Goal: Task Accomplishment & Management: Manage account settings

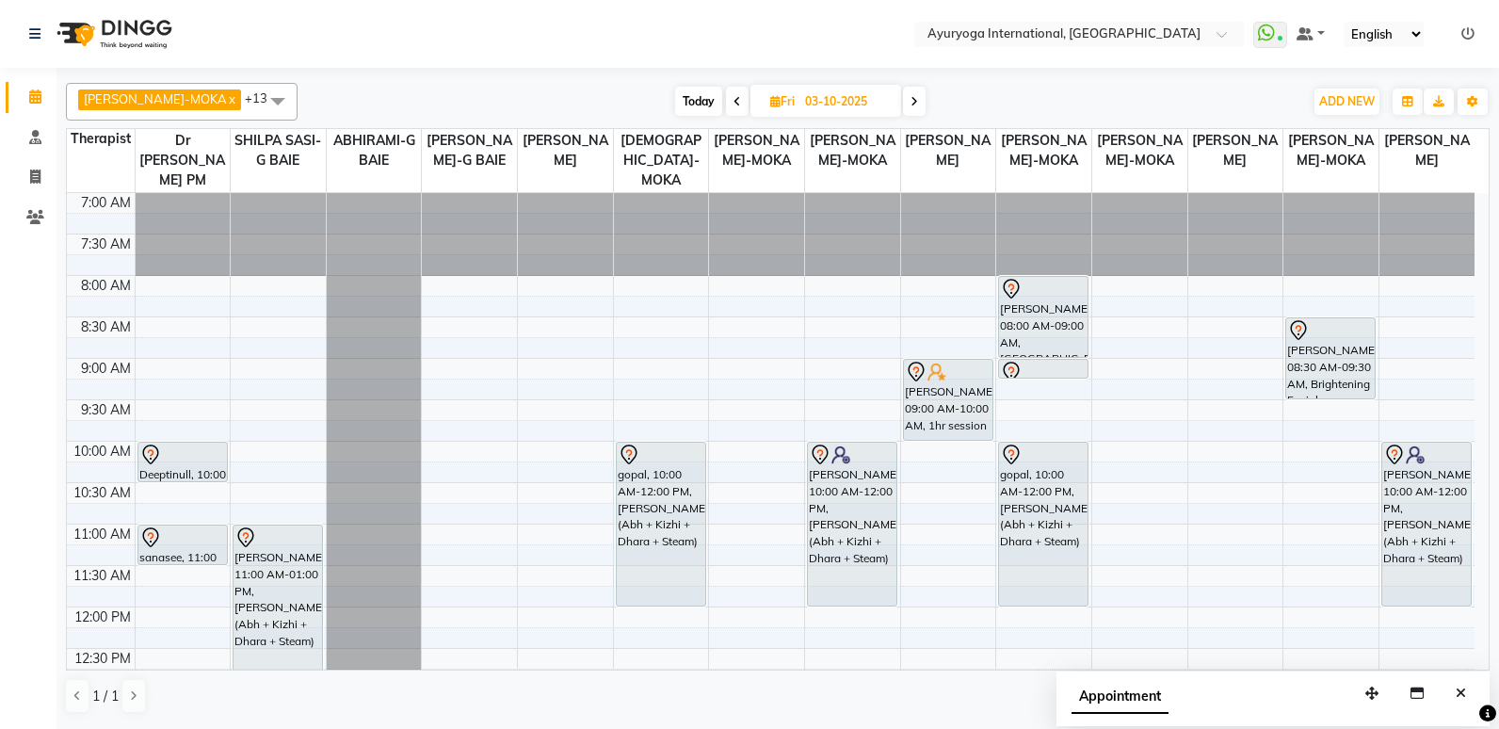
scroll to position [204, 0]
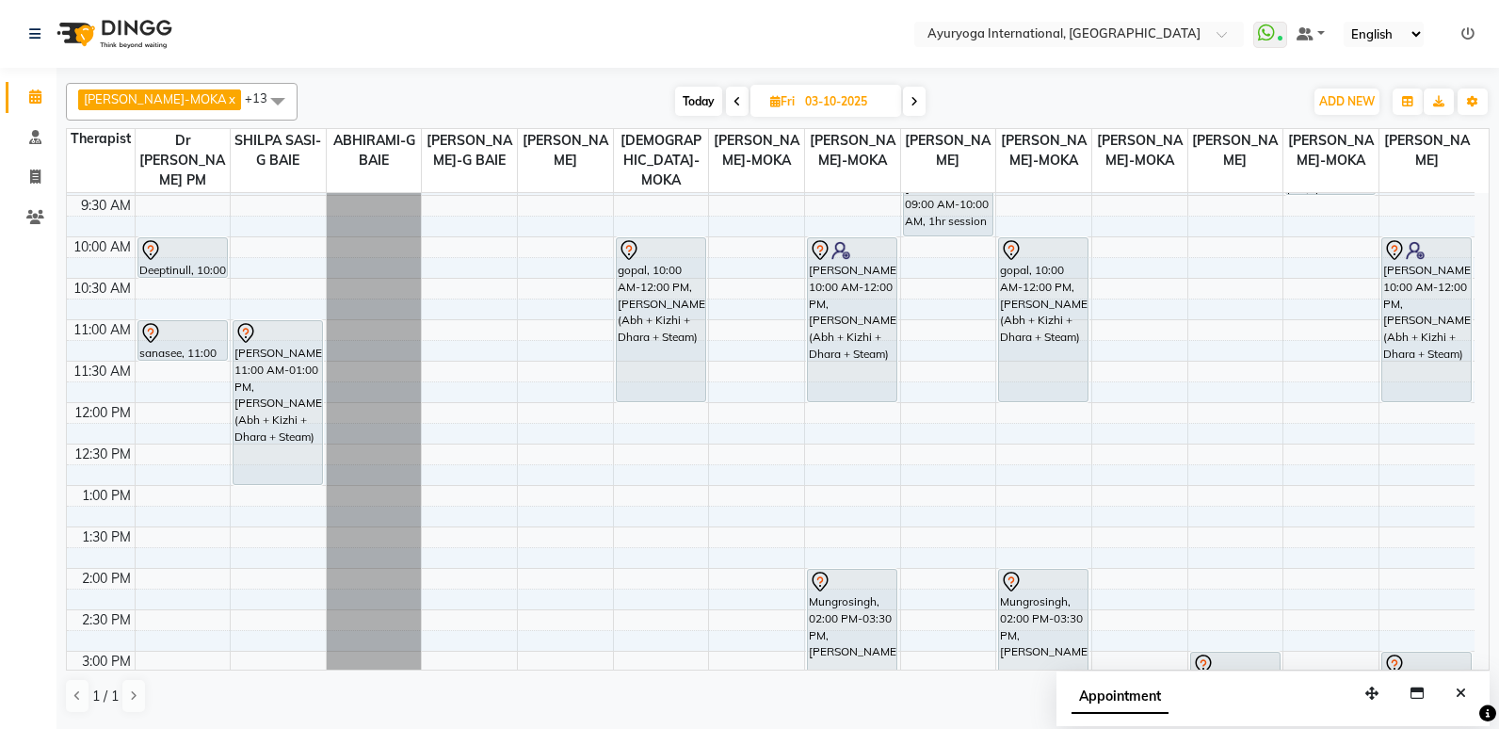
click at [675, 105] on span "Today" at bounding box center [698, 101] width 47 height 29
type input "01-10-2025"
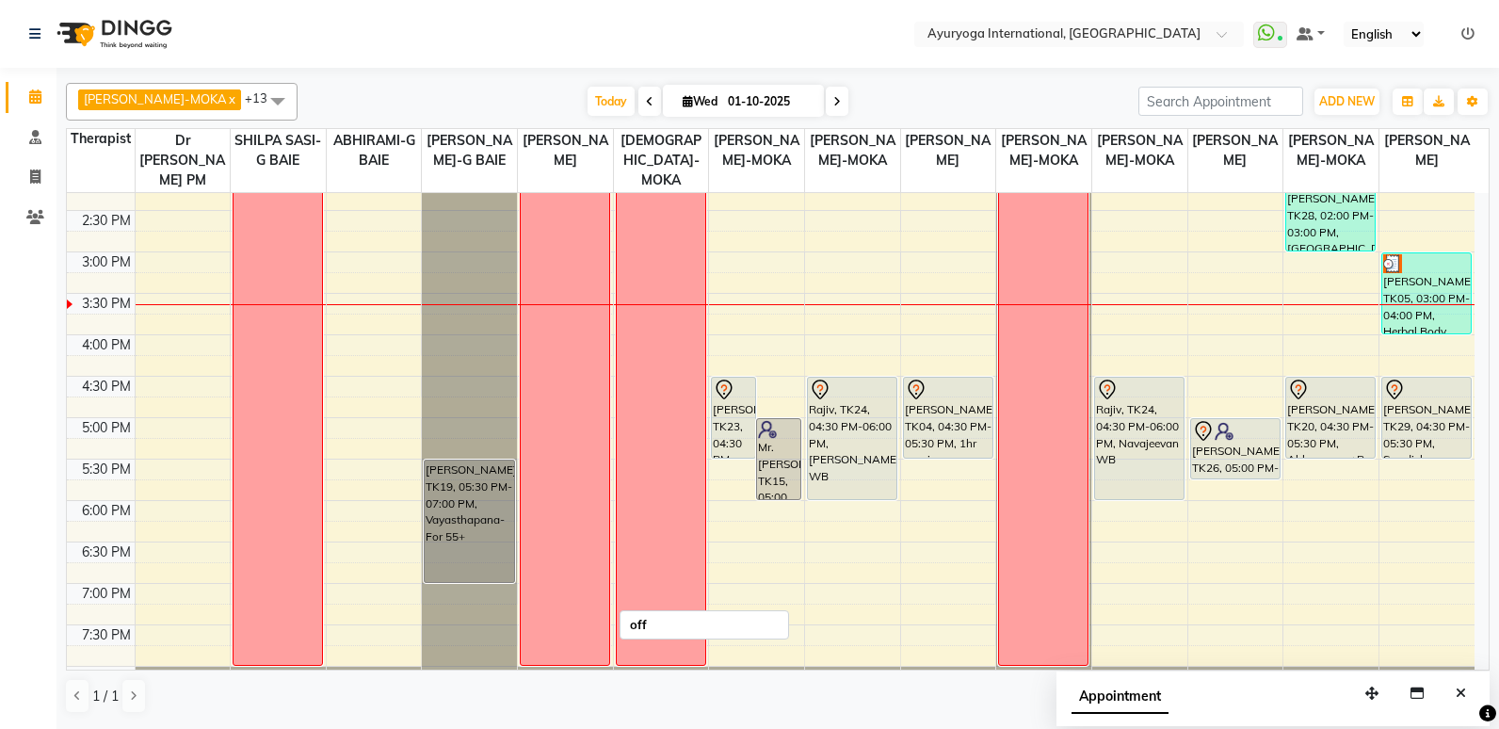
scroll to position [683, 0]
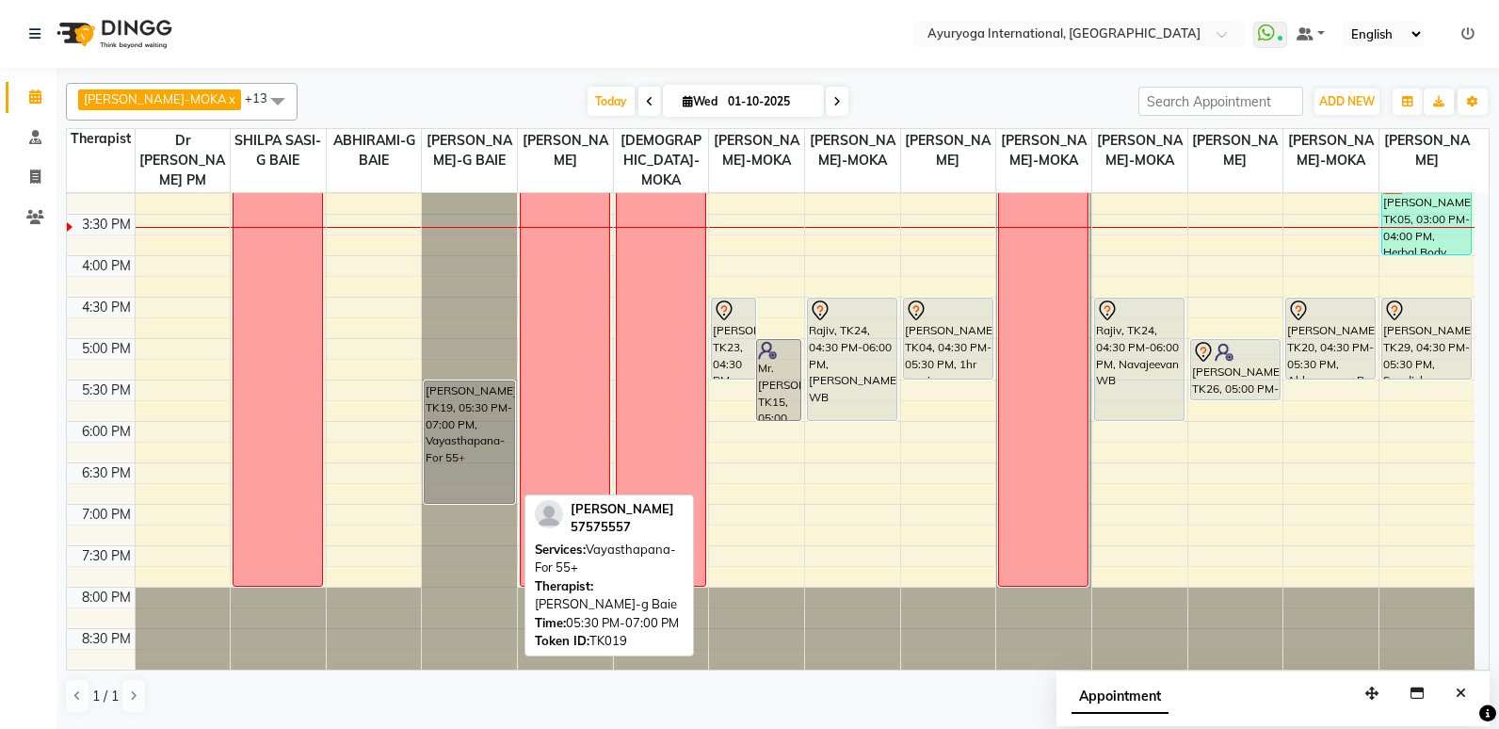
click at [499, 486] on div "[PERSON_NAME], TK19, 05:30 PM-07:00 PM, Vayasthapana-For 55+" at bounding box center [469, 441] width 89 height 121
select select "7"
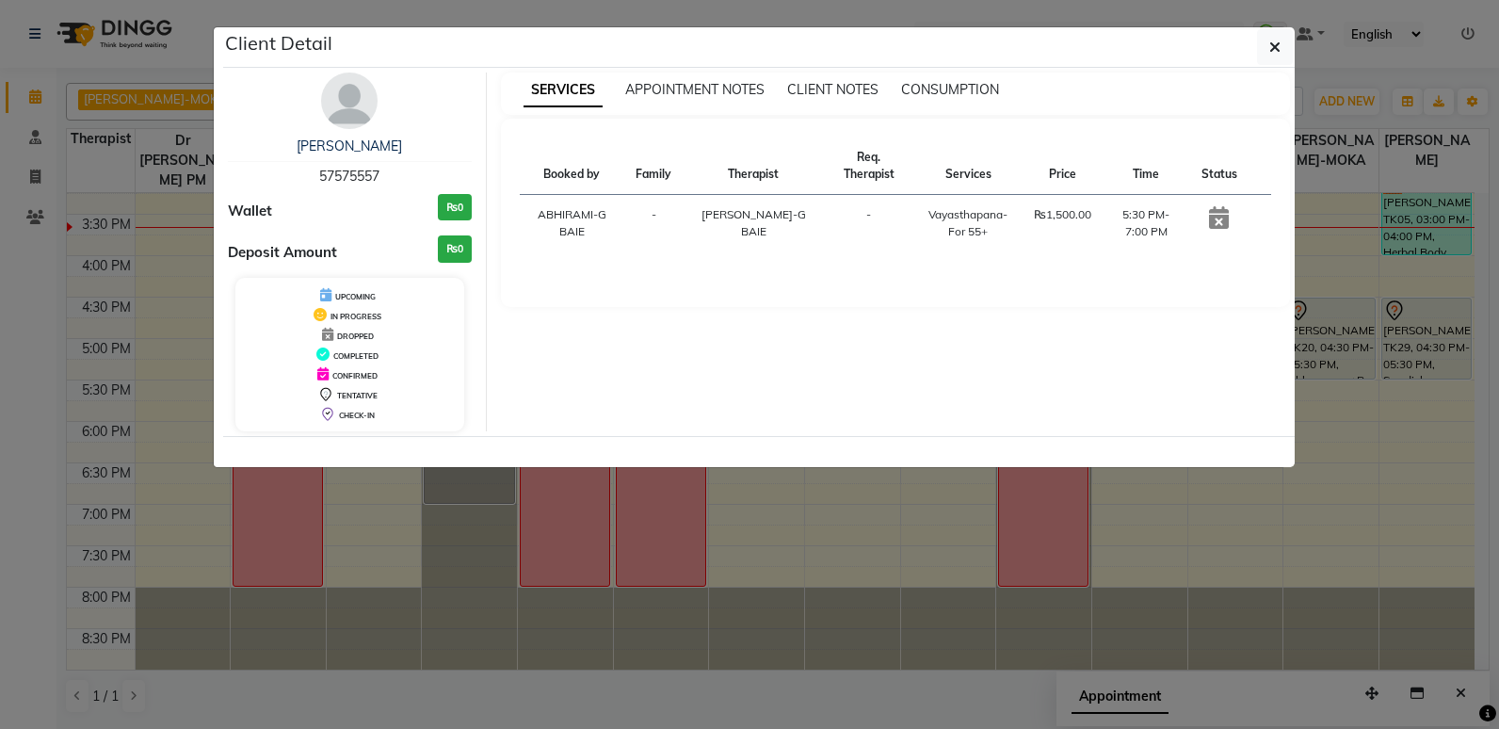
click at [169, 240] on ngb-modal-window "Client Detail [PERSON_NAME] 57575557 Wallet ₨0 Deposit Amount ₨0 UPCOMING IN PR…" at bounding box center [749, 364] width 1499 height 729
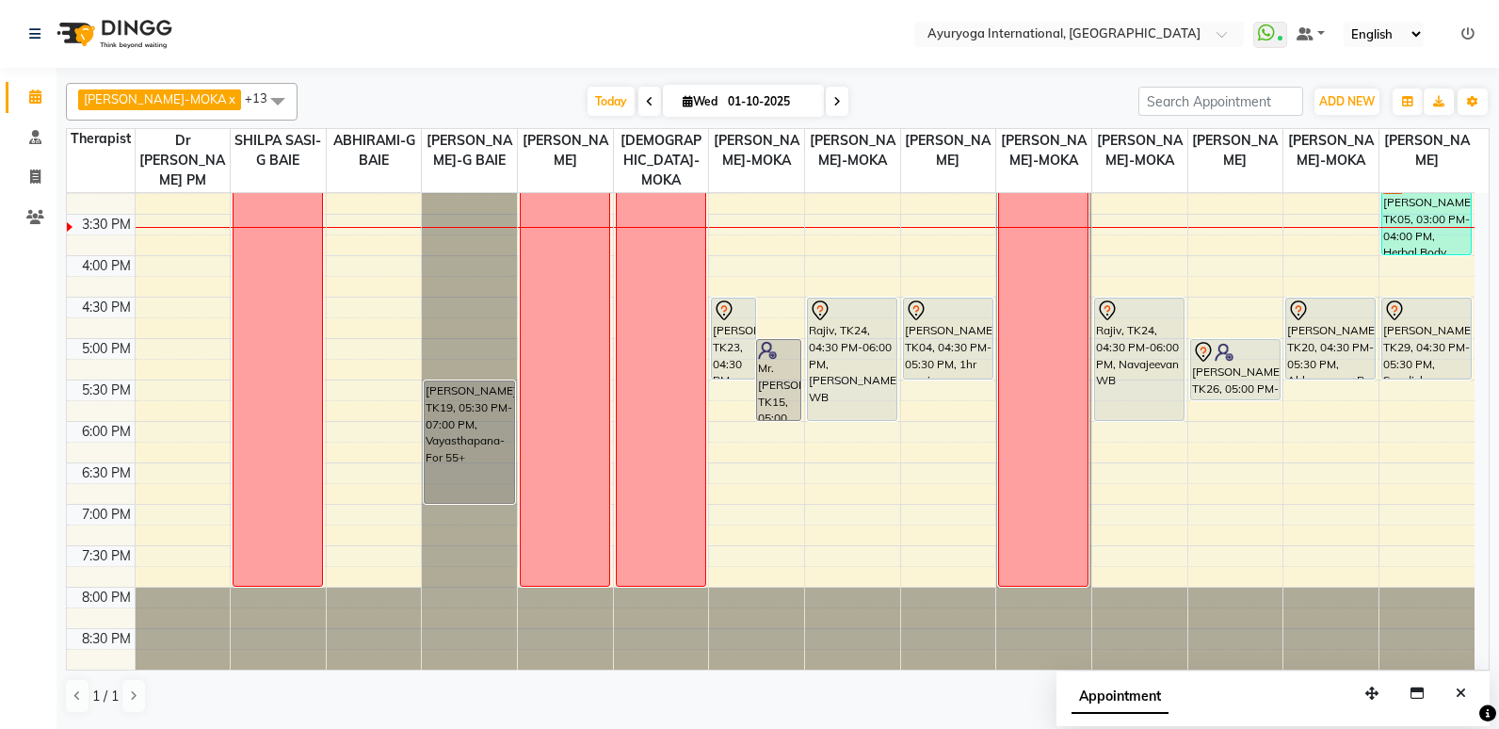
click at [826, 105] on span at bounding box center [837, 101] width 23 height 29
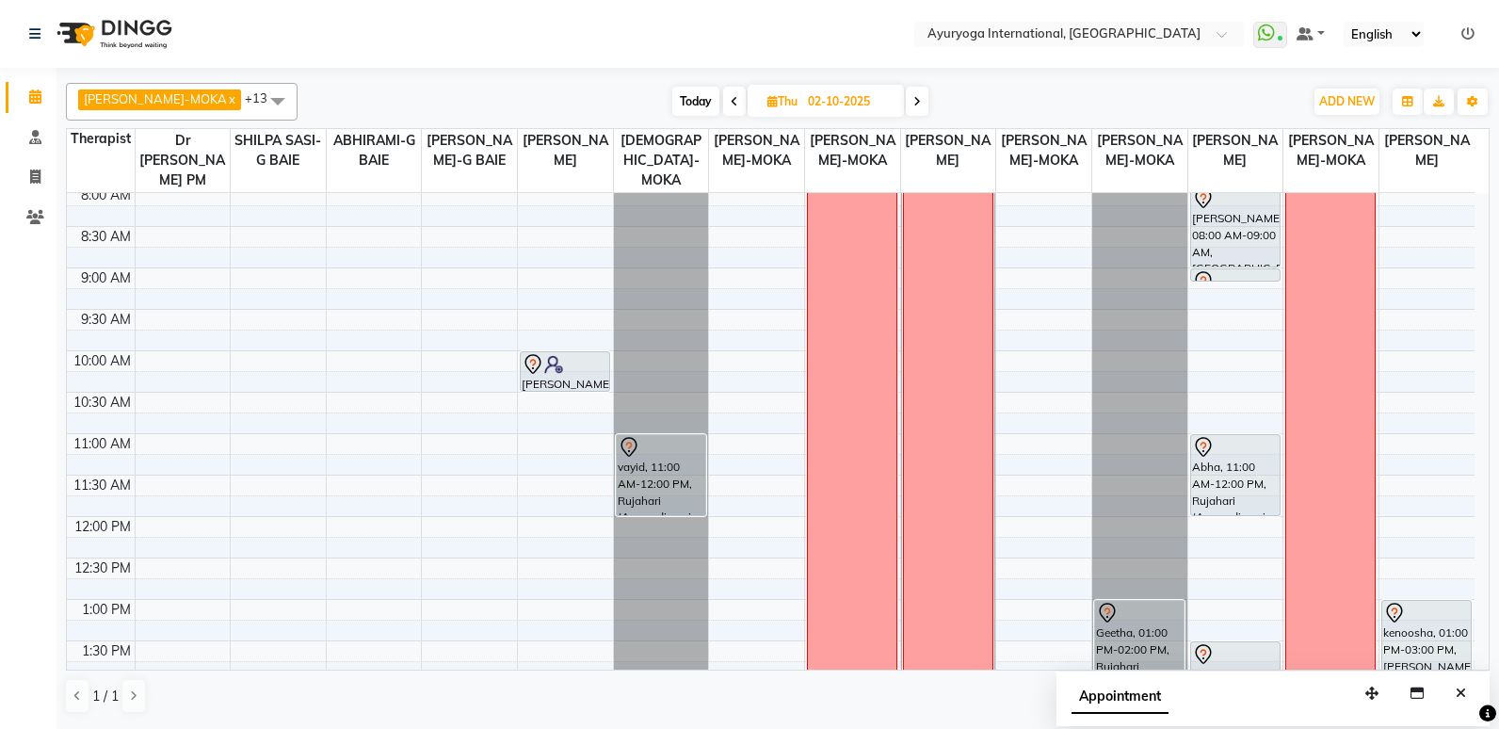
scroll to position [0, 0]
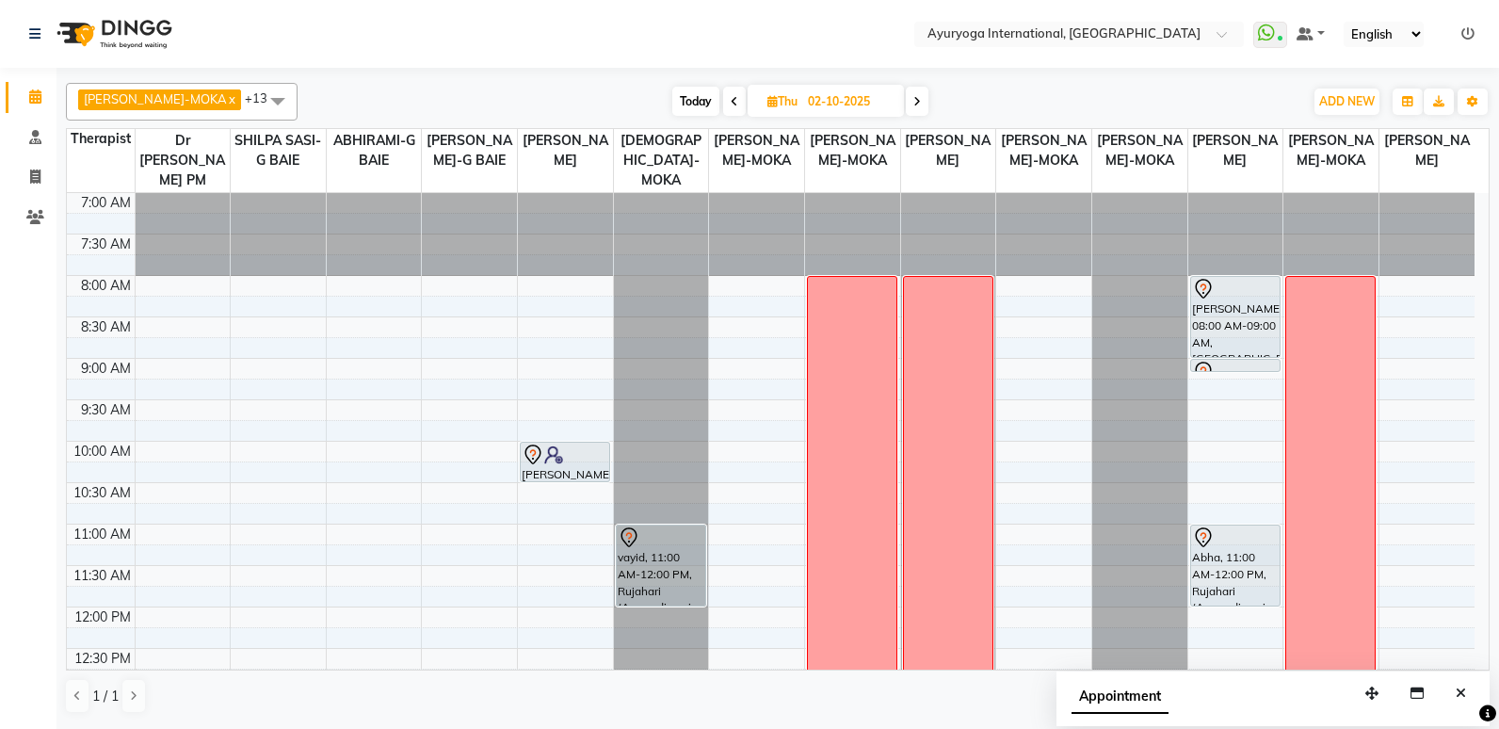
click at [913, 104] on icon at bounding box center [917, 101] width 8 height 11
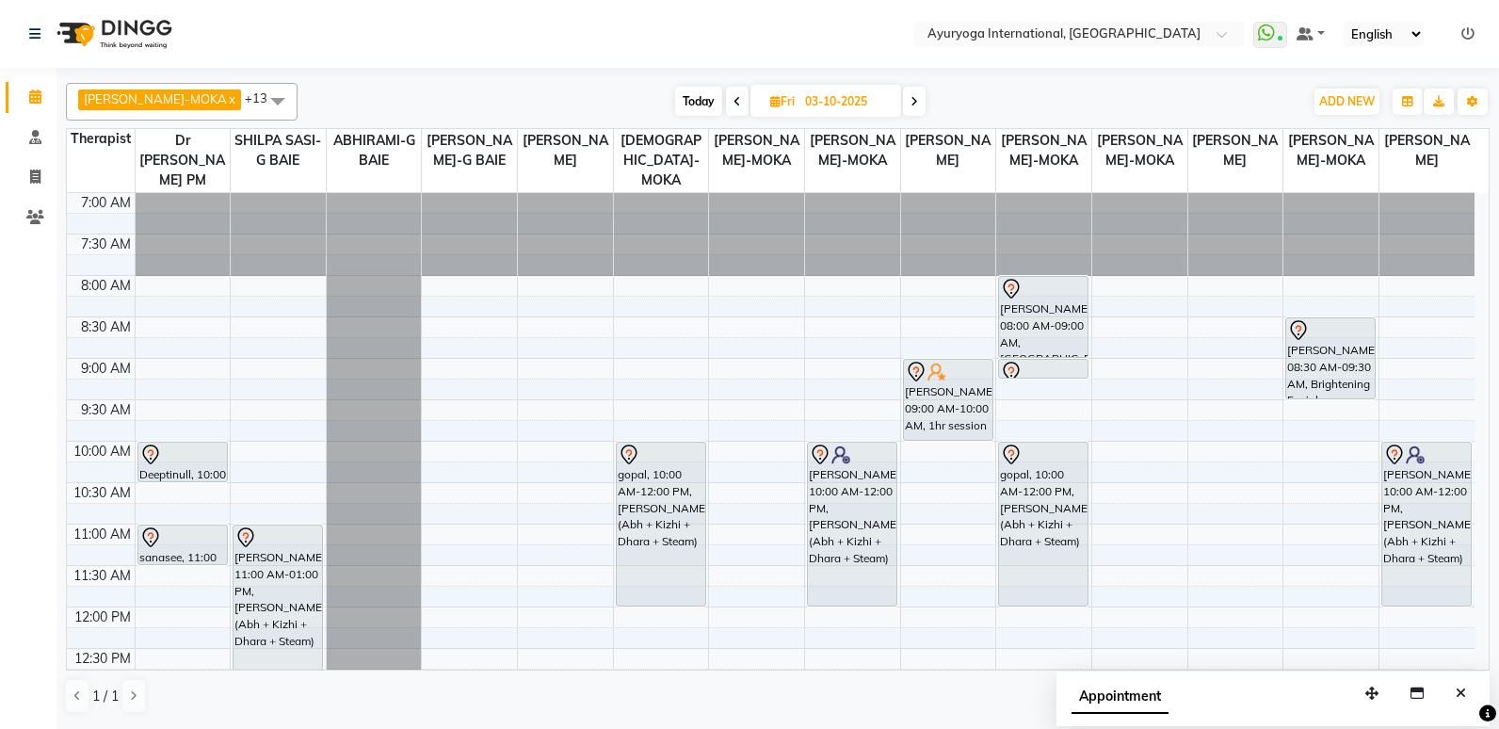
click at [696, 106] on span "Today" at bounding box center [698, 101] width 47 height 29
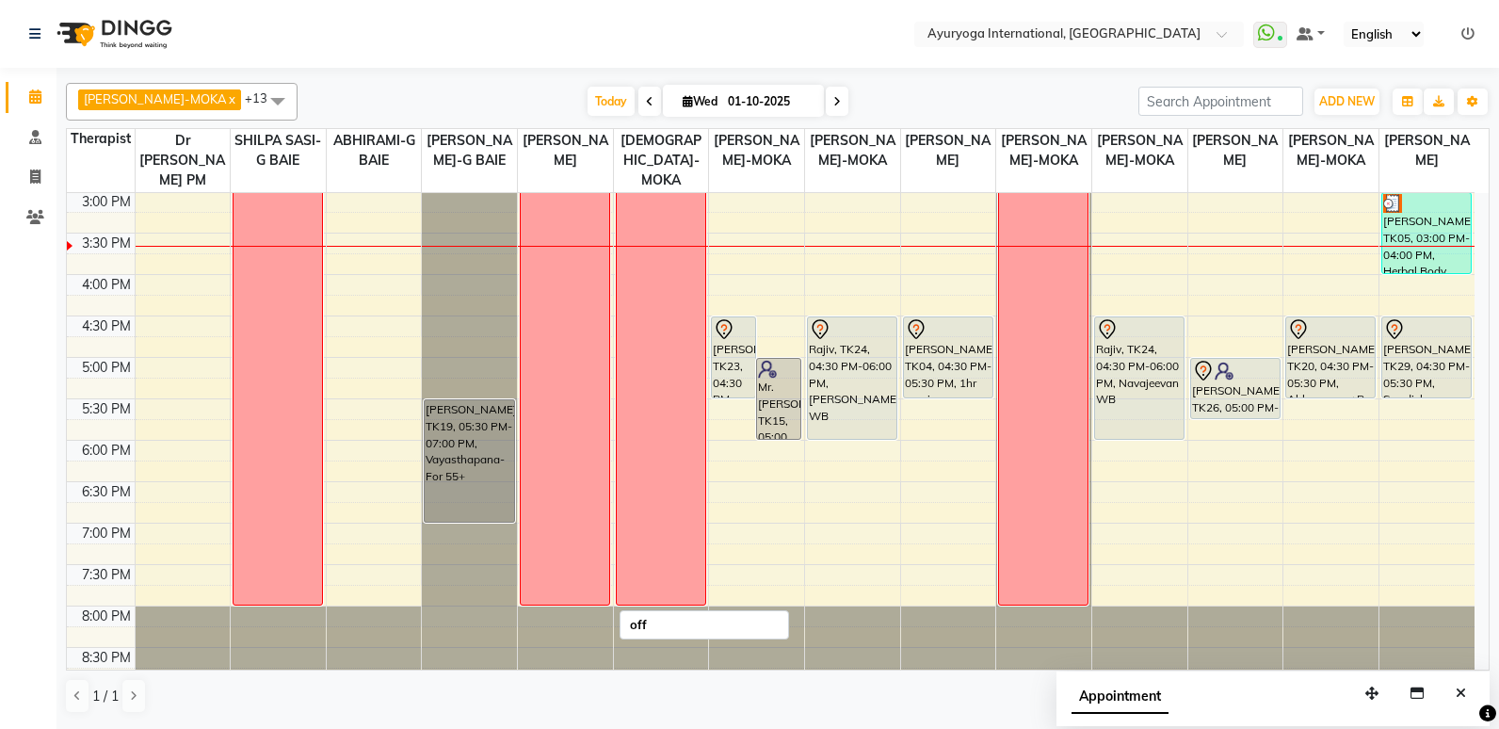
scroll to position [683, 0]
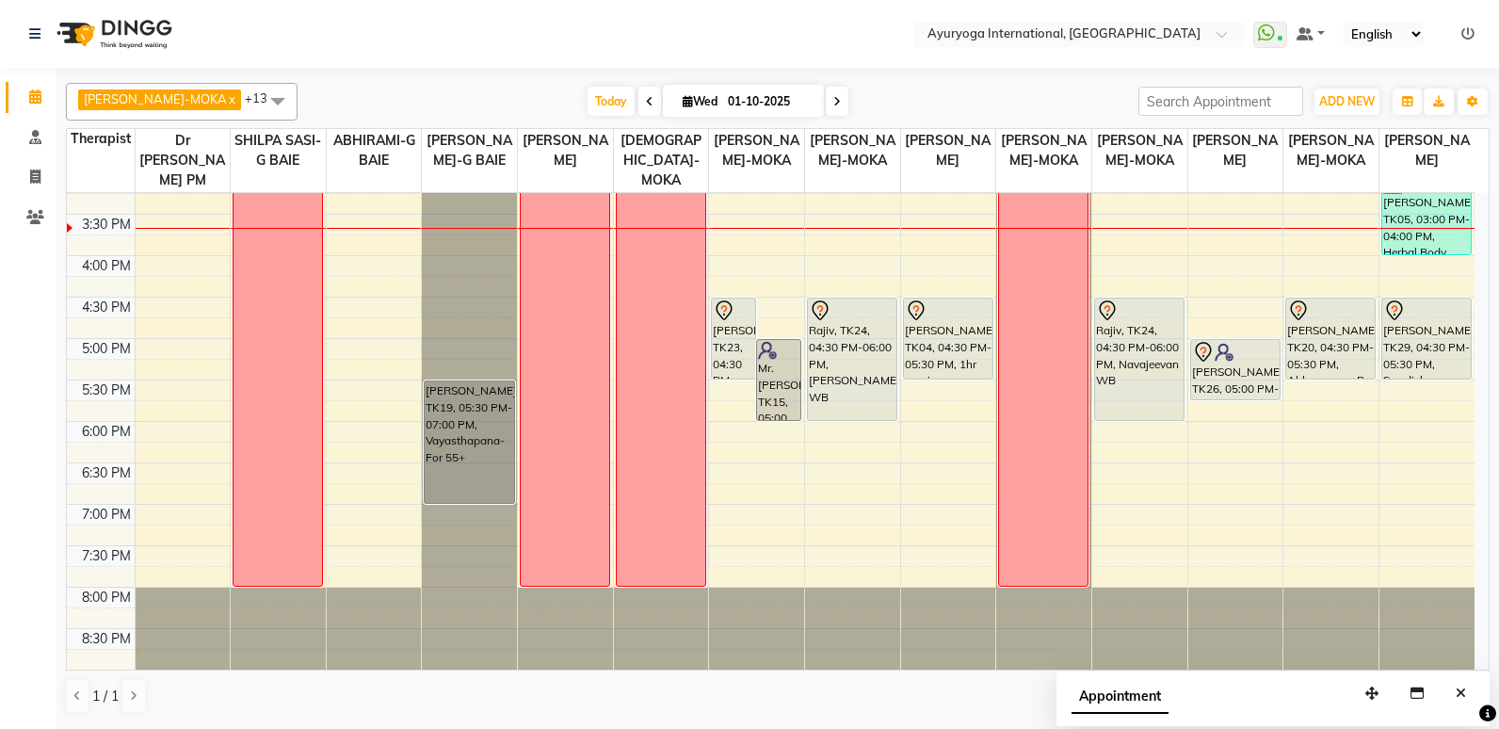
click at [826, 113] on span at bounding box center [837, 101] width 23 height 29
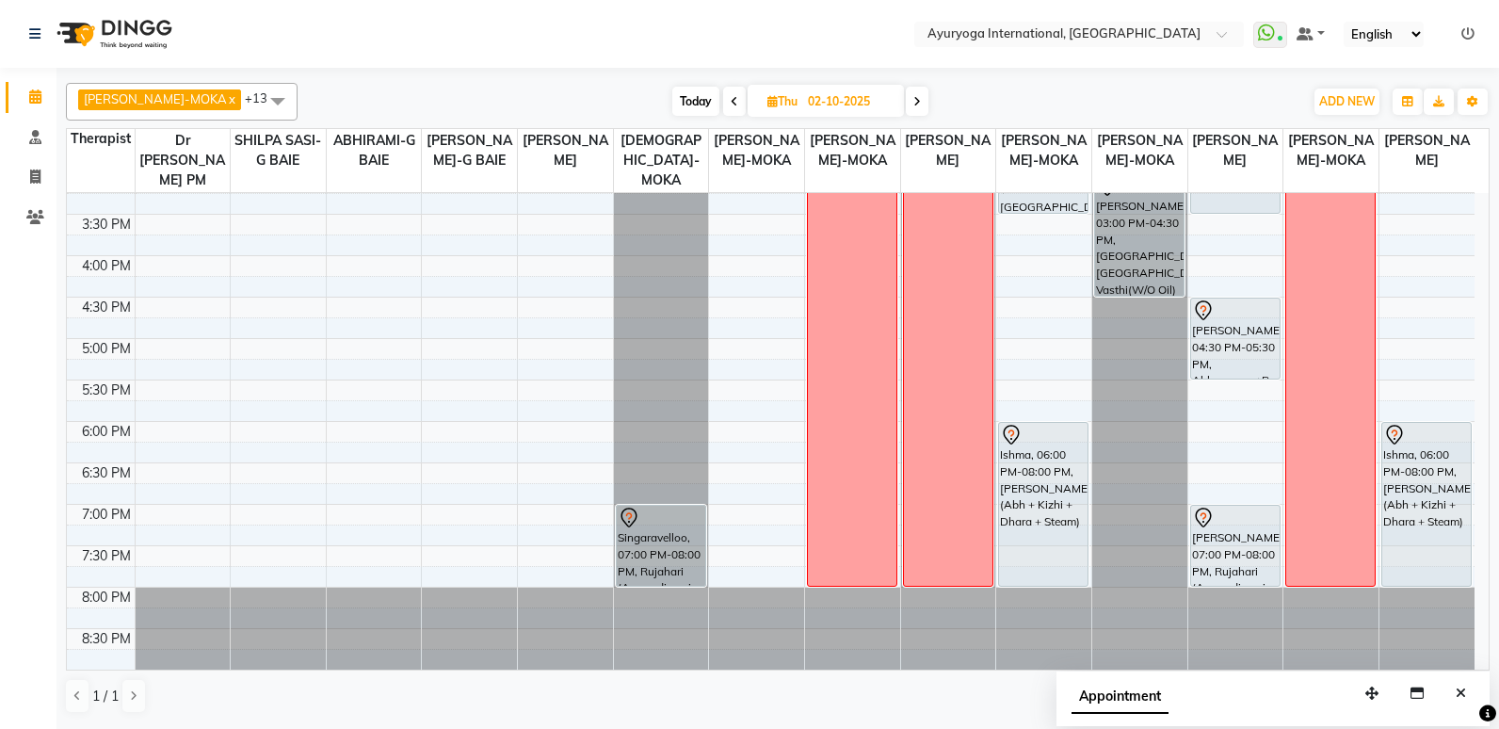
click at [913, 104] on icon at bounding box center [917, 101] width 8 height 11
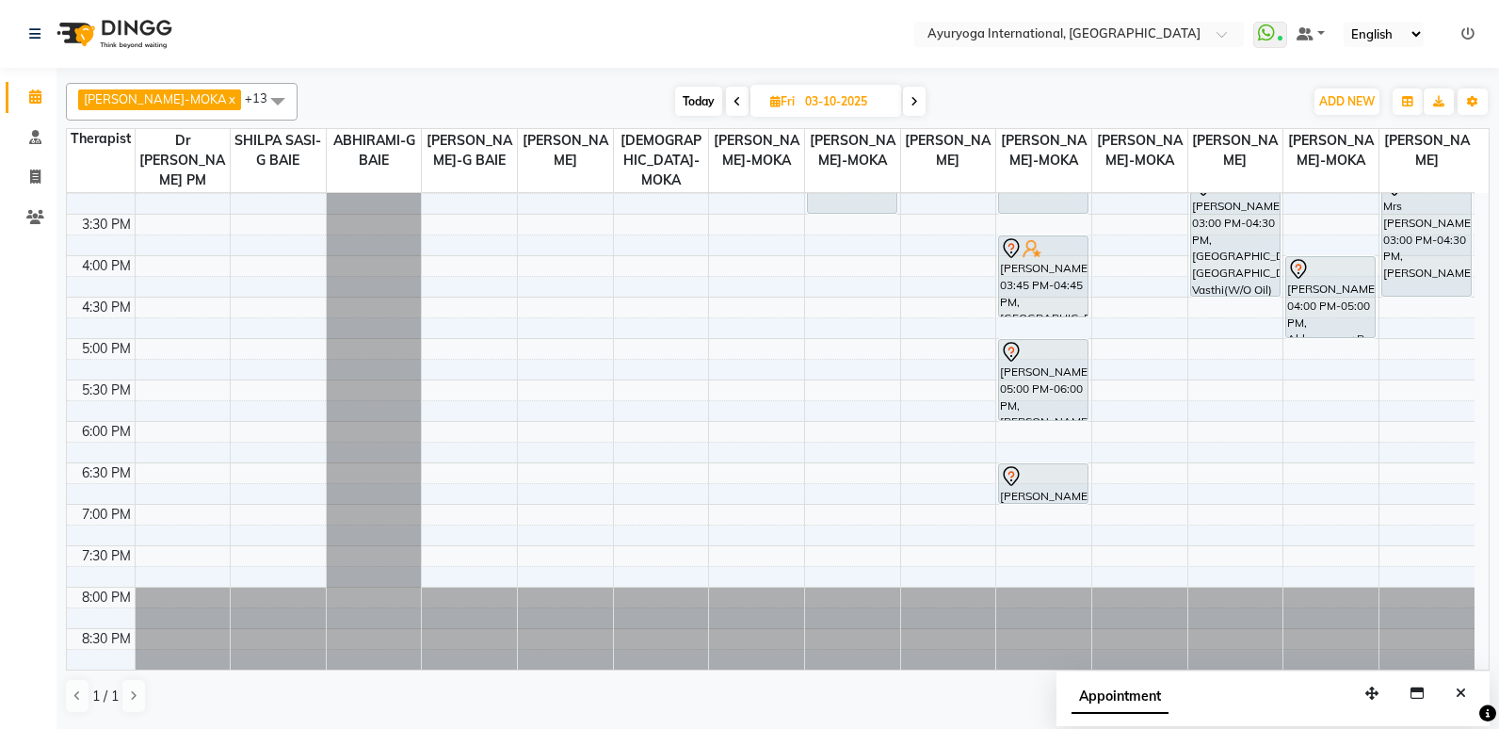
click at [911, 102] on icon at bounding box center [915, 101] width 8 height 11
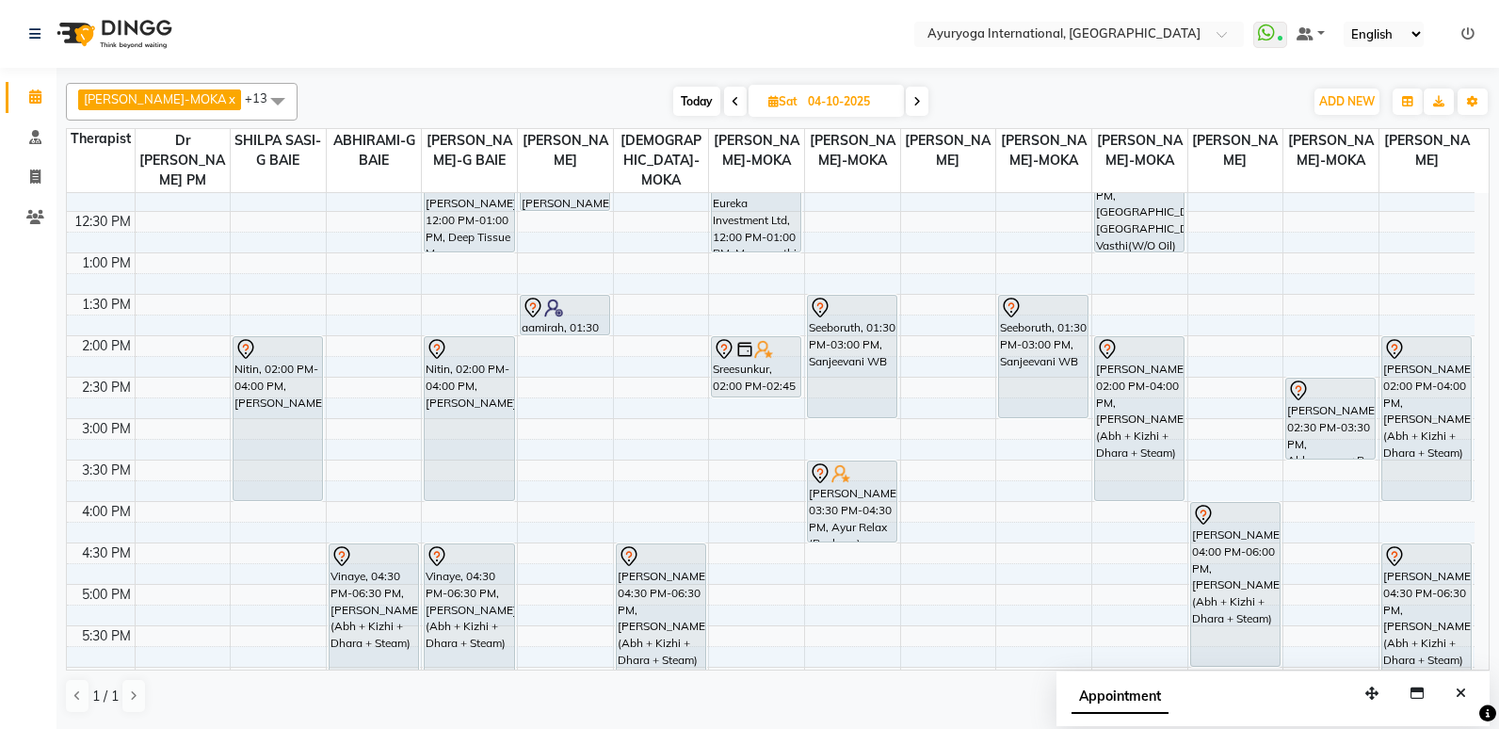
scroll to position [494, 0]
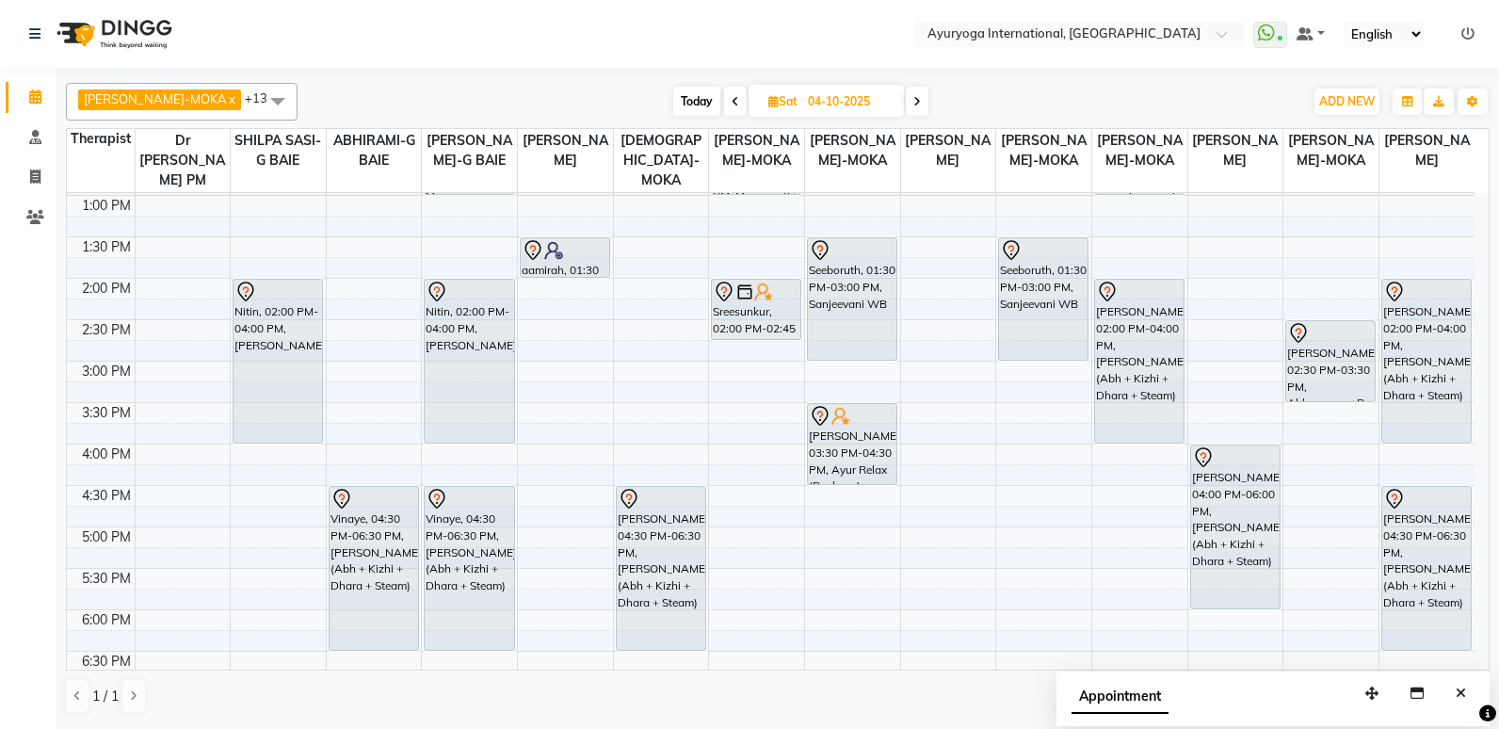
click at [673, 93] on span "Today" at bounding box center [696, 101] width 47 height 29
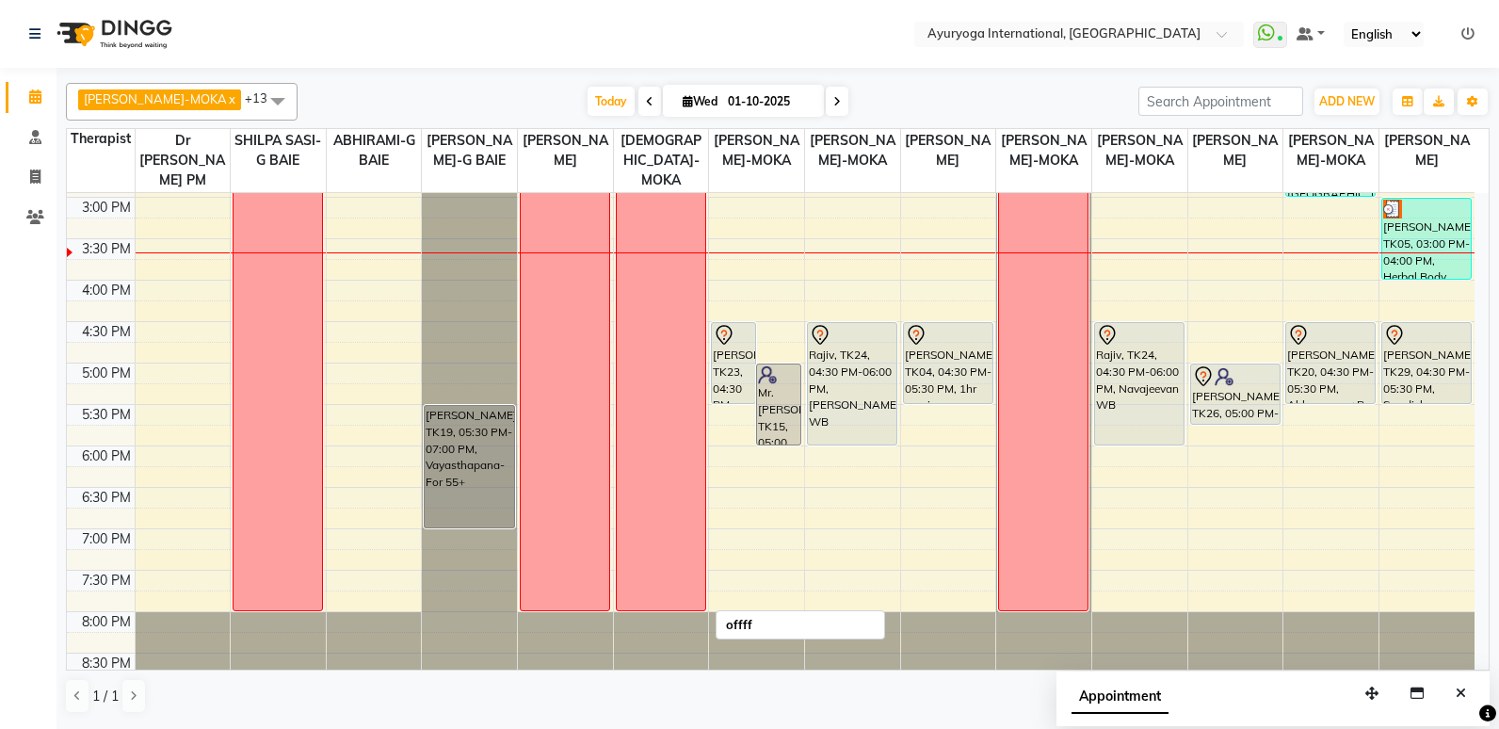
scroll to position [683, 0]
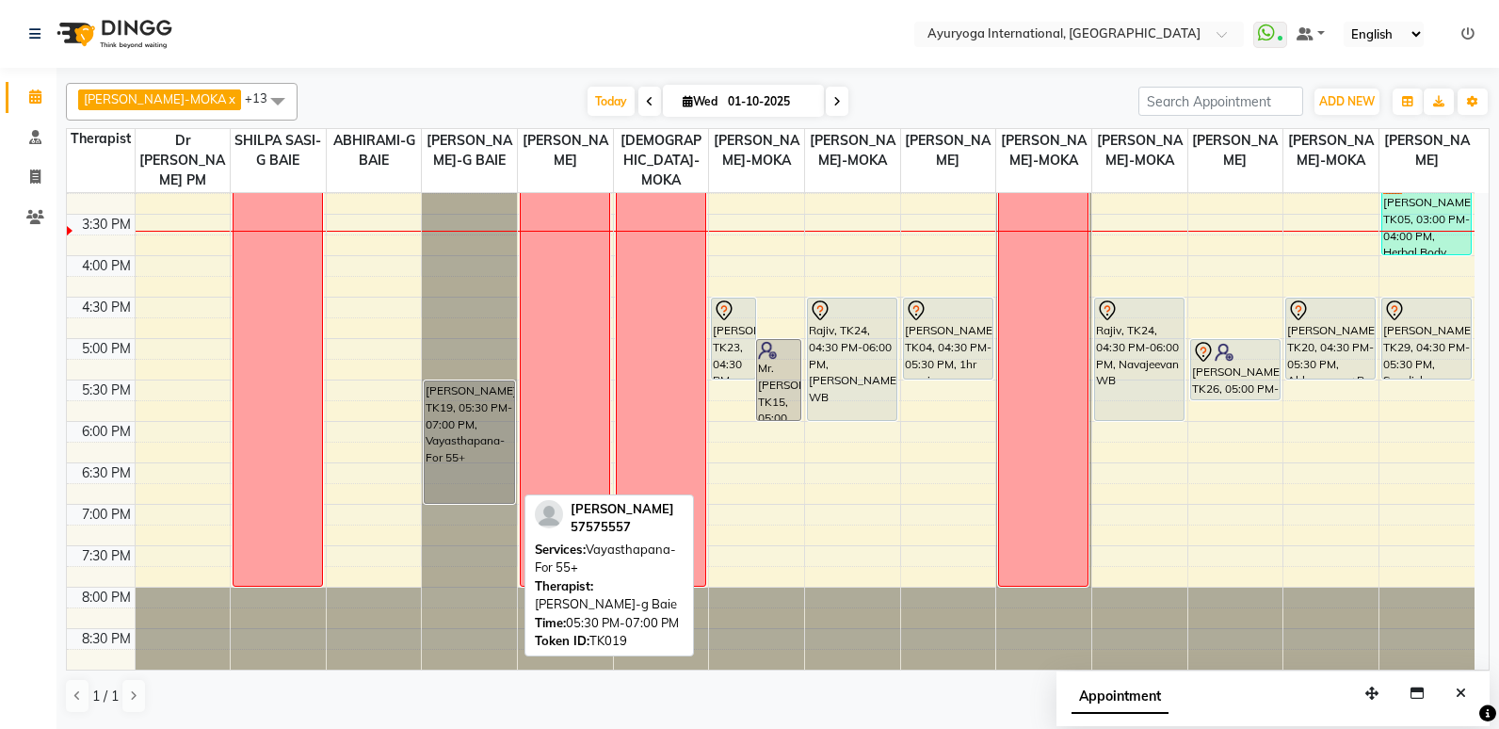
click at [429, 488] on div "[PERSON_NAME], TK19, 05:30 PM-07:00 PM, Vayasthapana-For 55+" at bounding box center [469, 441] width 89 height 121
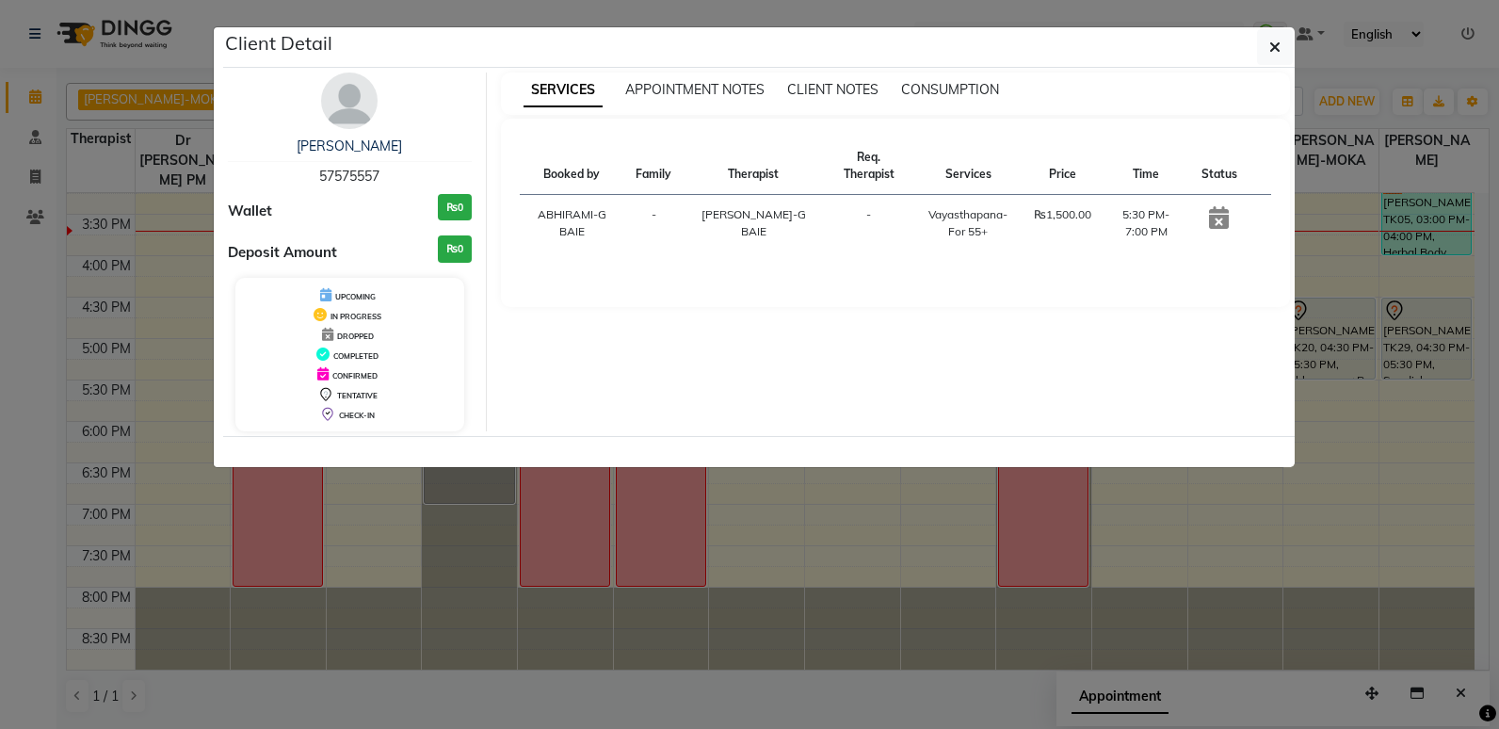
click at [1219, 220] on icon at bounding box center [1219, 217] width 20 height 23
click at [681, 283] on div "Booked by Family Therapist Req. Therapist Services Price Time Status ABHIRAMI-G…" at bounding box center [896, 213] width 790 height 188
click at [1266, 45] on button "button" at bounding box center [1275, 47] width 36 height 36
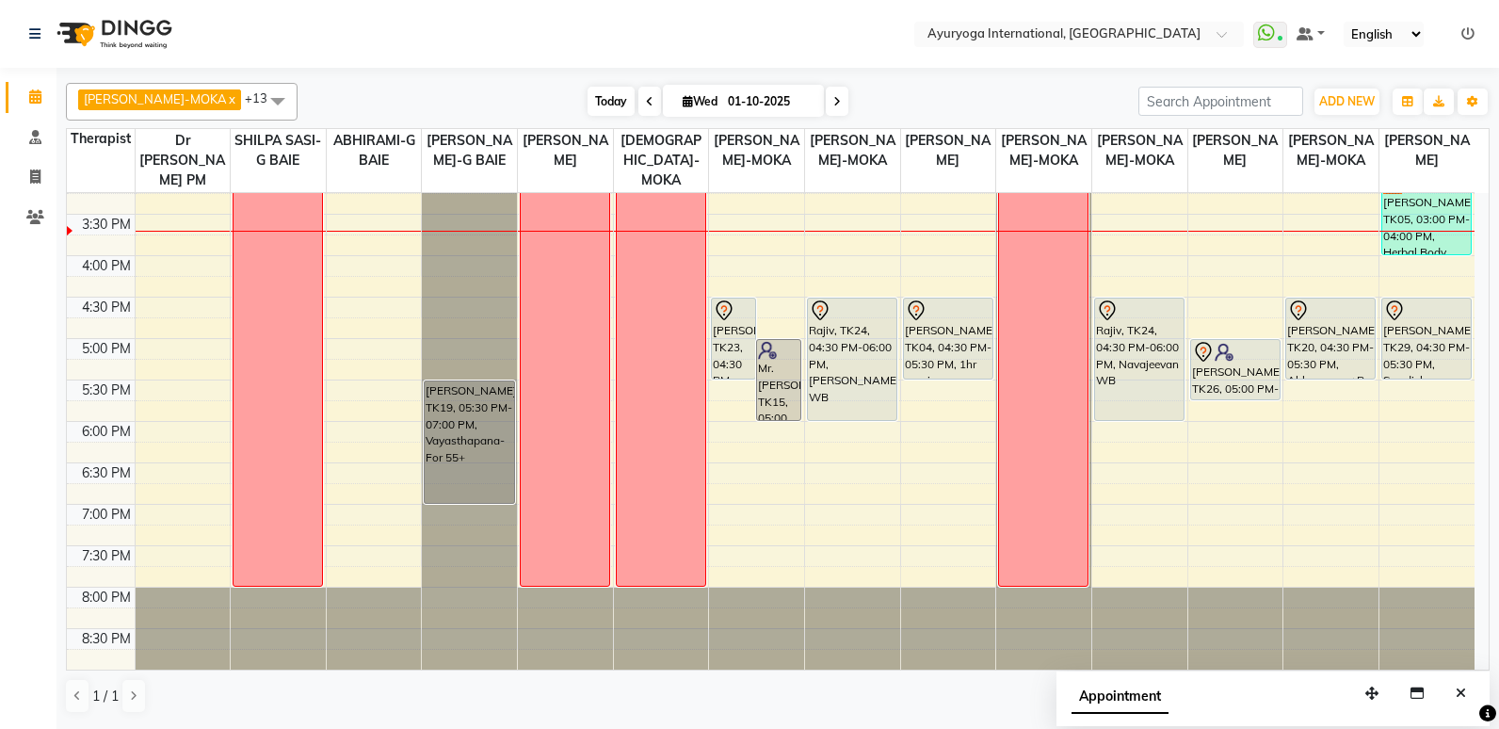
click at [594, 99] on span "Today" at bounding box center [611, 101] width 47 height 29
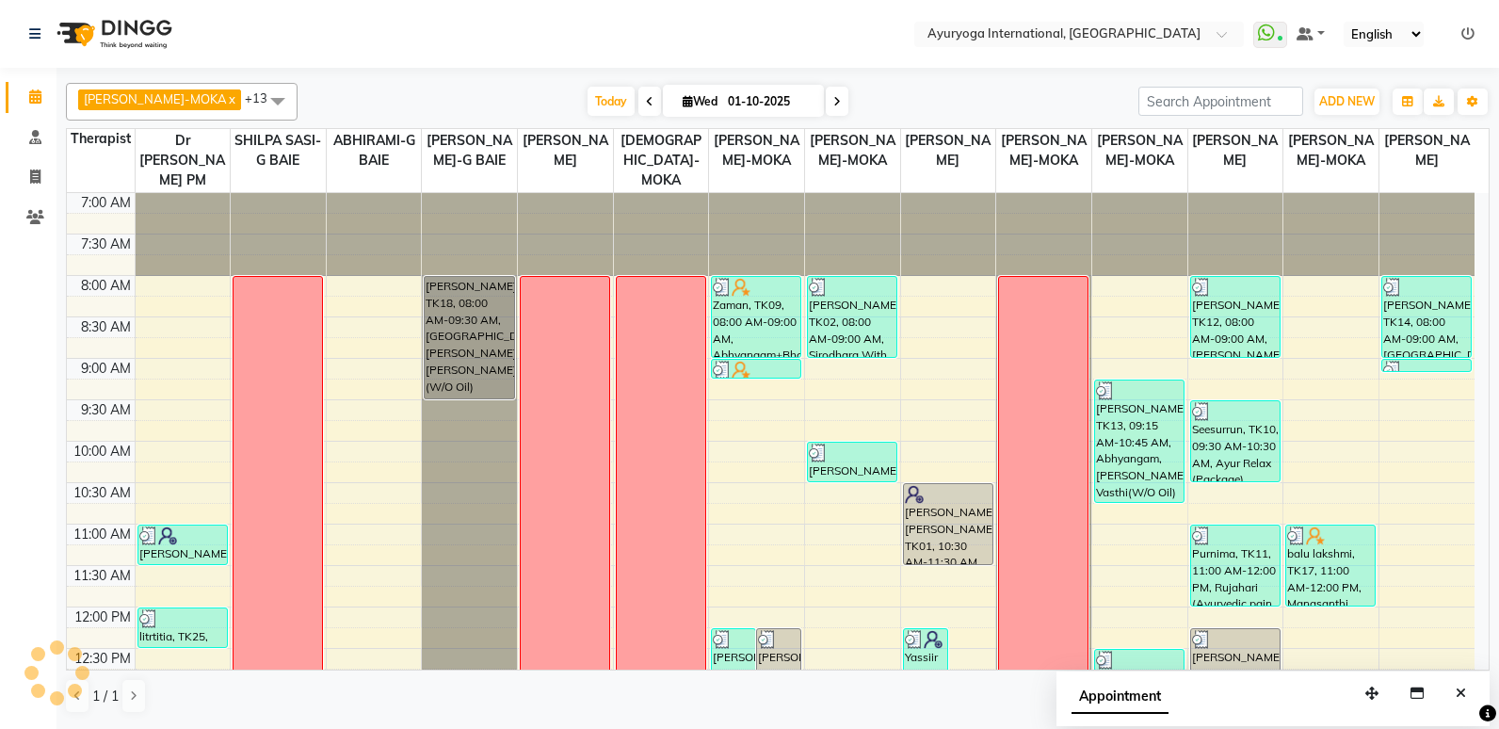
scroll to position [664, 0]
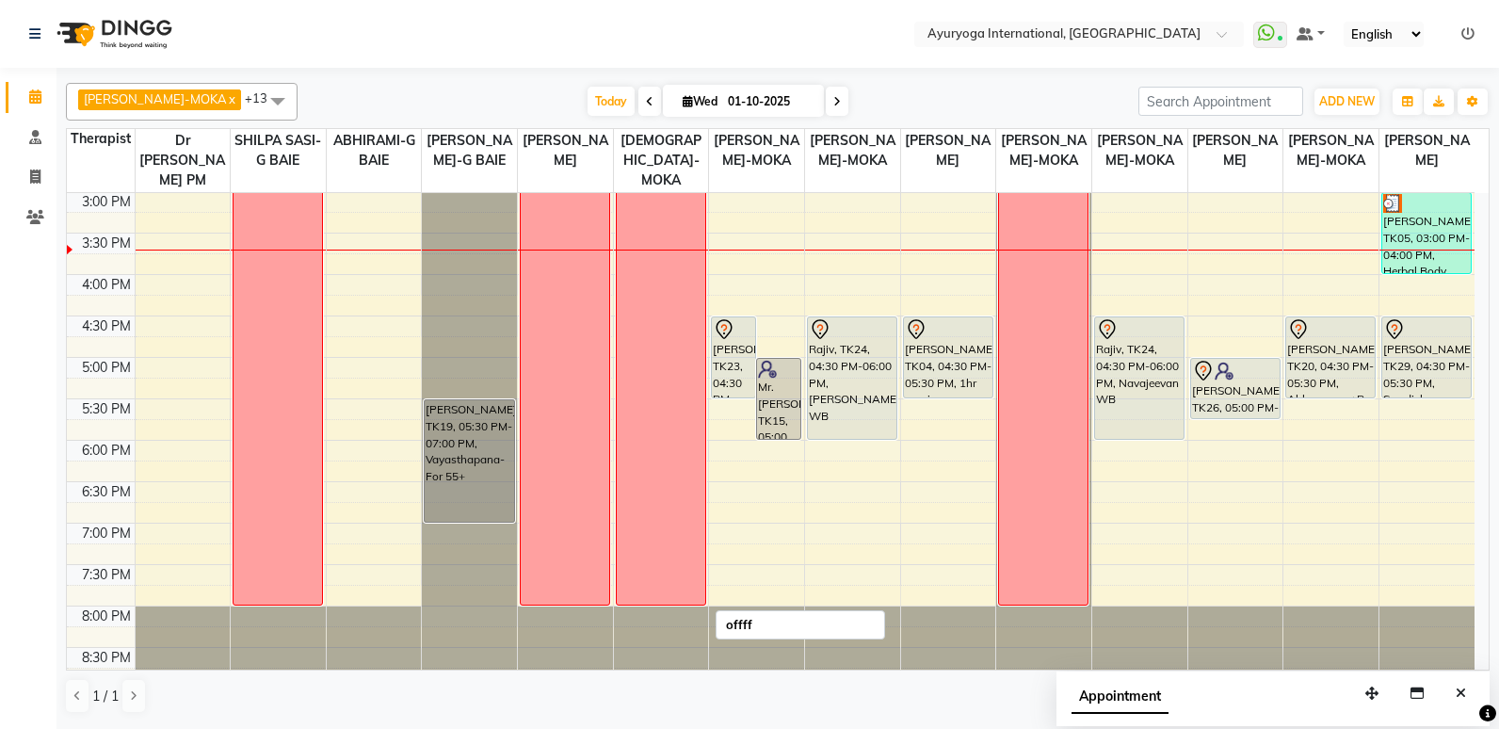
click at [826, 112] on span at bounding box center [837, 101] width 23 height 29
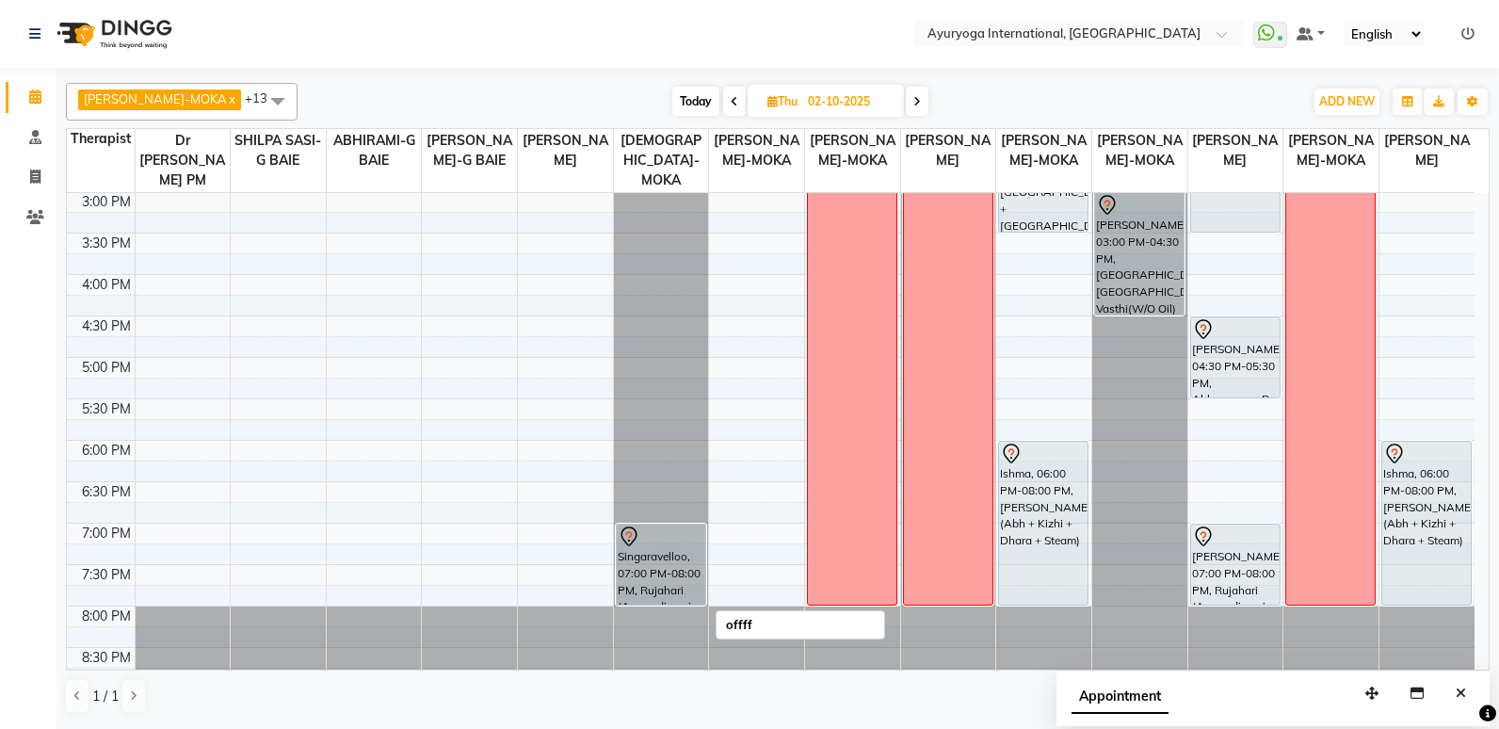
click at [674, 103] on span "Today" at bounding box center [695, 101] width 47 height 29
type input "01-10-2025"
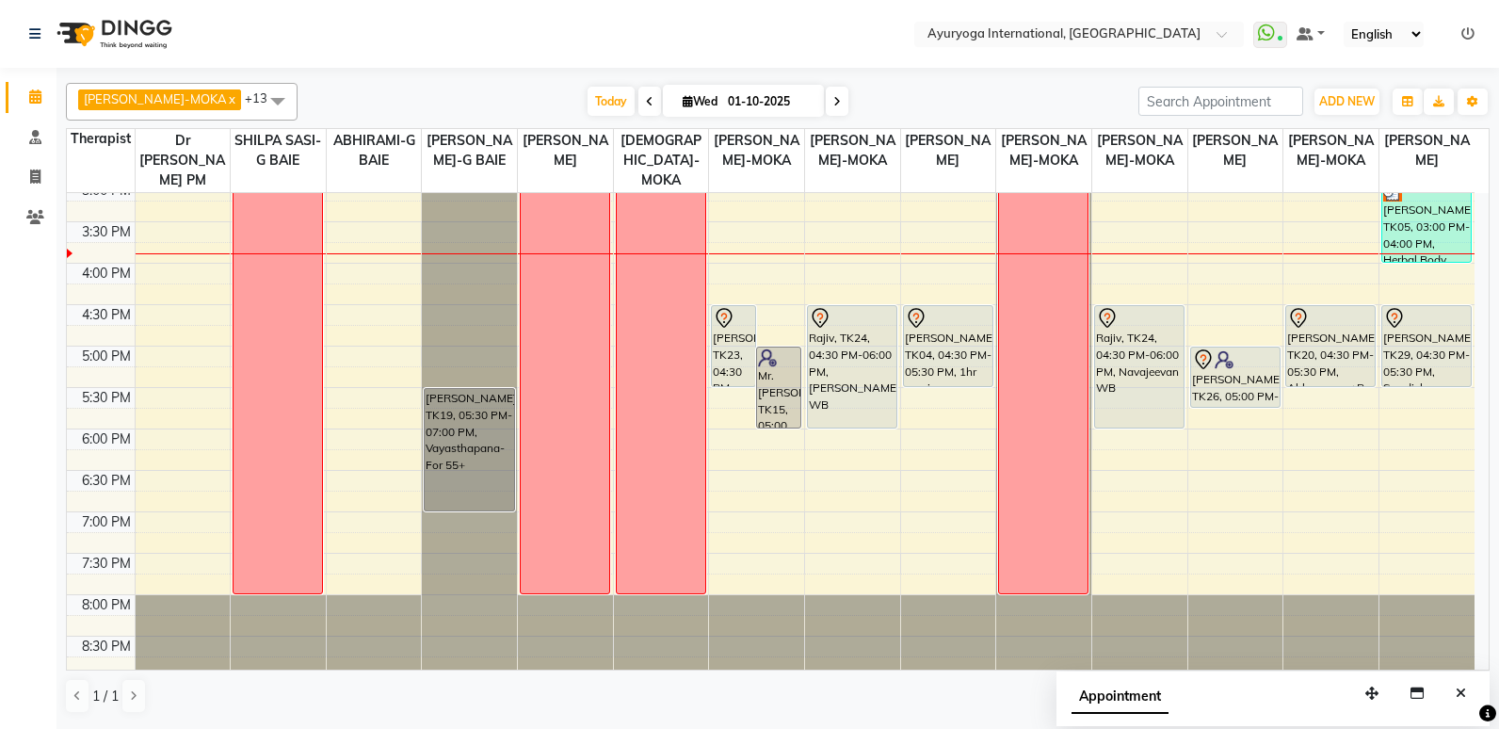
scroll to position [683, 0]
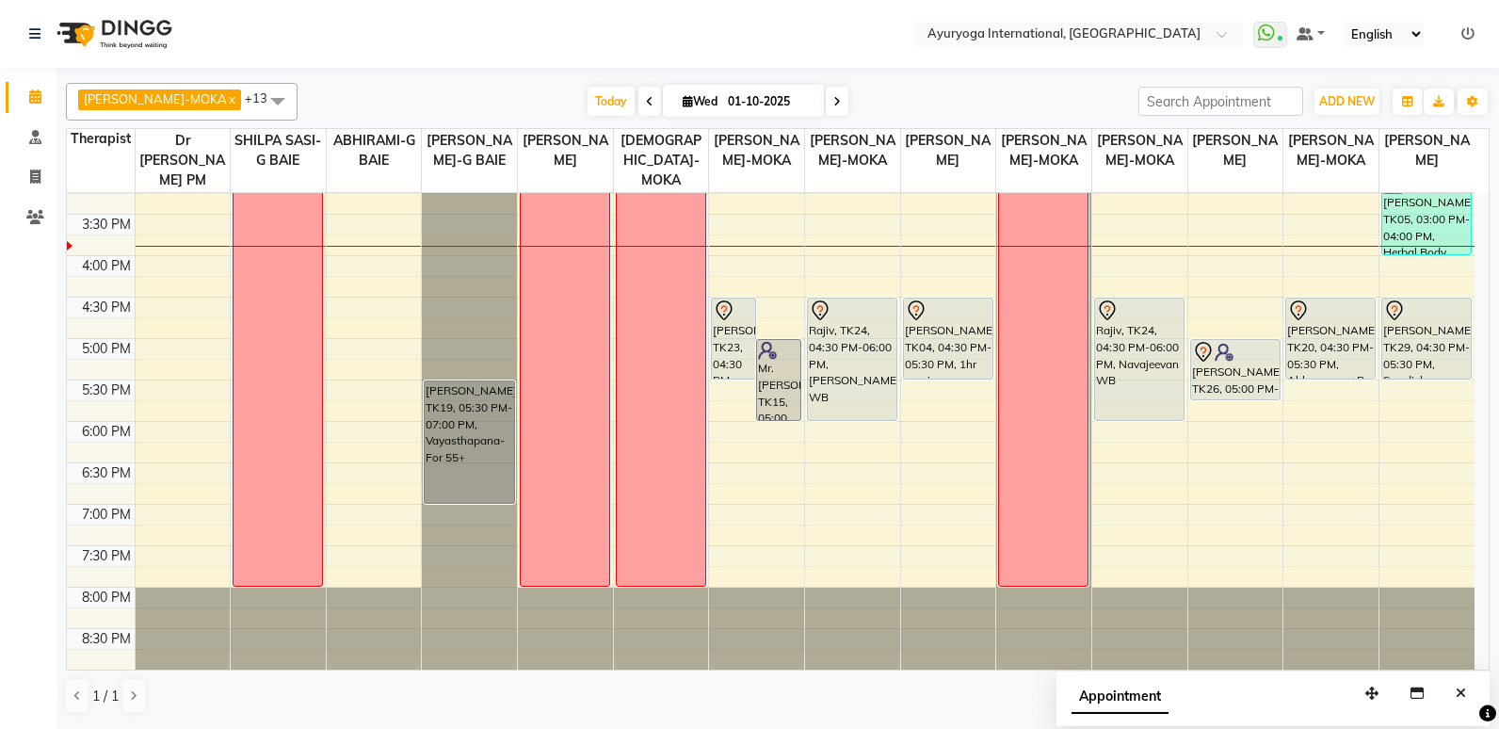
click at [722, 99] on input "01-10-2025" at bounding box center [769, 102] width 94 height 28
select select "10"
select select "2025"
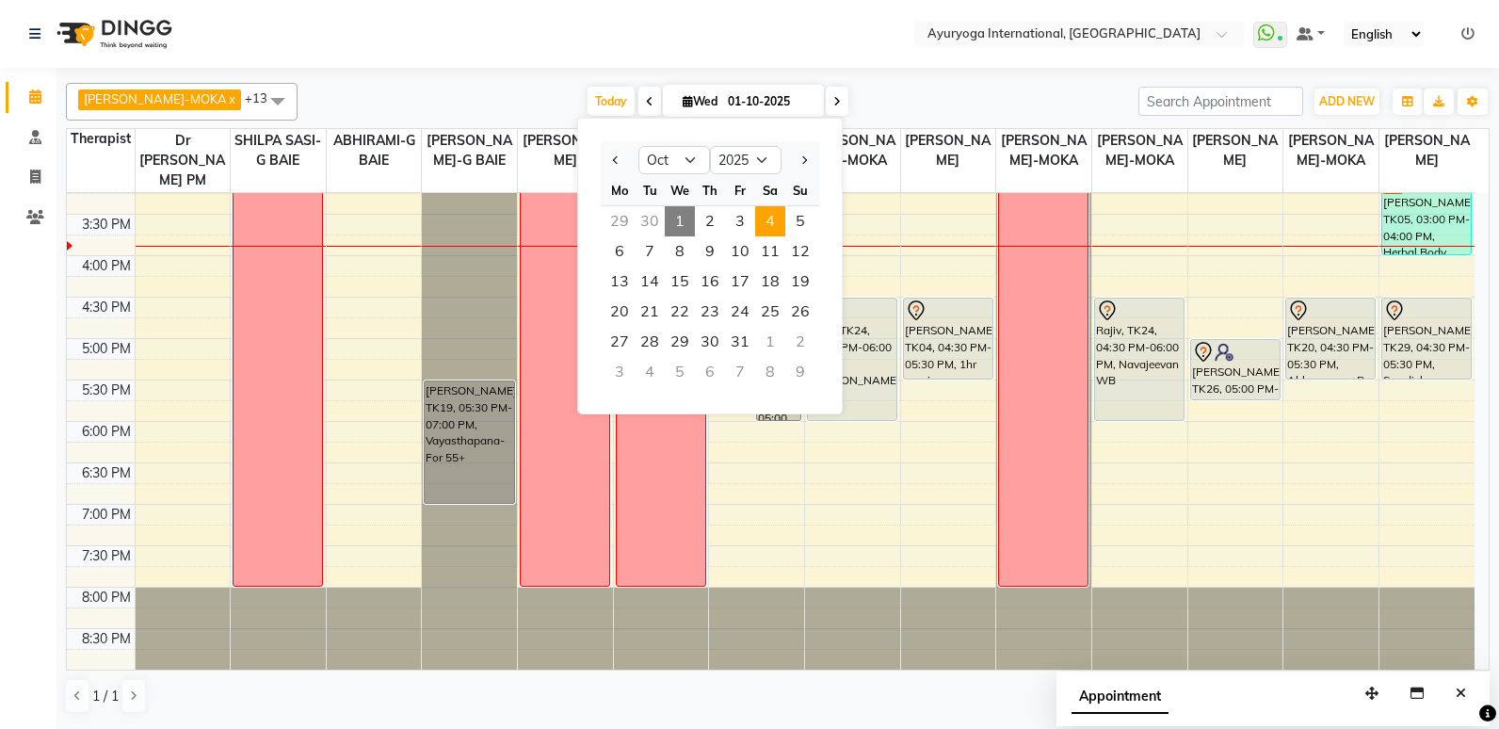
click at [767, 224] on span "4" at bounding box center [770, 221] width 30 height 30
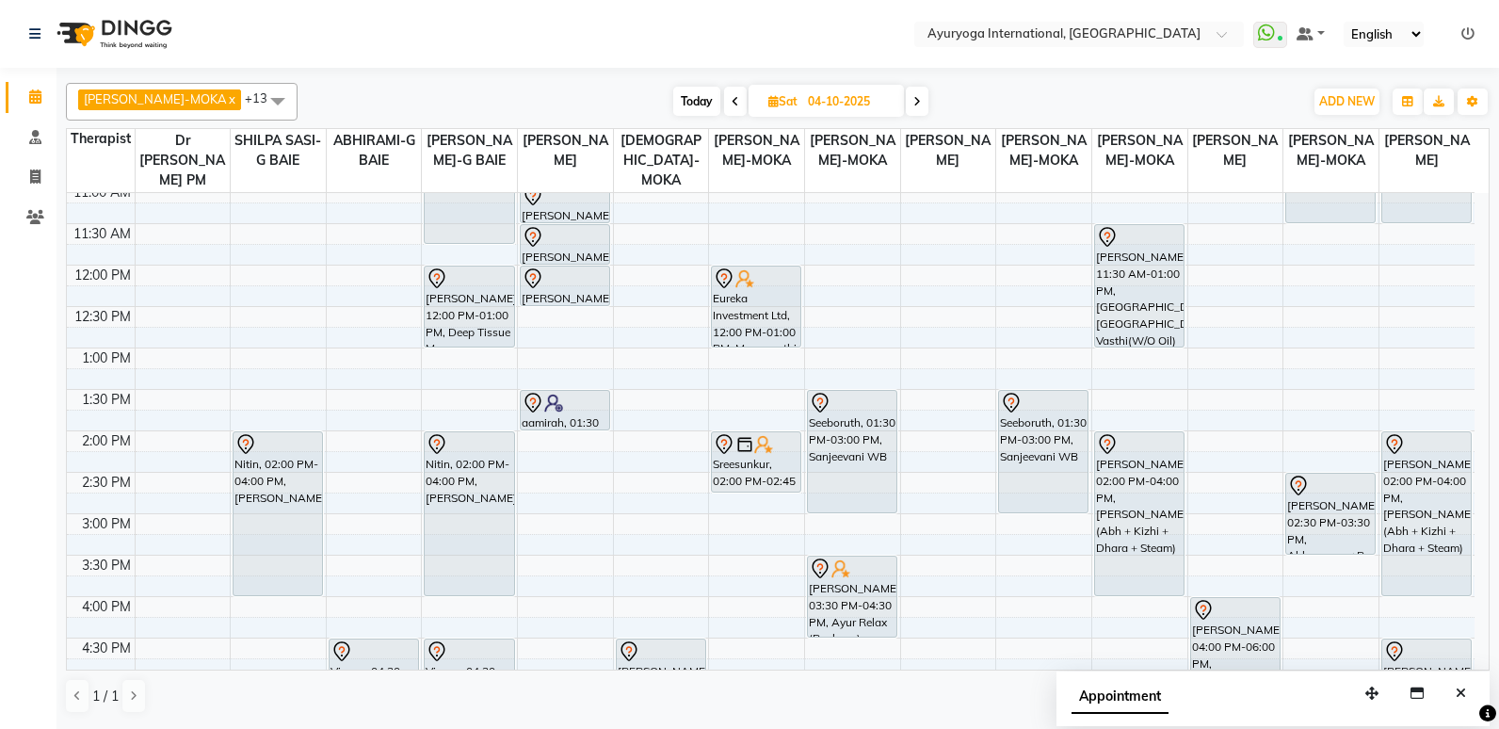
scroll to position [283, 0]
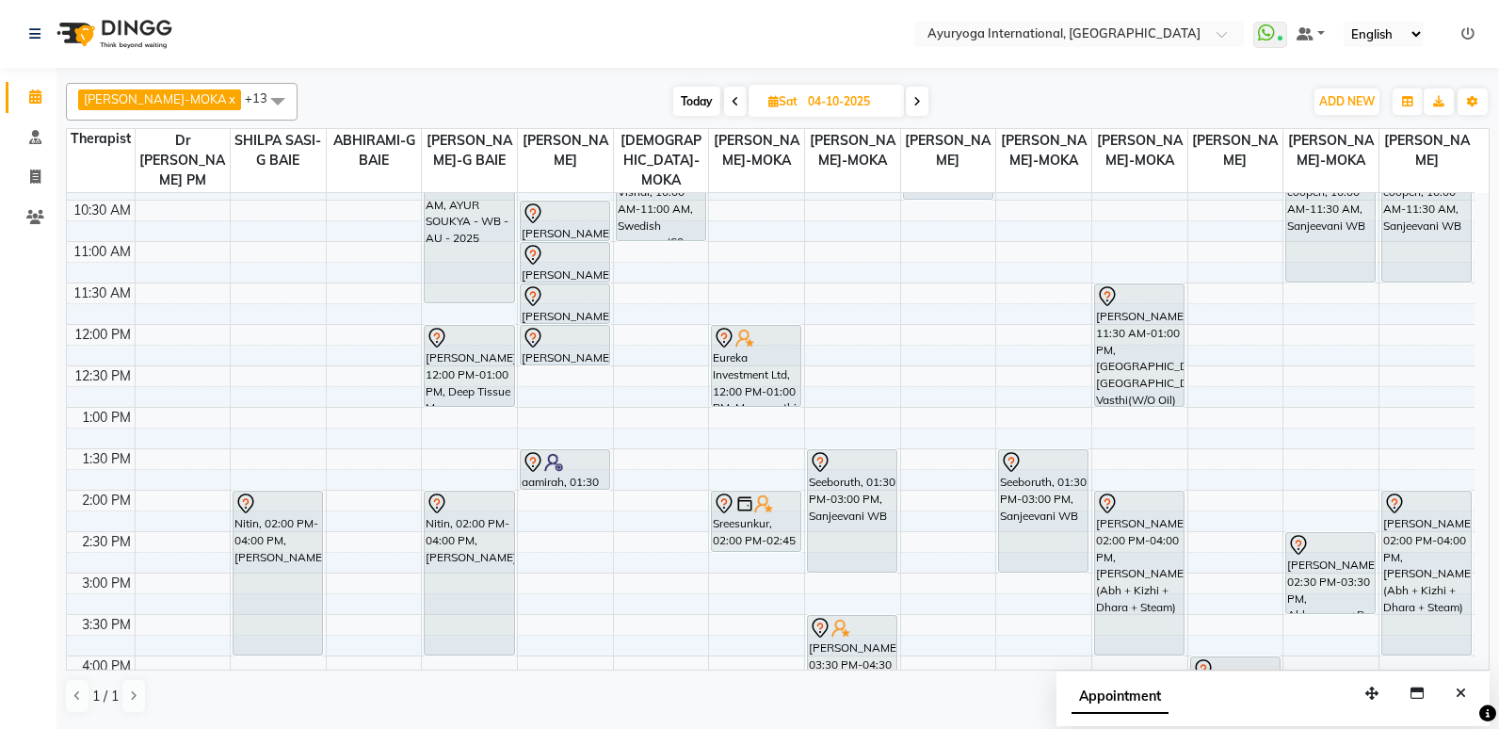
click at [906, 108] on span at bounding box center [917, 101] width 23 height 29
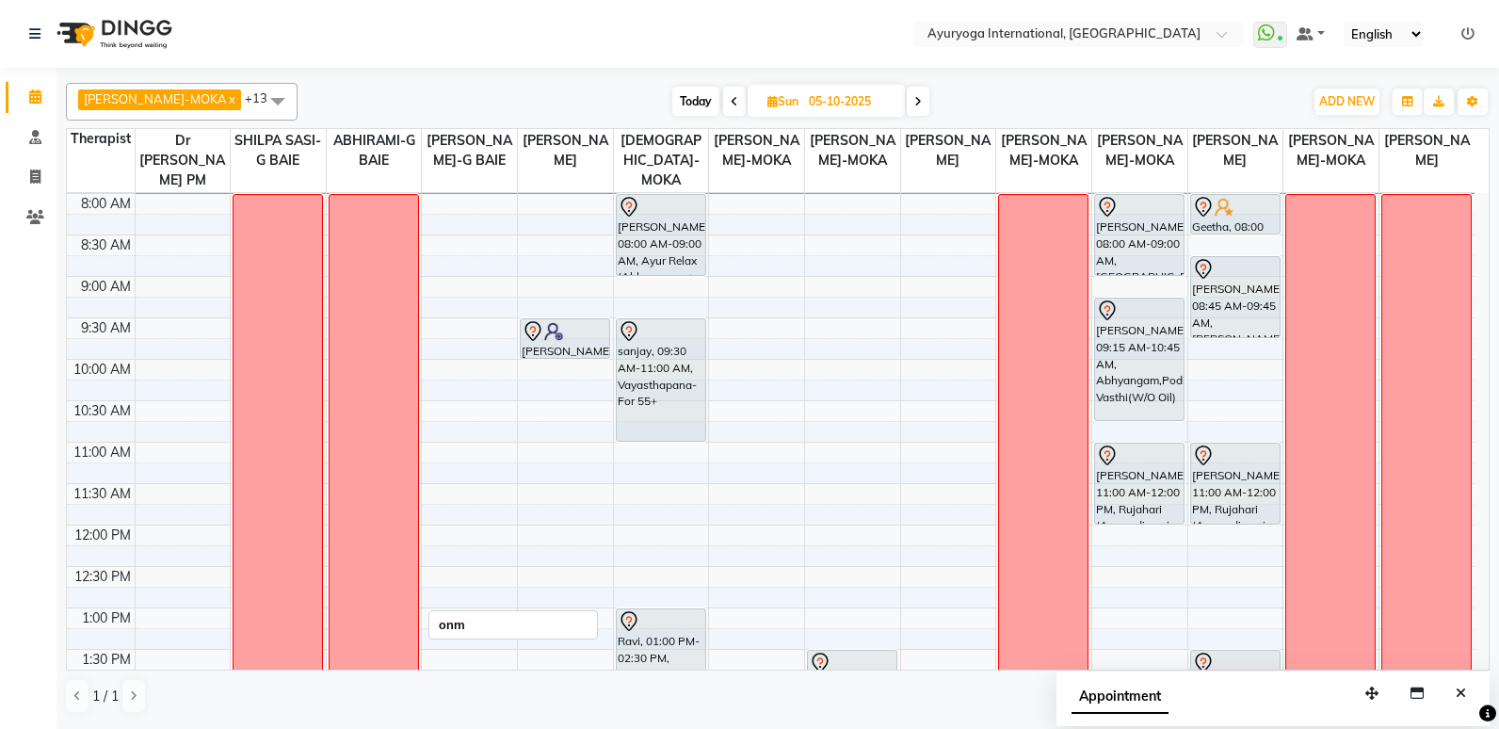
scroll to position [5, 0]
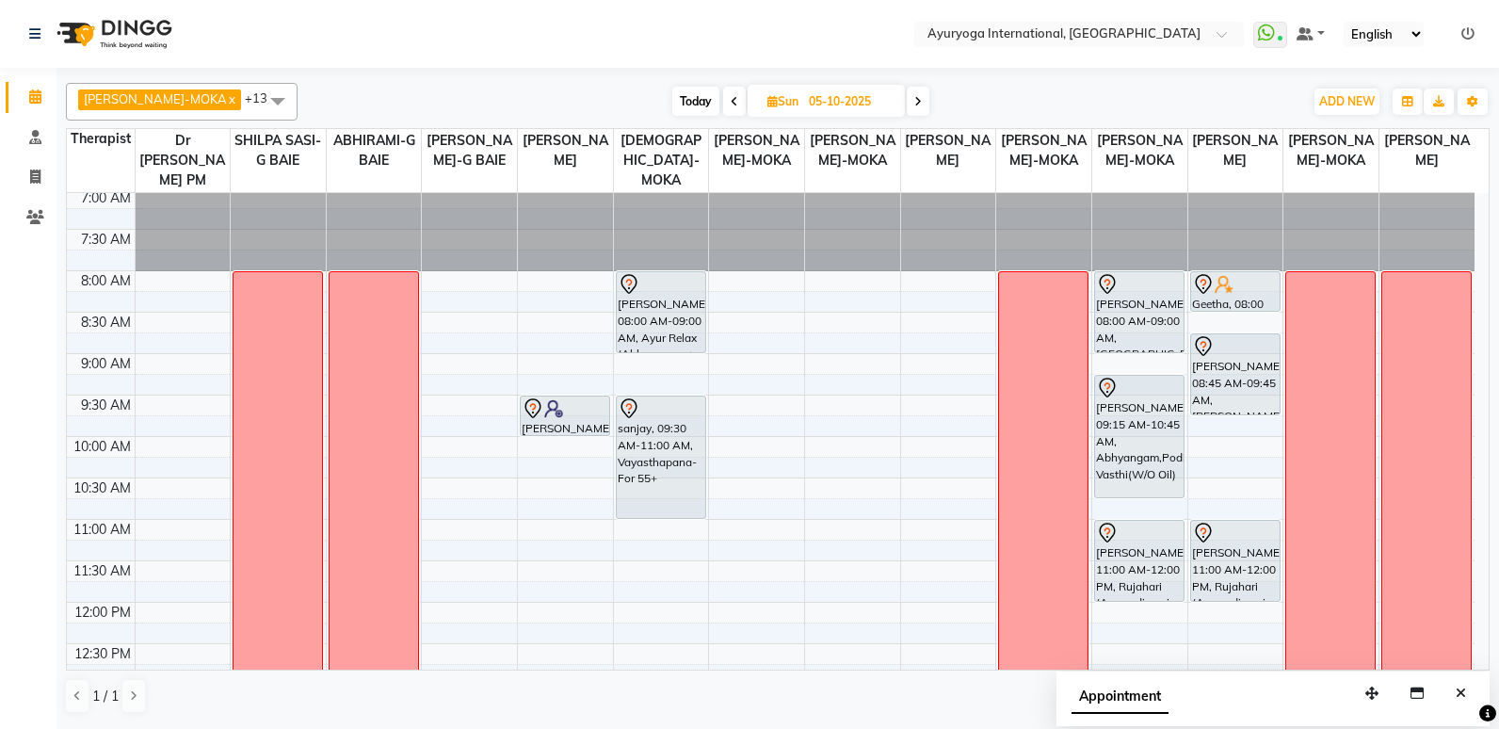
click at [731, 104] on icon at bounding box center [735, 101] width 8 height 11
type input "04-10-2025"
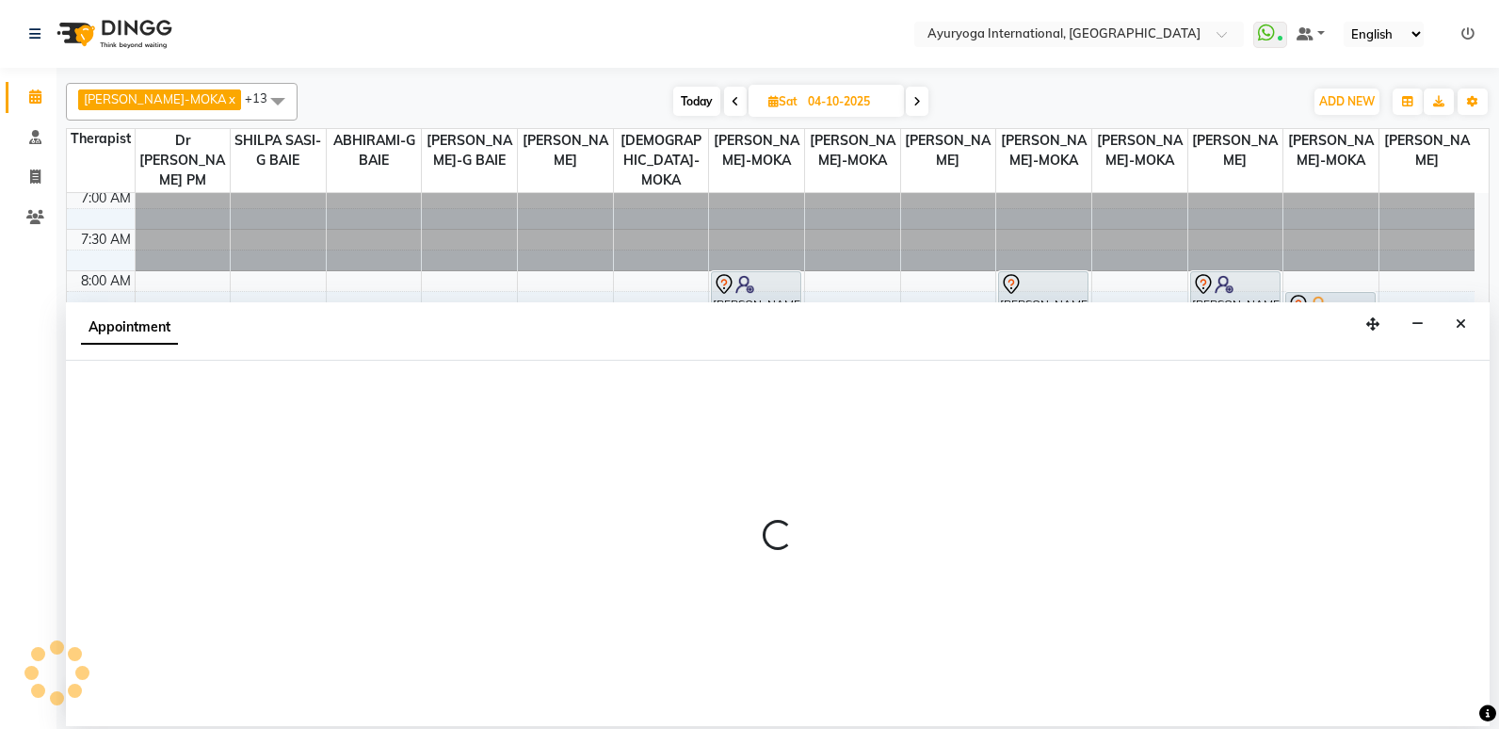
select select "11400"
select select "tentative"
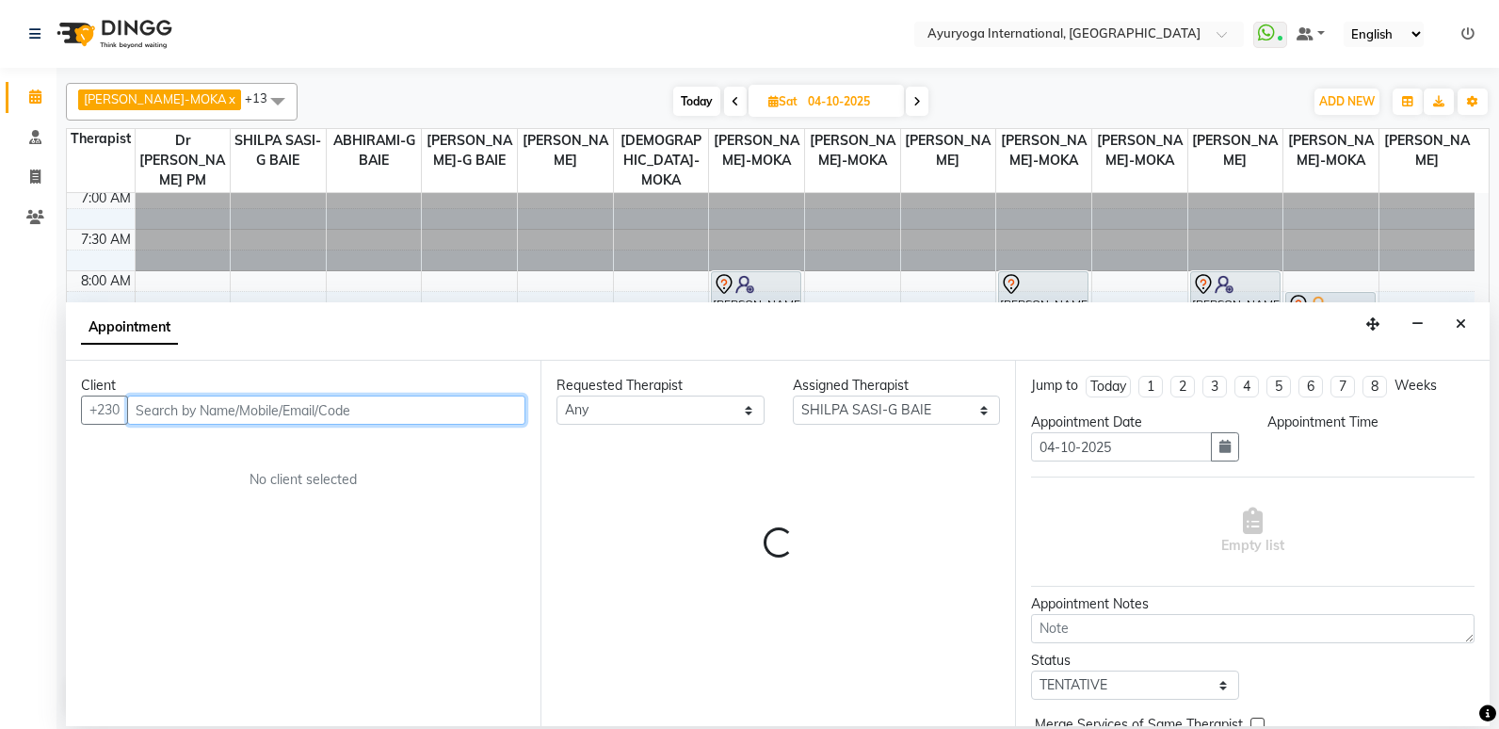
select select "540"
click at [222, 404] on input "text" at bounding box center [326, 410] width 398 height 29
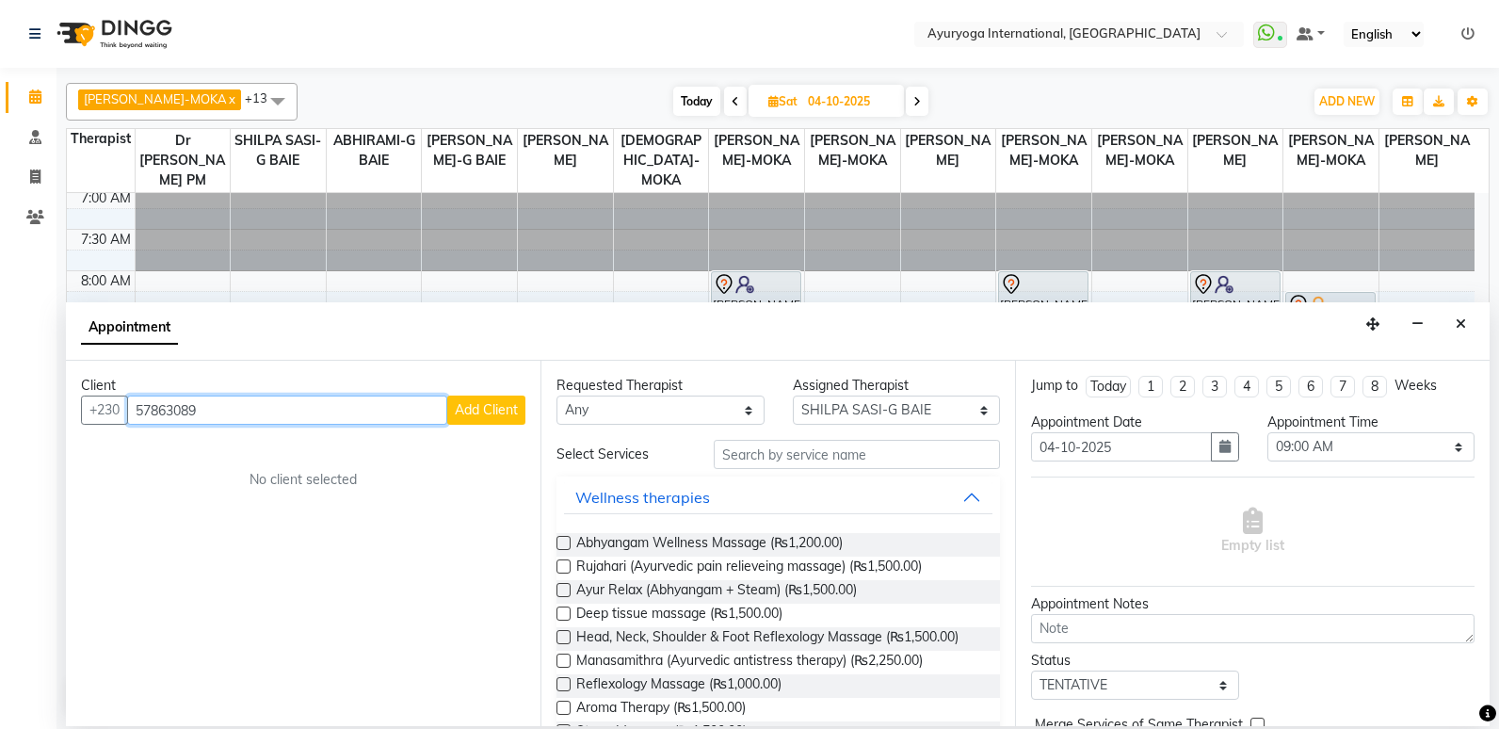
type input "57863089"
click at [462, 402] on span "Add Client" at bounding box center [486, 409] width 63 height 17
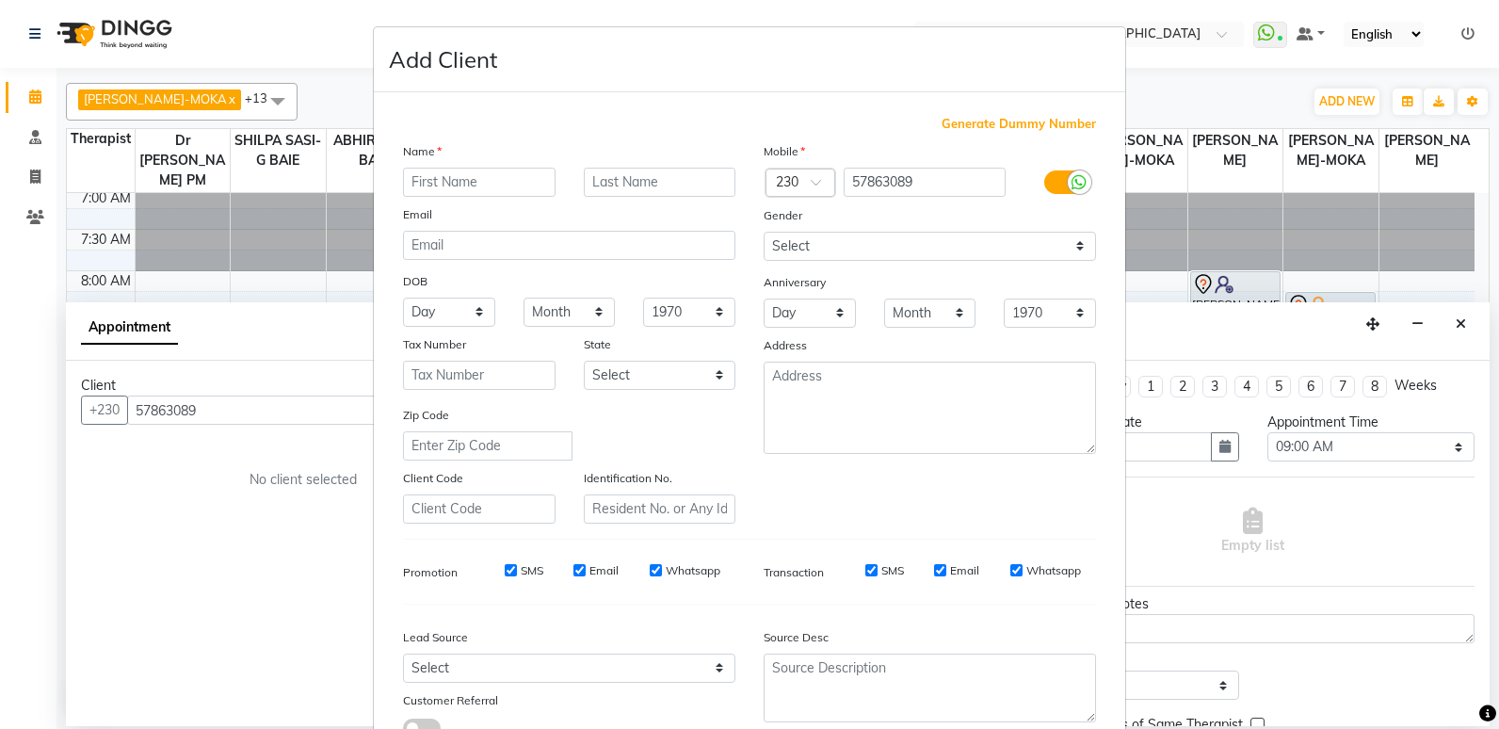
click at [430, 186] on input "text" at bounding box center [479, 182] width 153 height 29
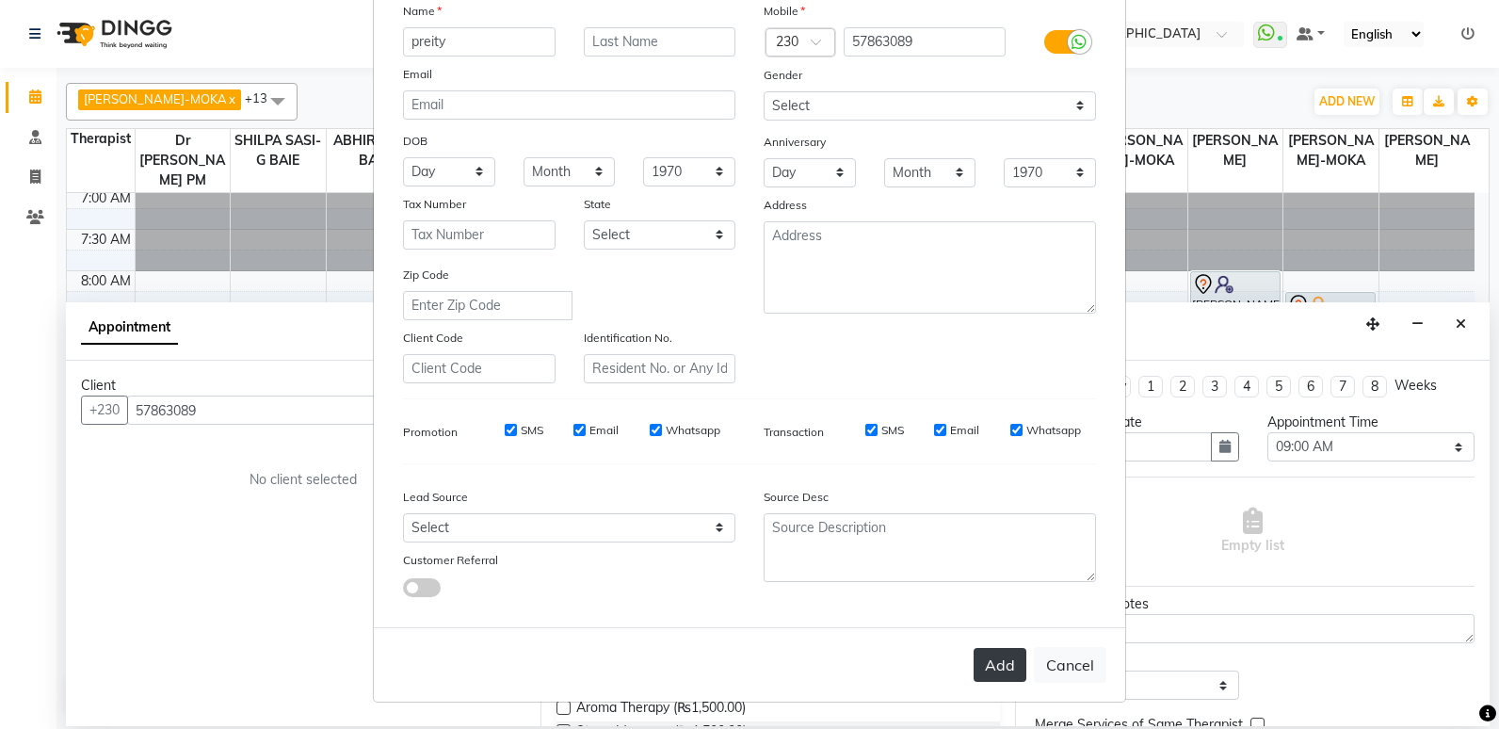
type input "preity"
click at [999, 675] on button "Add" at bounding box center [1000, 665] width 53 height 34
type input "57****89"
select select
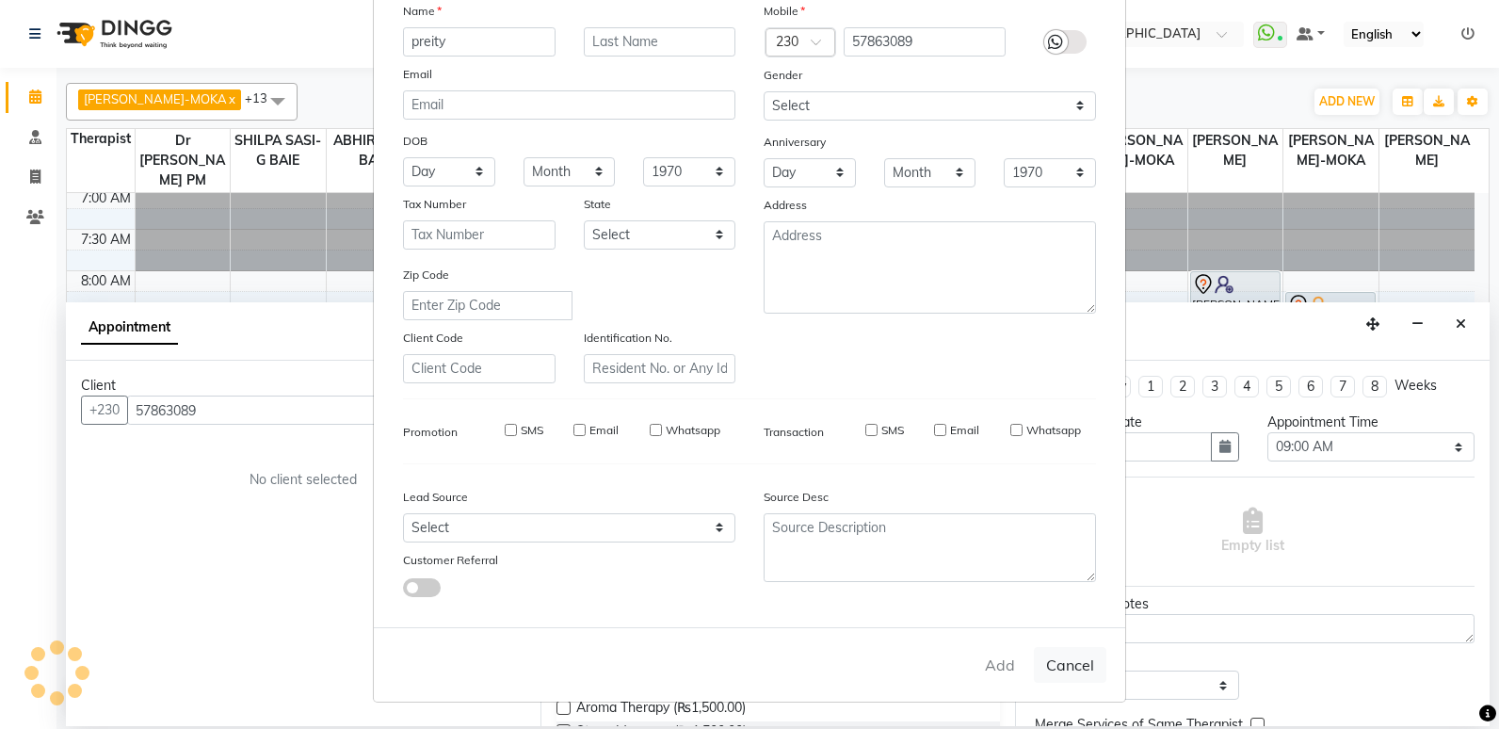
select select
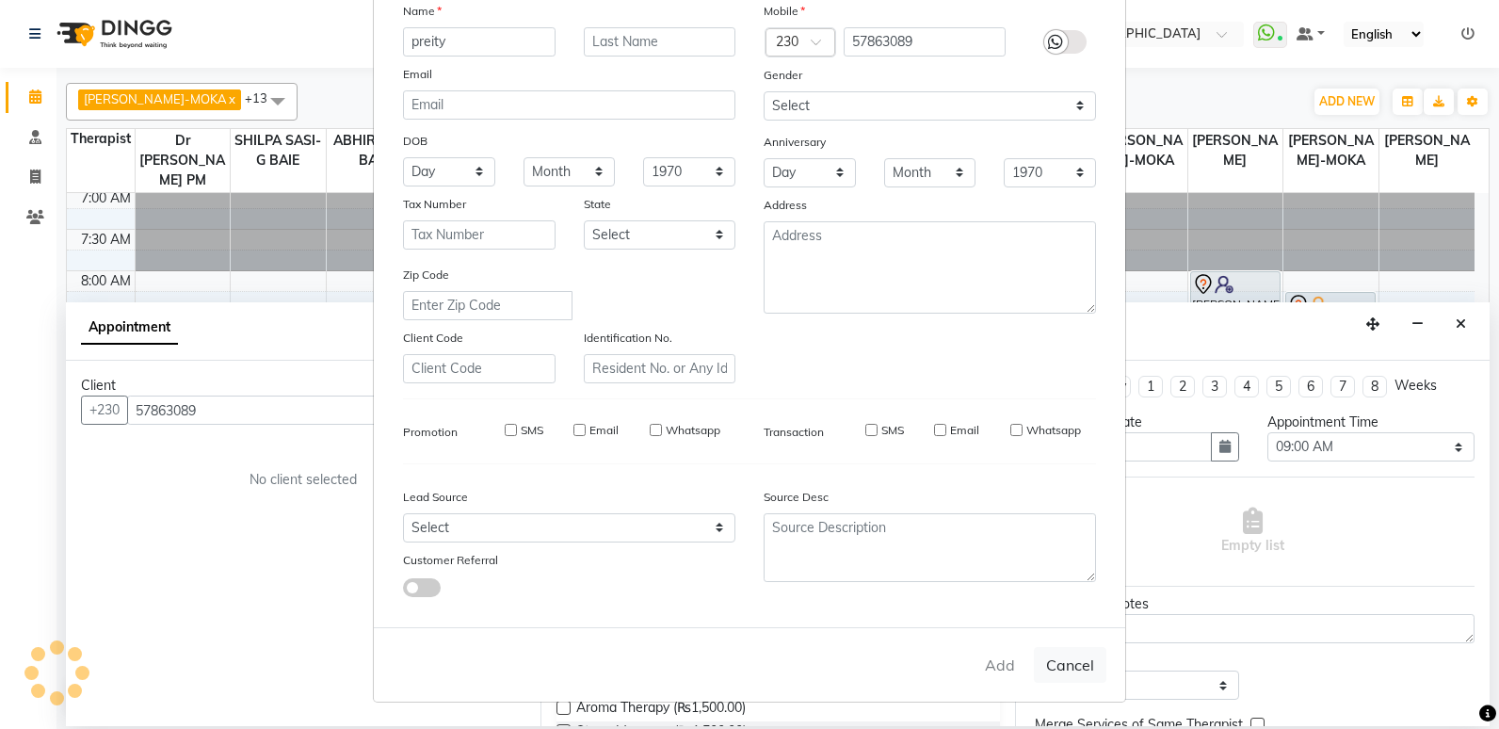
checkbox input "false"
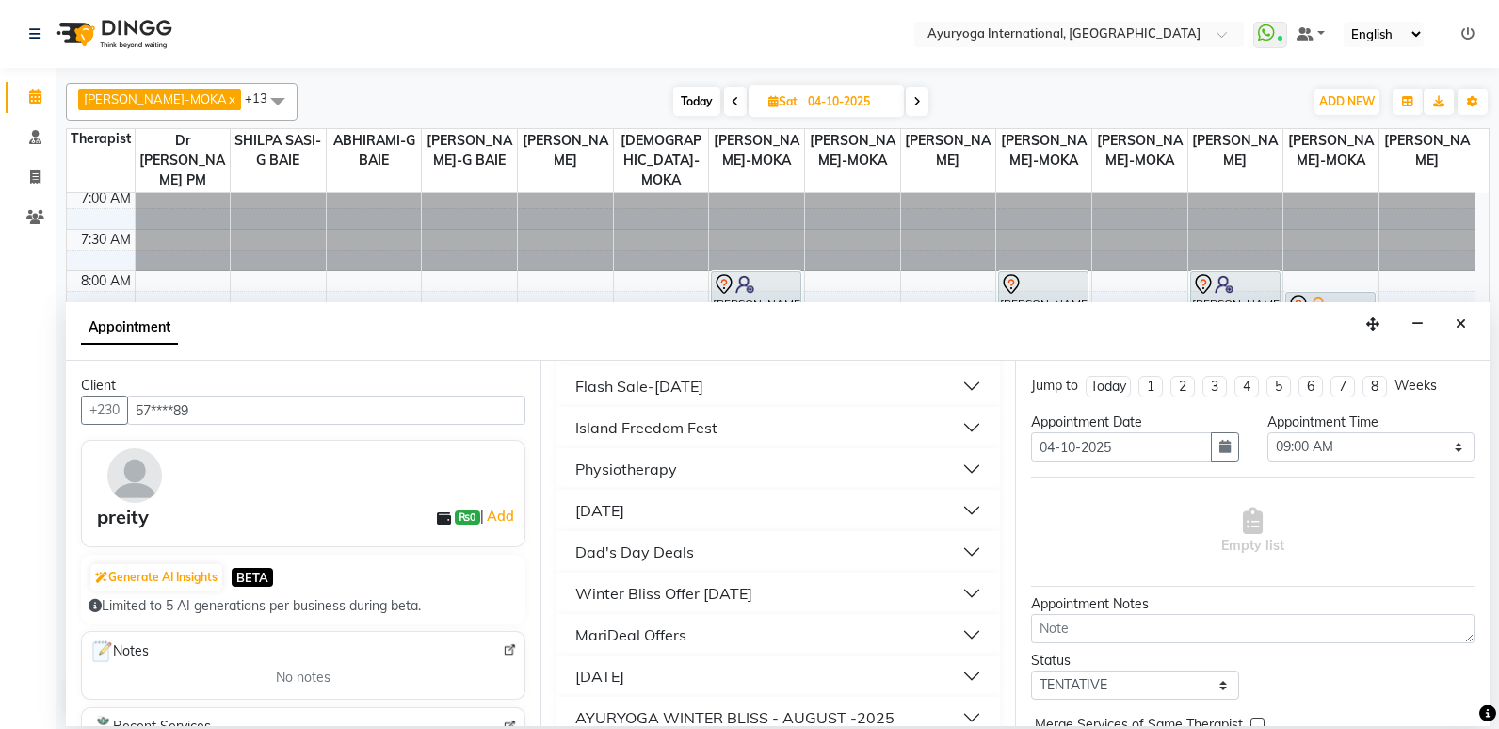
scroll to position [1549, 0]
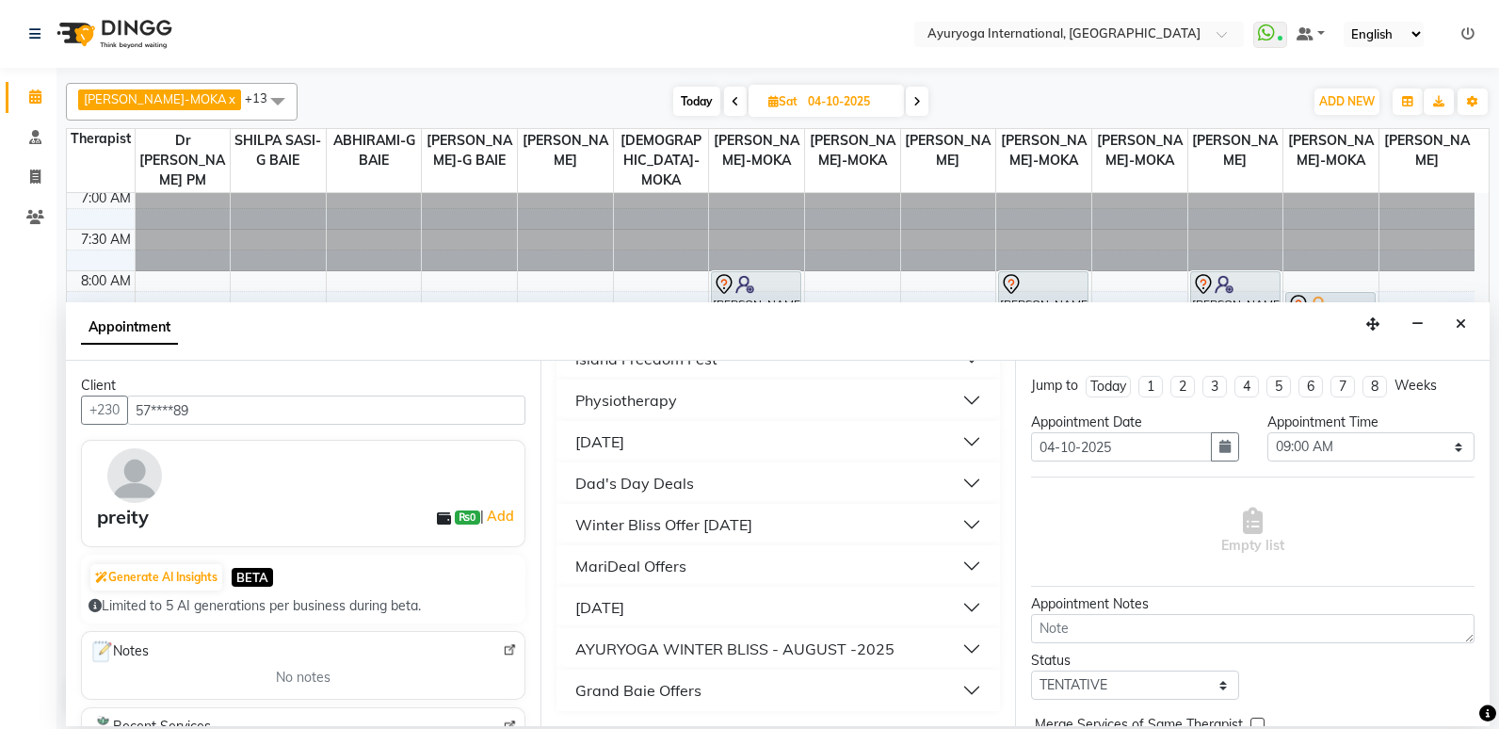
click at [752, 525] on div "Winter Bliss Offer [DATE]" at bounding box center [663, 524] width 177 height 23
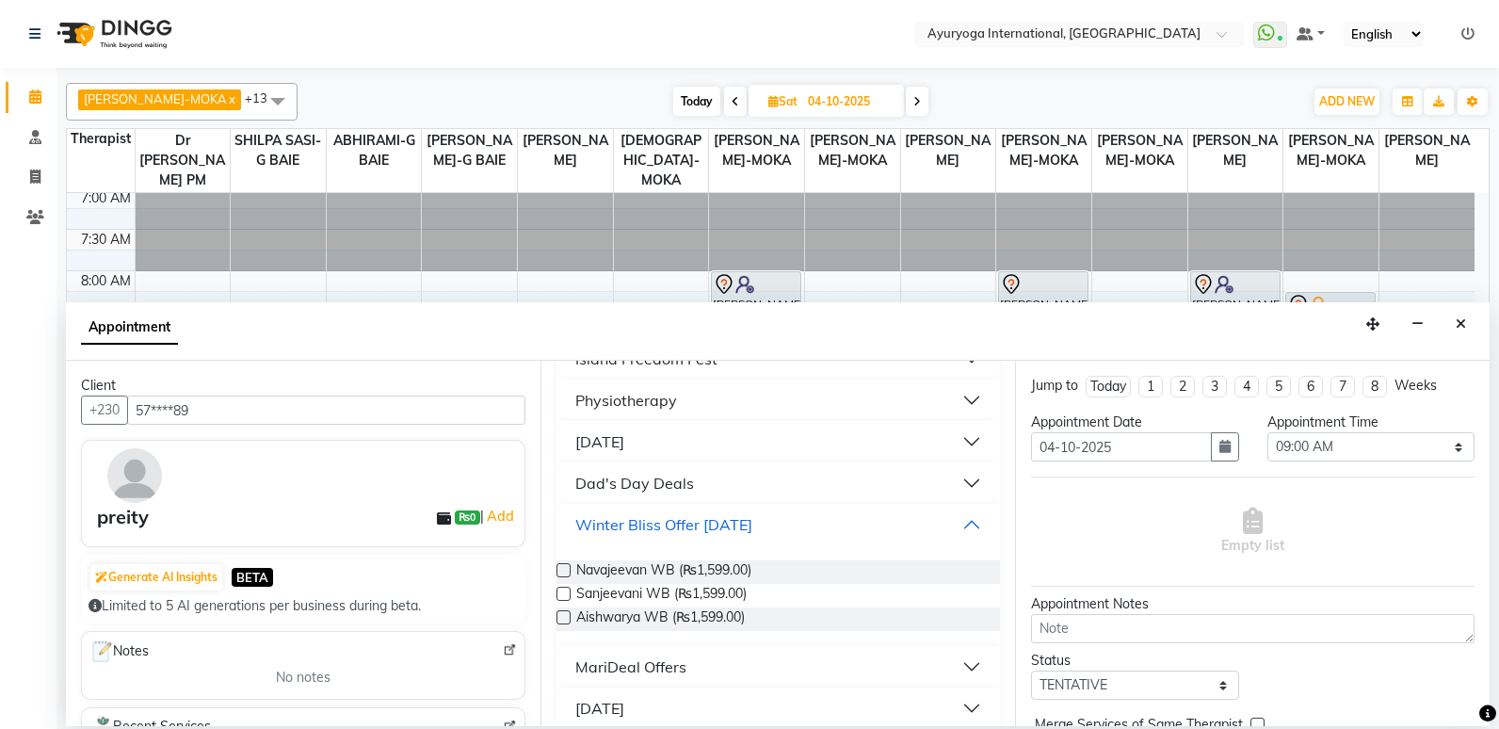
click at [752, 525] on div "Winter Bliss Offer [DATE]" at bounding box center [663, 524] width 177 height 23
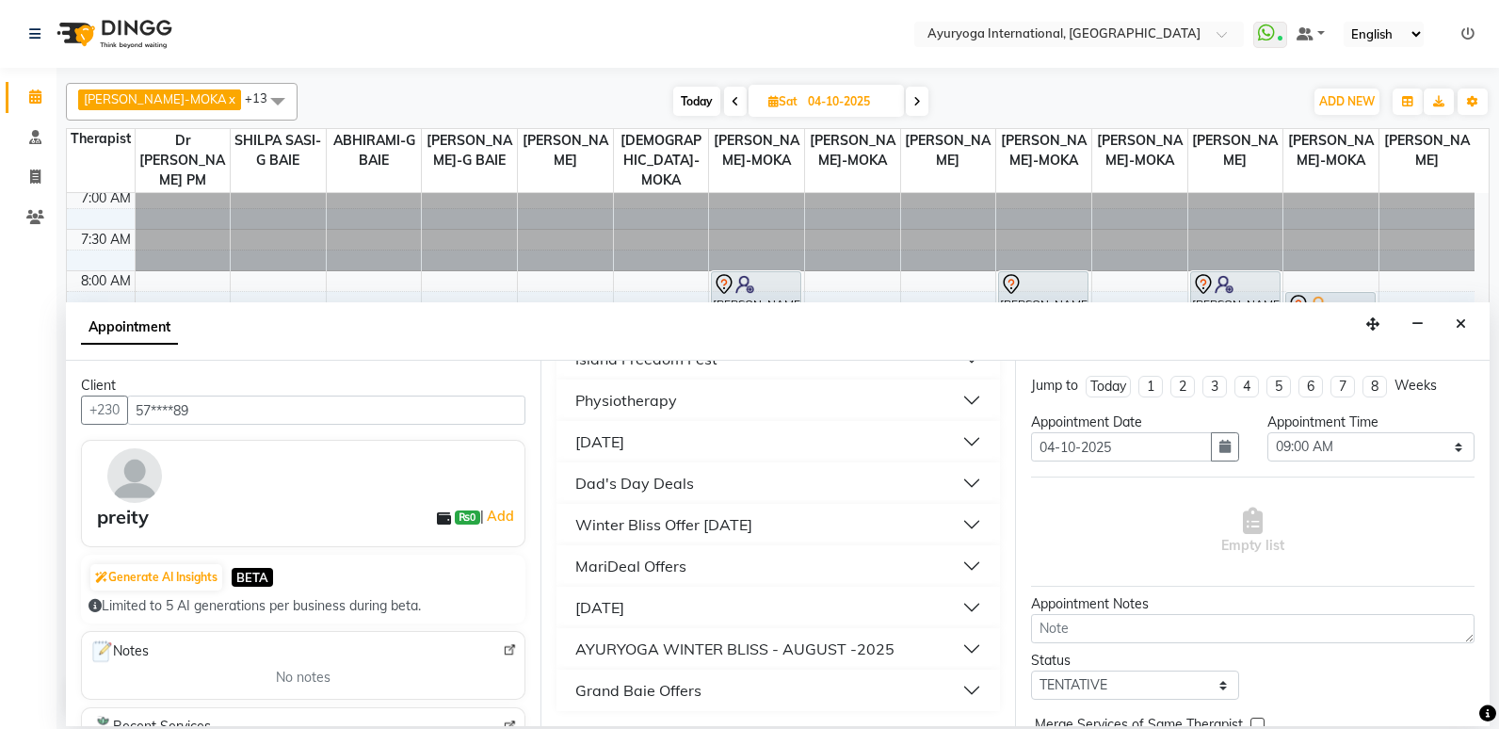
click at [781, 606] on button "[DATE]" at bounding box center [778, 607] width 428 height 34
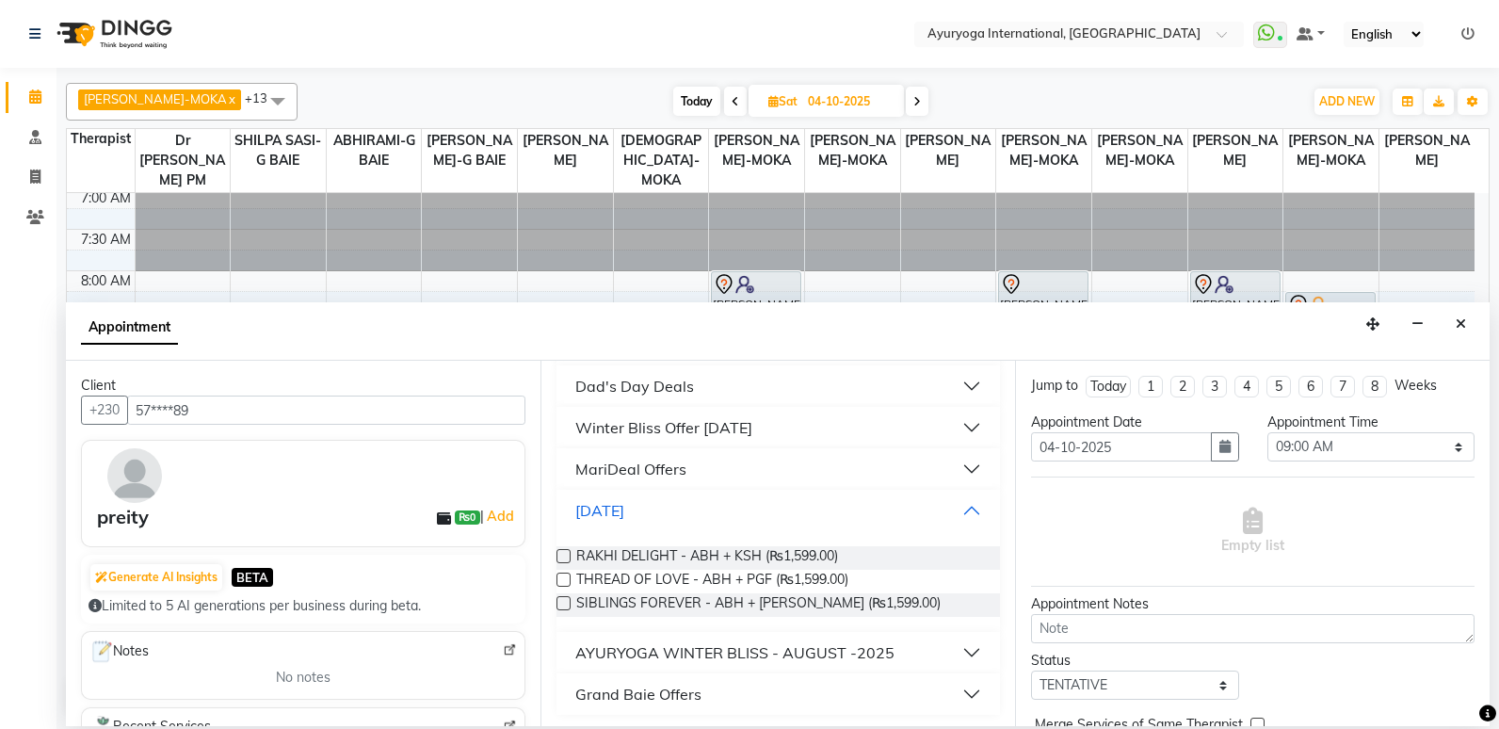
scroll to position [1650, 0]
click at [801, 502] on button "[DATE]" at bounding box center [778, 507] width 428 height 34
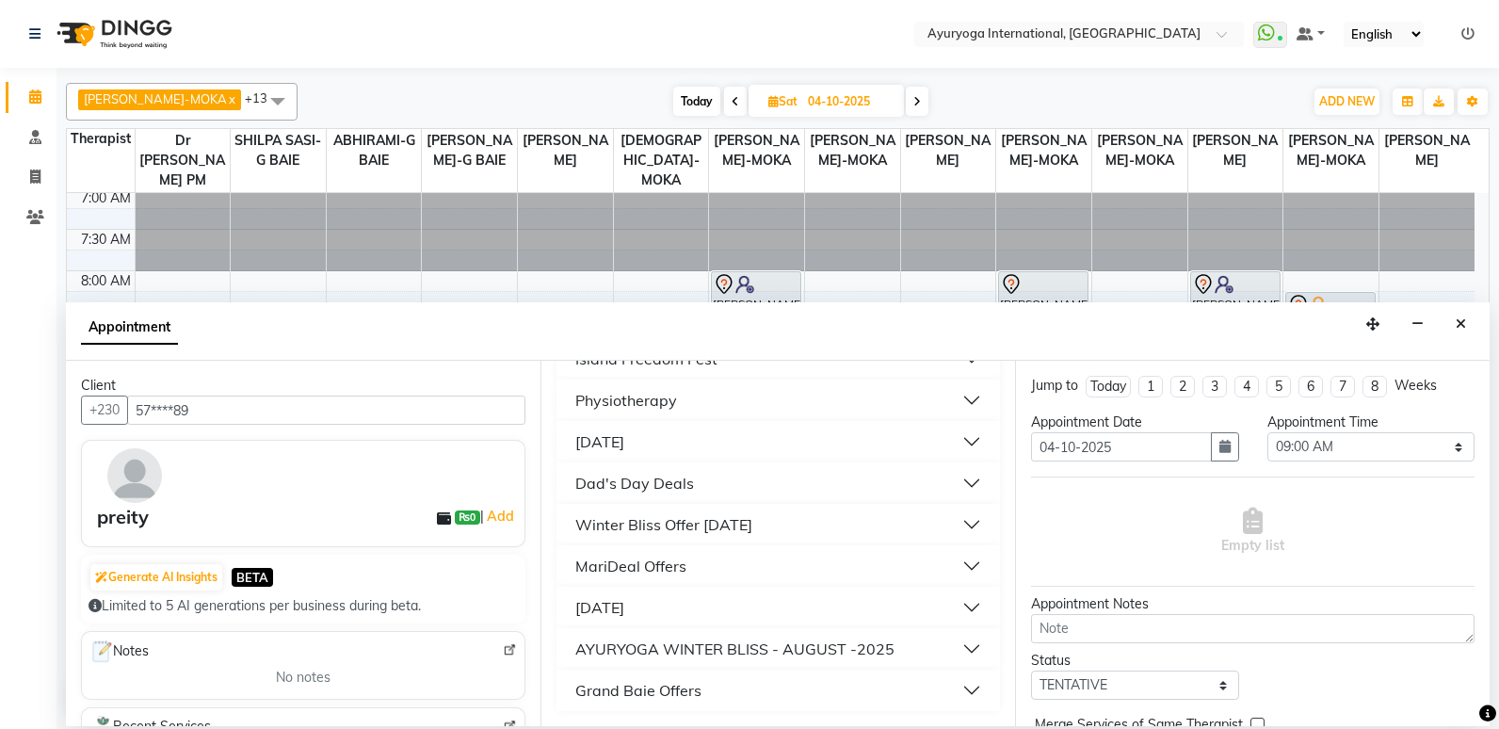
scroll to position [1549, 0]
click at [743, 685] on button "Grand Baie Offers" at bounding box center [778, 690] width 428 height 34
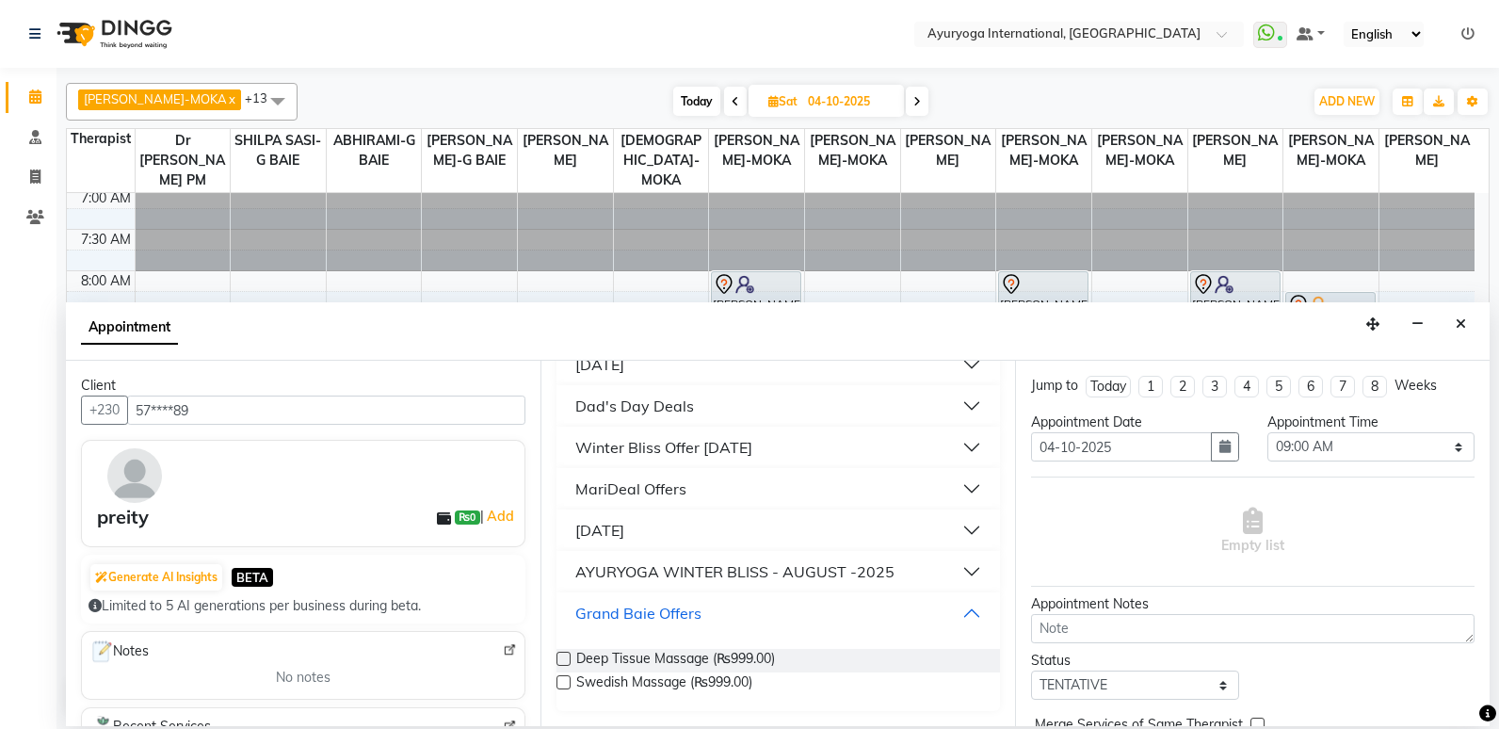
click at [759, 613] on button "Grand Baie Offers" at bounding box center [778, 613] width 428 height 34
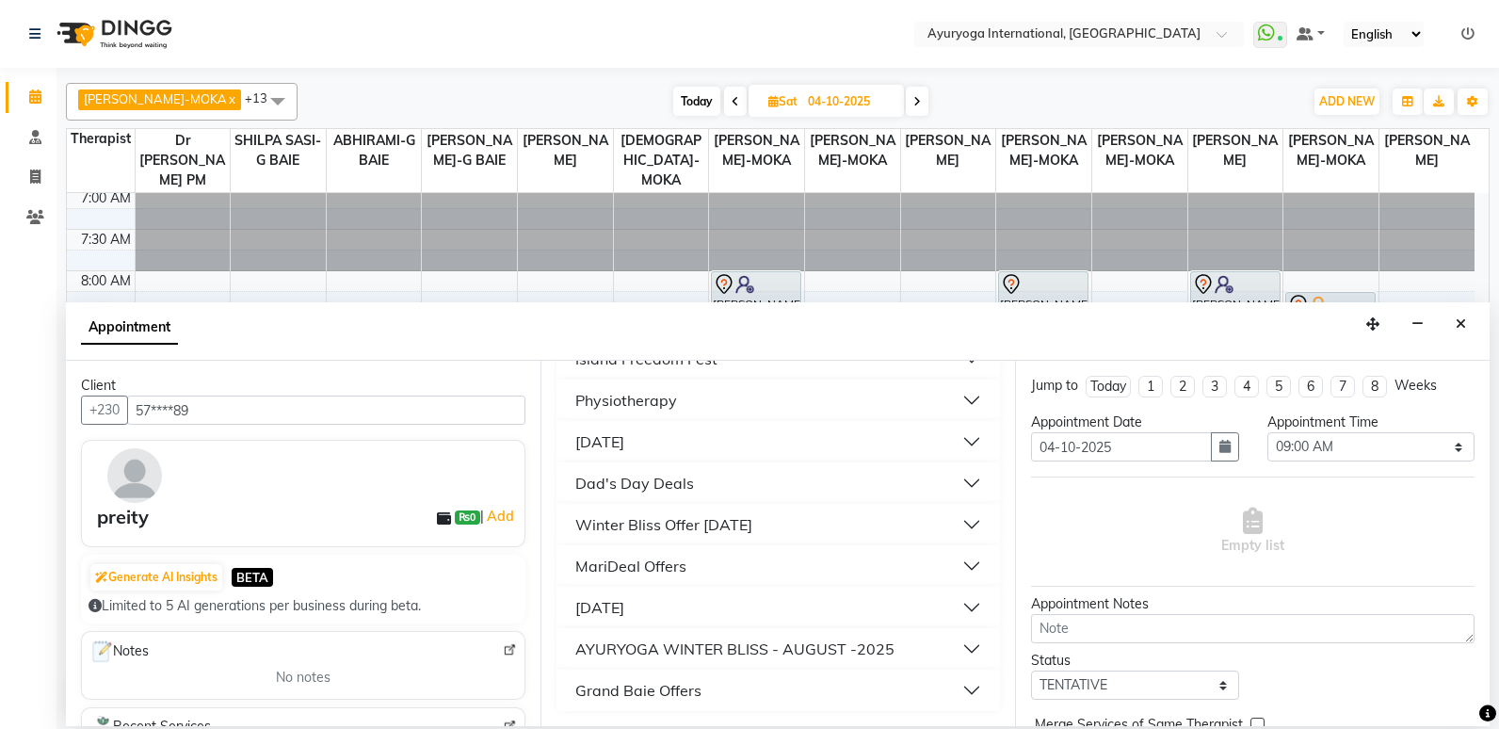
scroll to position [1549, 0]
click at [754, 651] on div "AYURYOGA WINTER BLISS - AUGUST -2025" at bounding box center [734, 649] width 319 height 23
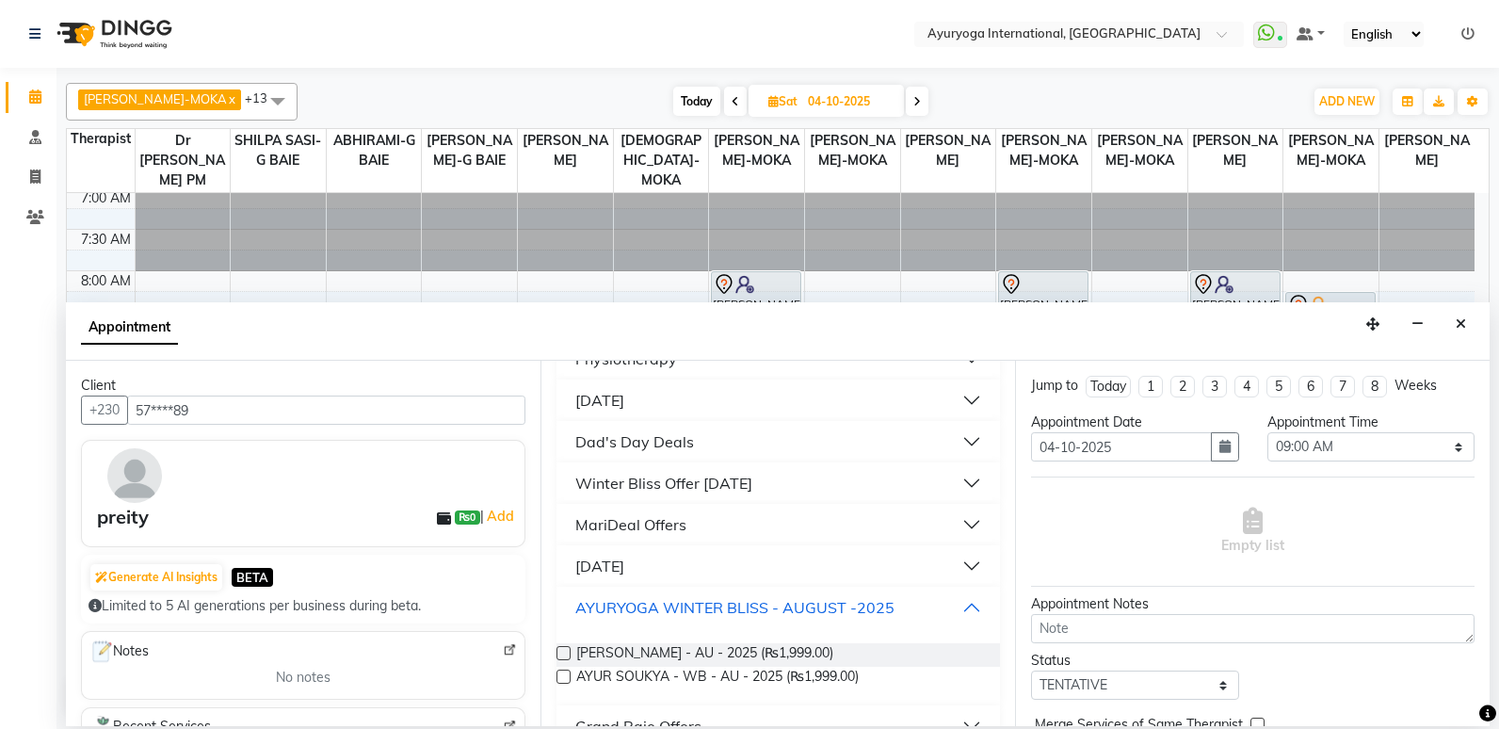
scroll to position [1626, 0]
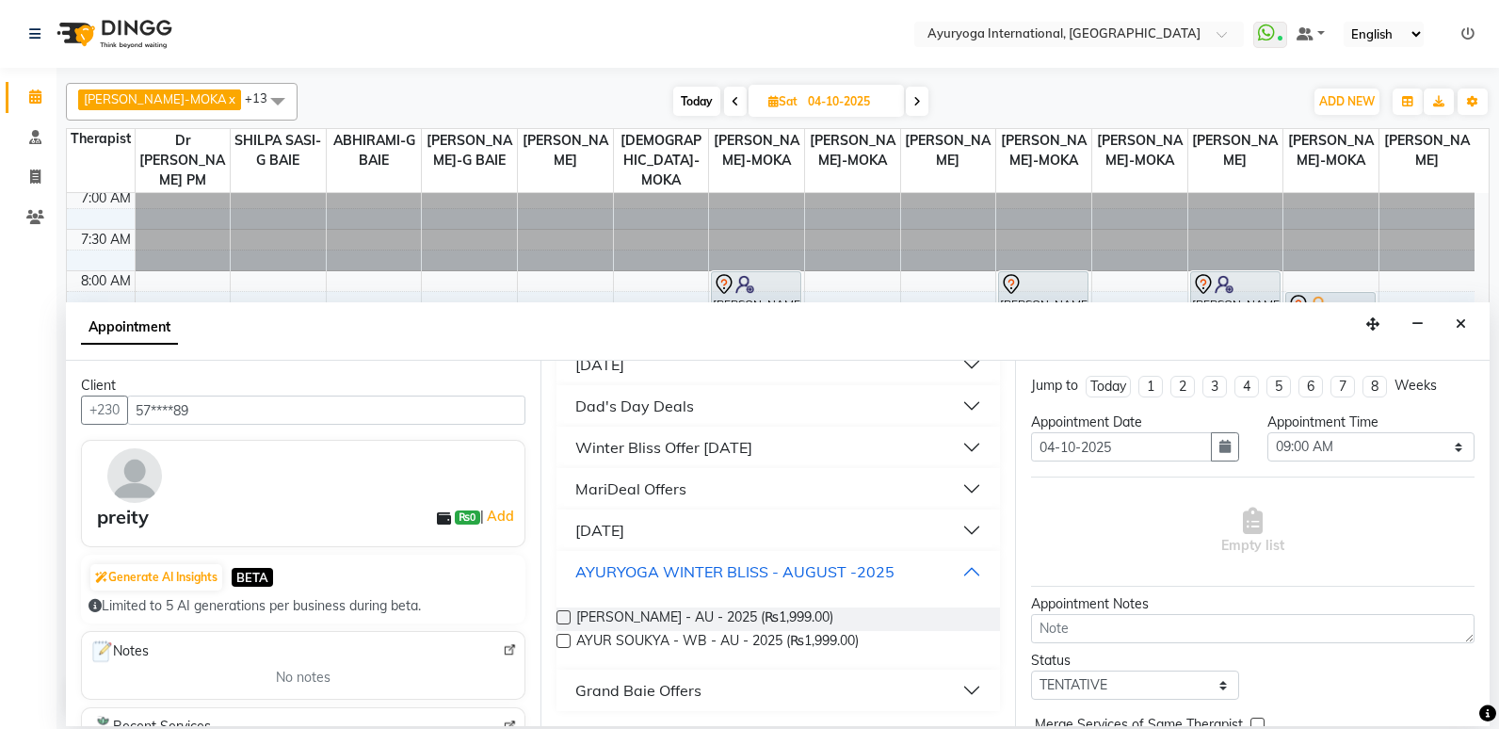
click at [777, 572] on div "AYURYOGA WINTER BLISS - AUGUST -2025" at bounding box center [734, 571] width 319 height 23
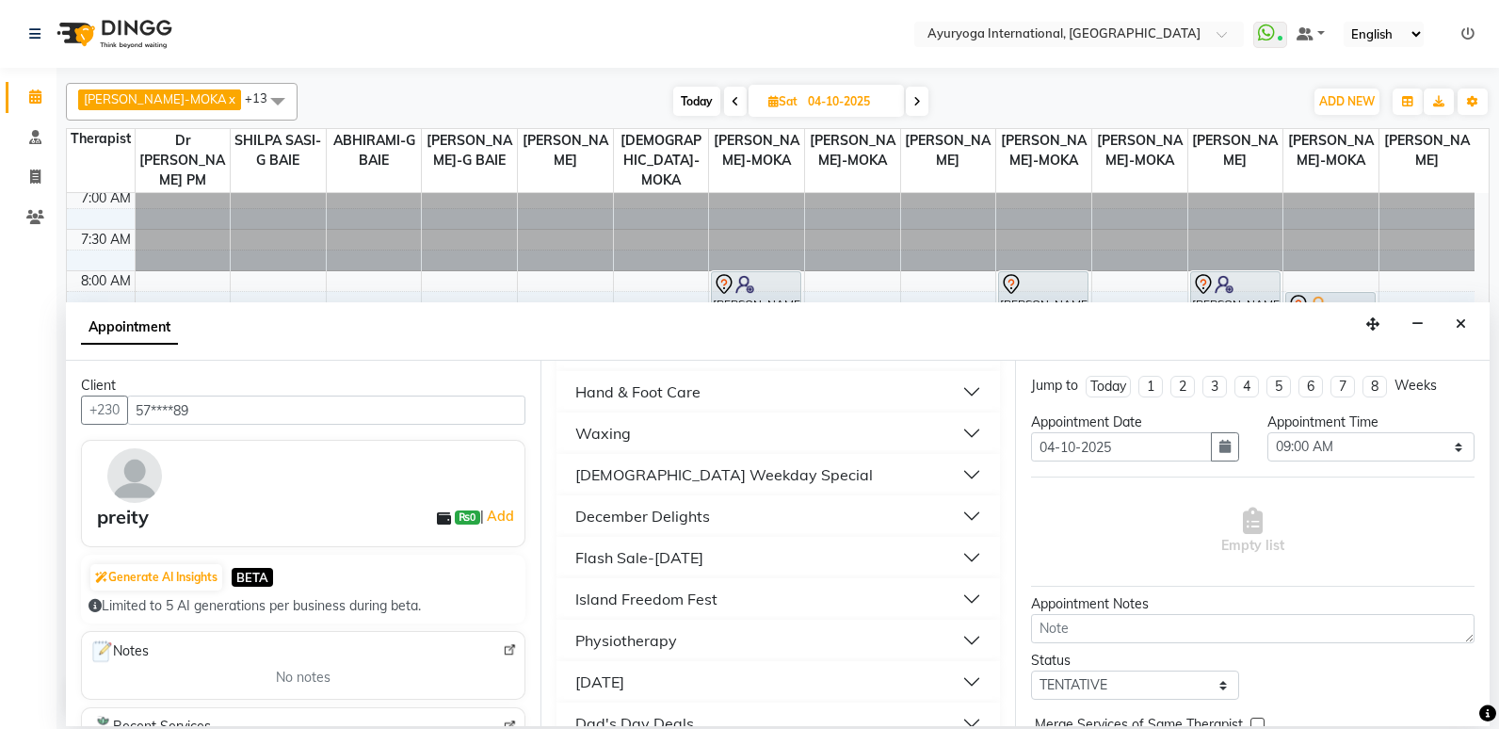
scroll to position [1267, 0]
click at [798, 510] on button "[DEMOGRAPHIC_DATA] Weekday Special" at bounding box center [778, 517] width 428 height 34
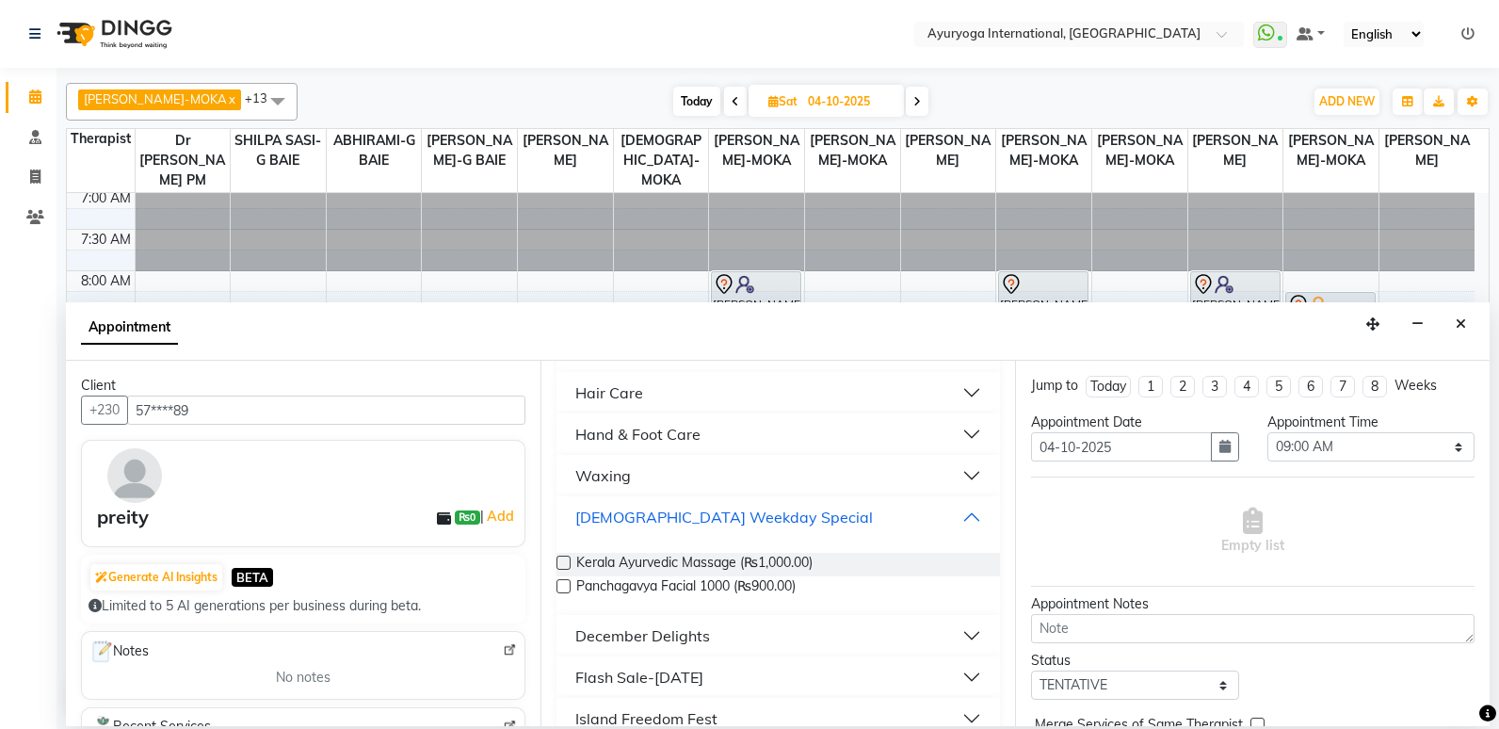
click at [798, 510] on button "[DEMOGRAPHIC_DATA] Weekday Special" at bounding box center [778, 517] width 428 height 34
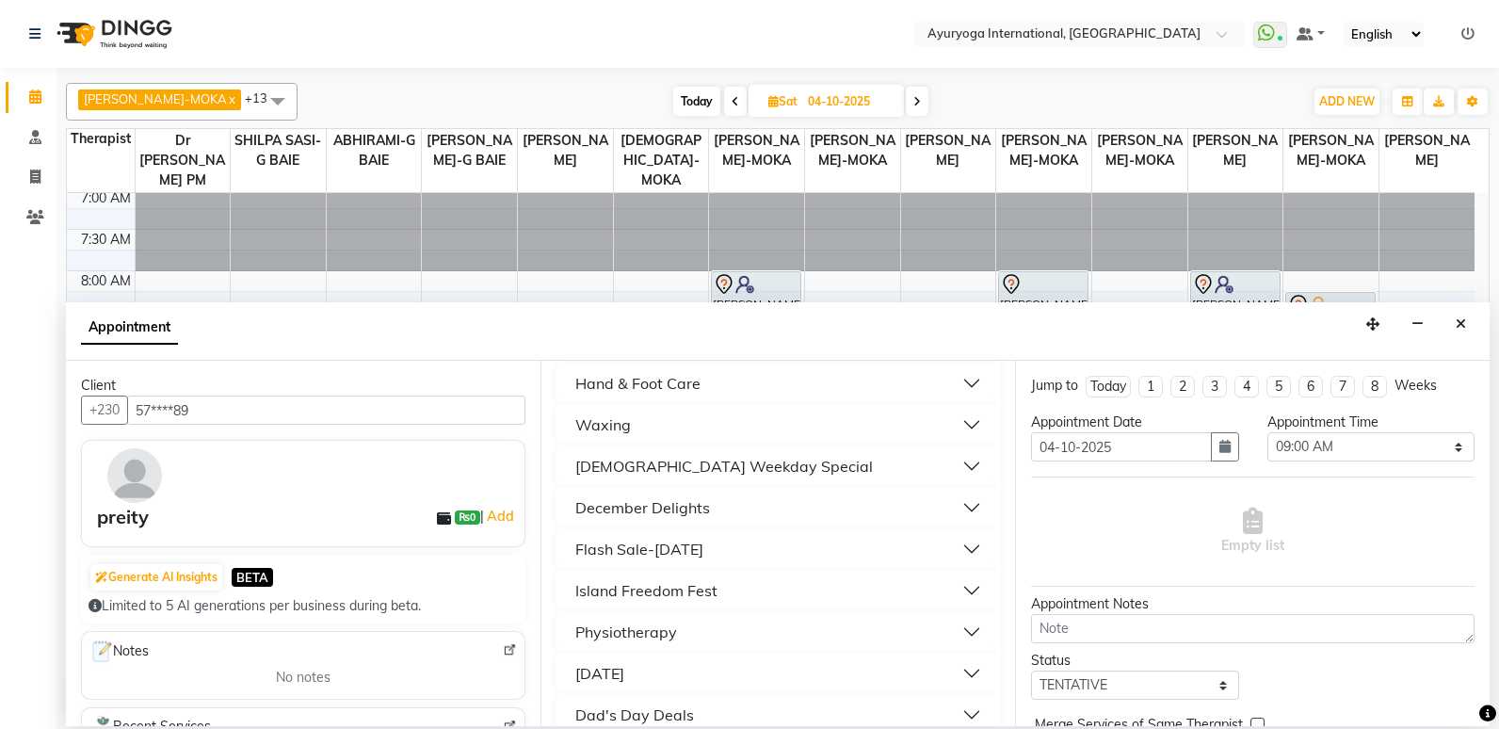
scroll to position [1361, 0]
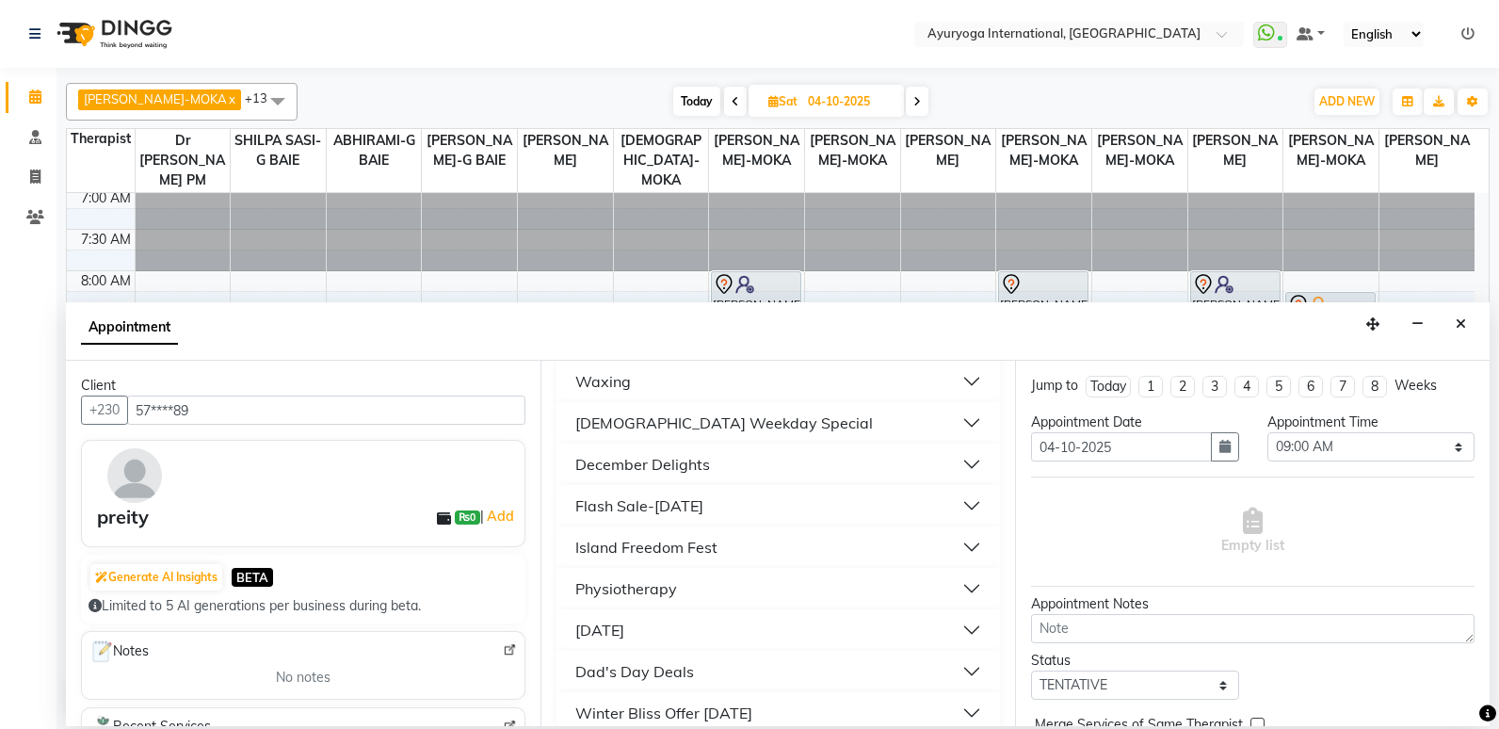
click at [814, 464] on button "December Delights" at bounding box center [778, 464] width 428 height 34
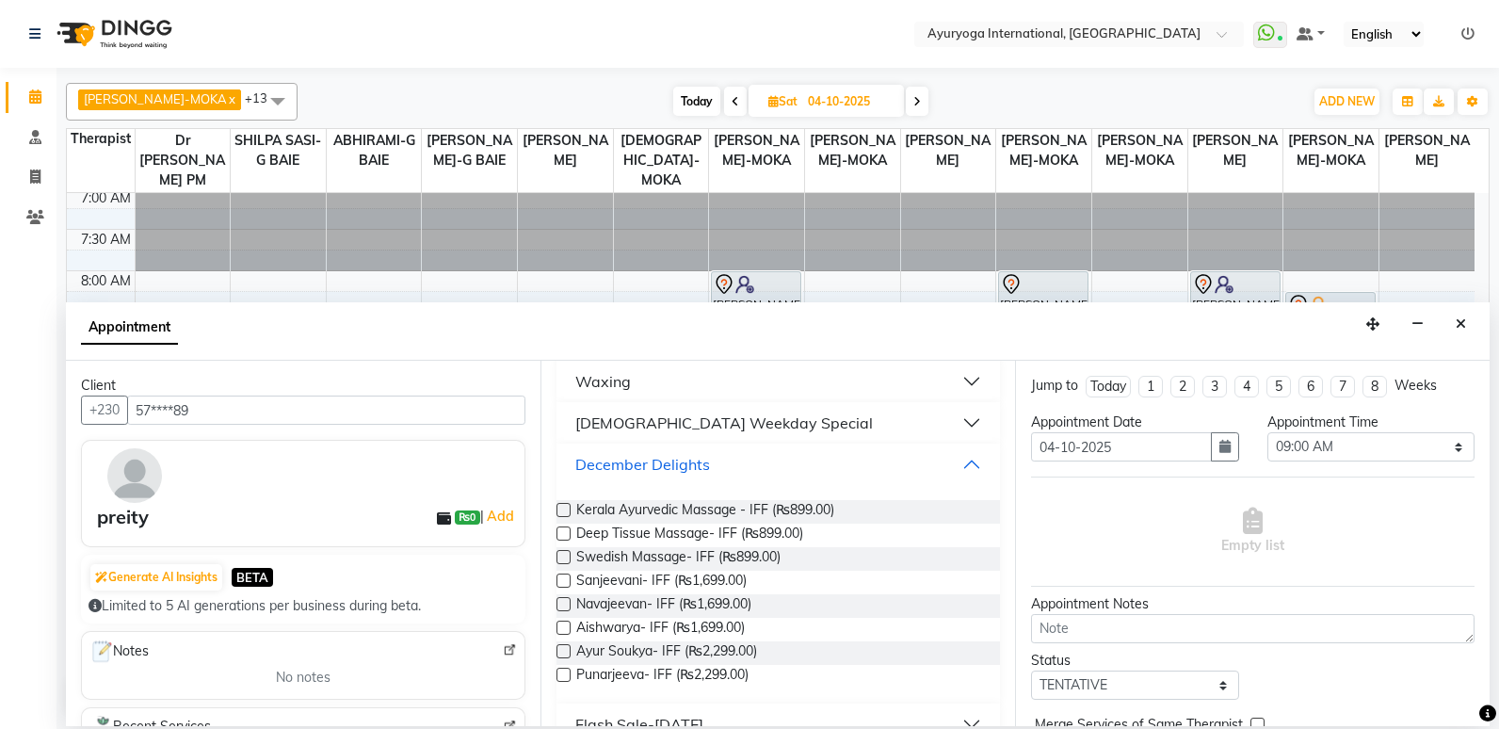
click at [814, 464] on button "December Delights" at bounding box center [778, 464] width 428 height 34
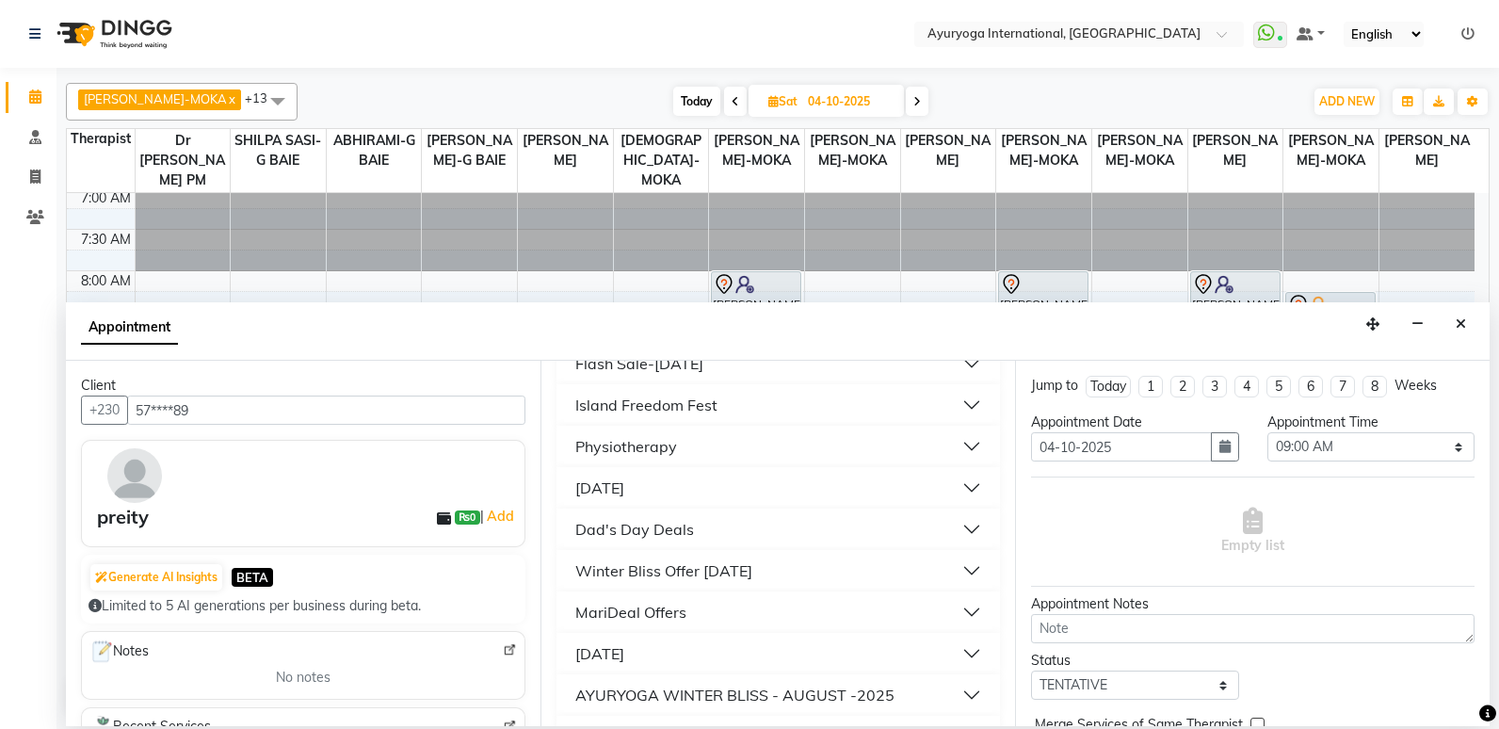
scroll to position [1549, 0]
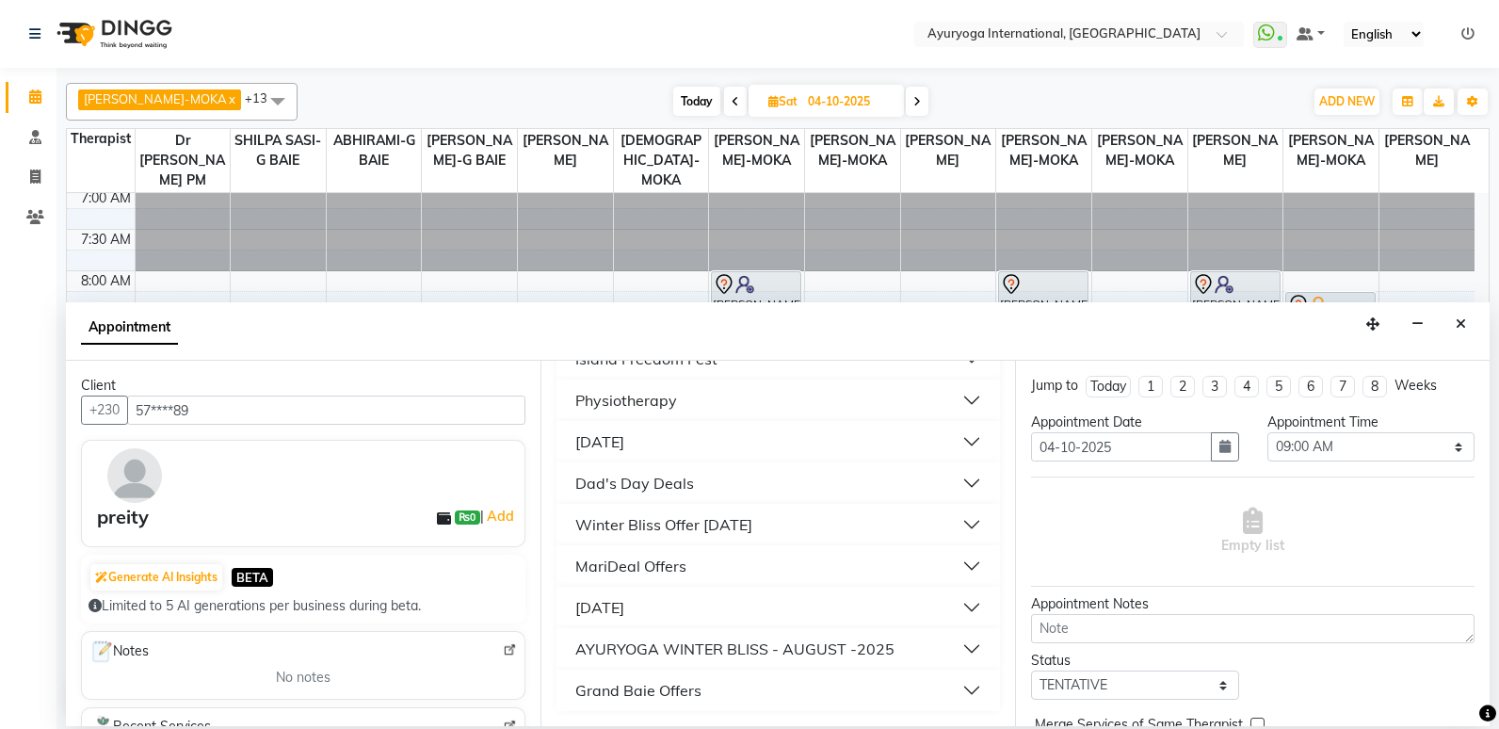
click at [768, 484] on button "Dad's Day Deals" at bounding box center [778, 483] width 428 height 34
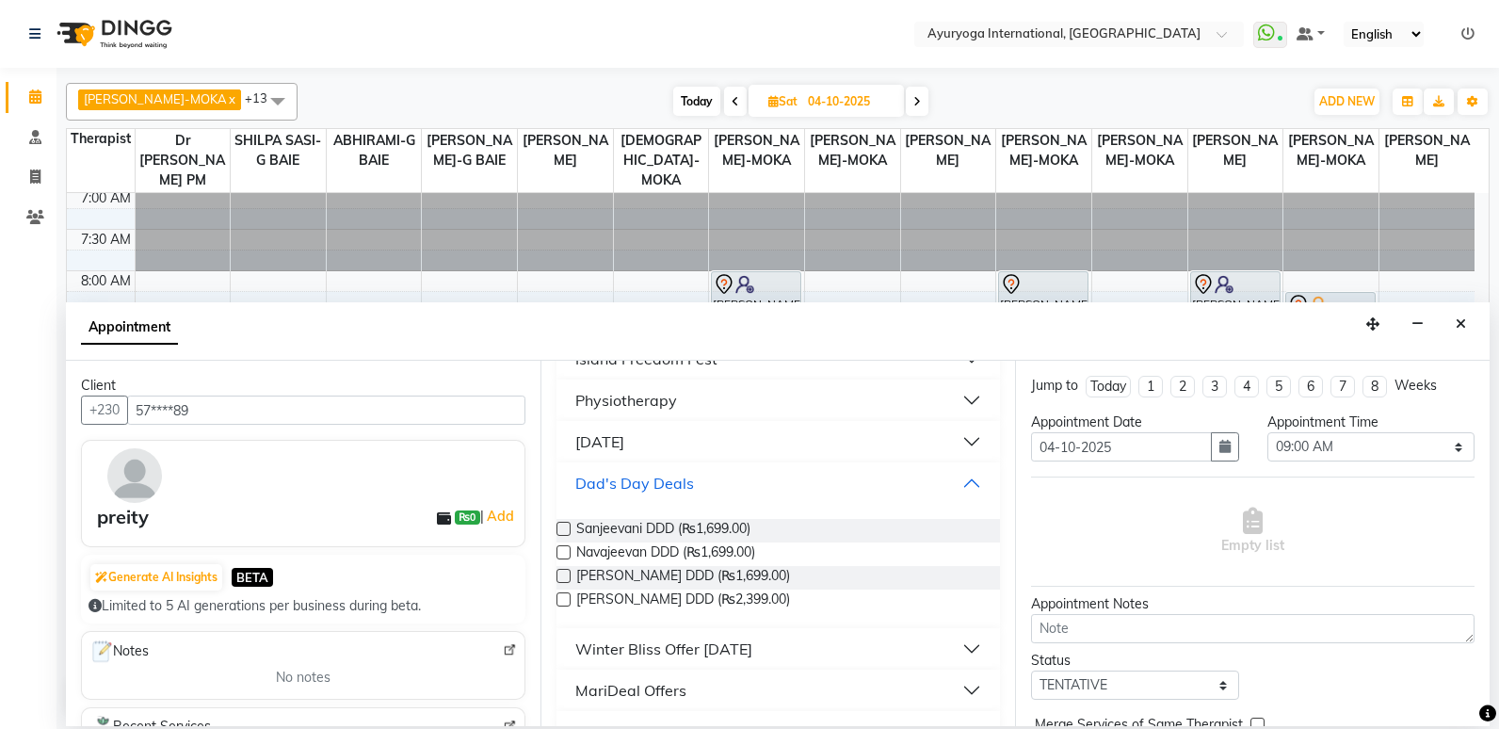
click at [768, 484] on button "Dad's Day Deals" at bounding box center [778, 483] width 428 height 34
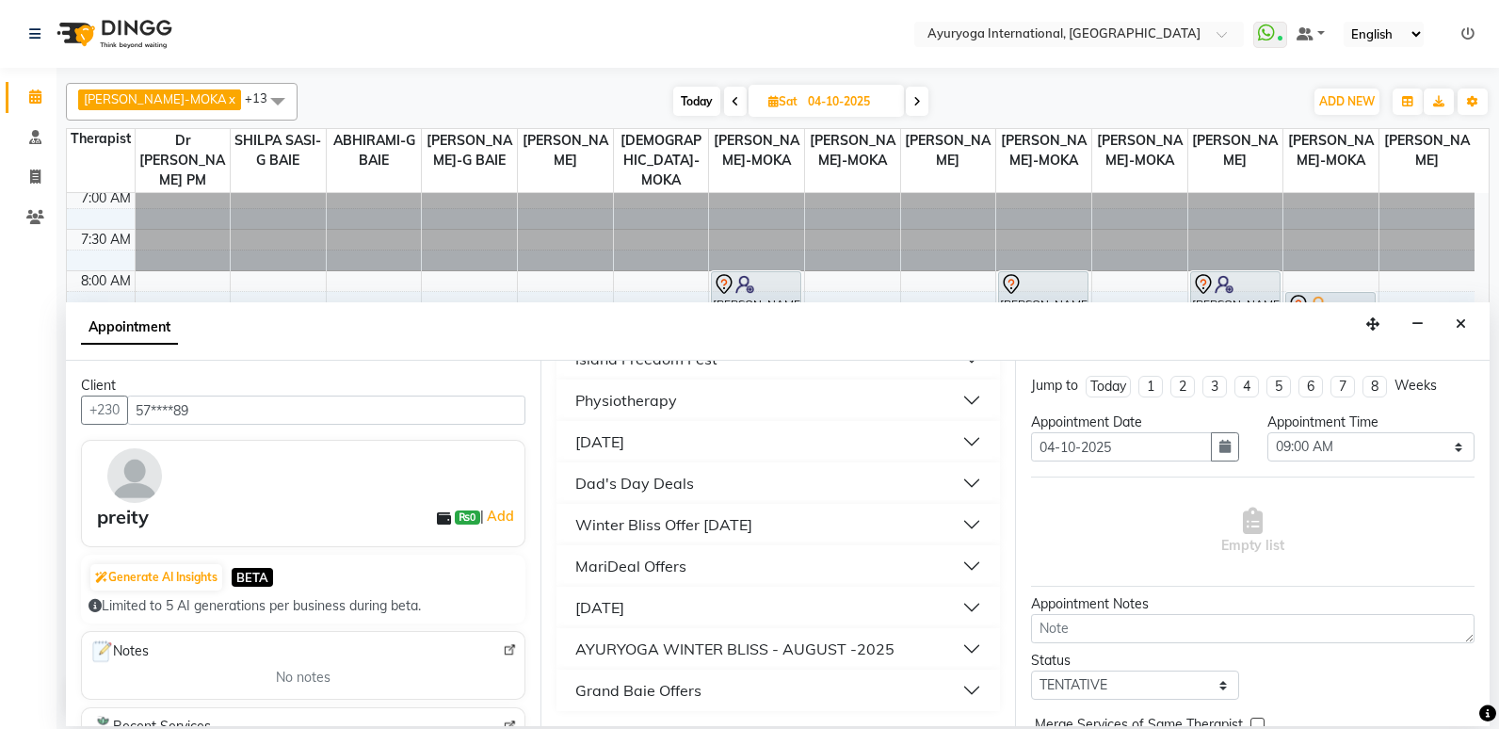
click at [791, 454] on button "[DATE]" at bounding box center [778, 442] width 428 height 34
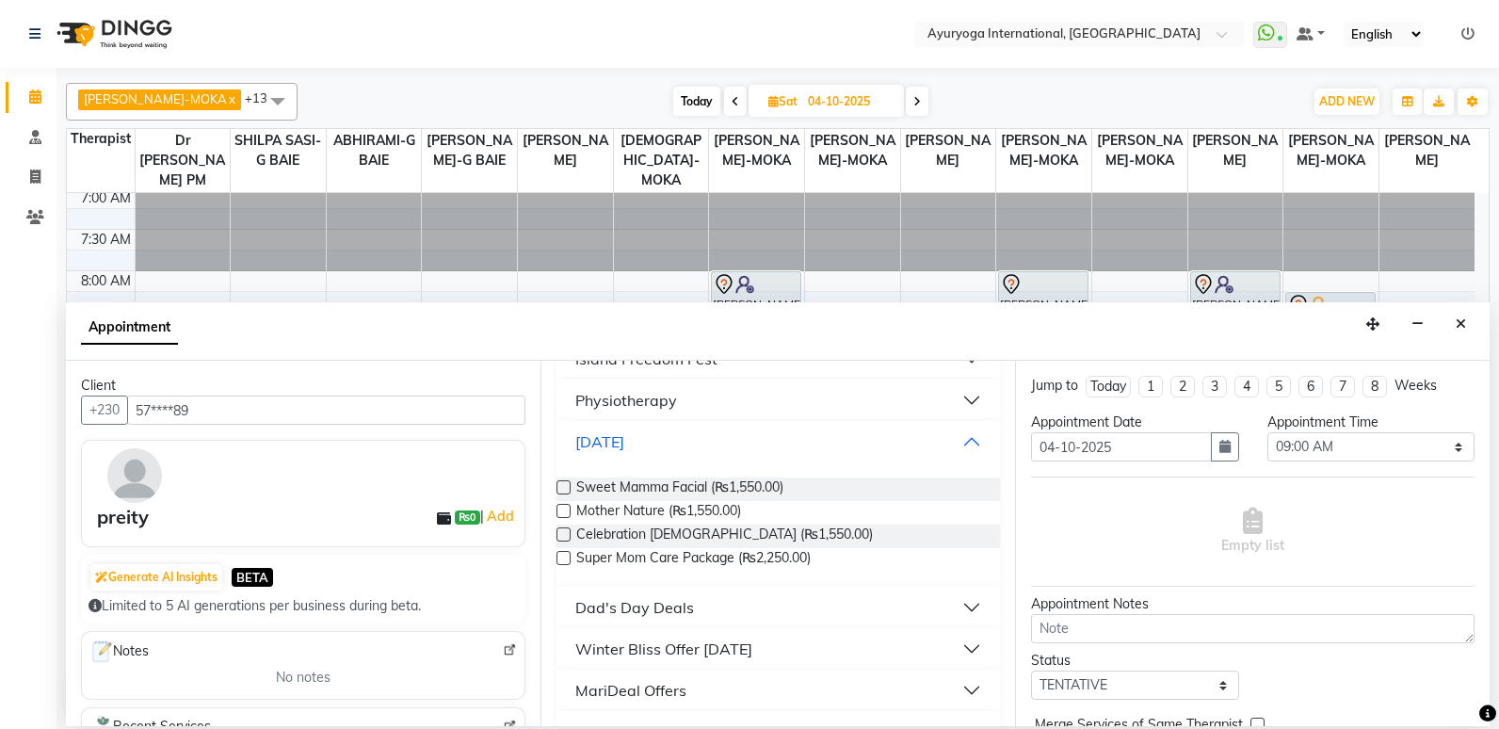
click at [791, 454] on button "[DATE]" at bounding box center [778, 442] width 428 height 34
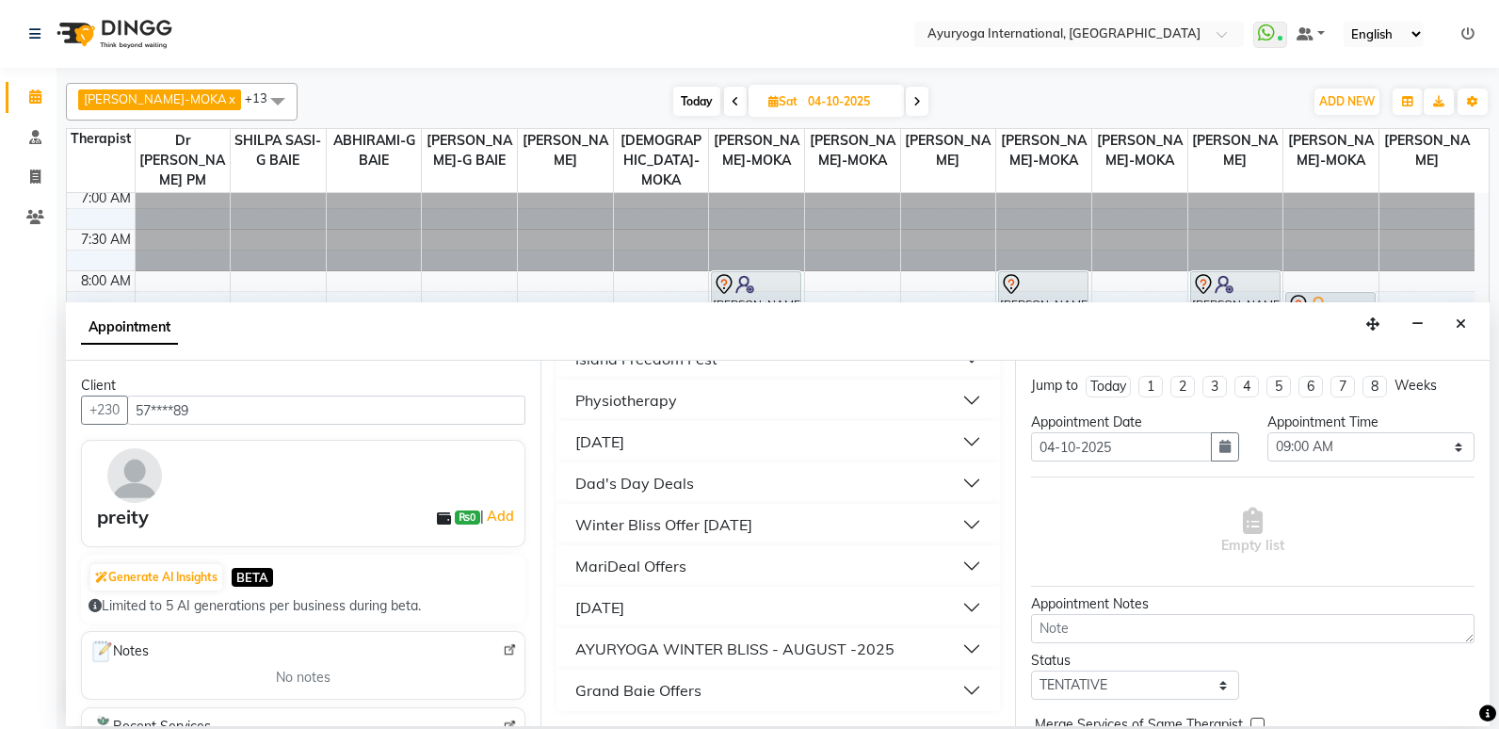
click at [752, 530] on div "Winter Bliss Offer [DATE]" at bounding box center [663, 524] width 177 height 23
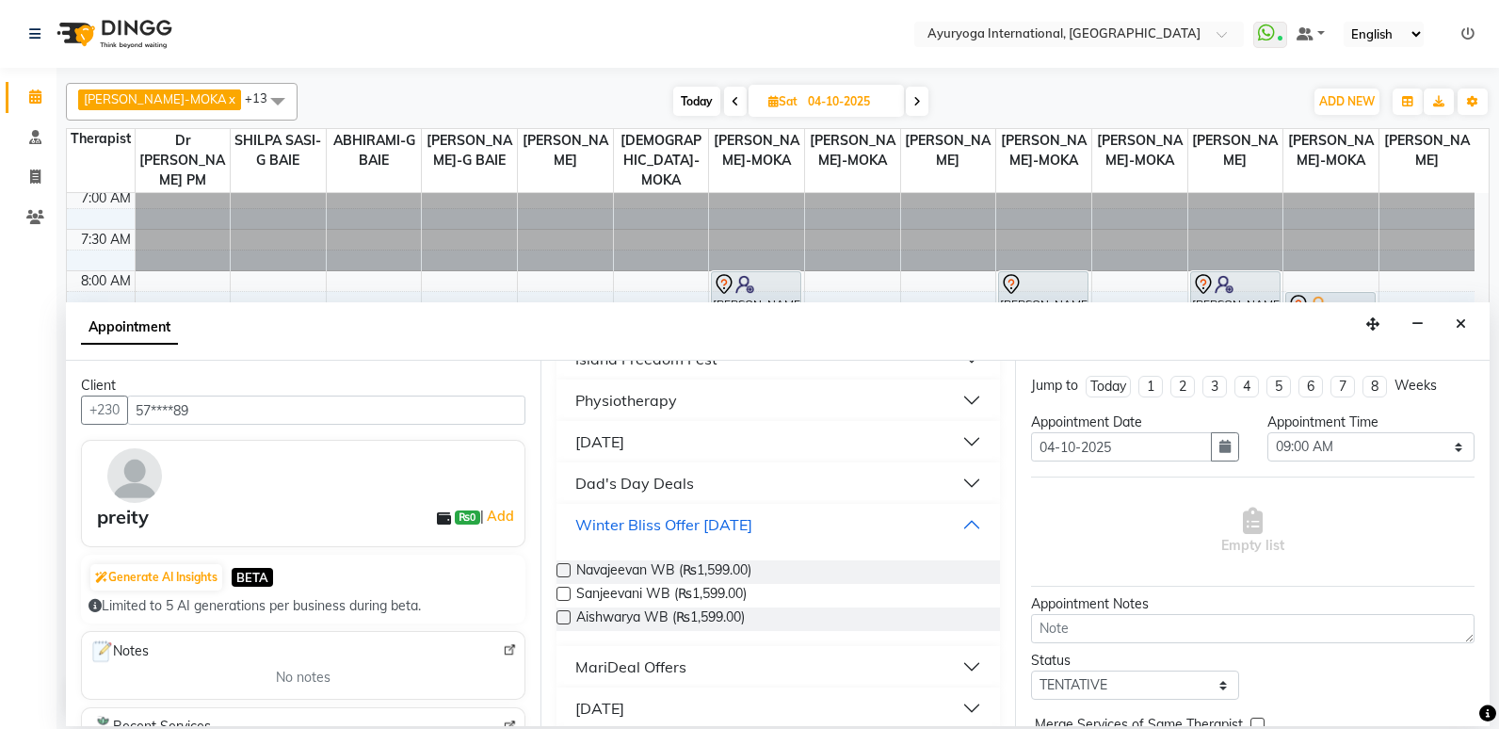
click at [752, 524] on div "Winter Bliss Offer [DATE]" at bounding box center [663, 524] width 177 height 23
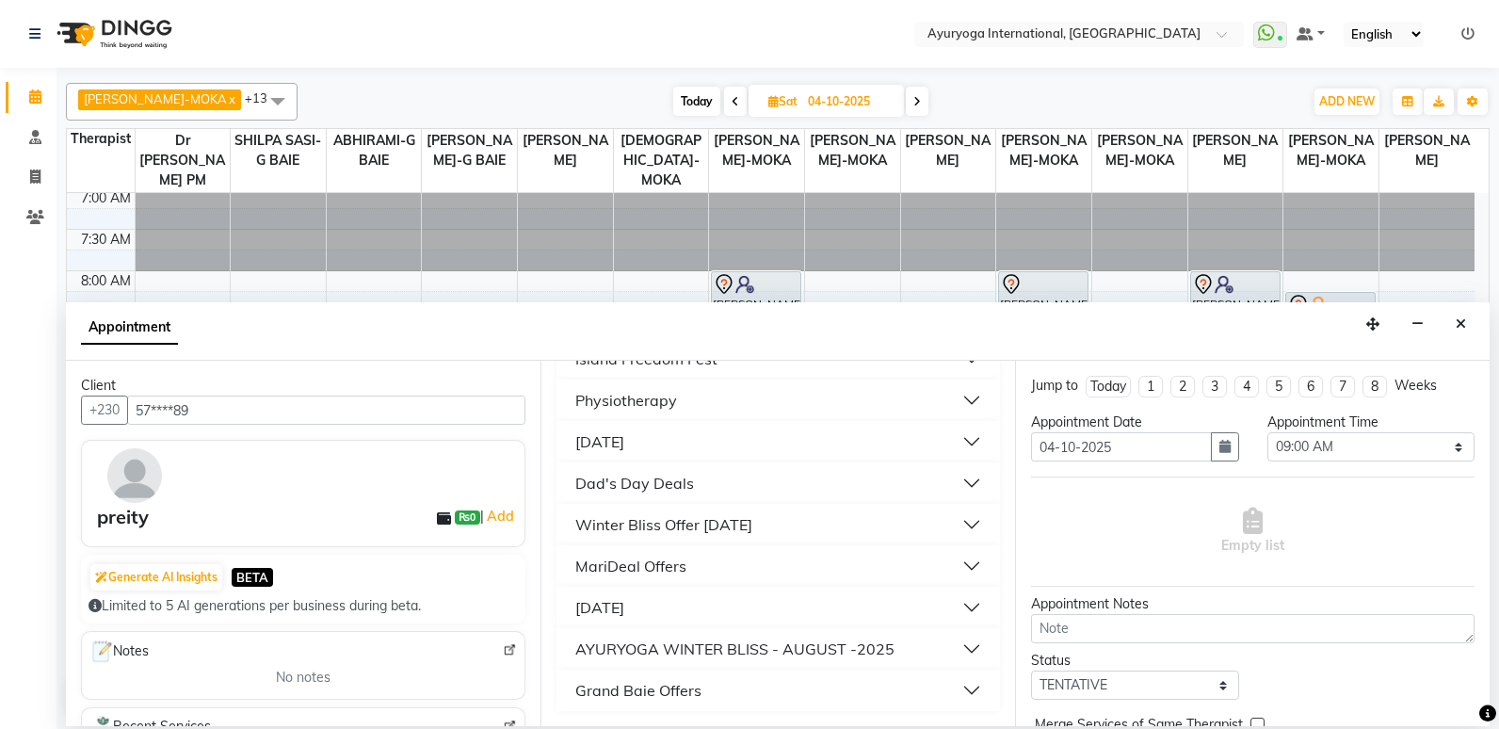
click at [779, 560] on button "MariDeal Offers" at bounding box center [778, 566] width 428 height 34
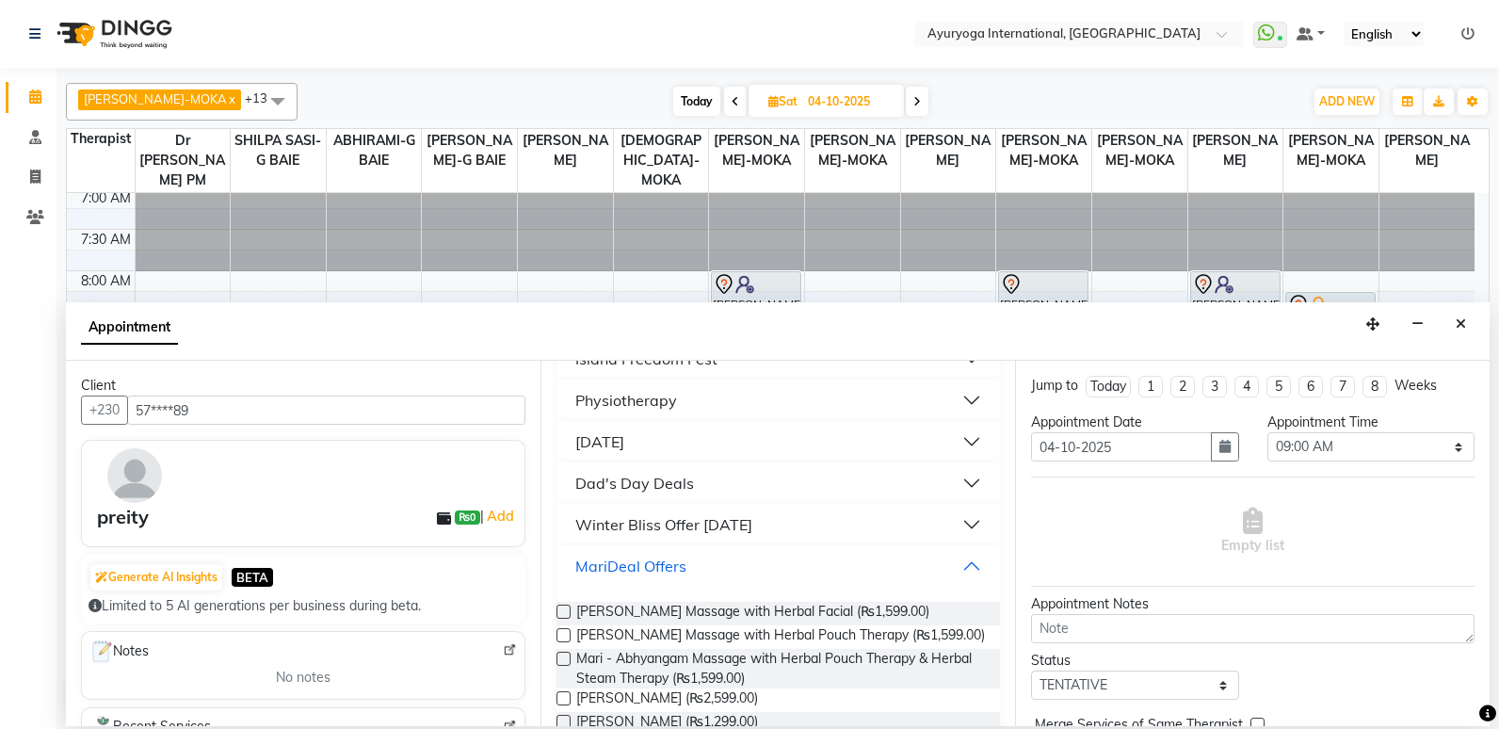
click at [777, 568] on button "MariDeal Offers" at bounding box center [778, 566] width 428 height 34
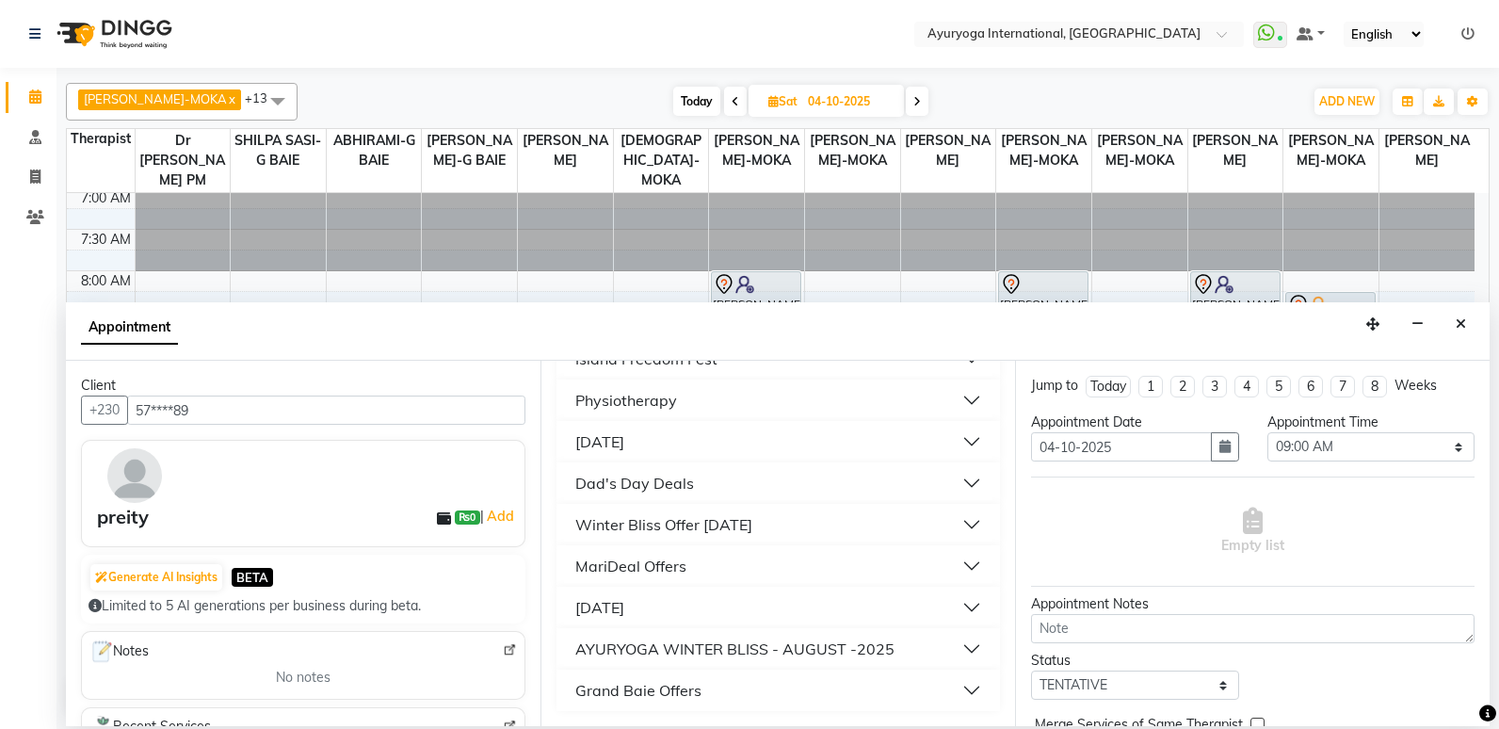
click at [759, 606] on button "[DATE]" at bounding box center [778, 607] width 428 height 34
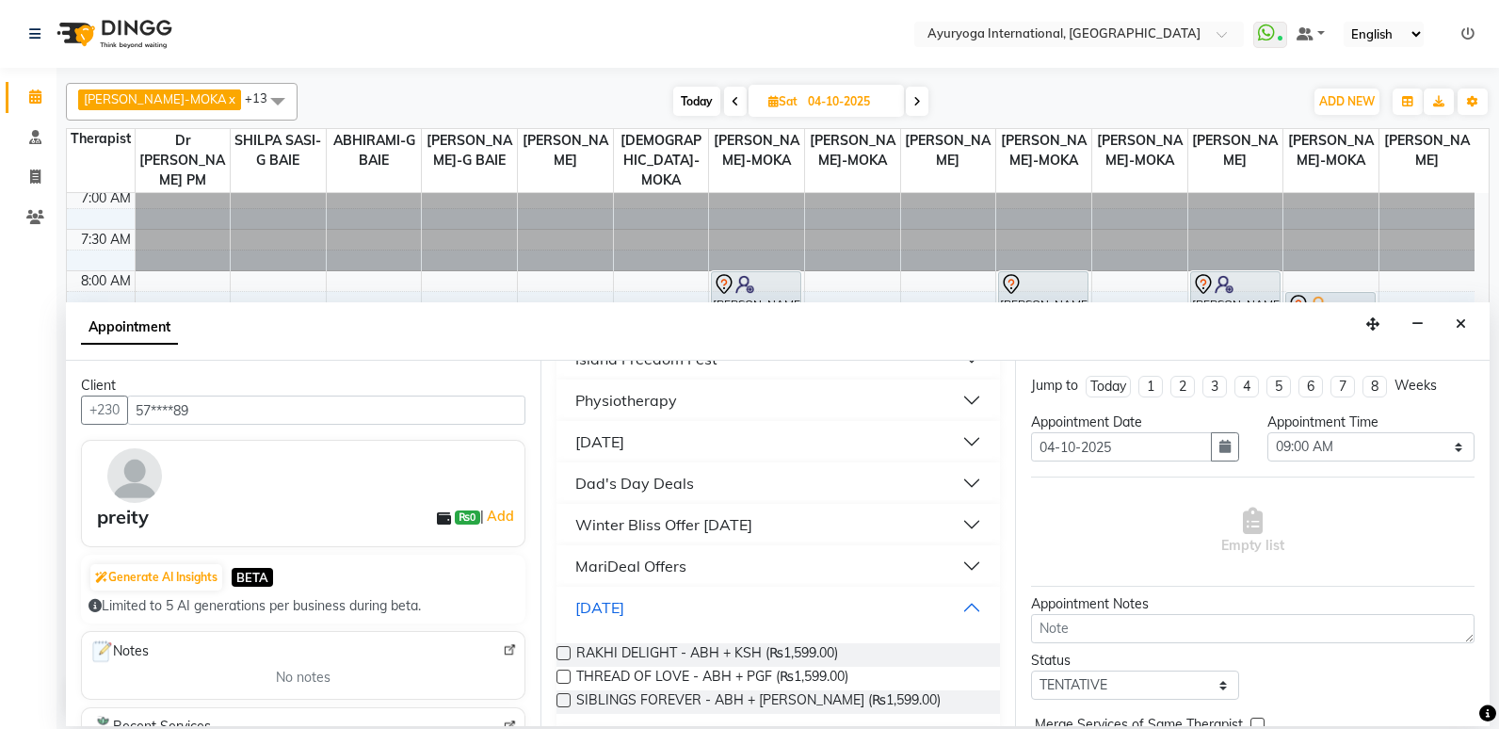
click at [759, 606] on button "[DATE]" at bounding box center [778, 607] width 428 height 34
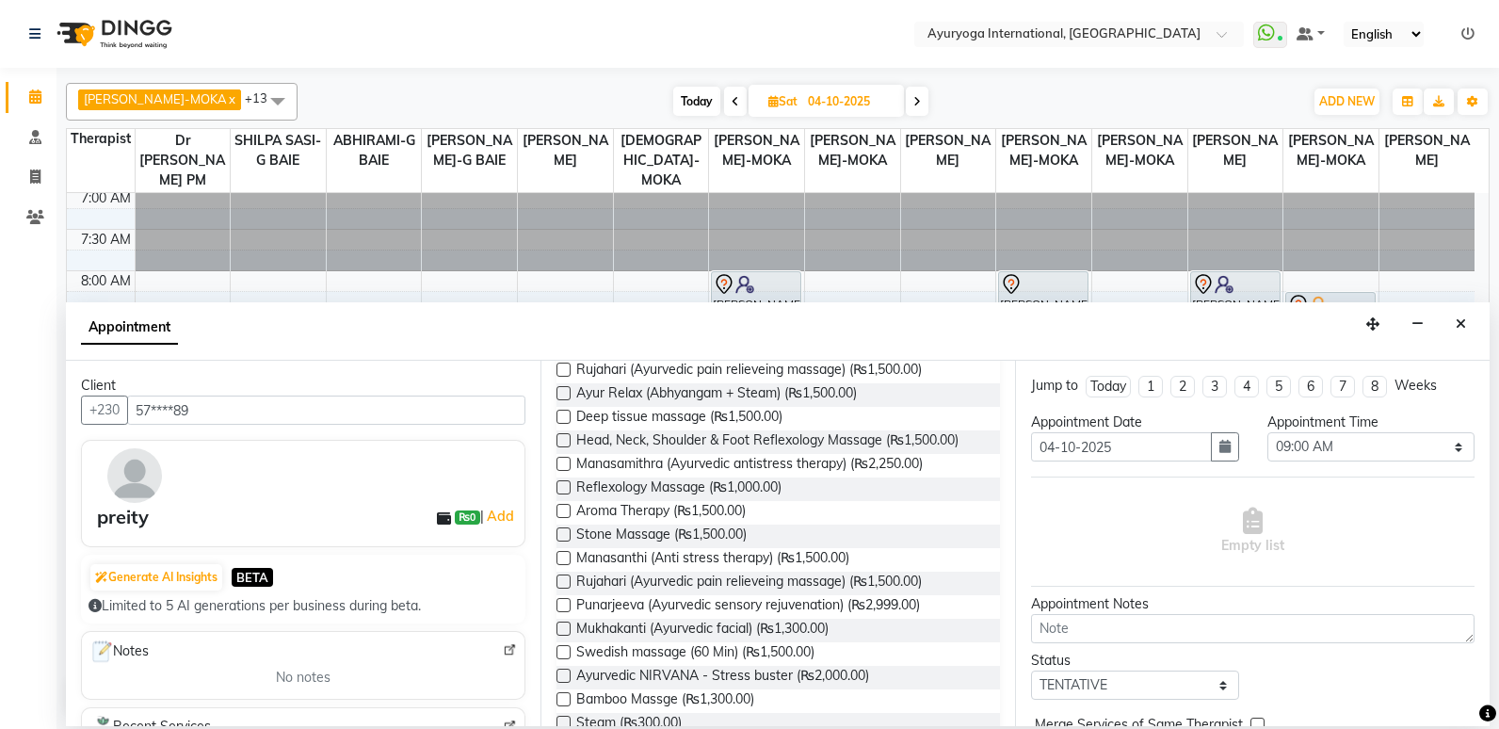
scroll to position [0, 0]
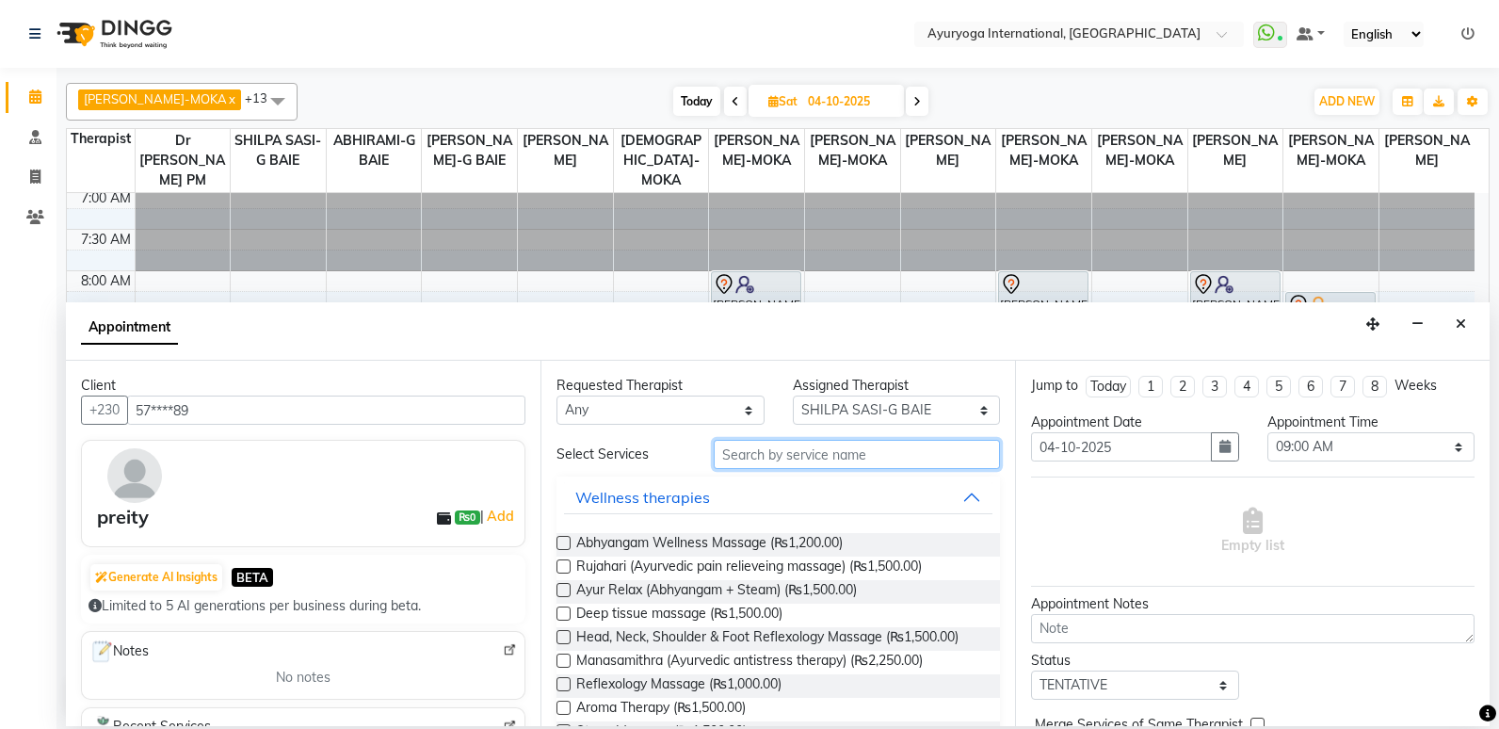
click at [830, 458] on input "text" at bounding box center [857, 454] width 286 height 29
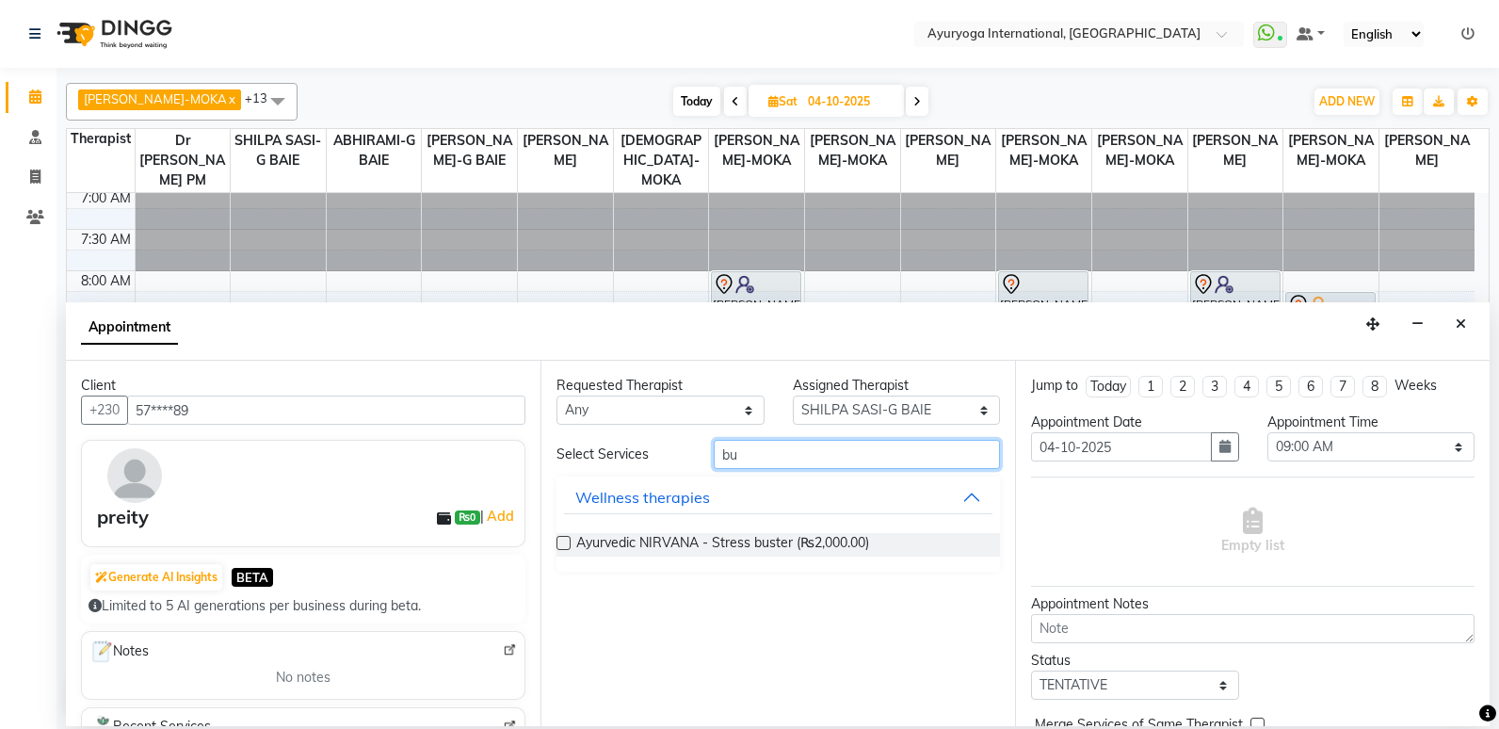
type input "b"
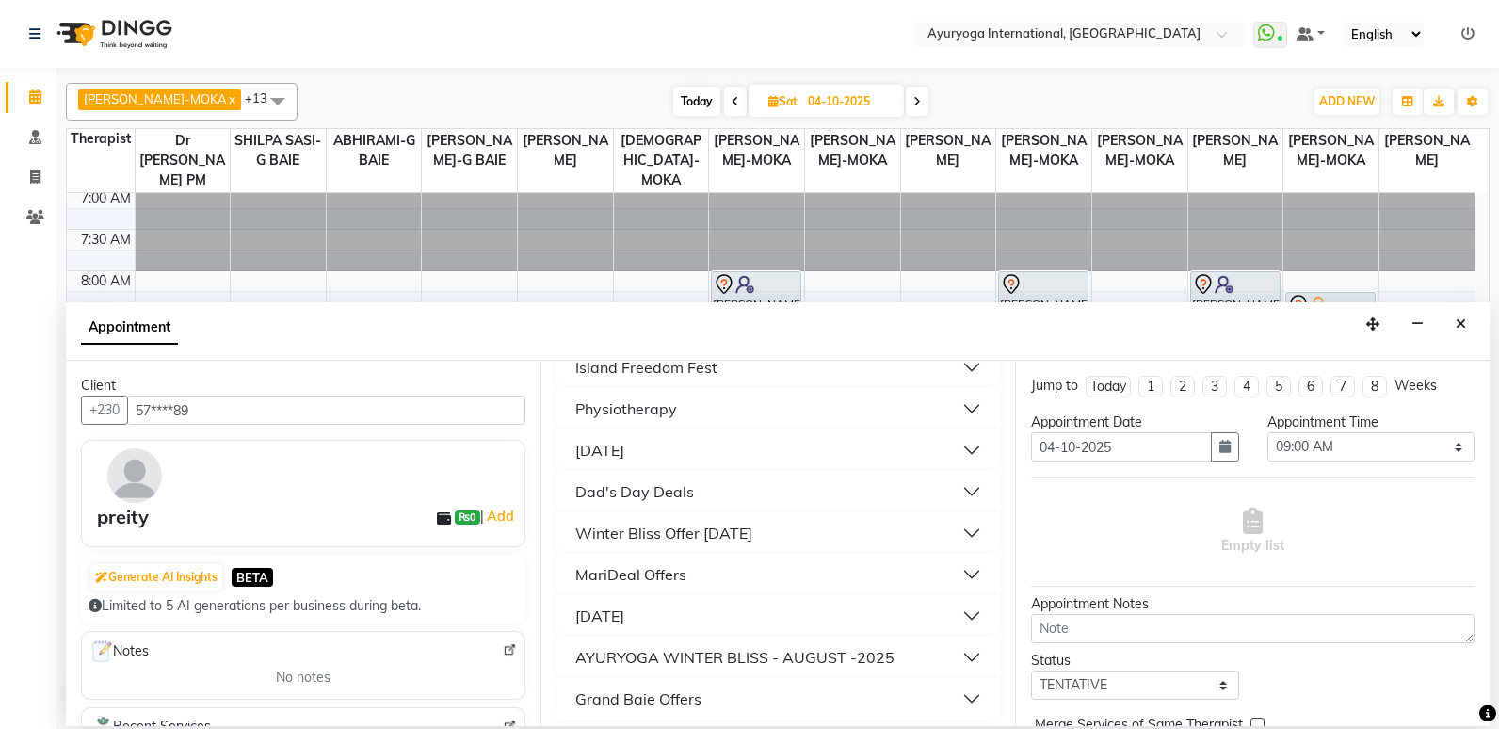
scroll to position [1549, 0]
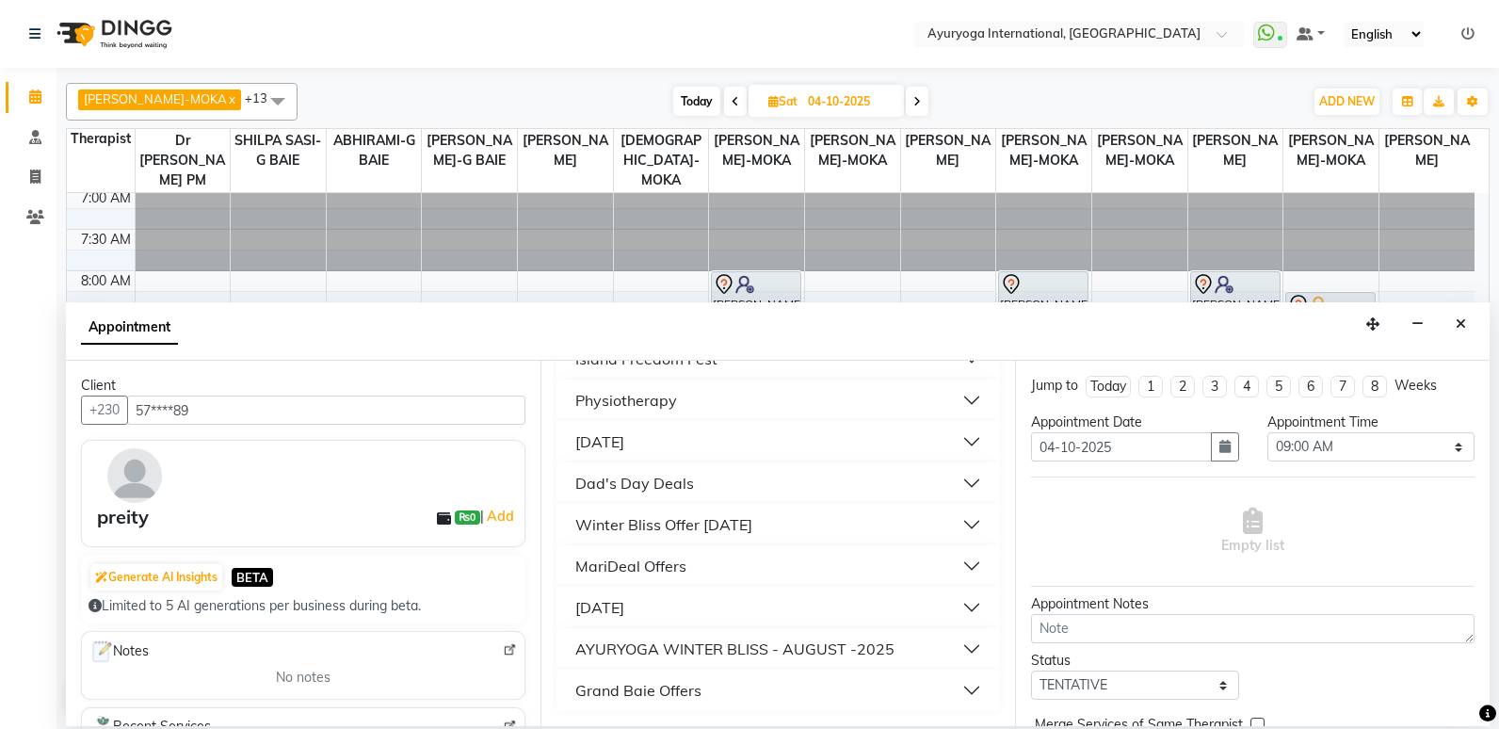
click at [749, 608] on button "[DATE]" at bounding box center [778, 607] width 428 height 34
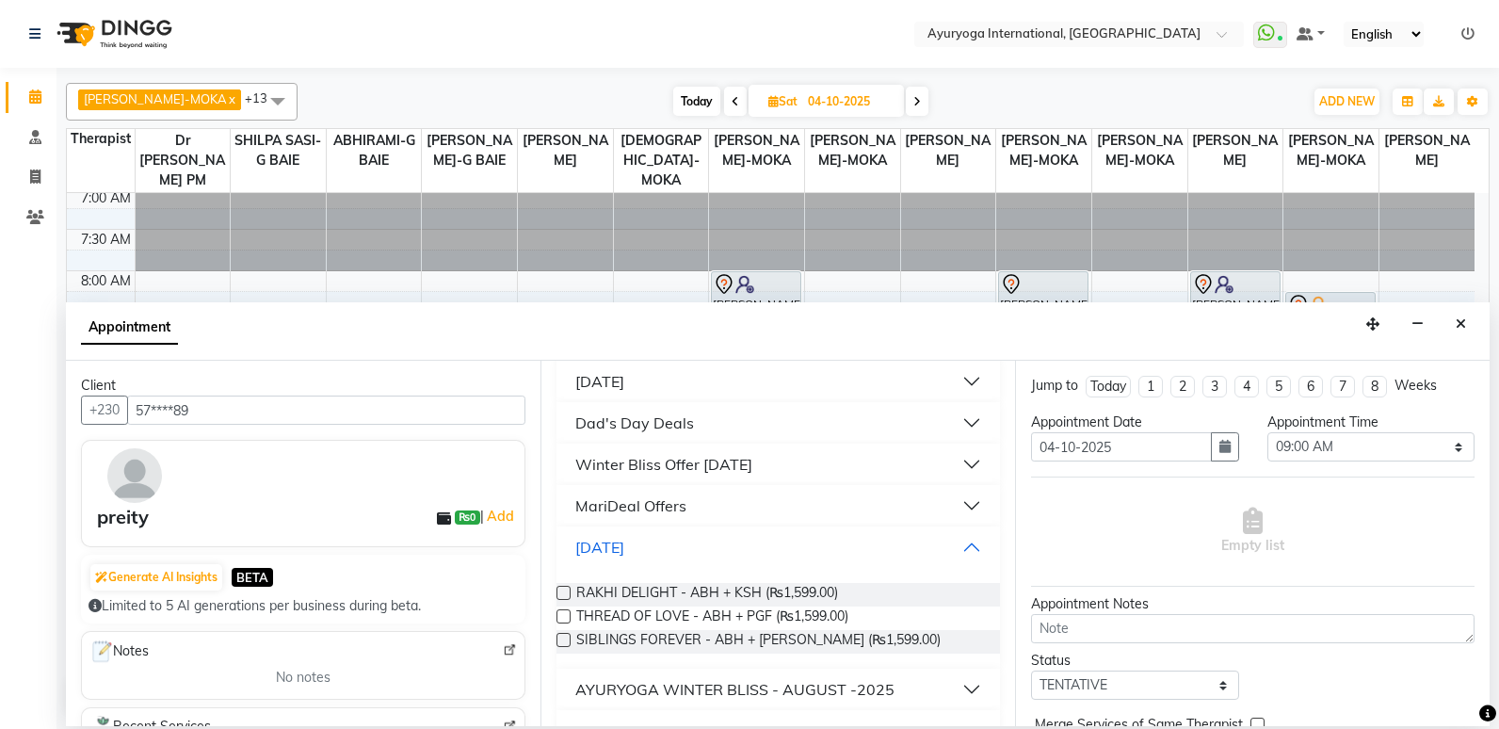
scroll to position [1650, 0]
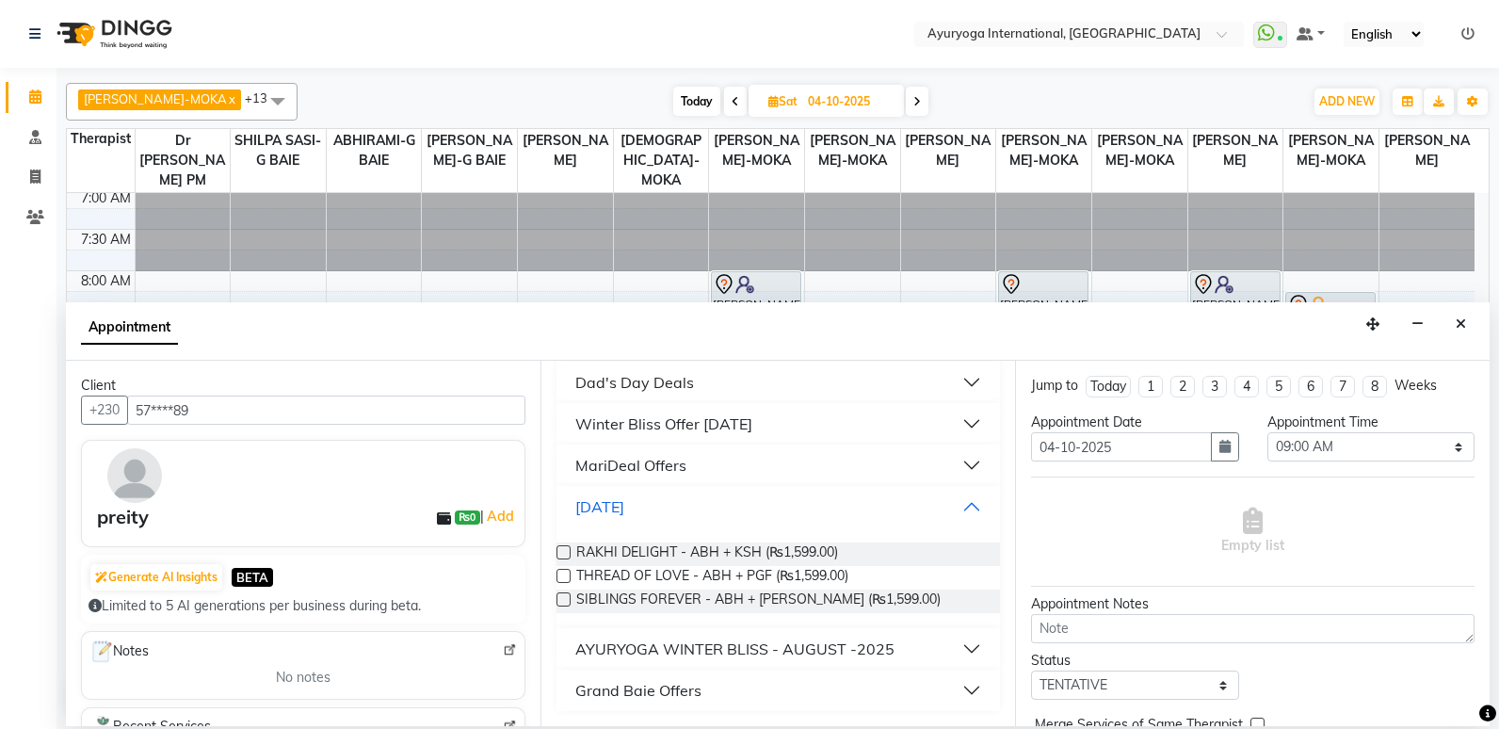
click at [624, 510] on div "[DATE]" at bounding box center [599, 506] width 49 height 23
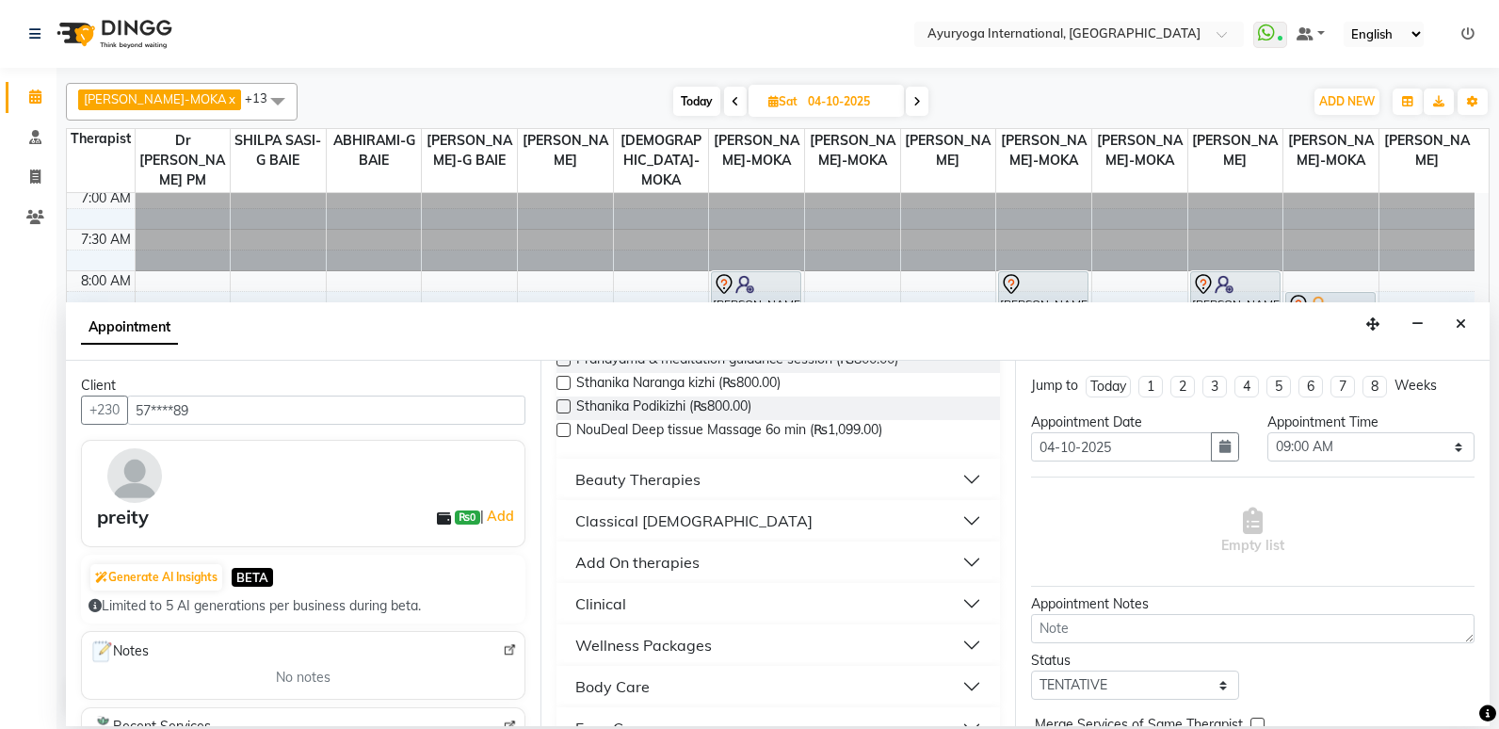
scroll to position [796, 0]
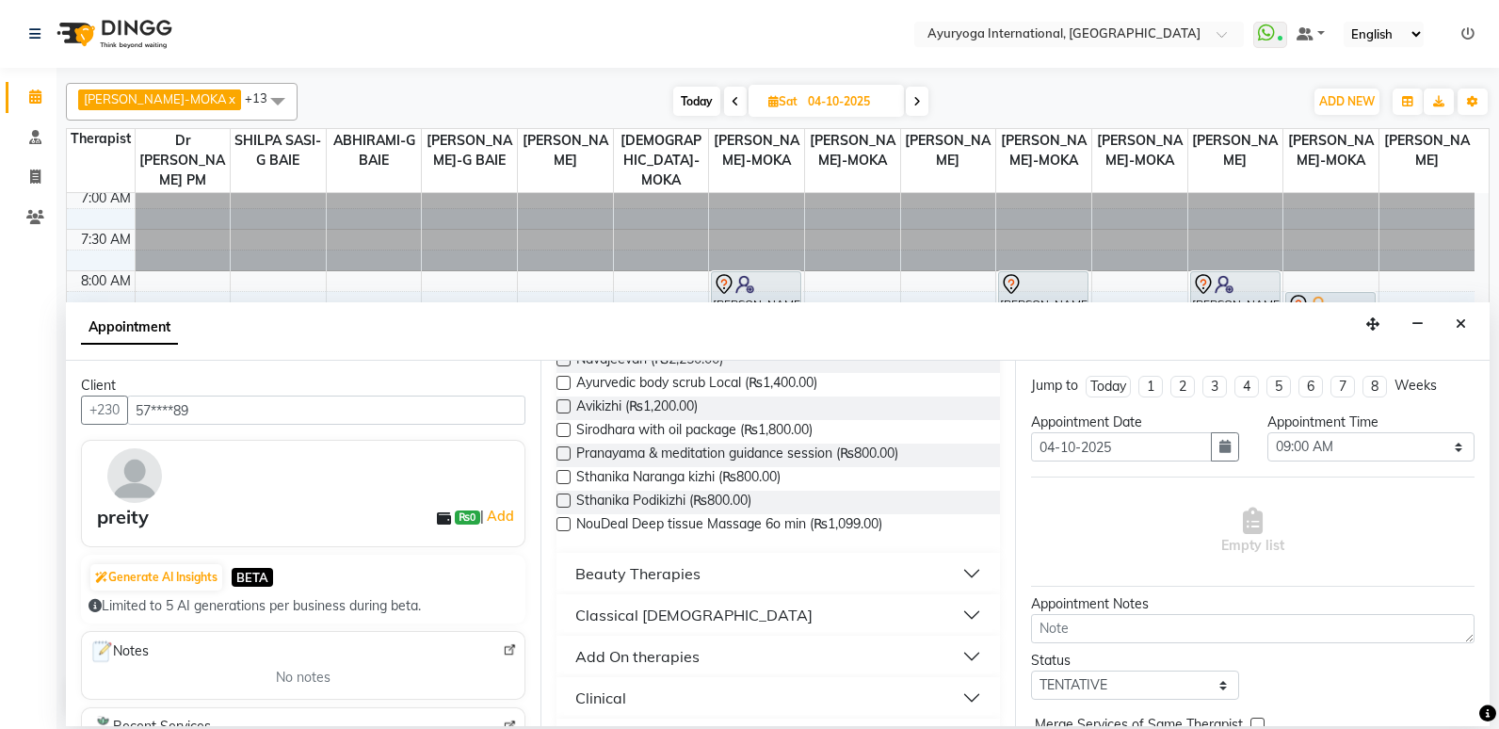
click at [742, 612] on button "Classical [DEMOGRAPHIC_DATA]" at bounding box center [778, 615] width 428 height 34
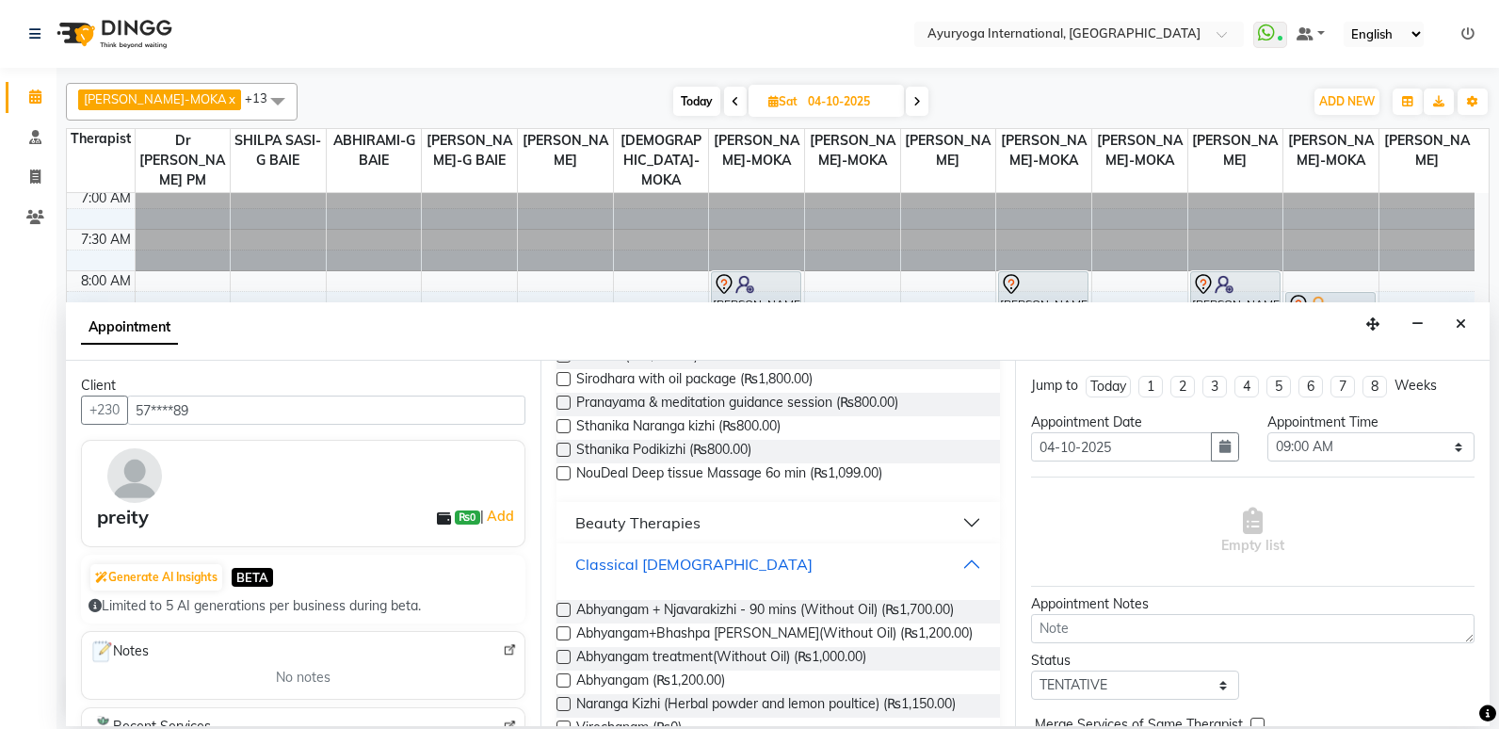
scroll to position [890, 0]
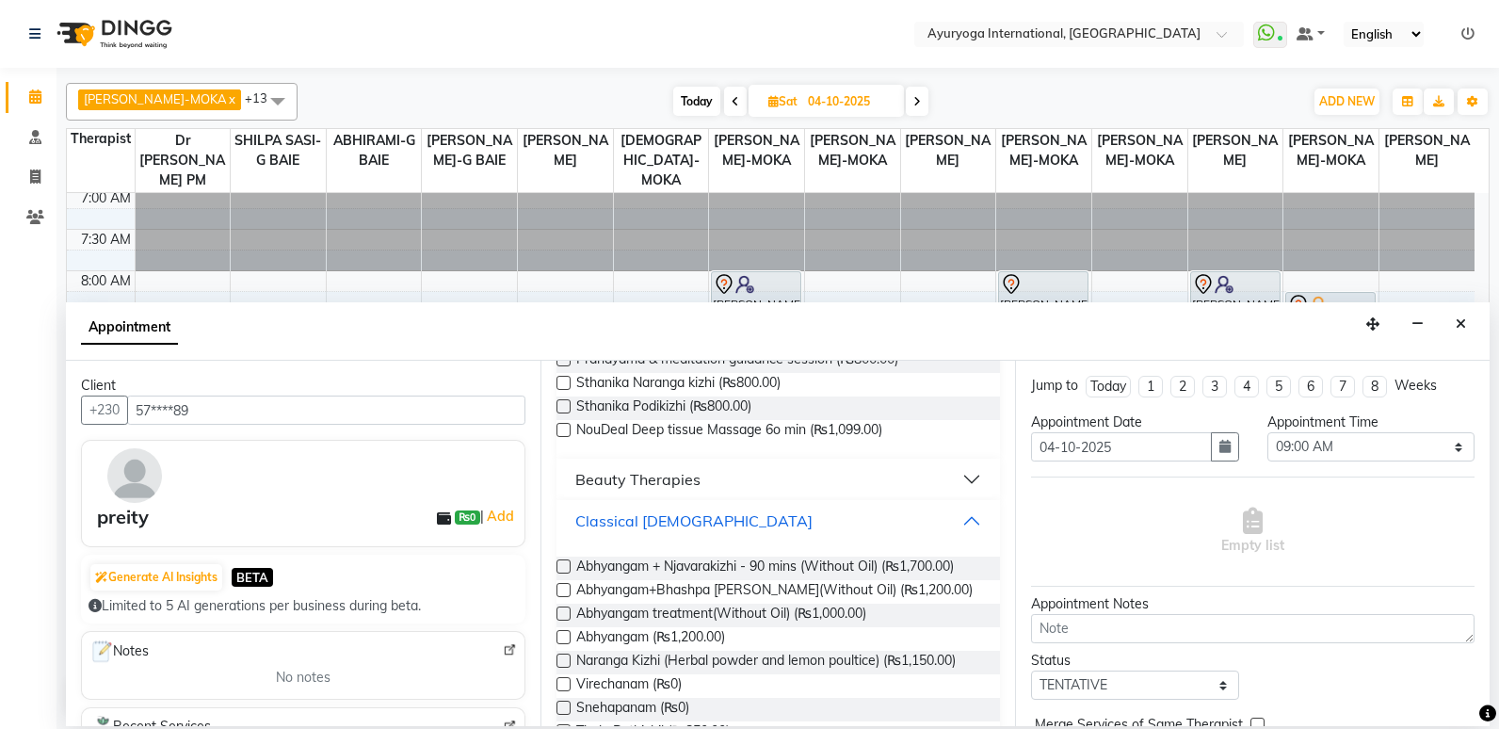
click at [751, 520] on button "Classical [DEMOGRAPHIC_DATA]" at bounding box center [778, 521] width 428 height 34
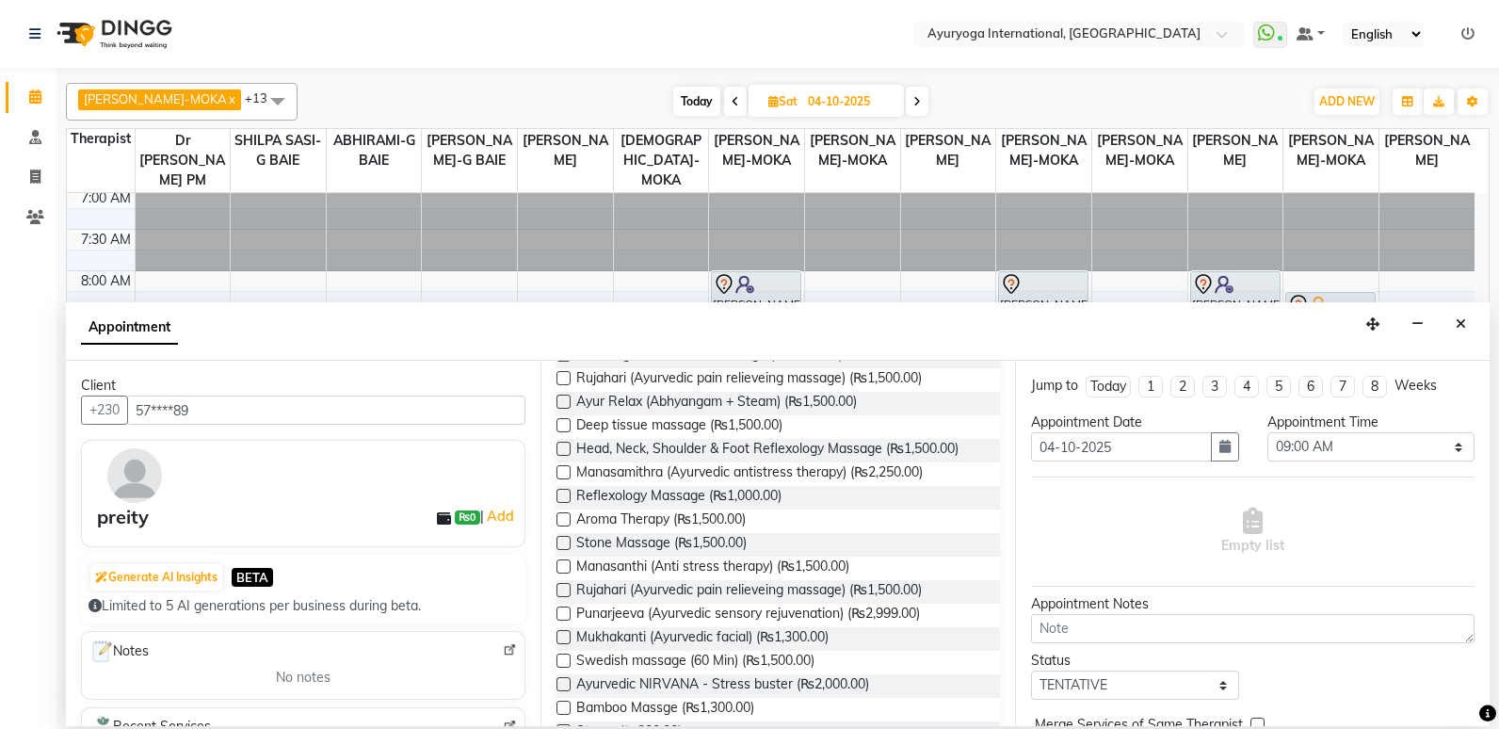
scroll to position [0, 0]
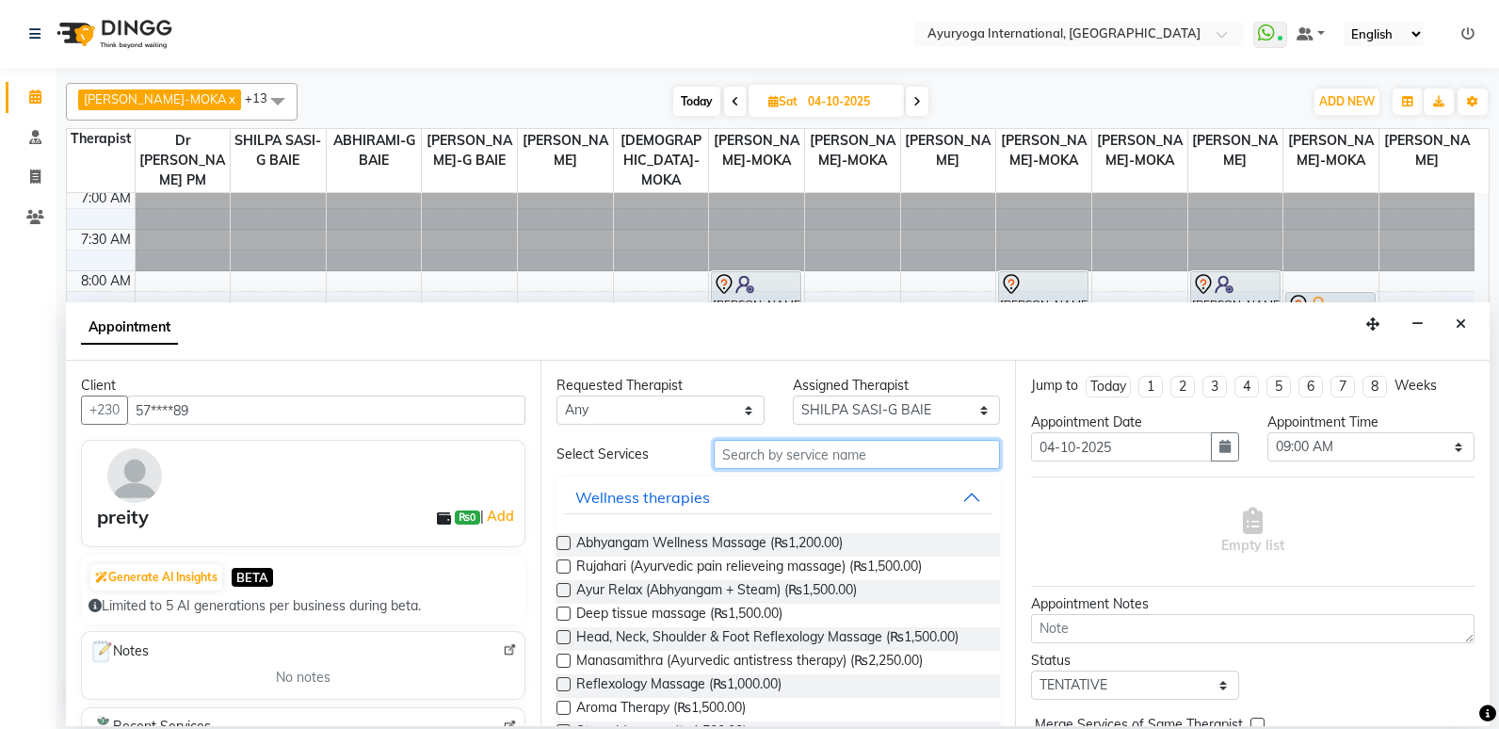
click at [760, 455] on input "text" at bounding box center [857, 454] width 286 height 29
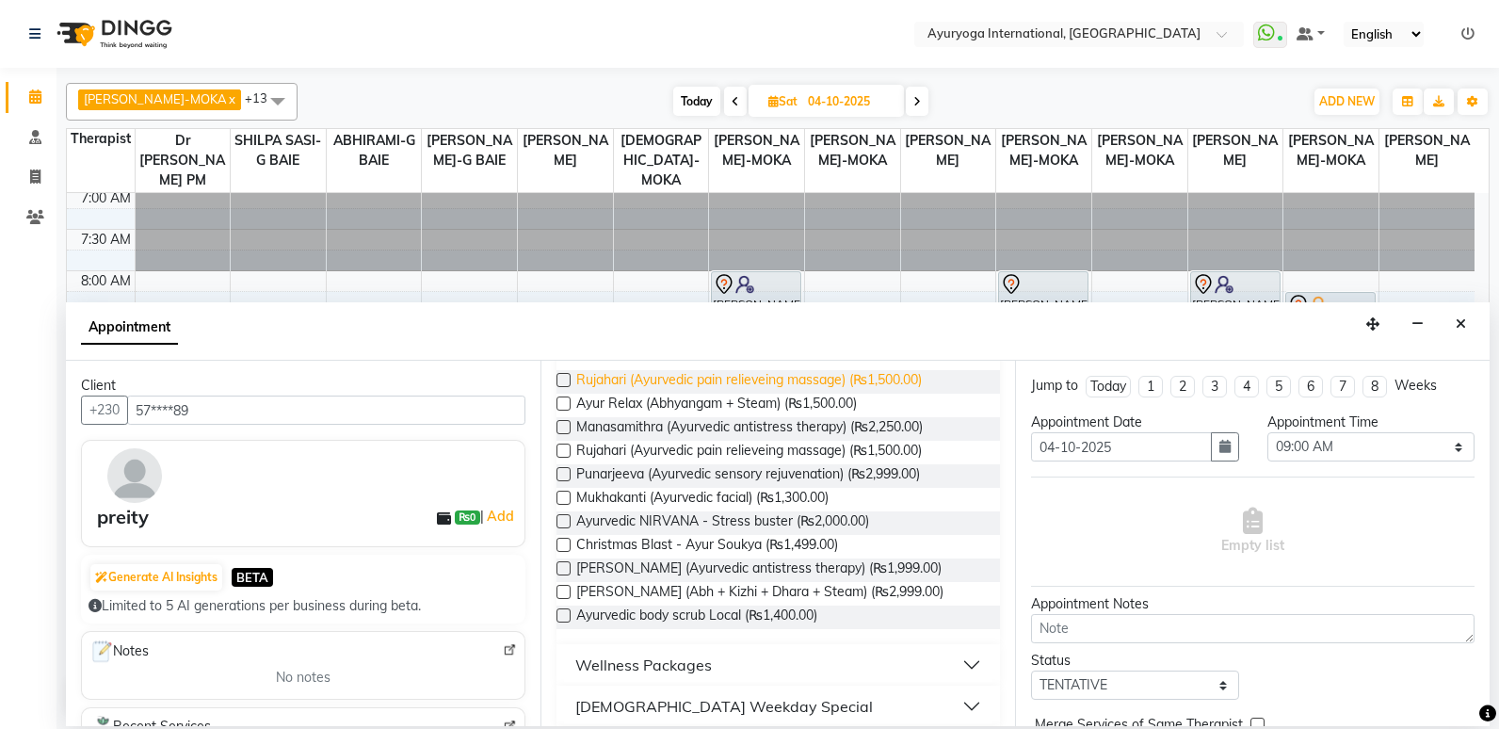
scroll to position [188, 0]
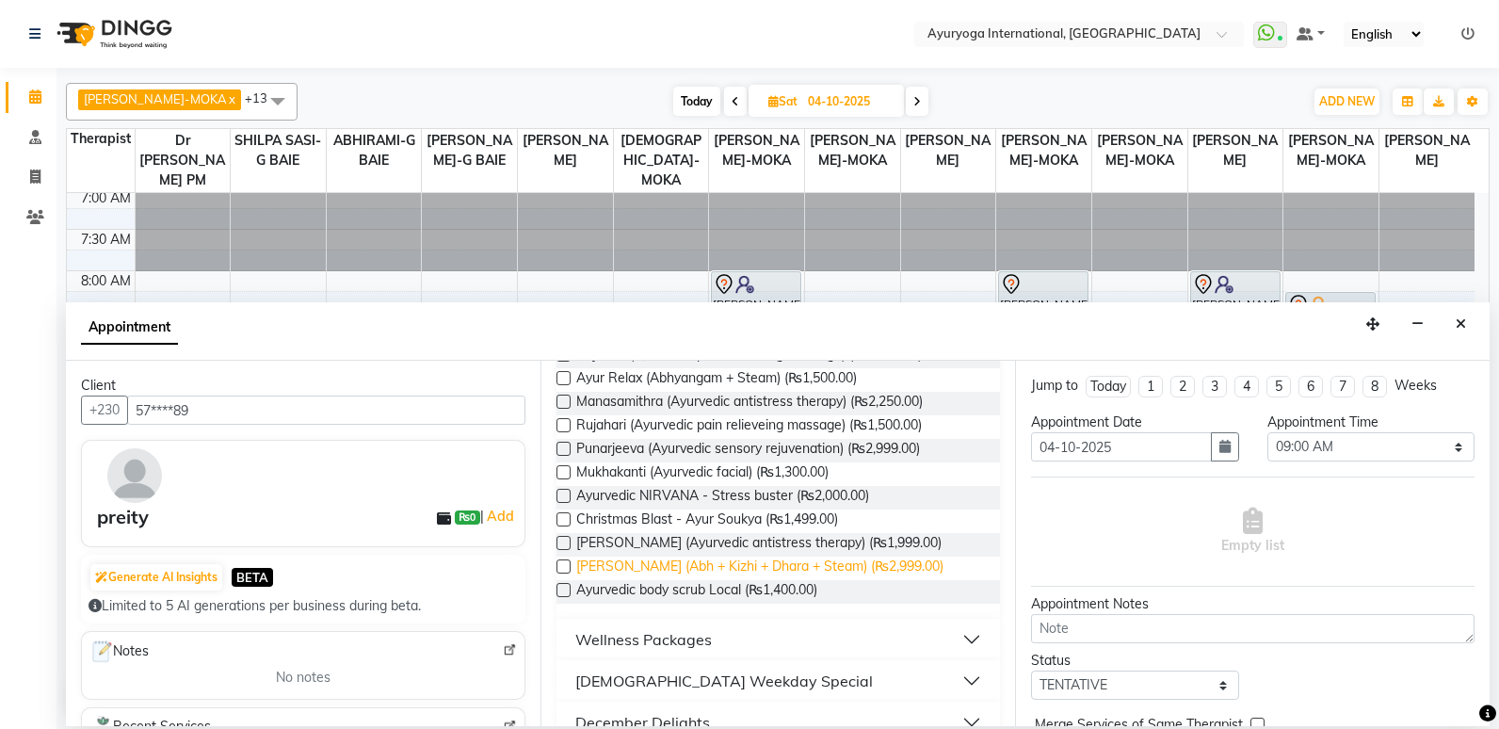
type input "ayur"
click at [711, 574] on span "[PERSON_NAME] (Abh + Kizhi + Dhara + Steam) (₨2,999.00)" at bounding box center [759, 569] width 367 height 24
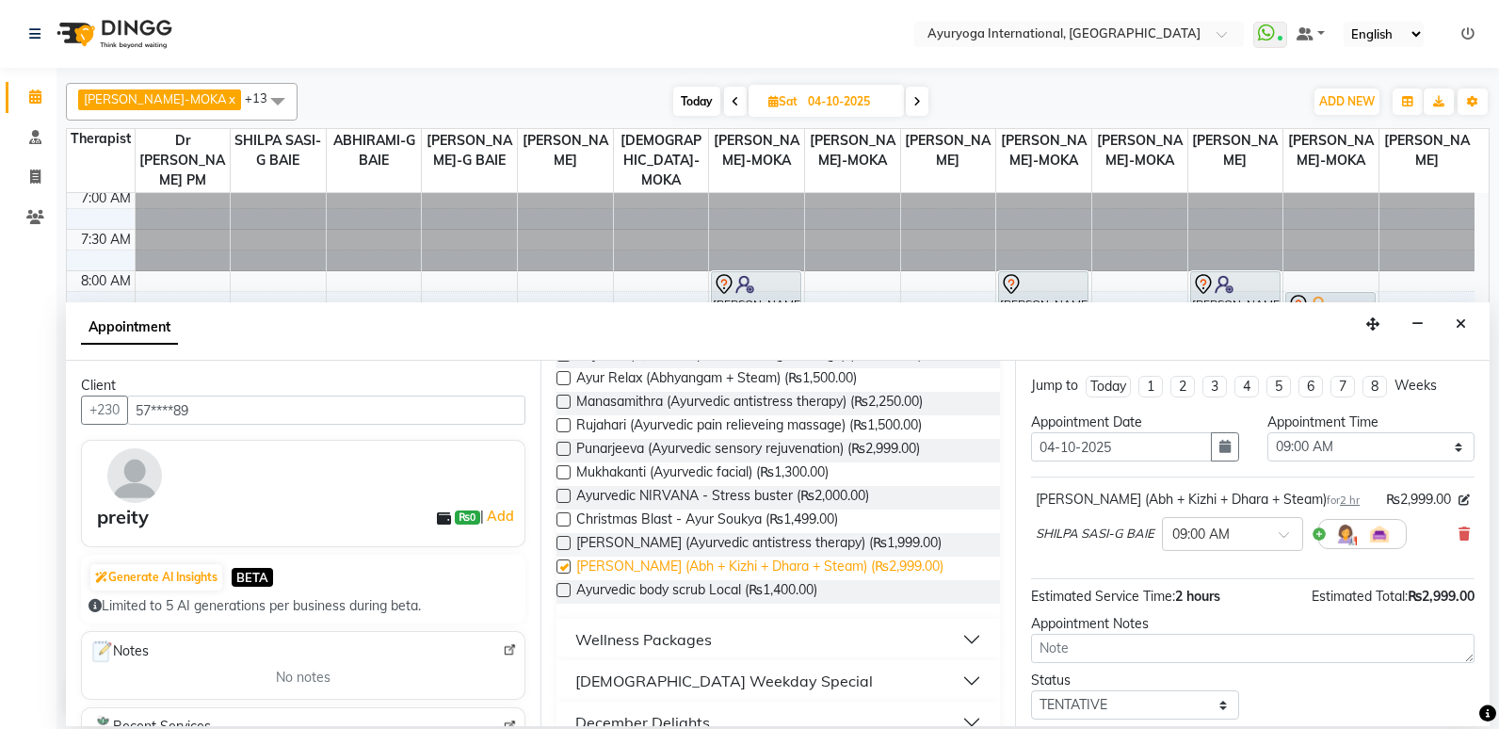
checkbox input "false"
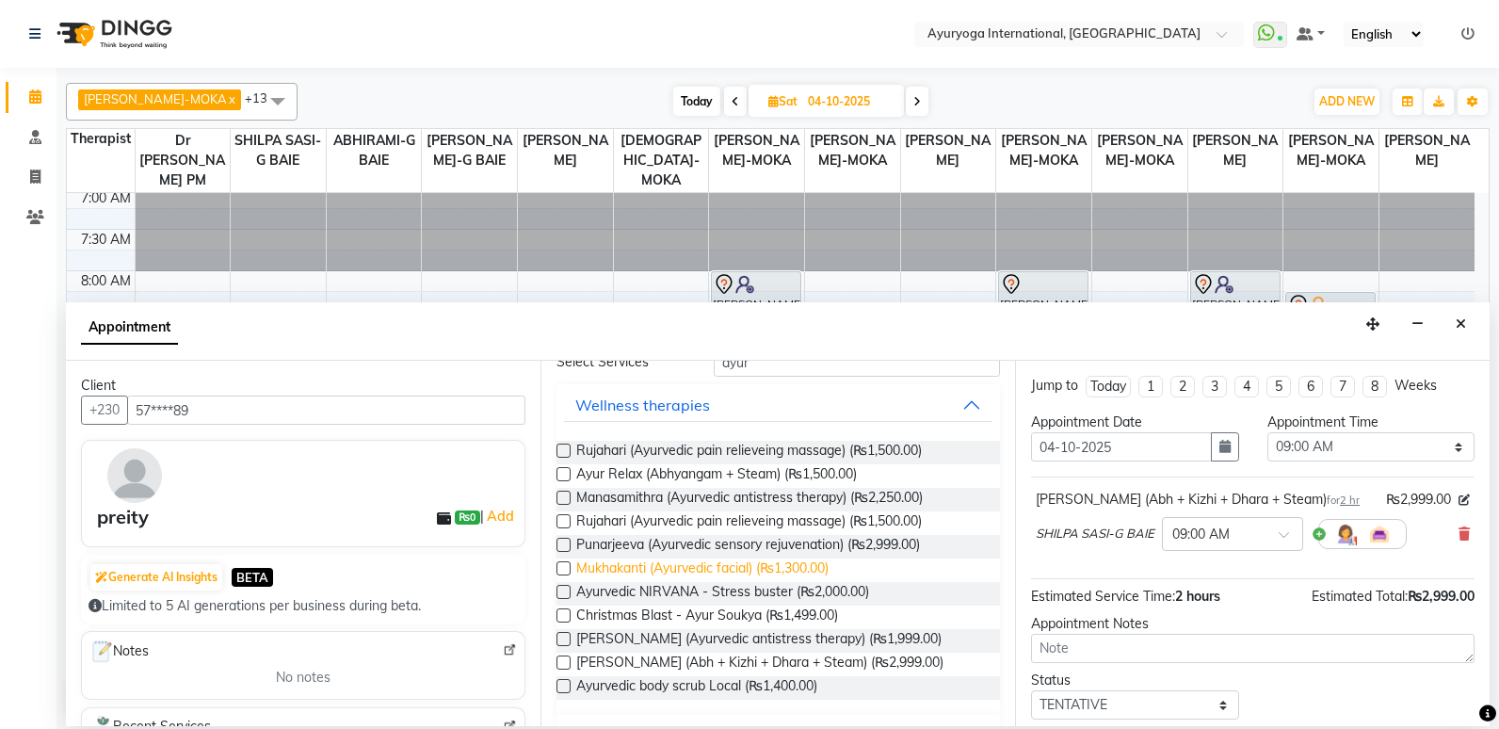
scroll to position [0, 0]
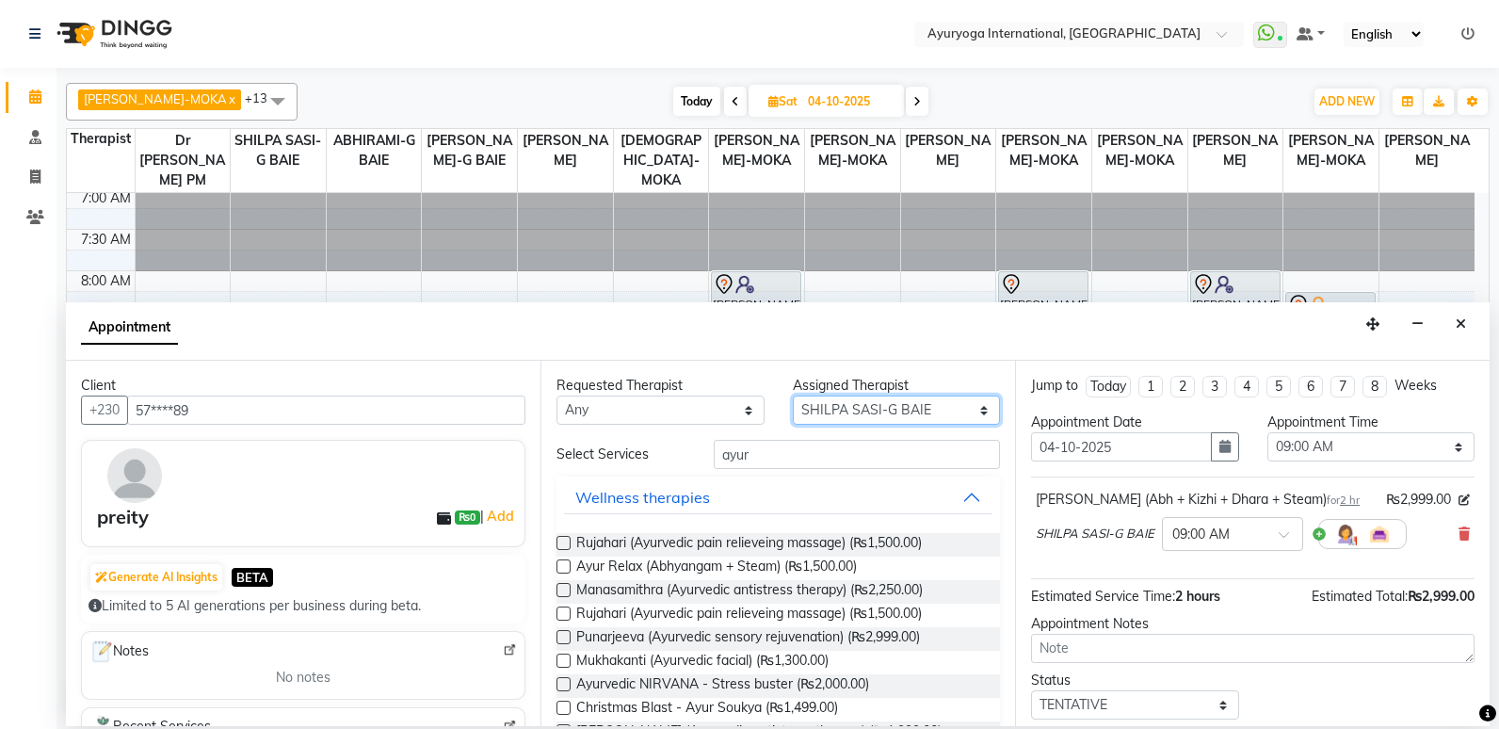
click at [885, 407] on select "Select ABHIRAMI-G BAIE [PERSON_NAME]-MOKA [PERSON_NAME]-MOKA ALEENA-MOKA [PERSO…" at bounding box center [897, 410] width 208 height 29
select select "70418"
click at [793, 396] on select "Select ABHIRAMI-G BAIE [PERSON_NAME]-MOKA [PERSON_NAME]-MOKA ALEENA-MOKA [PERSO…" at bounding box center [897, 410] width 208 height 29
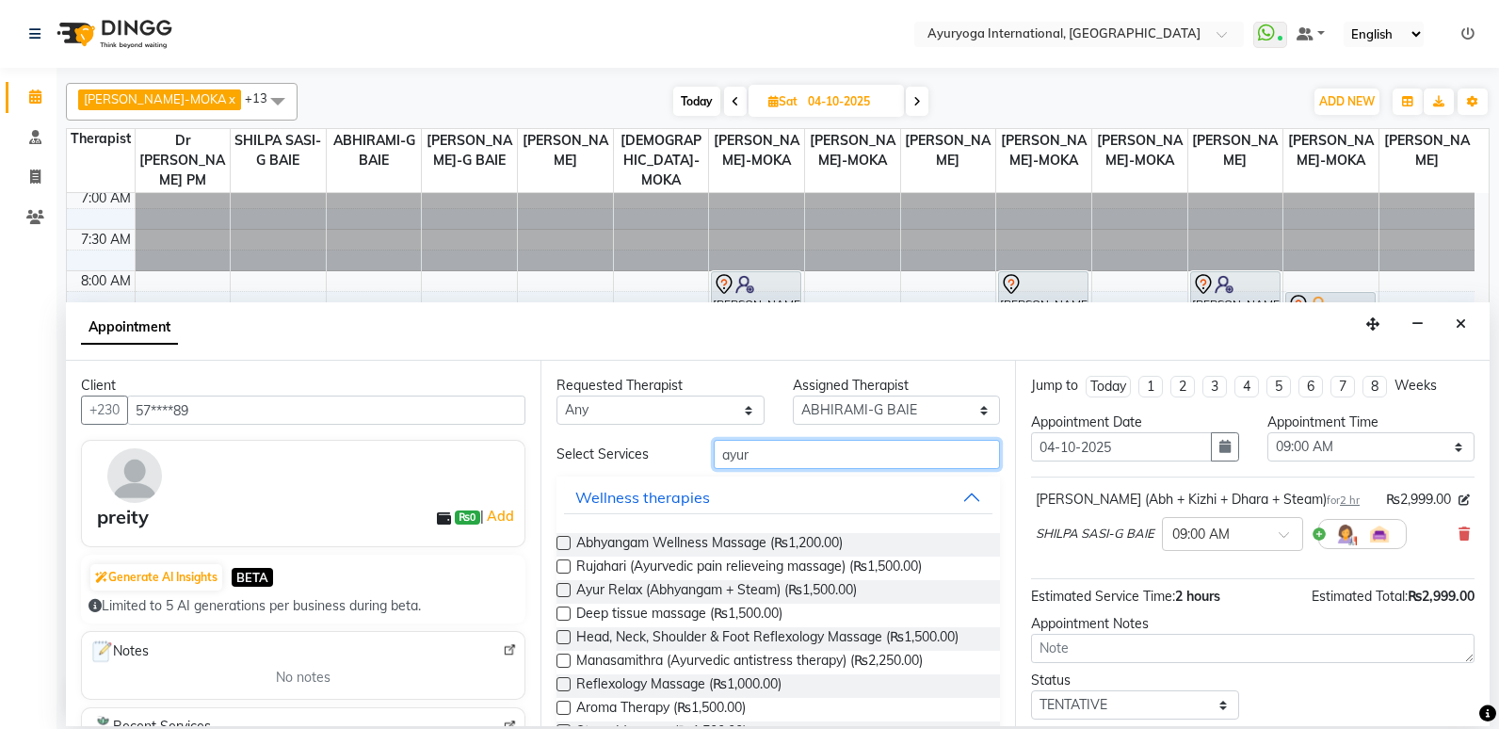
click at [825, 457] on input "ayur" at bounding box center [857, 454] width 286 height 29
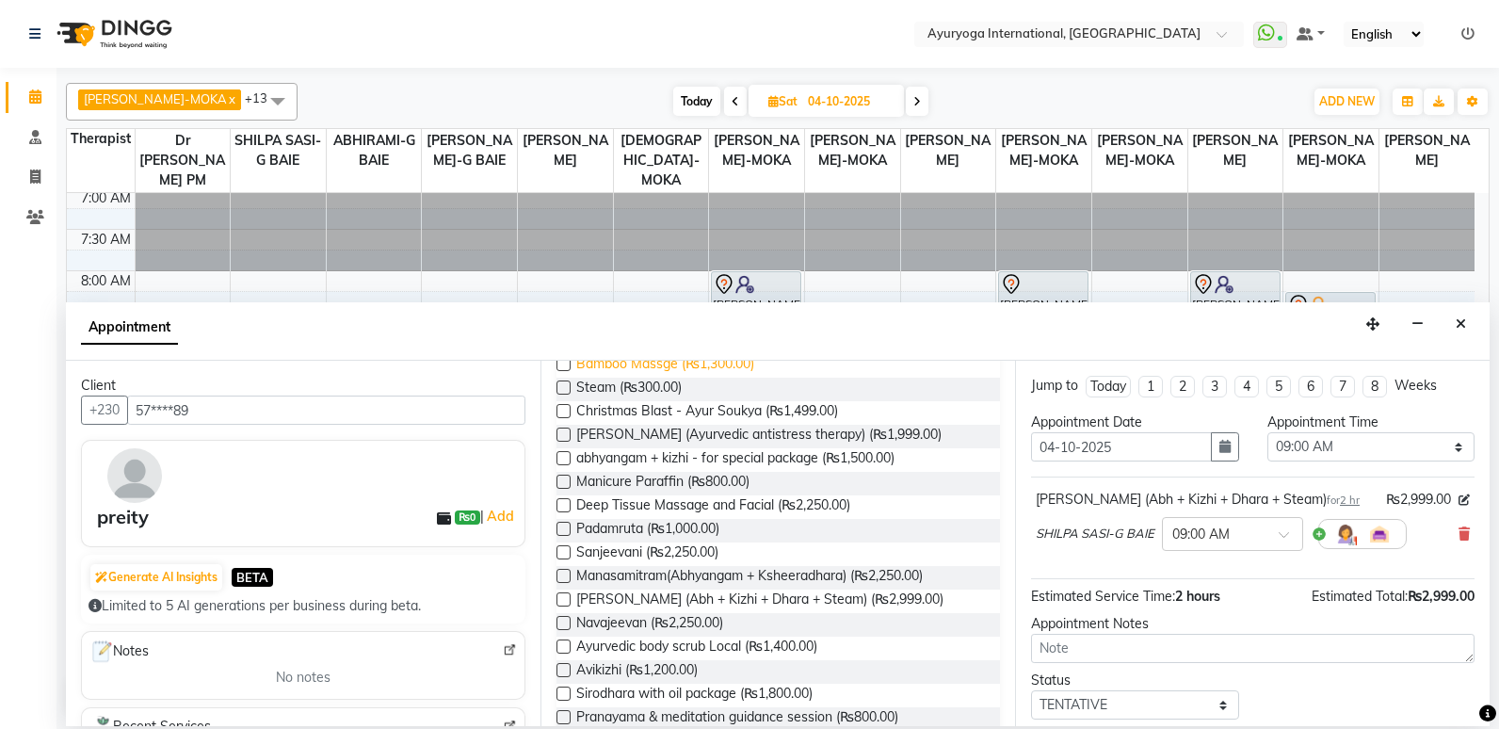
scroll to position [565, 0]
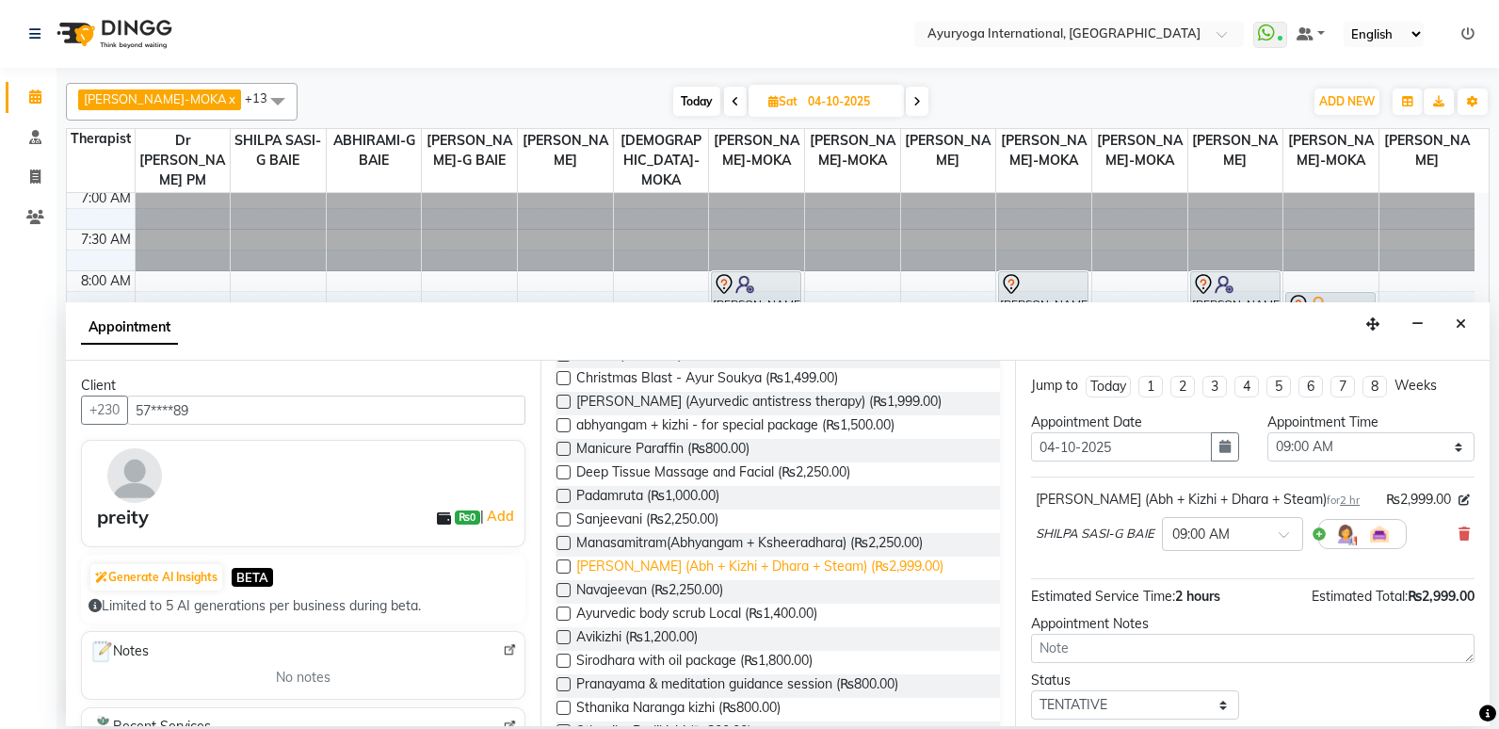
click at [684, 568] on span "[PERSON_NAME] (Abh + Kizhi + Dhara + Steam) (₨2,999.00)" at bounding box center [759, 569] width 367 height 24
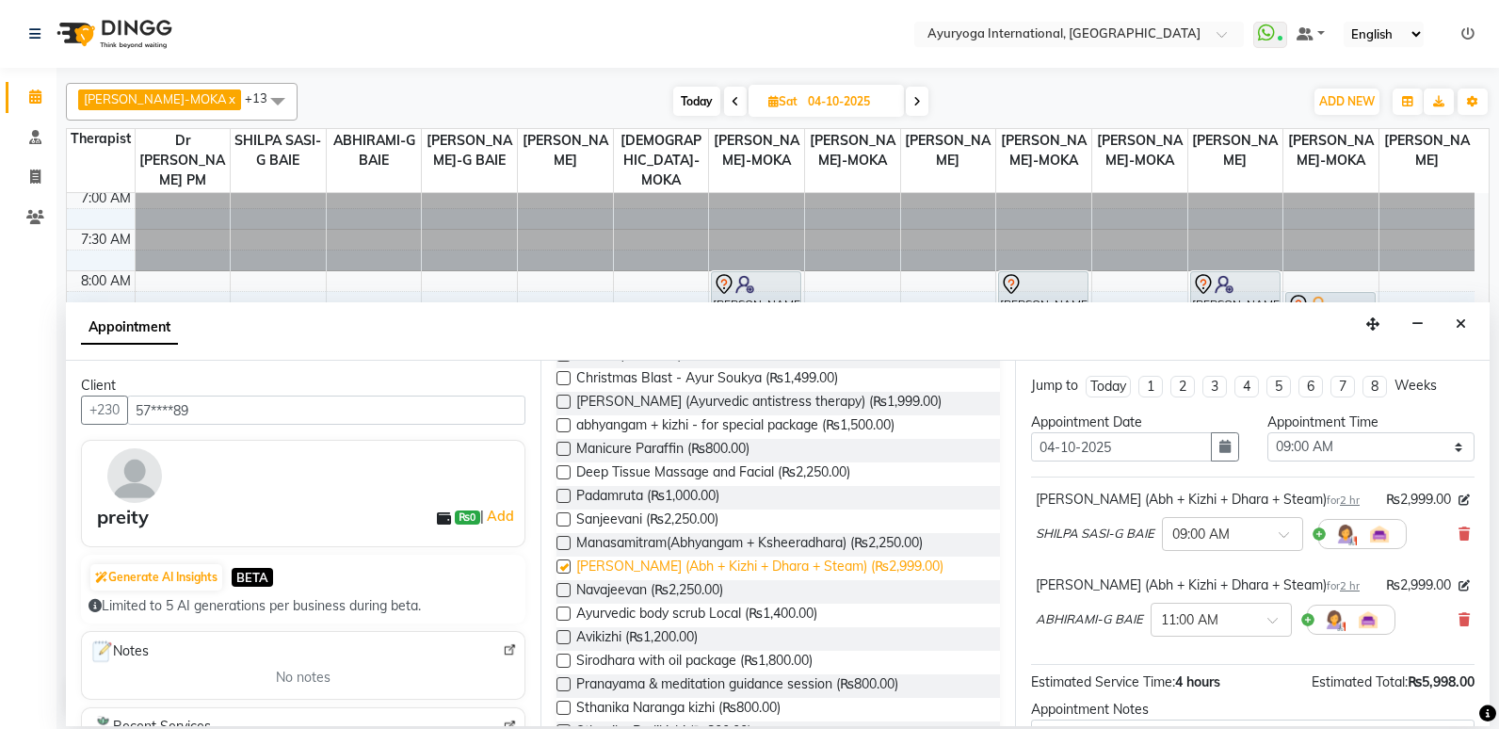
checkbox input "false"
click at [1182, 629] on div "× 11:00 AM" at bounding box center [1189, 620] width 57 height 20
click at [1189, 656] on div "09:00 AM" at bounding box center [1221, 657] width 139 height 35
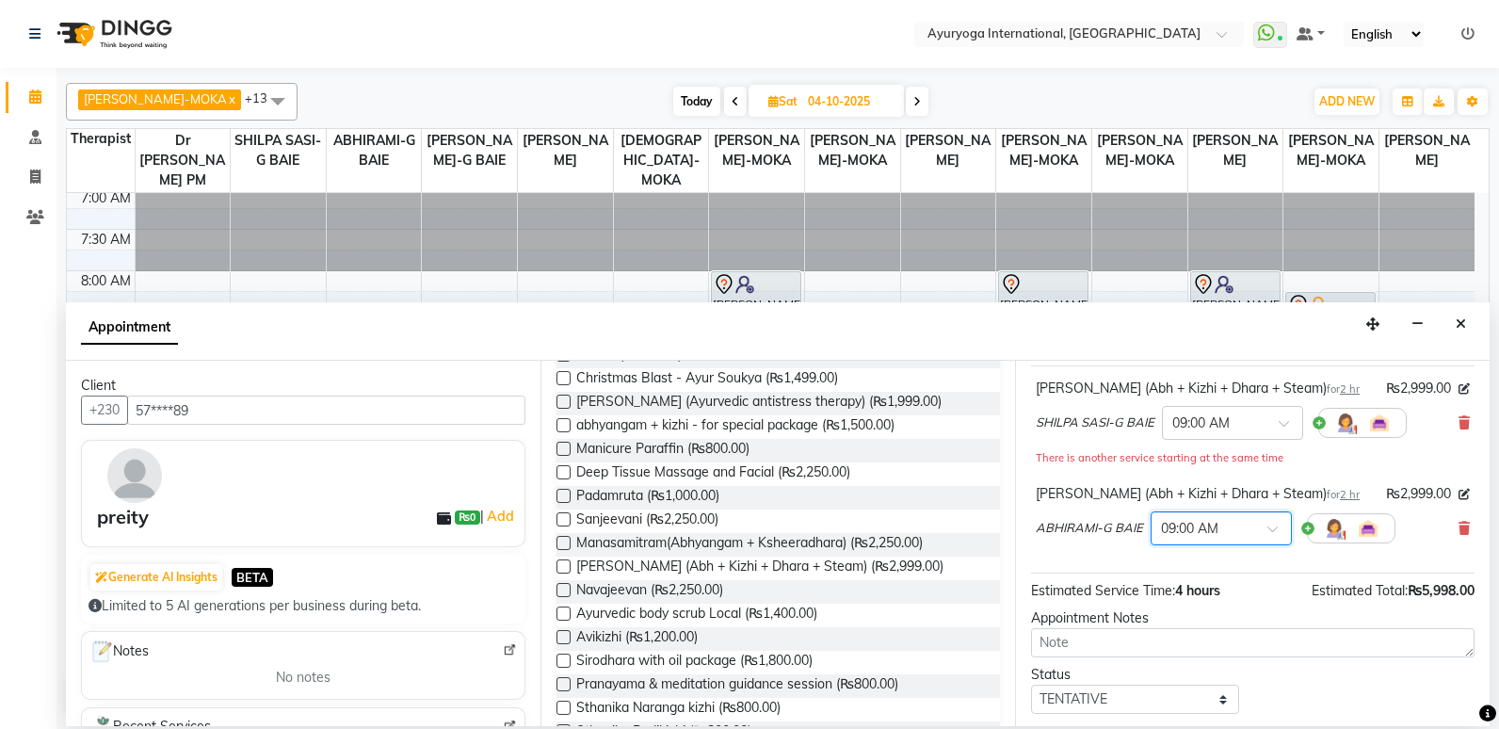
scroll to position [218, 0]
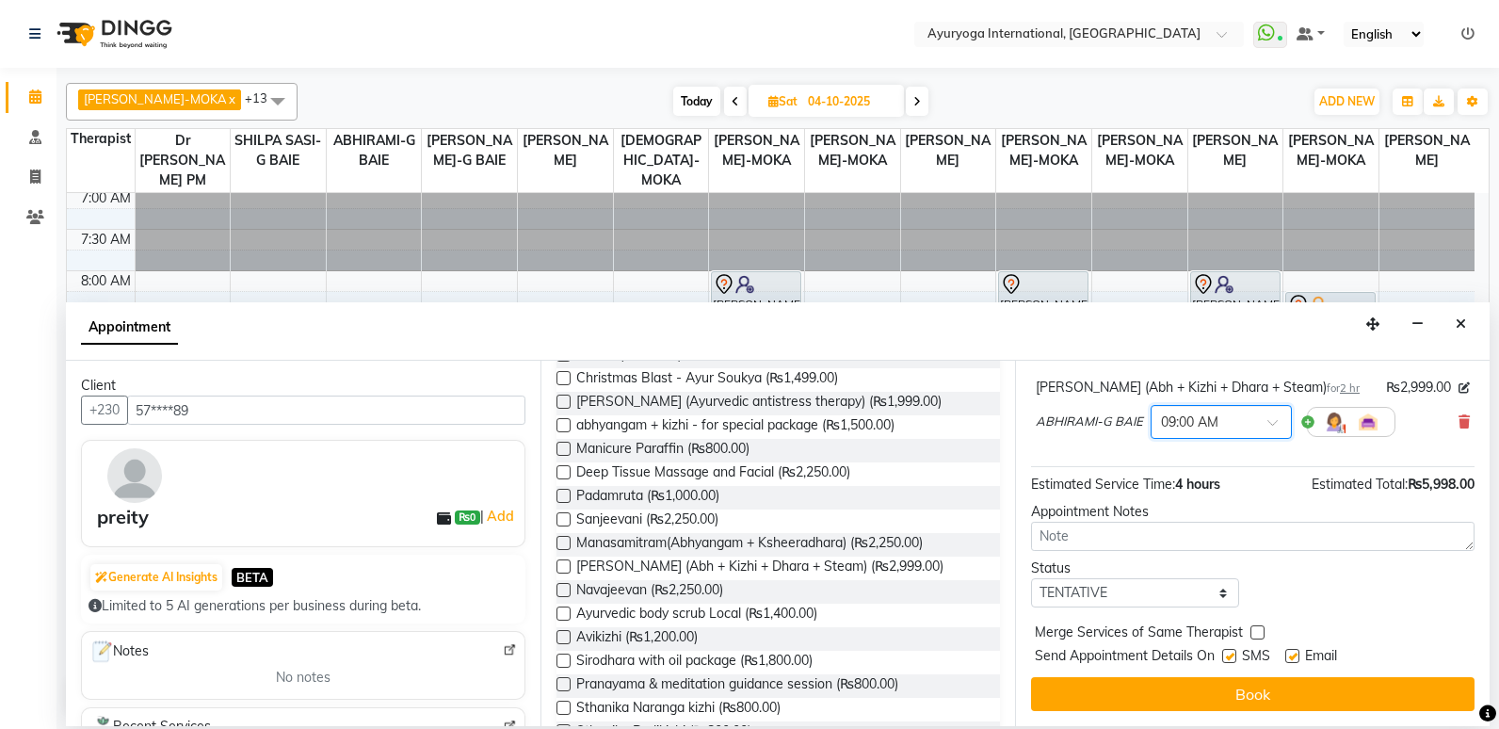
drag, startPoint x: 1190, startPoint y: 683, endPoint x: 1199, endPoint y: 687, distance: 9.7
click at [1199, 687] on button "Book" at bounding box center [1253, 694] width 444 height 34
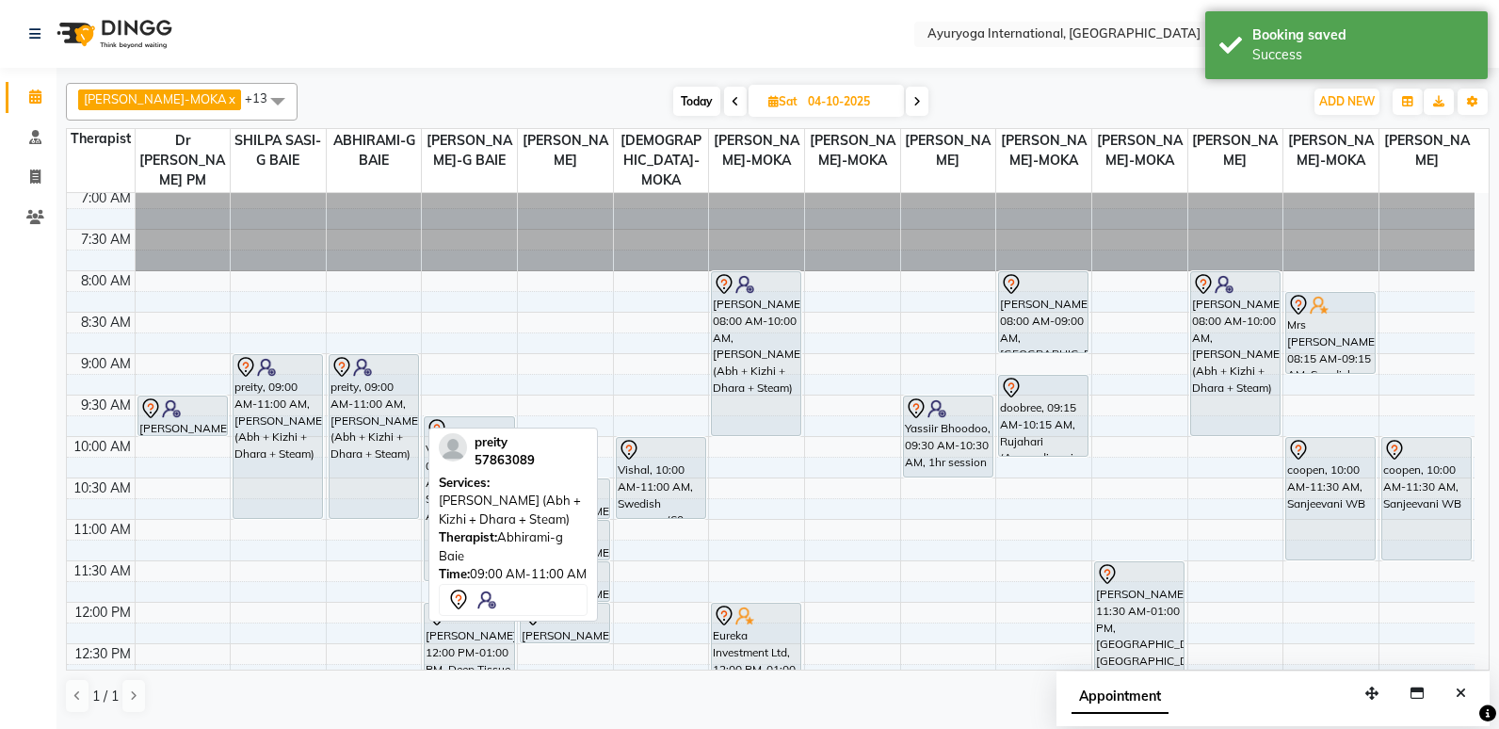
click at [395, 406] on div "preity, 09:00 AM-11:00 AM, [PERSON_NAME] (Abh + Kizhi + Dhara + Steam)" at bounding box center [374, 436] width 89 height 163
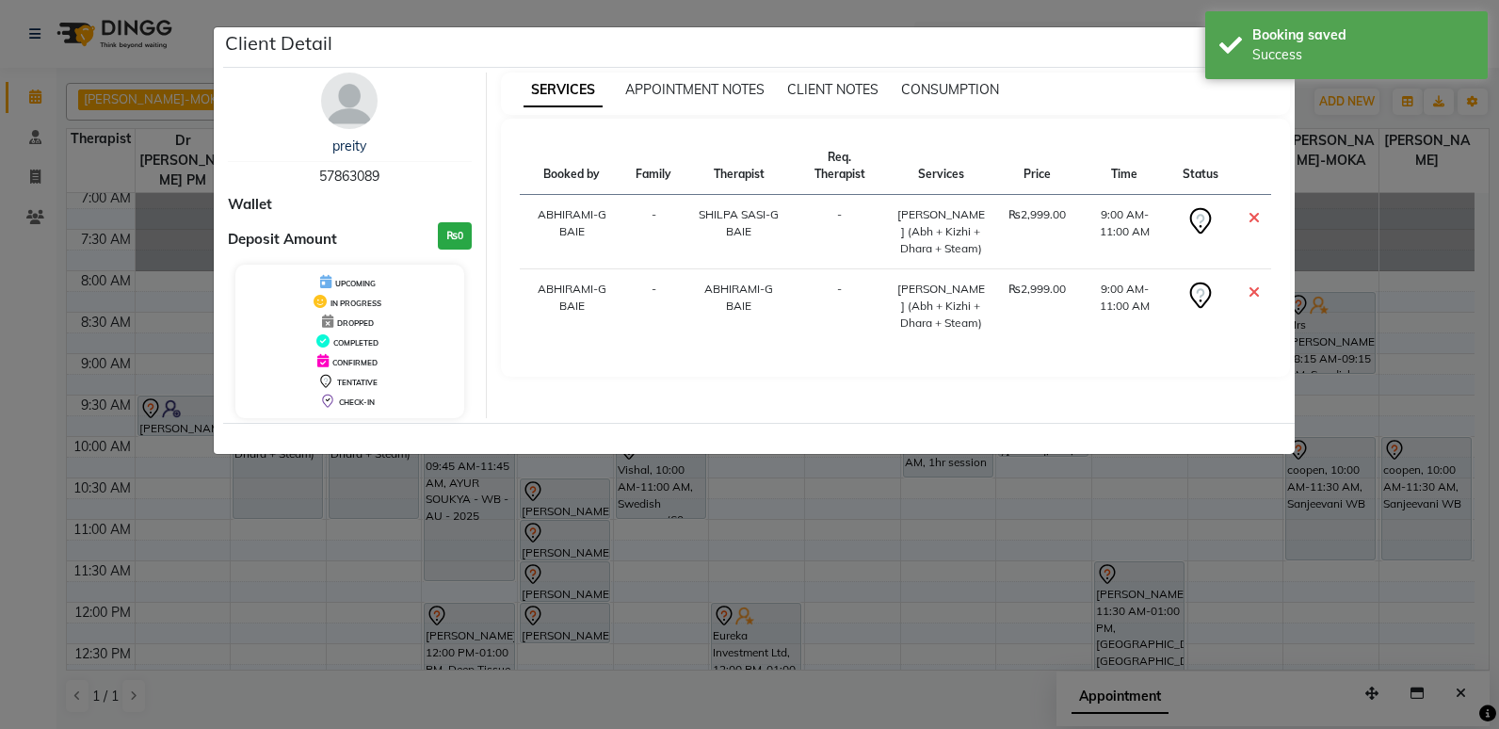
click at [1121, 56] on div "Client Detail" at bounding box center [759, 47] width 1072 height 40
click at [1264, 54] on div "Success" at bounding box center [1362, 55] width 221 height 20
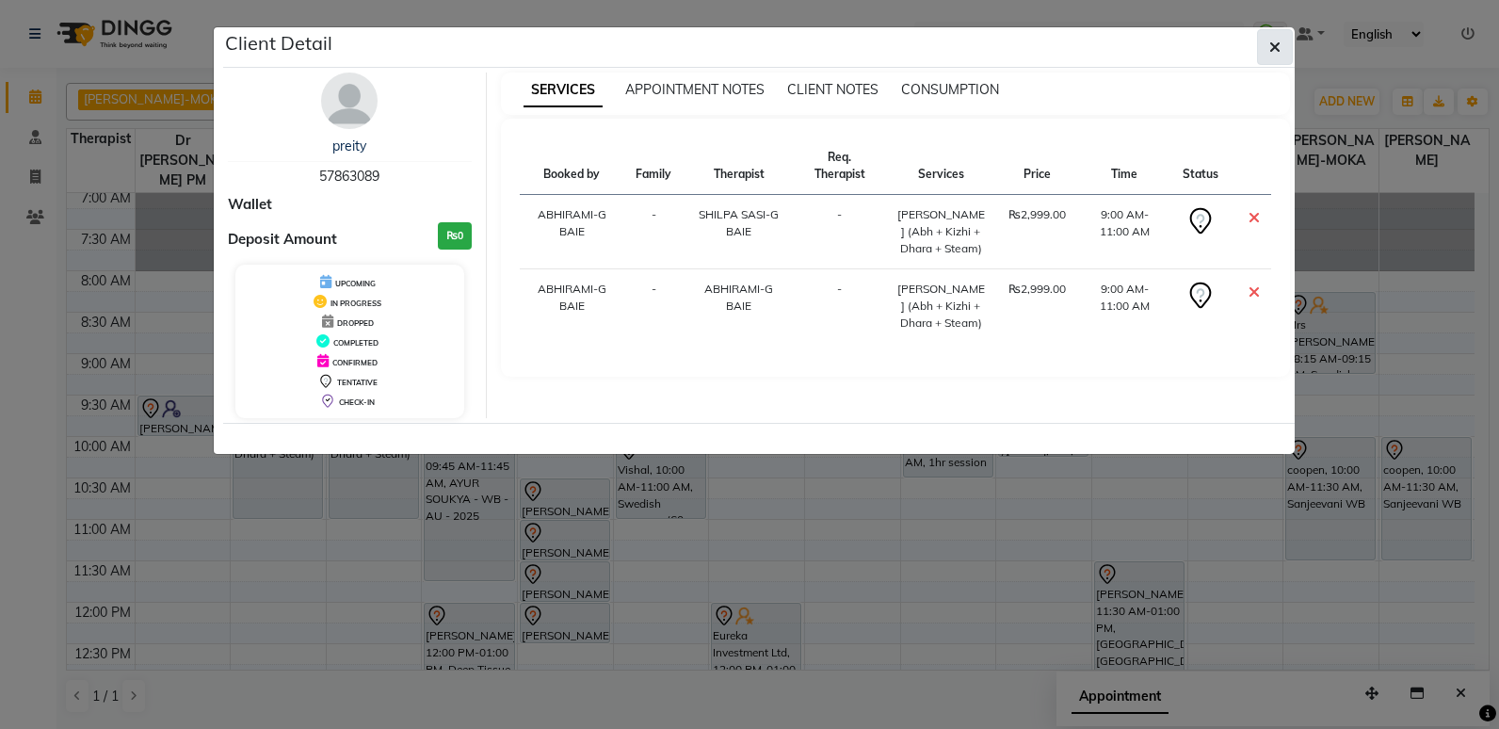
click at [1282, 40] on button "button" at bounding box center [1275, 47] width 36 height 36
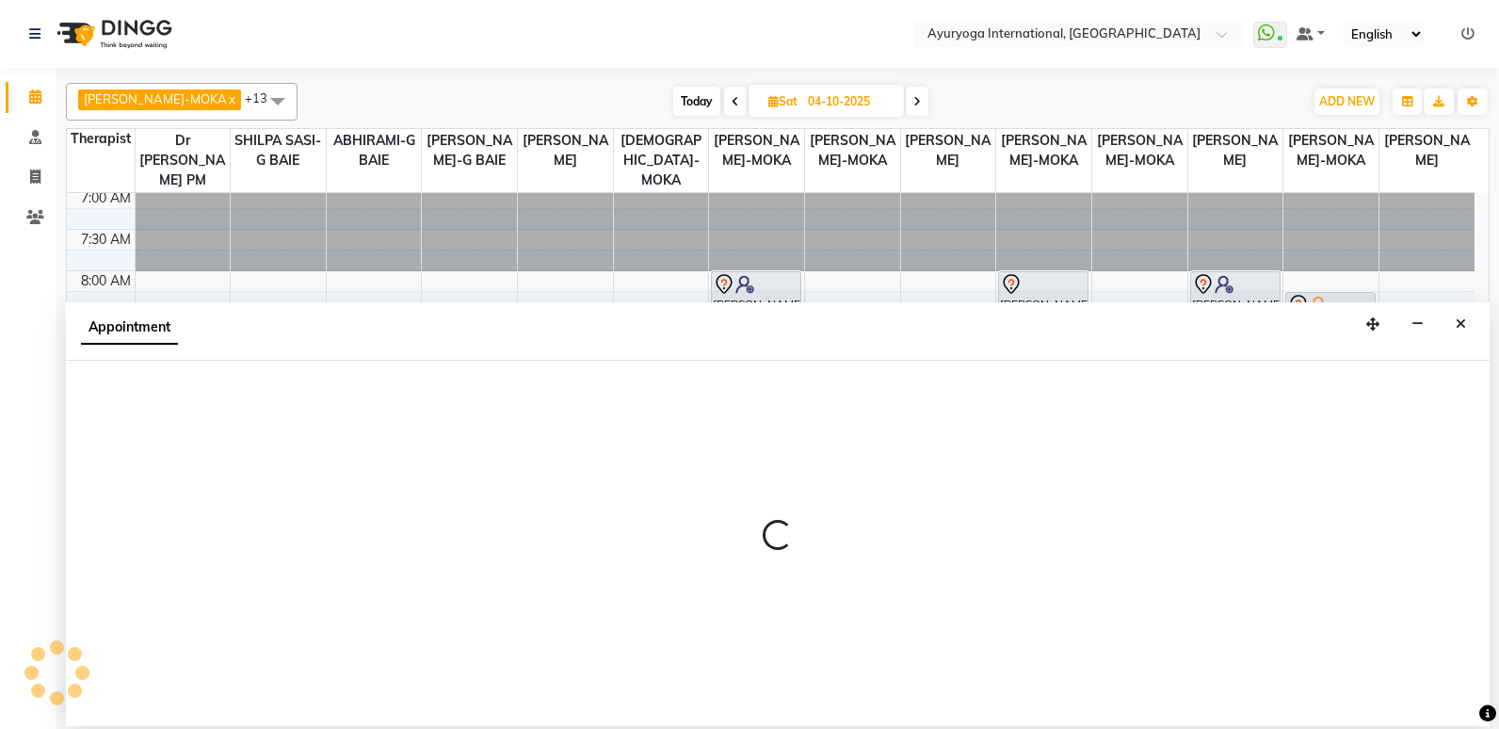
select select "70418"
select select "675"
select select "tentative"
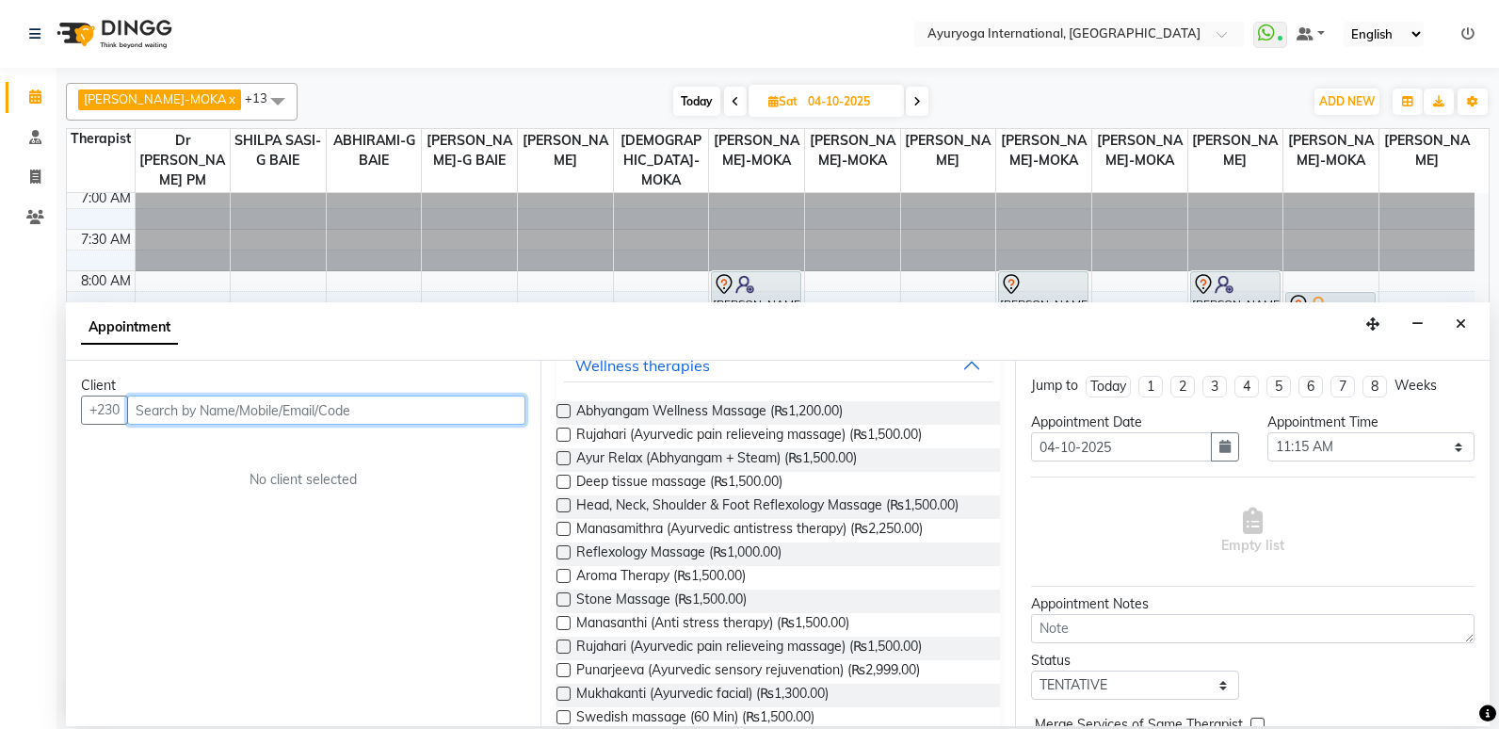
scroll to position [0, 0]
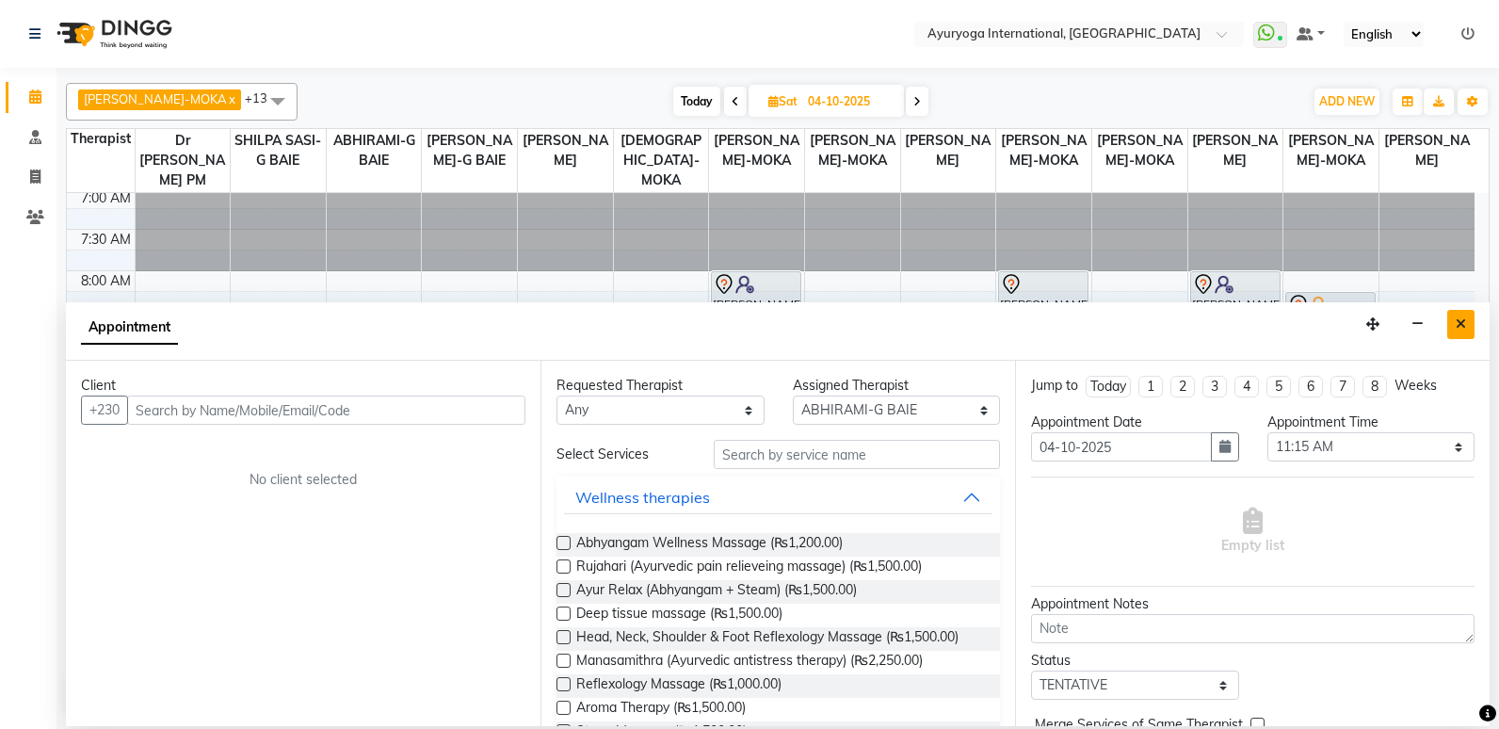
click at [1457, 326] on icon "Close" at bounding box center [1461, 323] width 10 height 13
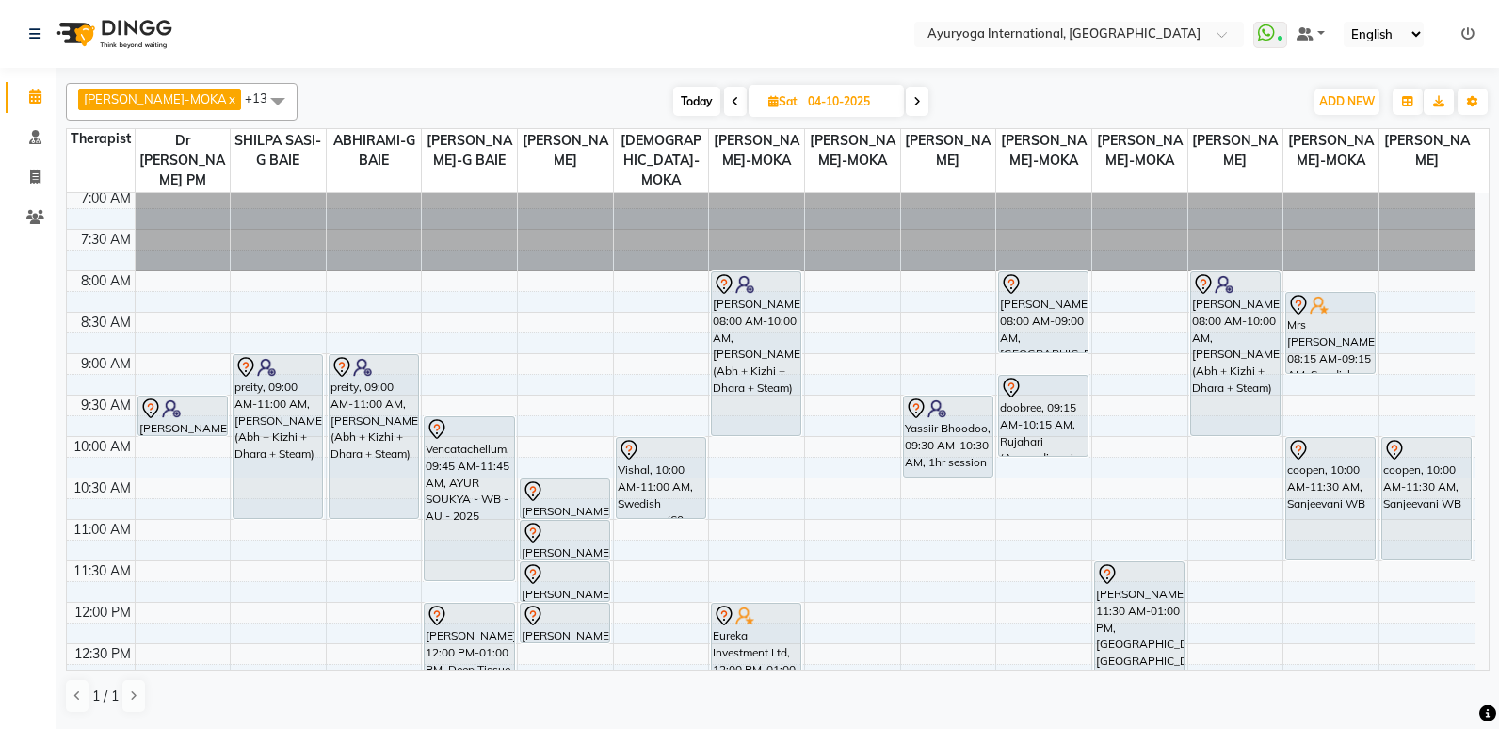
click at [724, 108] on span at bounding box center [735, 101] width 23 height 29
type input "03-10-2025"
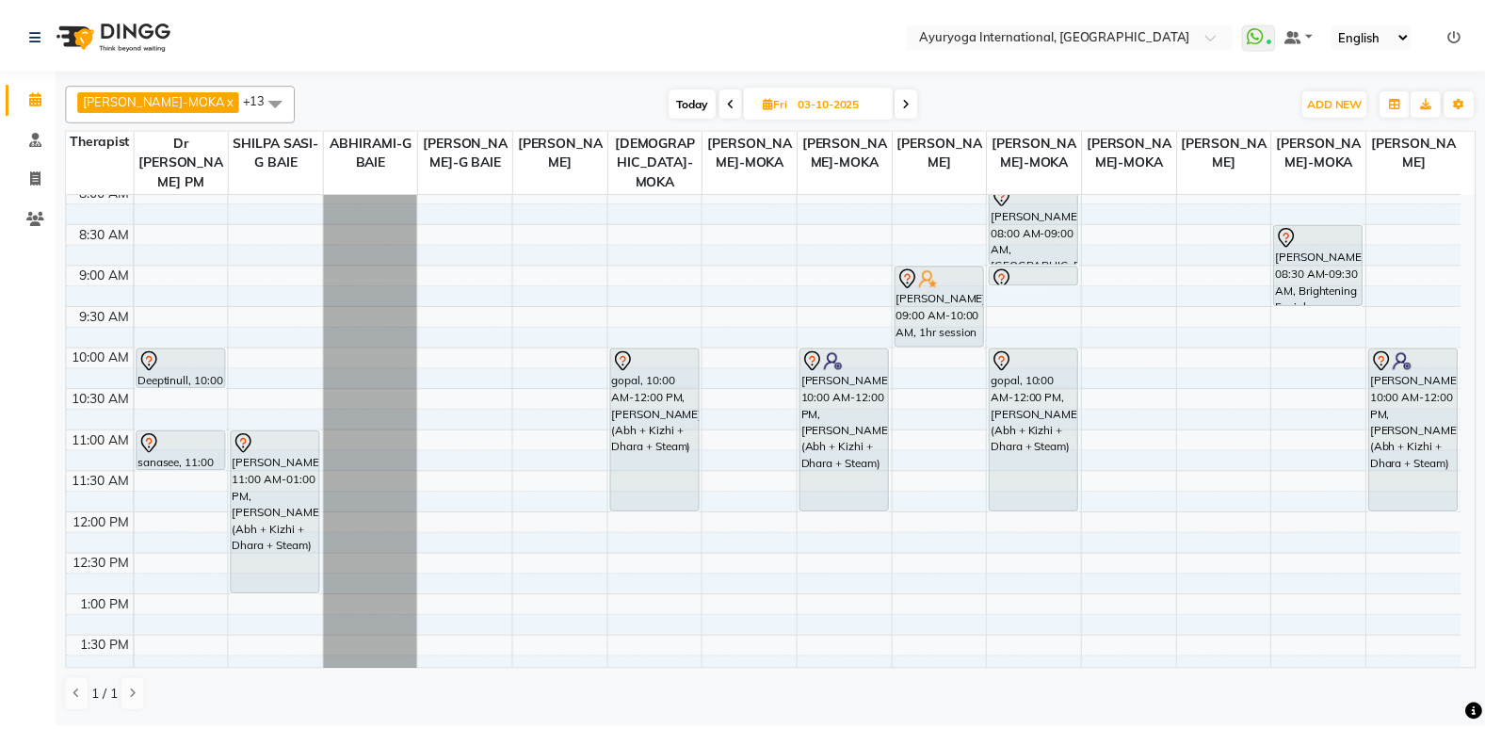
scroll to position [188, 0]
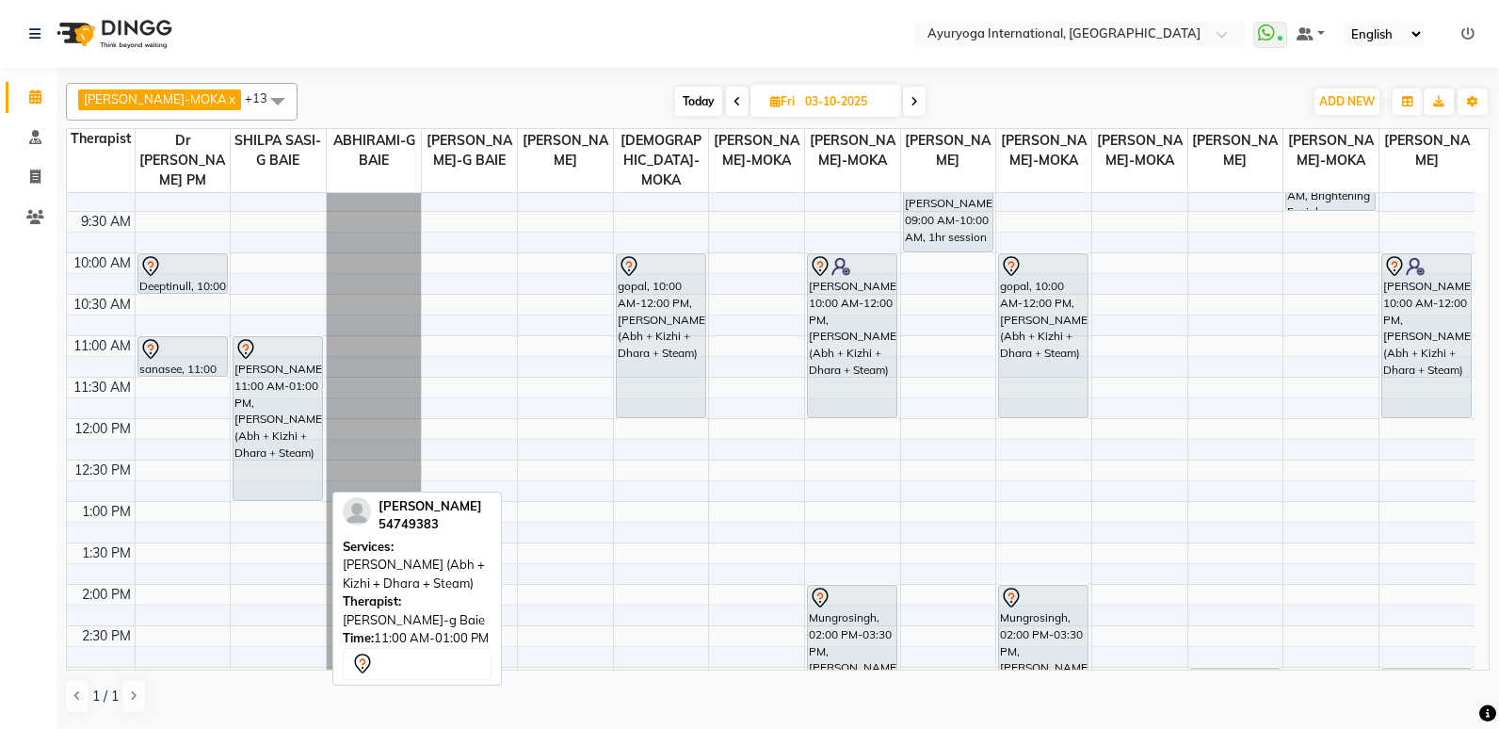
click at [283, 401] on div "[PERSON_NAME], 11:00 AM-01:00 PM, [PERSON_NAME] (Abh + Kizhi + Dhara + Steam)" at bounding box center [278, 418] width 89 height 163
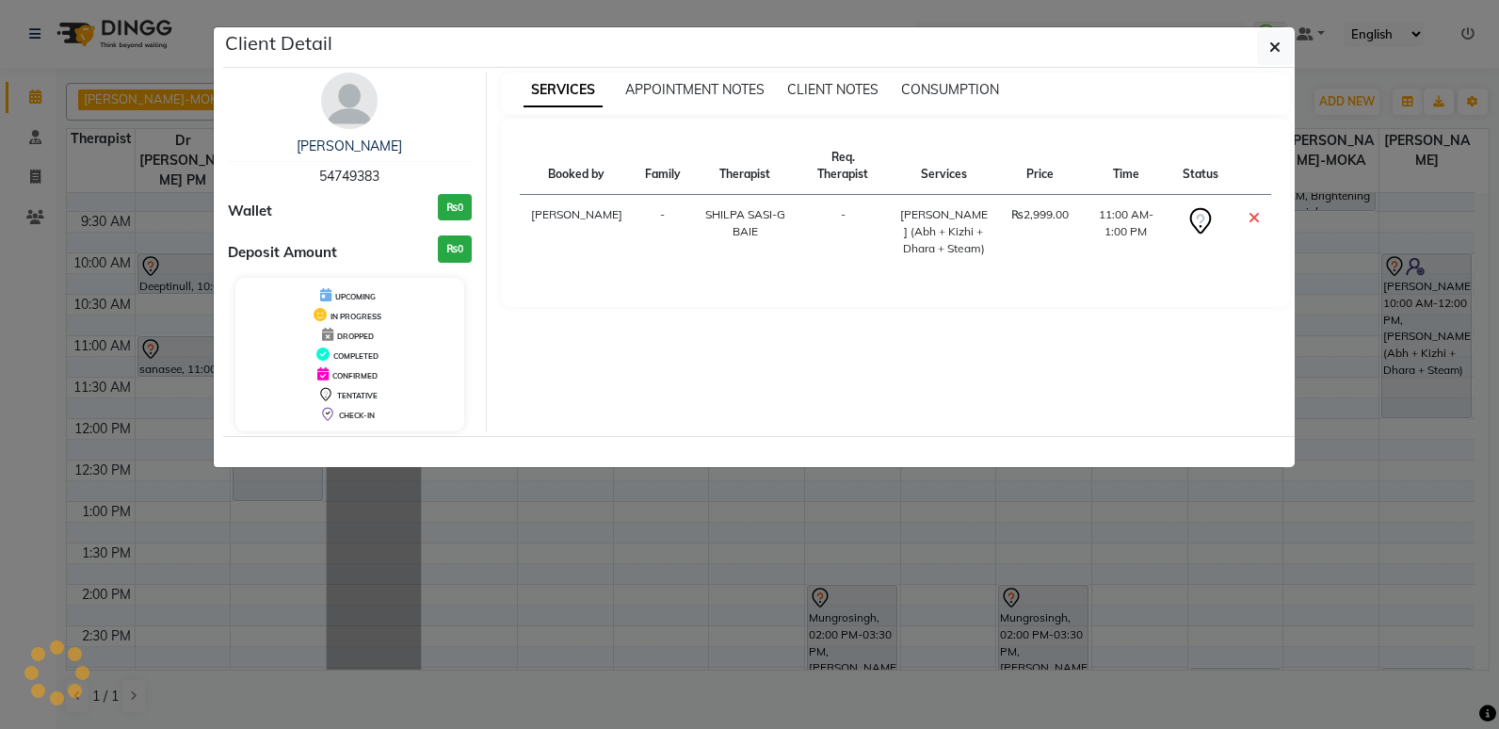
click at [377, 110] on div "[PERSON_NAME] 54749383 Wallet ₨0 Deposit Amount ₨0 UPCOMING IN PROGRESS DROPPED…" at bounding box center [350, 252] width 273 height 359
click at [360, 110] on img at bounding box center [349, 101] width 57 height 57
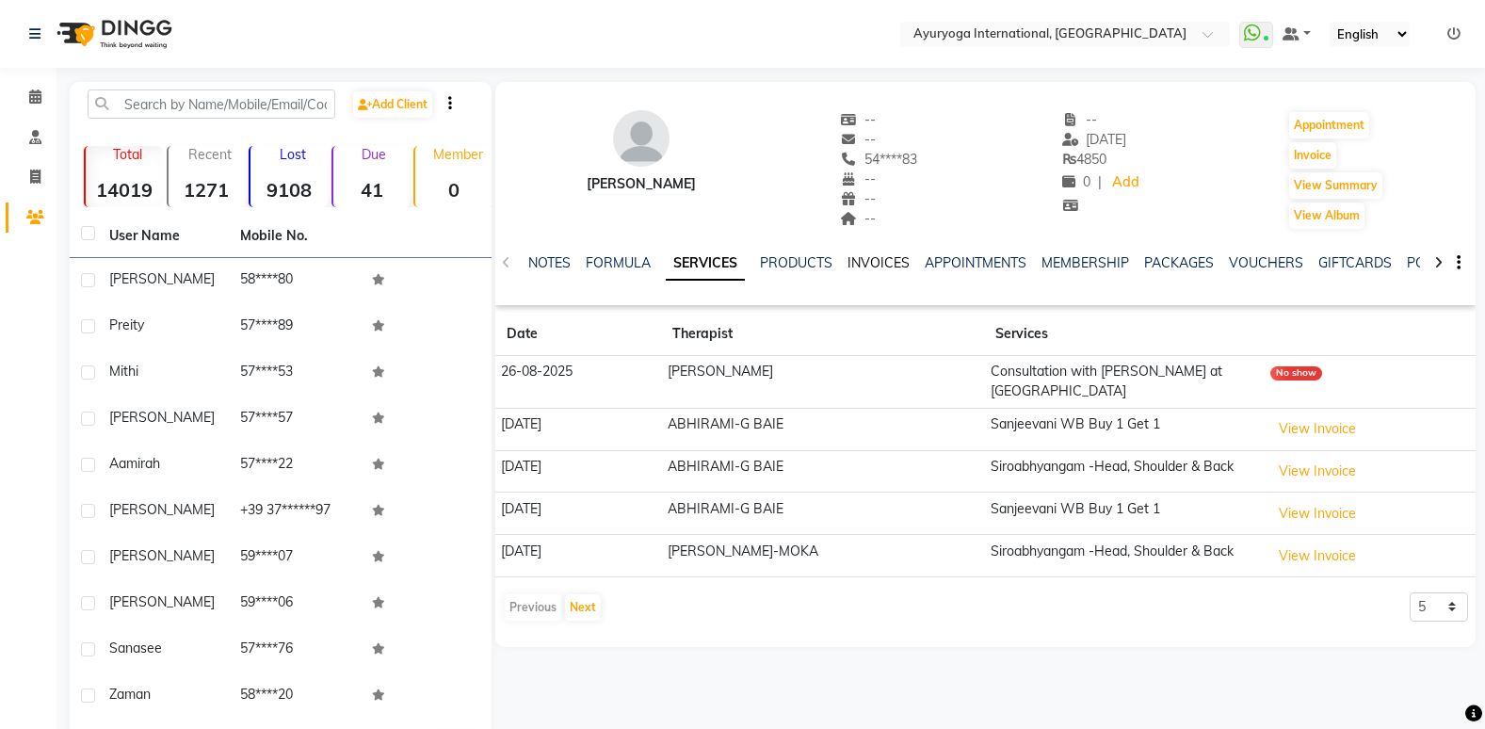
click at [880, 261] on link "INVOICES" at bounding box center [879, 262] width 62 height 17
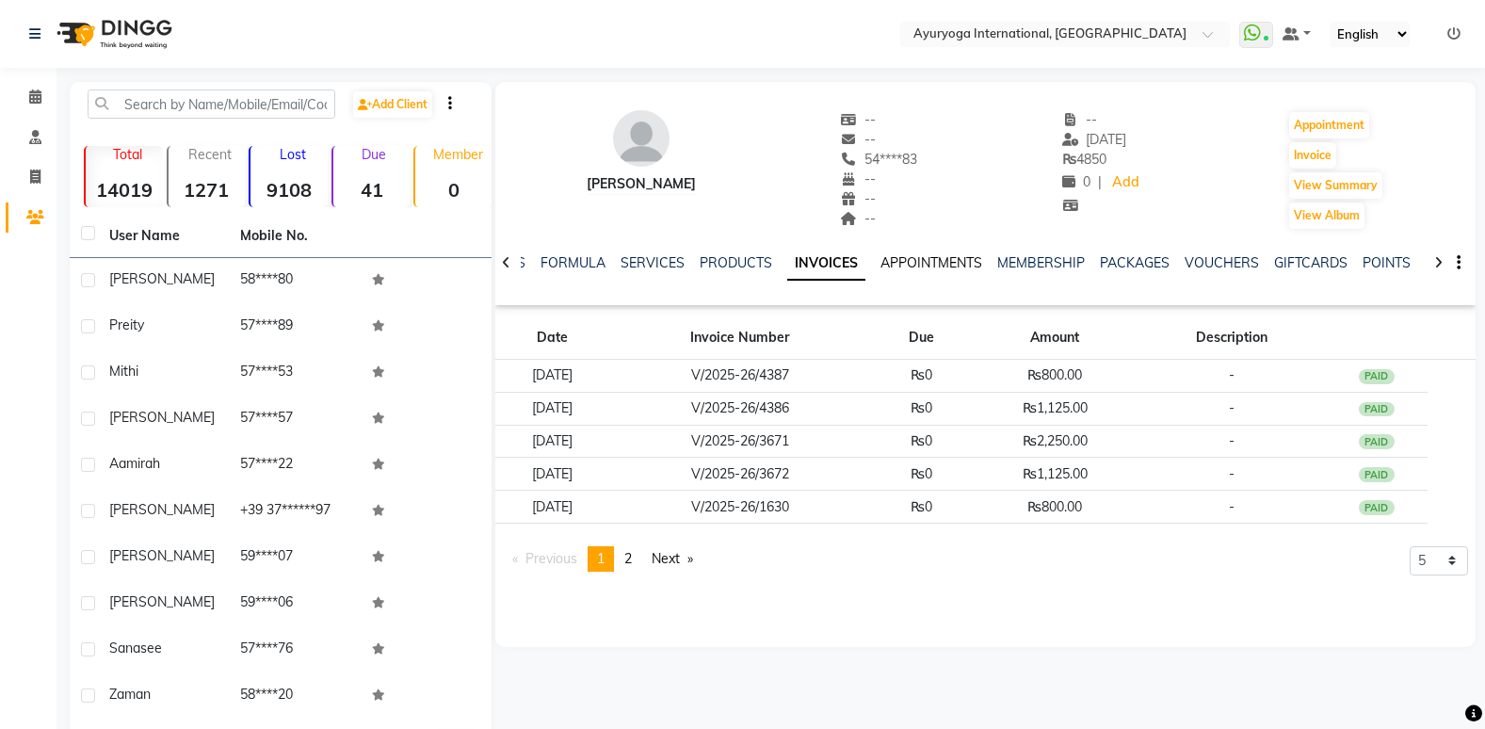
click at [900, 259] on link "APPOINTMENTS" at bounding box center [931, 262] width 102 height 17
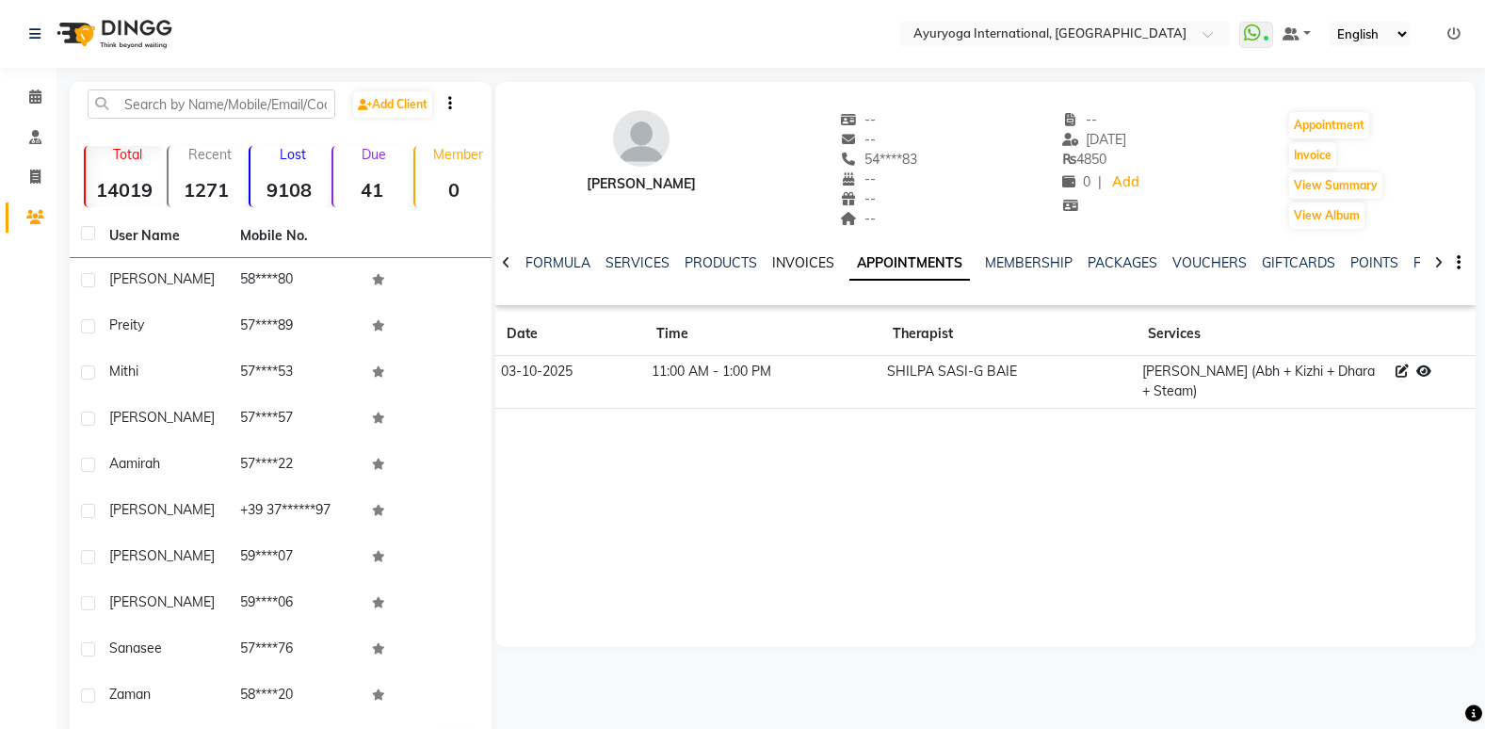
click at [795, 258] on link "INVOICES" at bounding box center [803, 262] width 62 height 17
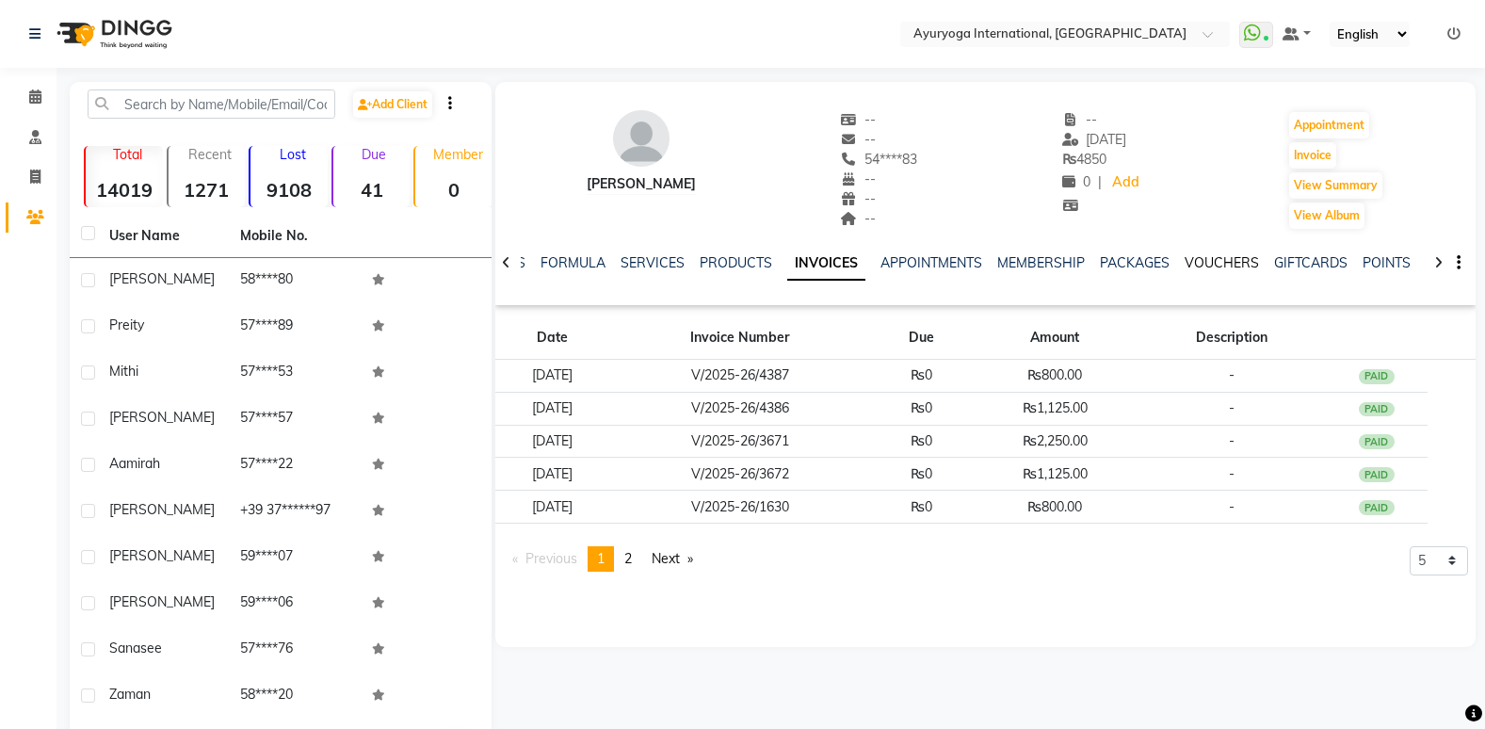
click at [1229, 256] on link "VOUCHERS" at bounding box center [1222, 262] width 74 height 17
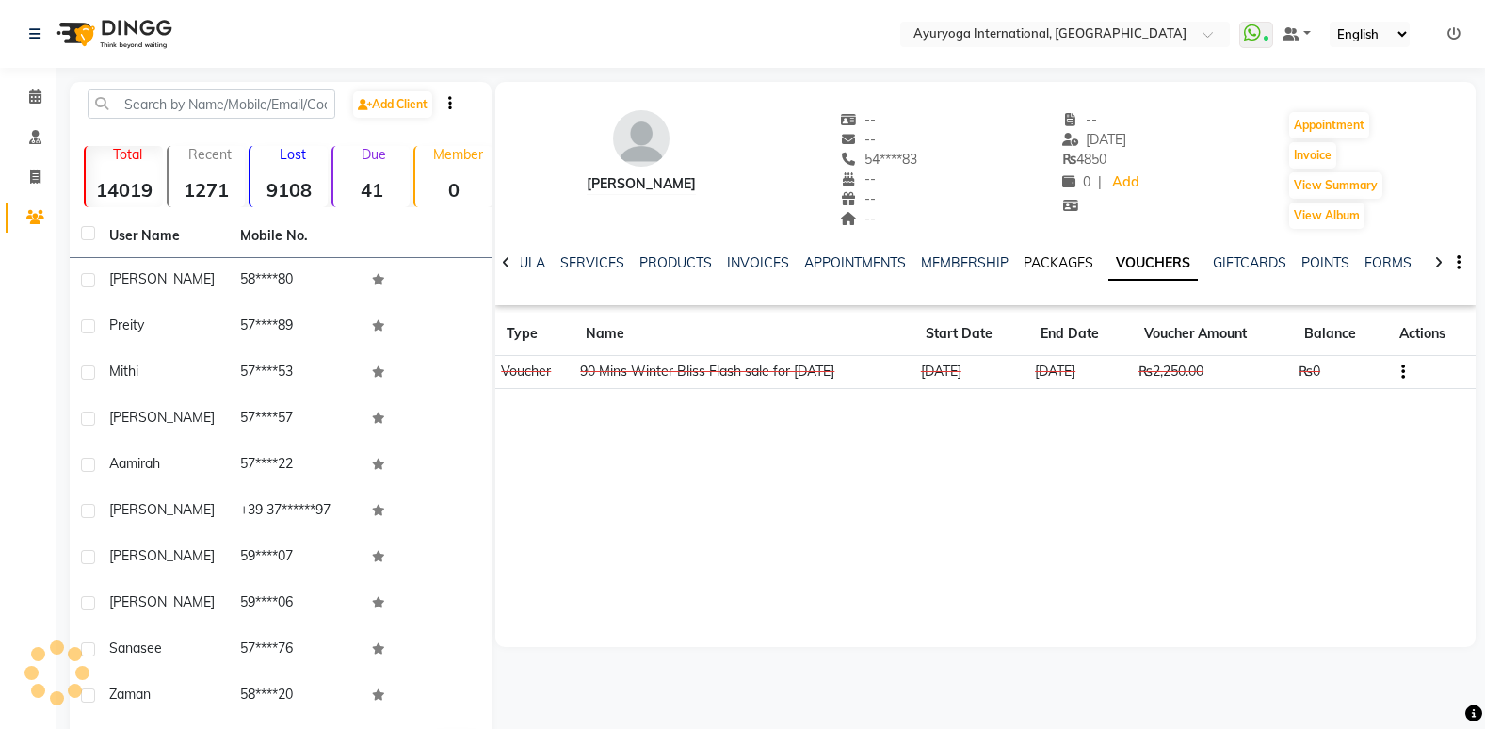
click at [1041, 258] on link "PACKAGES" at bounding box center [1059, 262] width 70 height 17
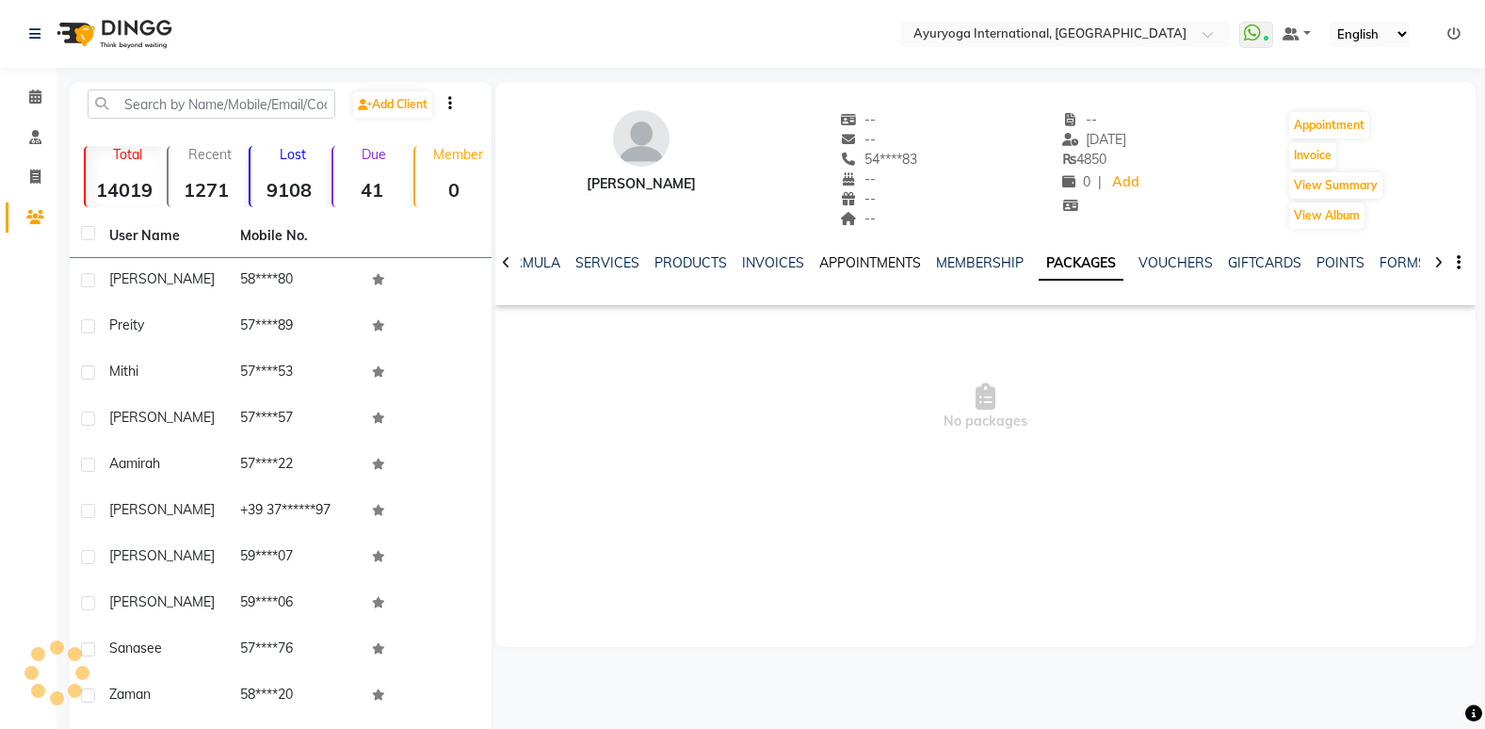
click at [879, 268] on link "APPOINTMENTS" at bounding box center [870, 262] width 102 height 17
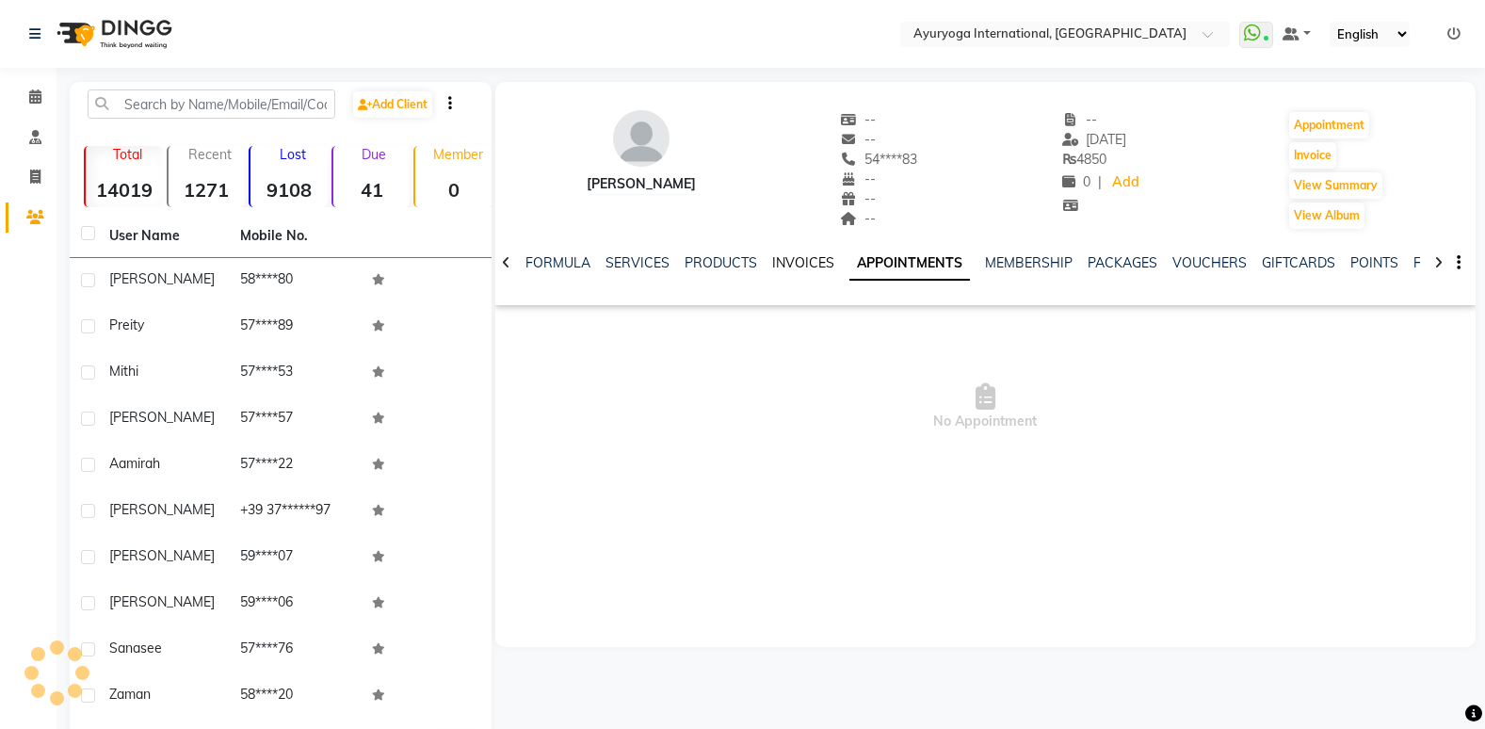
click at [813, 266] on link "INVOICES" at bounding box center [803, 262] width 62 height 17
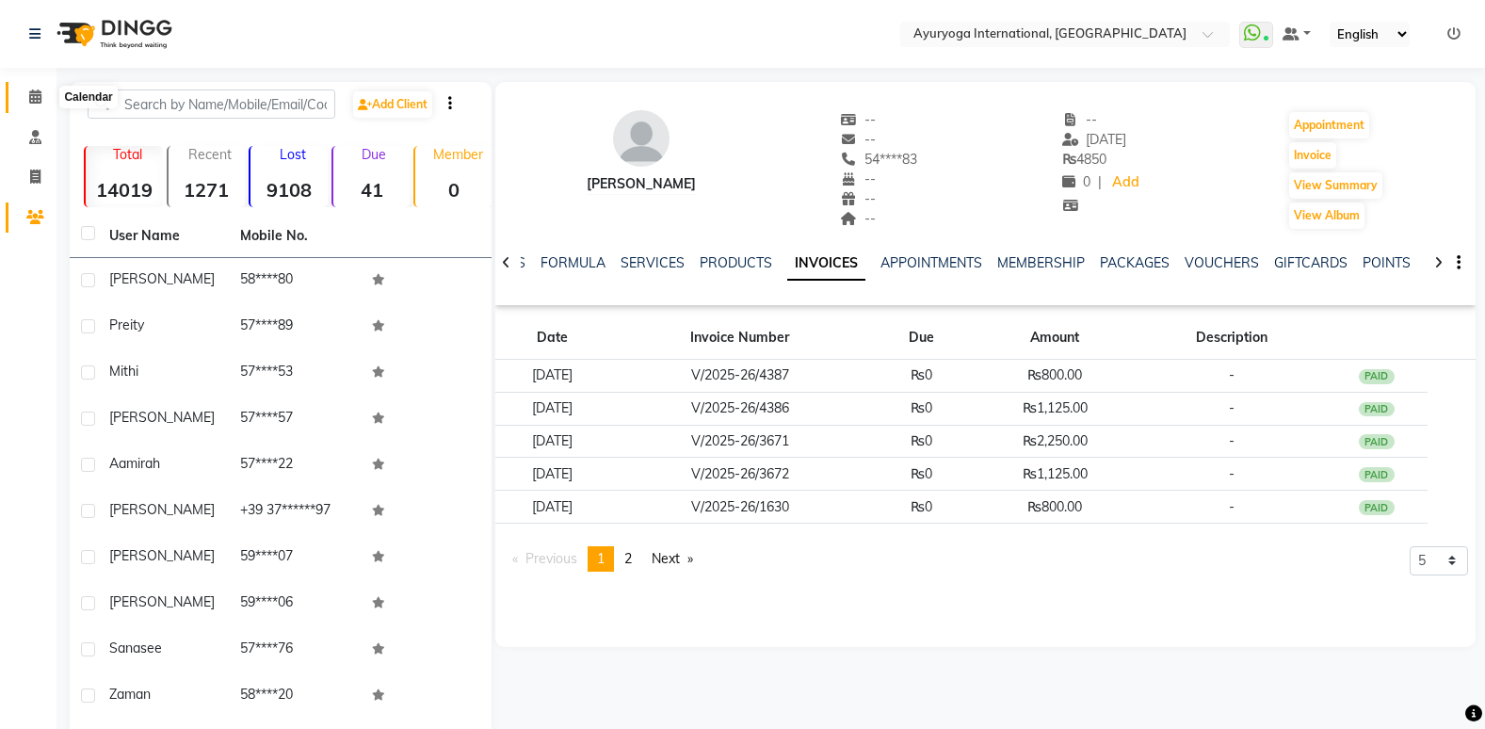
click at [50, 93] on span at bounding box center [35, 98] width 33 height 22
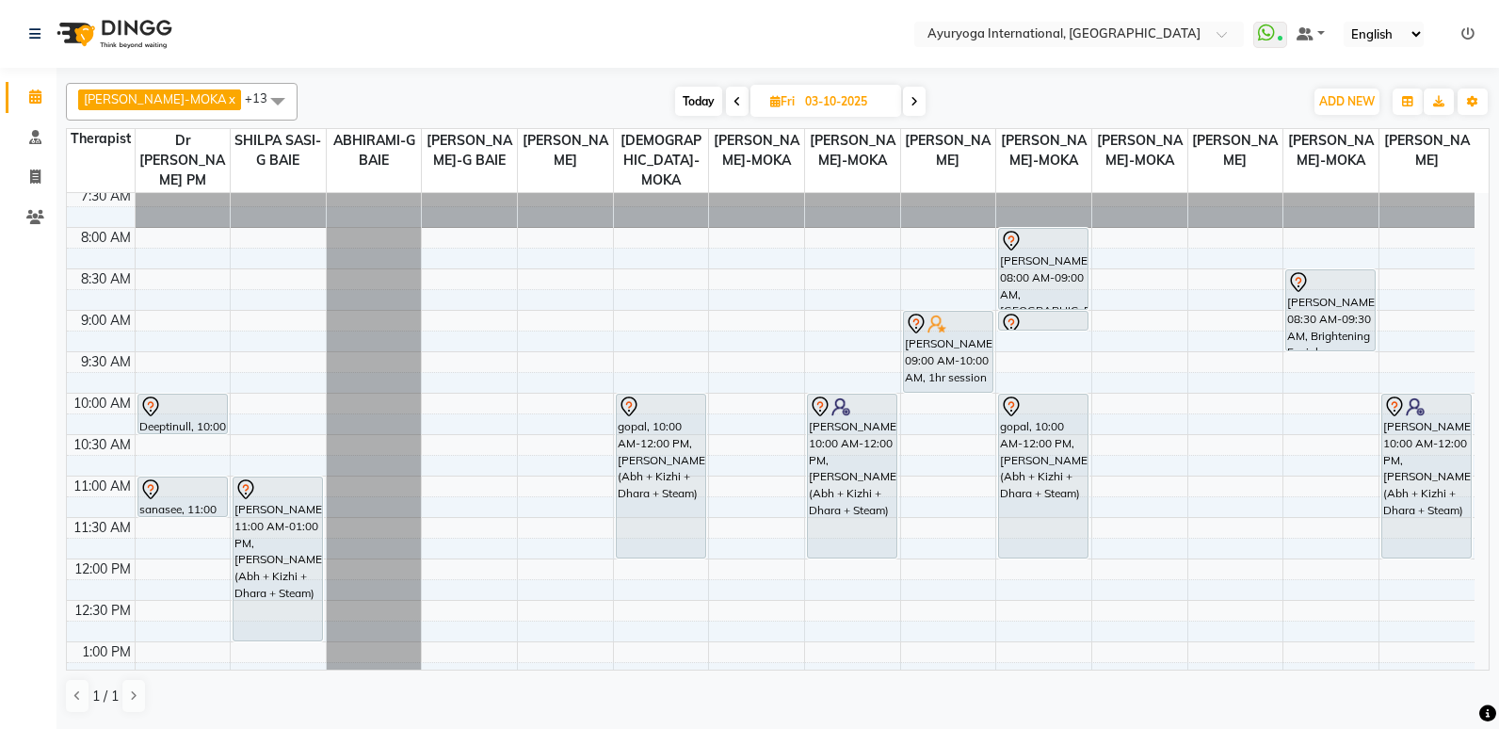
scroll to position [94, 0]
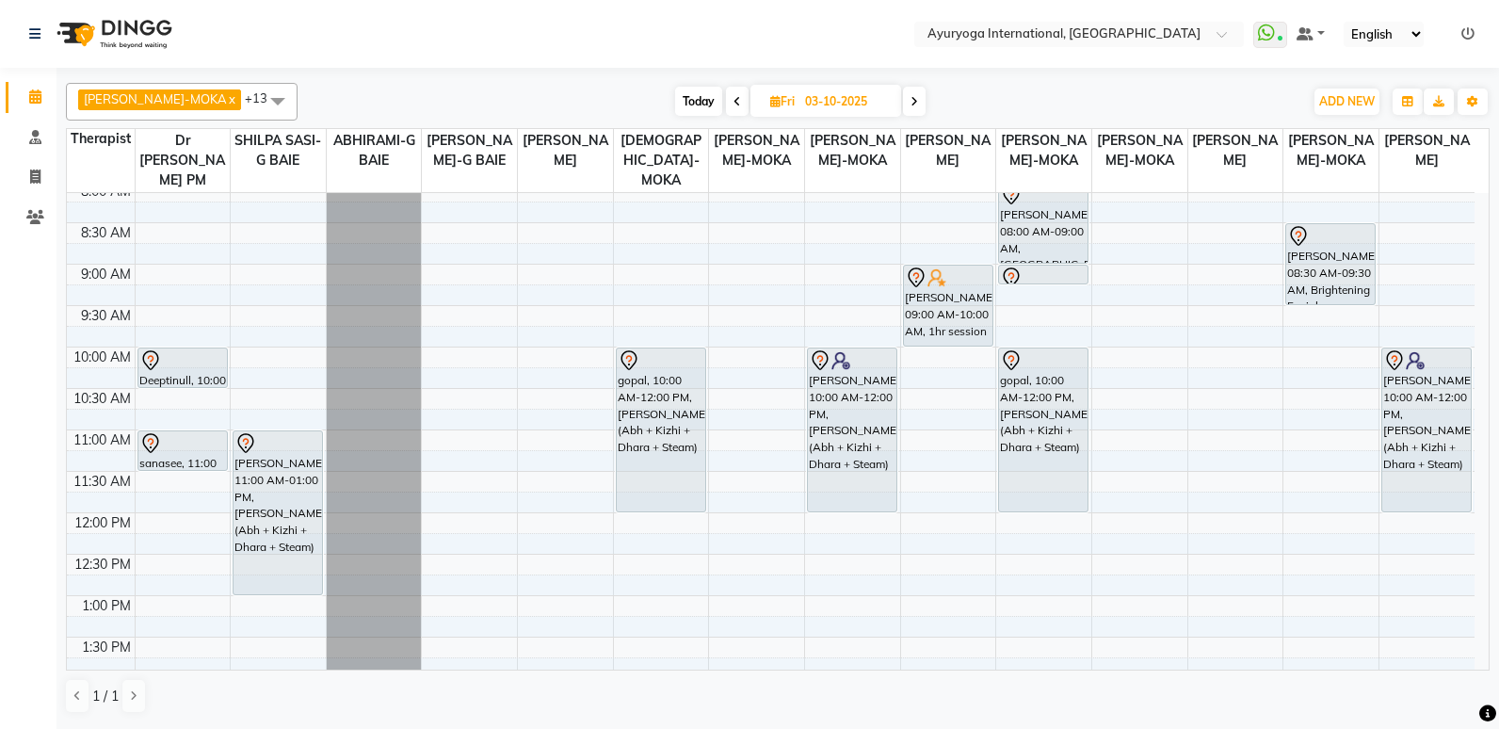
click at [903, 109] on span at bounding box center [914, 101] width 23 height 29
type input "04-10-2025"
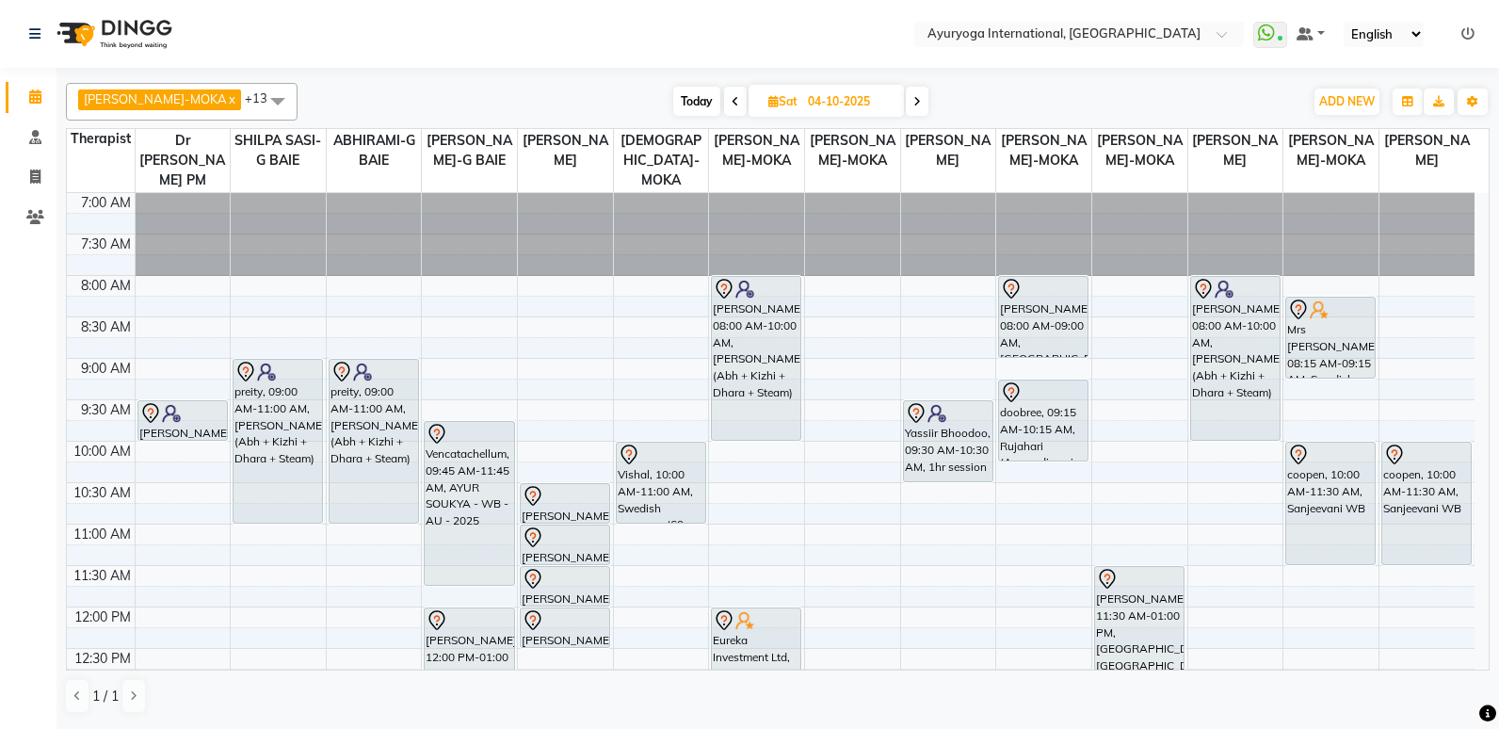
scroll to position [283, 0]
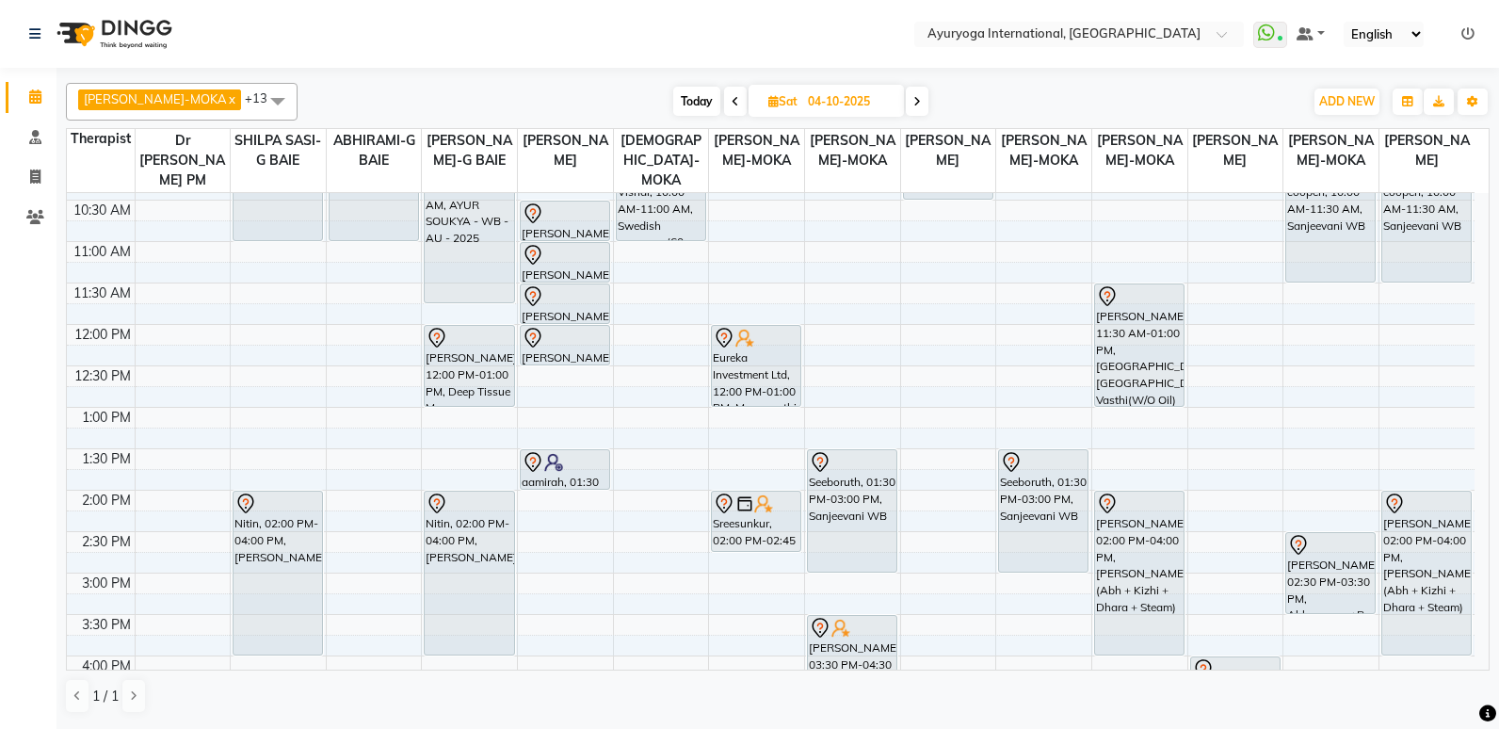
click at [768, 105] on icon at bounding box center [773, 101] width 10 height 12
select select "10"
select select "2025"
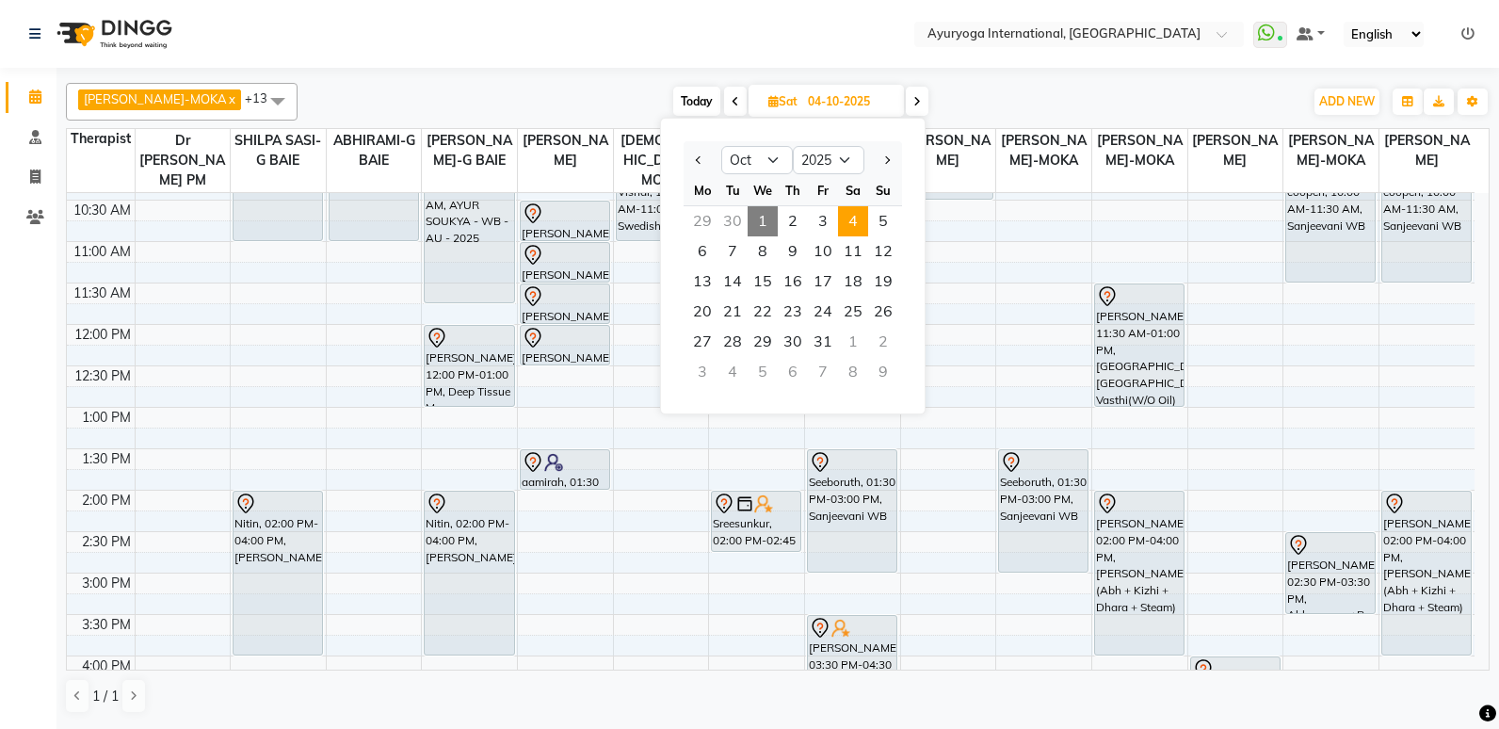
click at [709, 210] on div "29" at bounding box center [702, 221] width 30 height 30
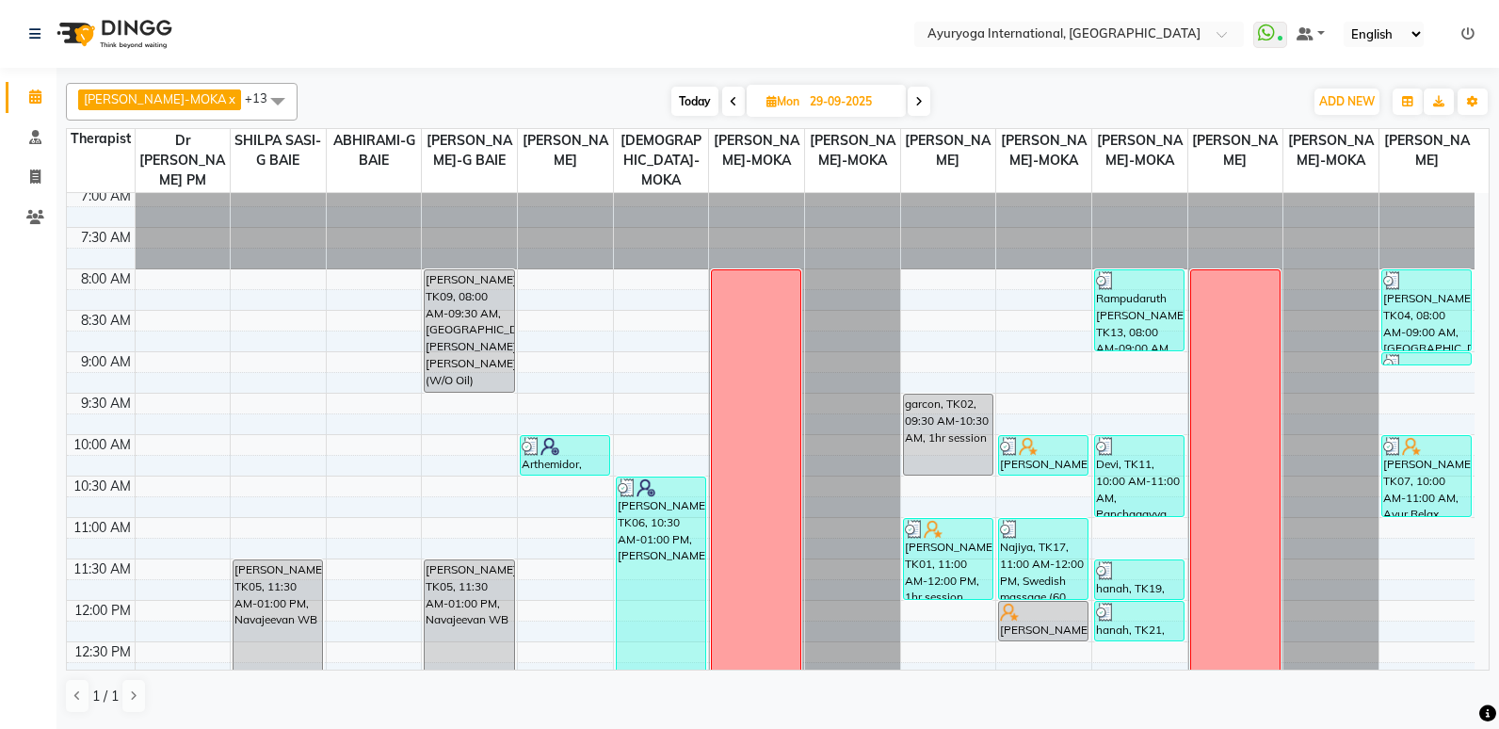
scroll to position [0, 0]
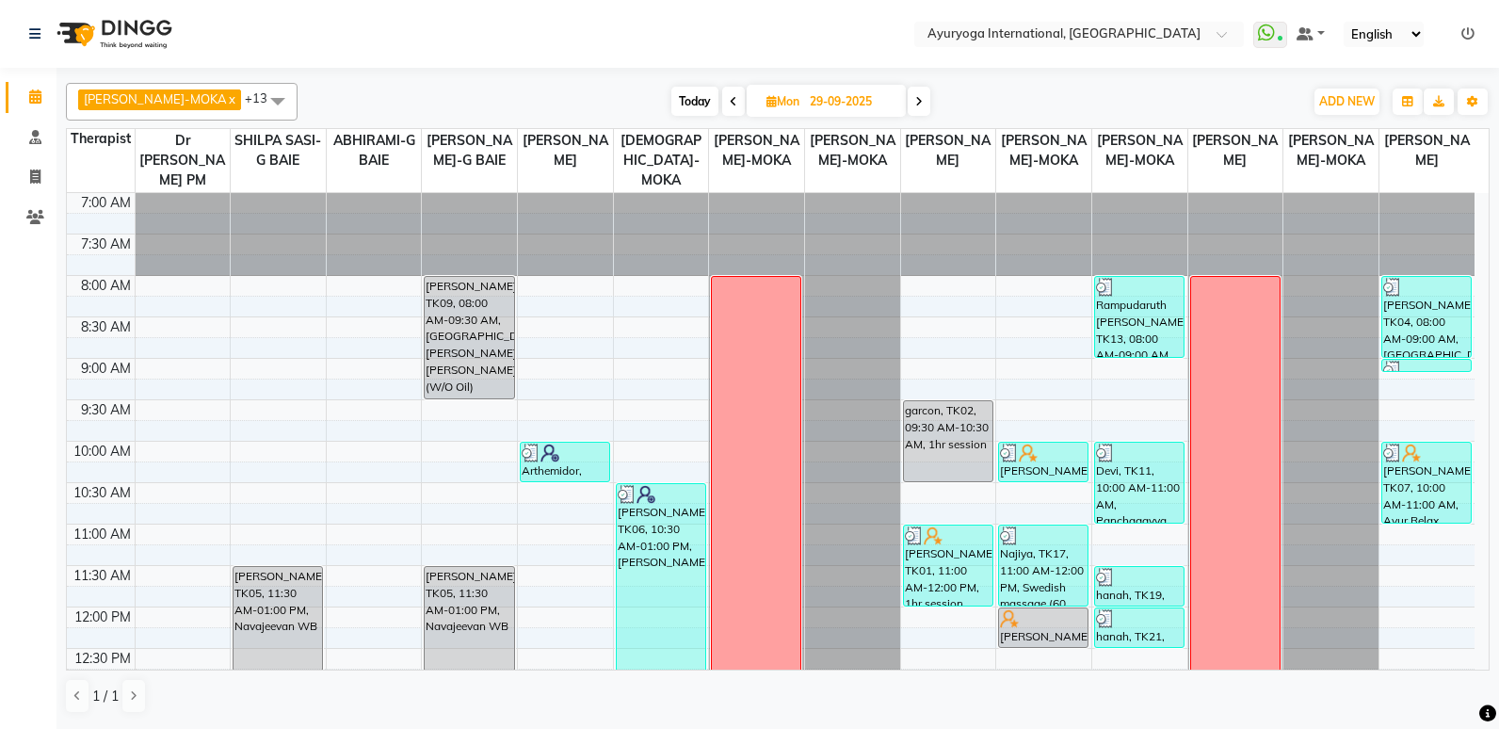
click at [730, 105] on icon at bounding box center [734, 101] width 8 height 11
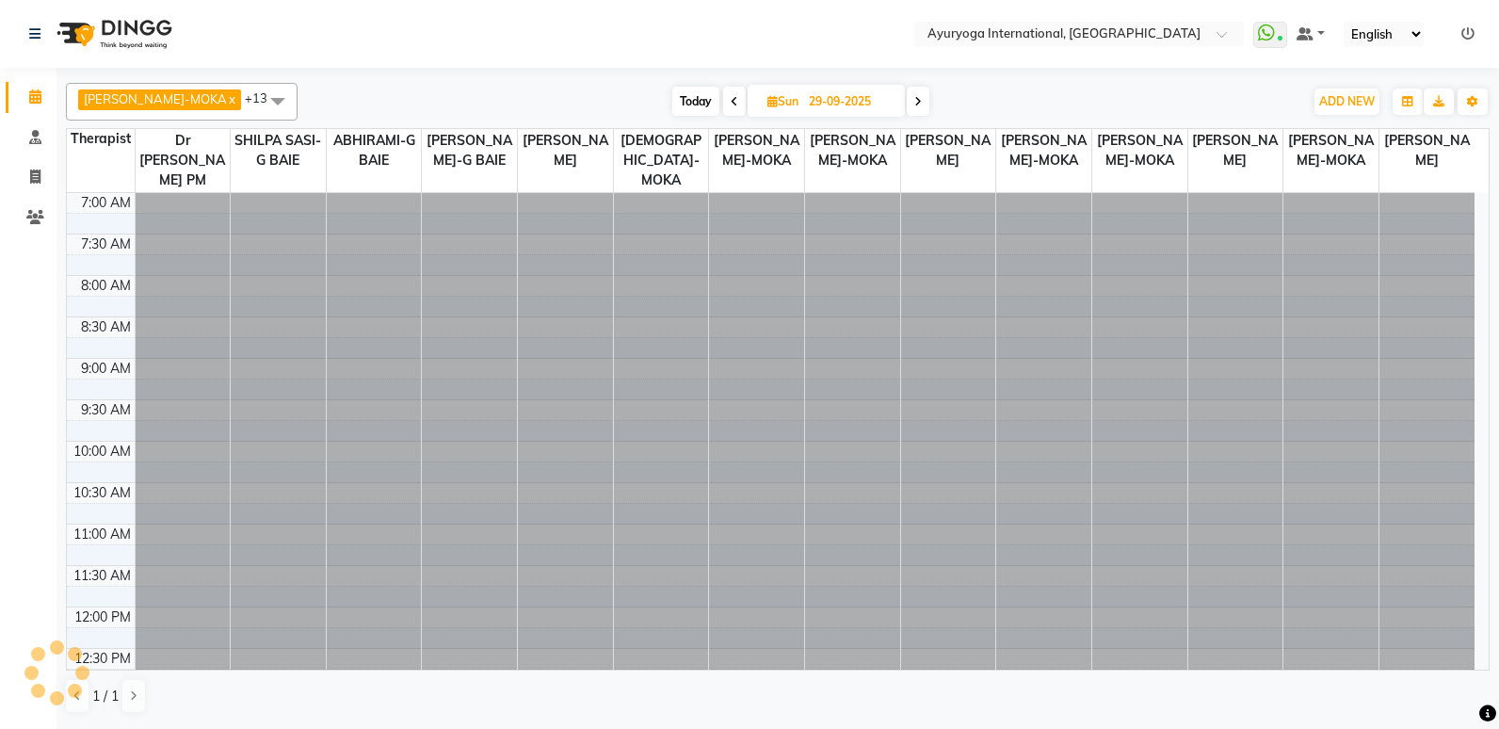
type input "28-09-2025"
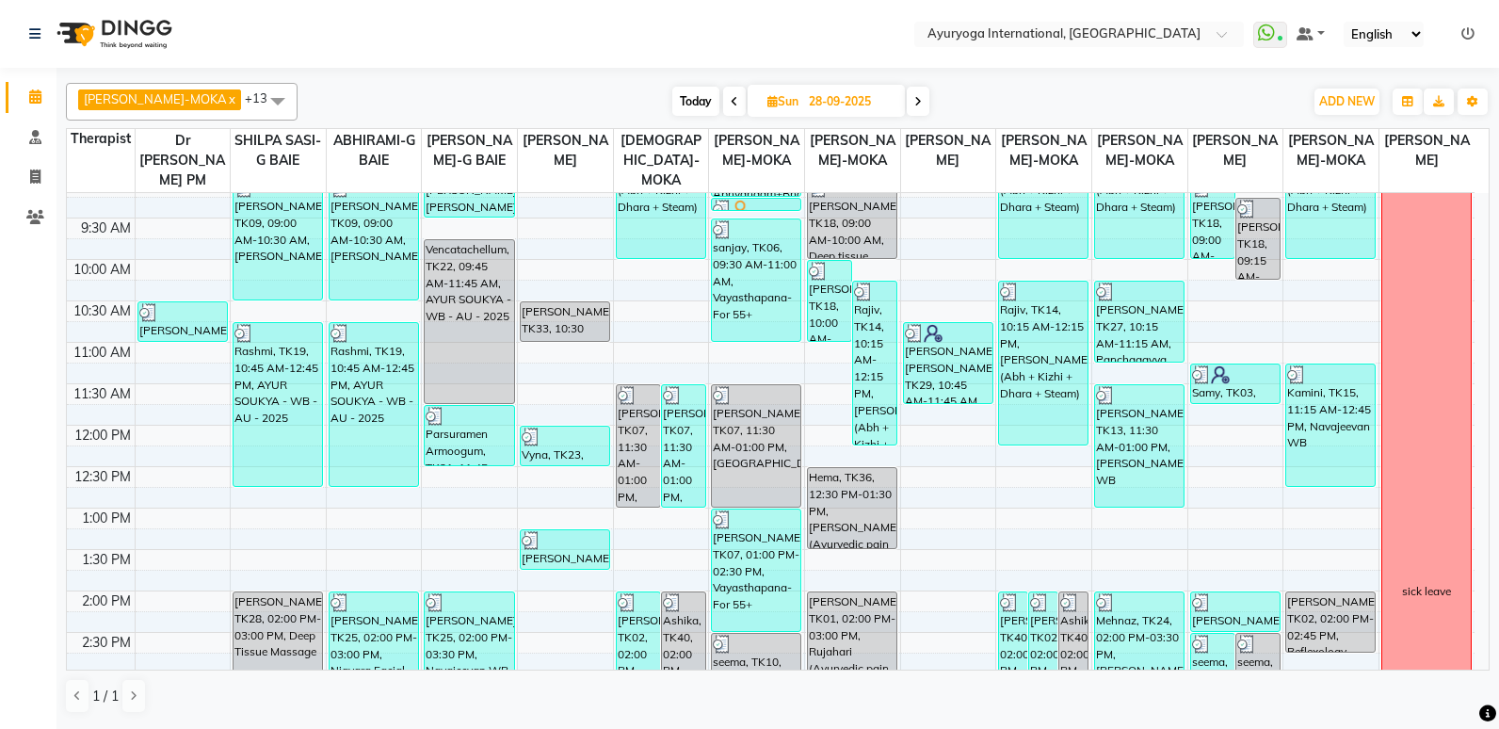
scroll to position [188, 0]
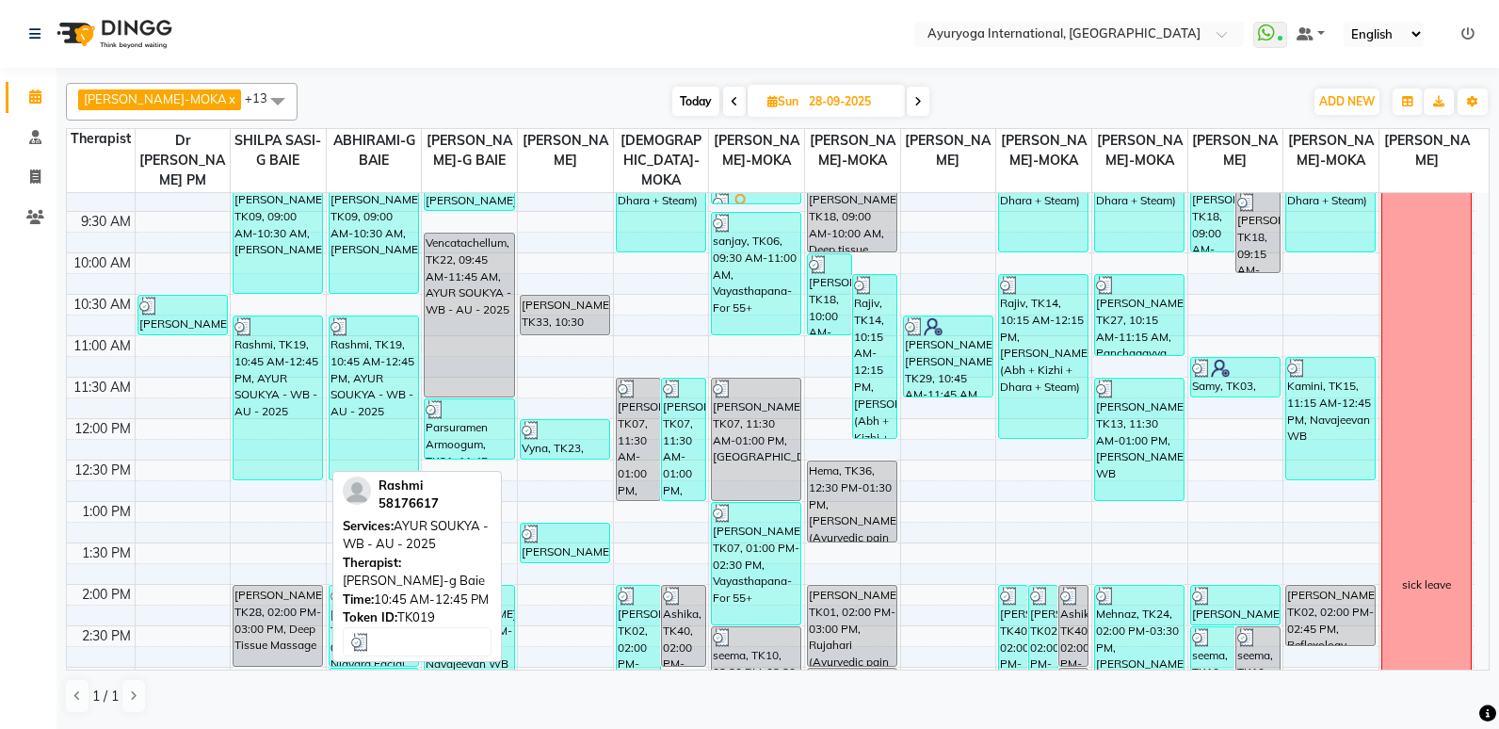
click at [303, 404] on div "Rashmi, TK19, 10:45 AM-12:45 PM, AYUR SOUKYA - WB - AU - 2025" at bounding box center [278, 397] width 89 height 163
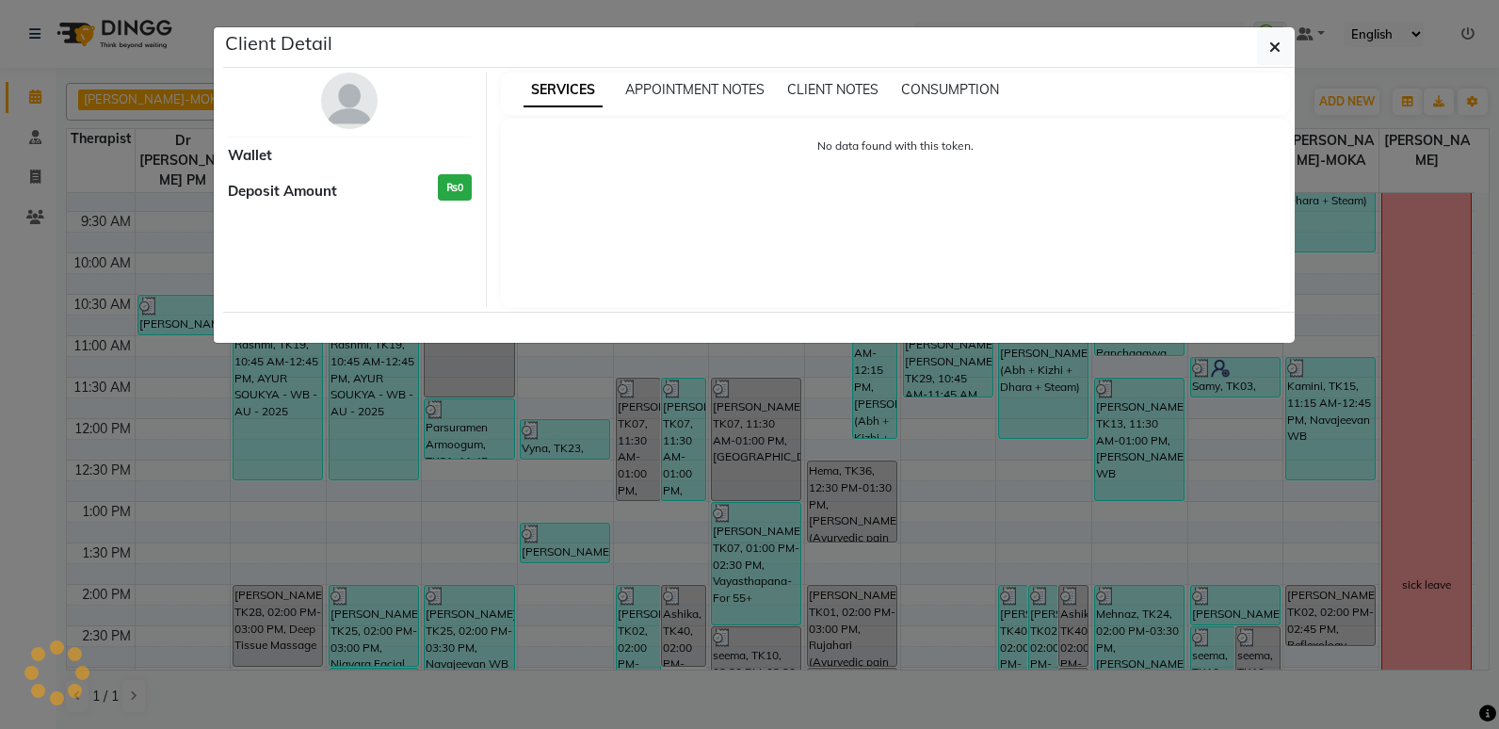
select select "3"
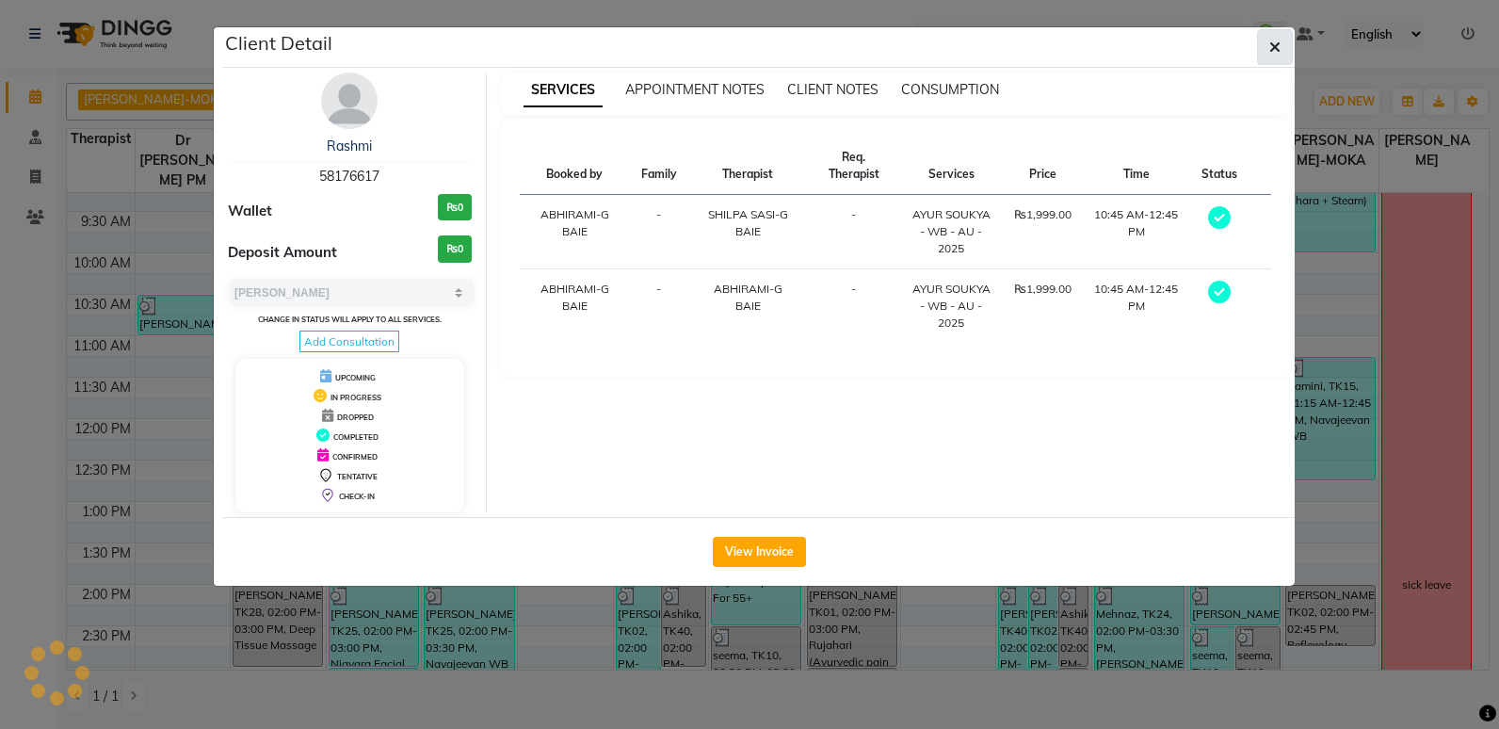
click at [1268, 53] on button "button" at bounding box center [1275, 47] width 36 height 36
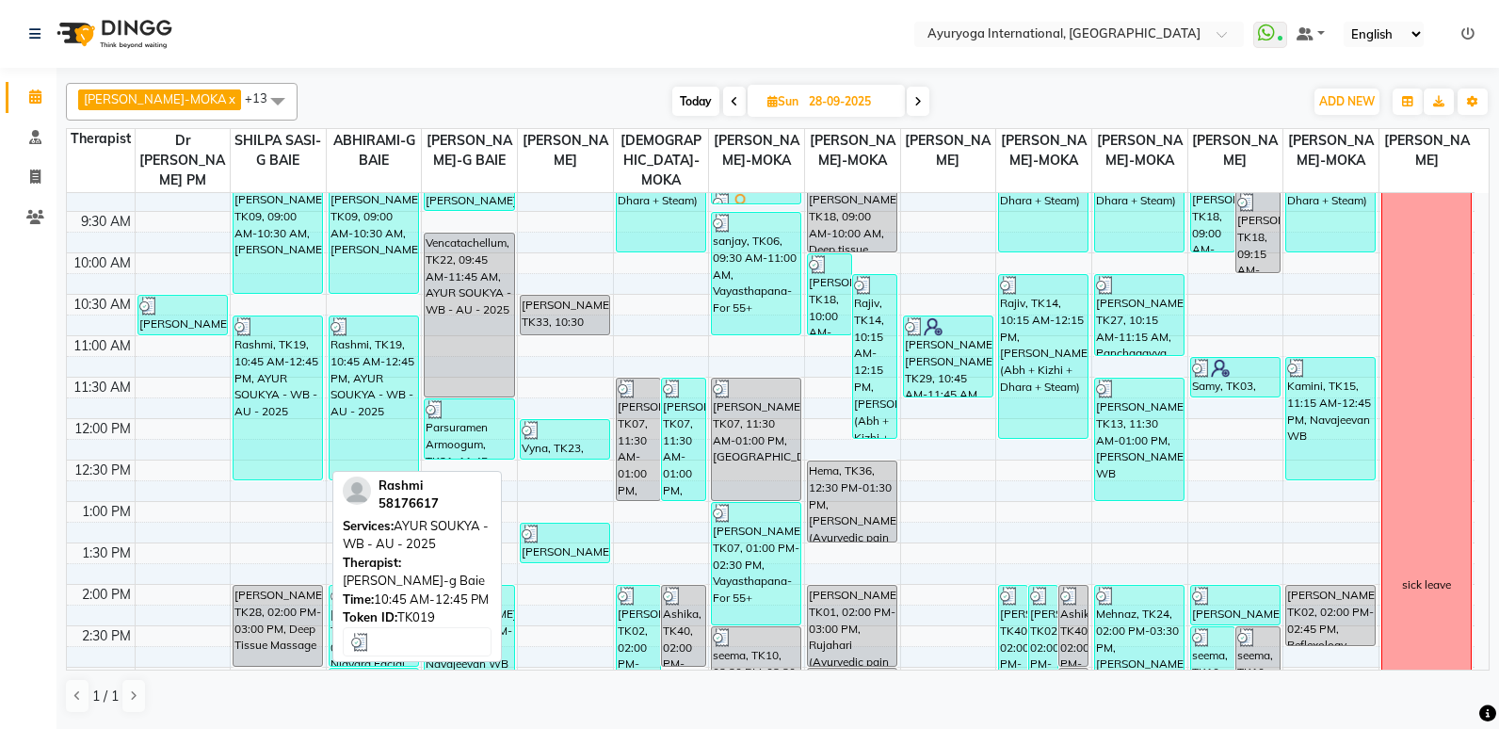
click at [269, 387] on div "Rashmi, TK19, 10:45 AM-12:45 PM, AYUR SOUKYA - WB - AU - 2025" at bounding box center [278, 397] width 89 height 163
select select "3"
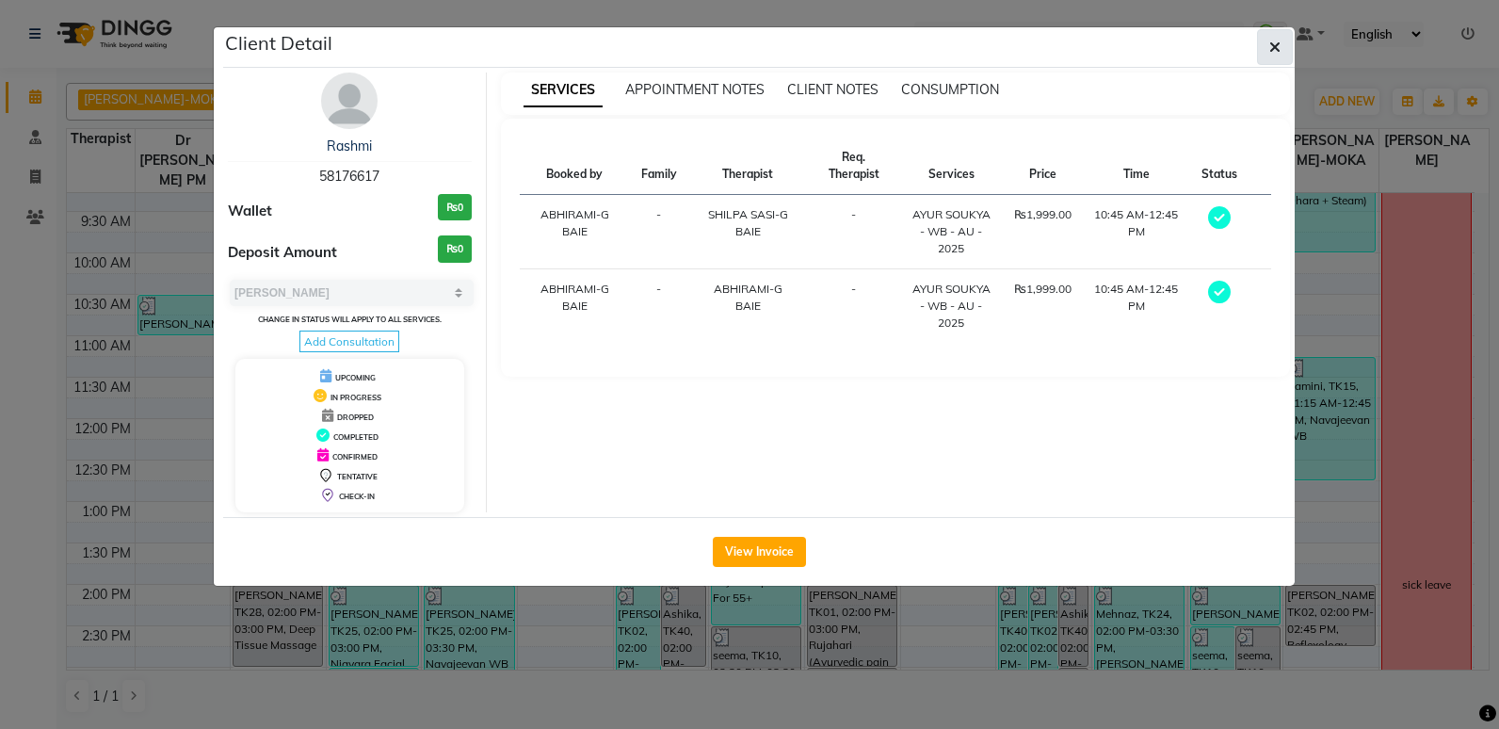
click at [1276, 47] on icon "button" at bounding box center [1274, 47] width 11 height 15
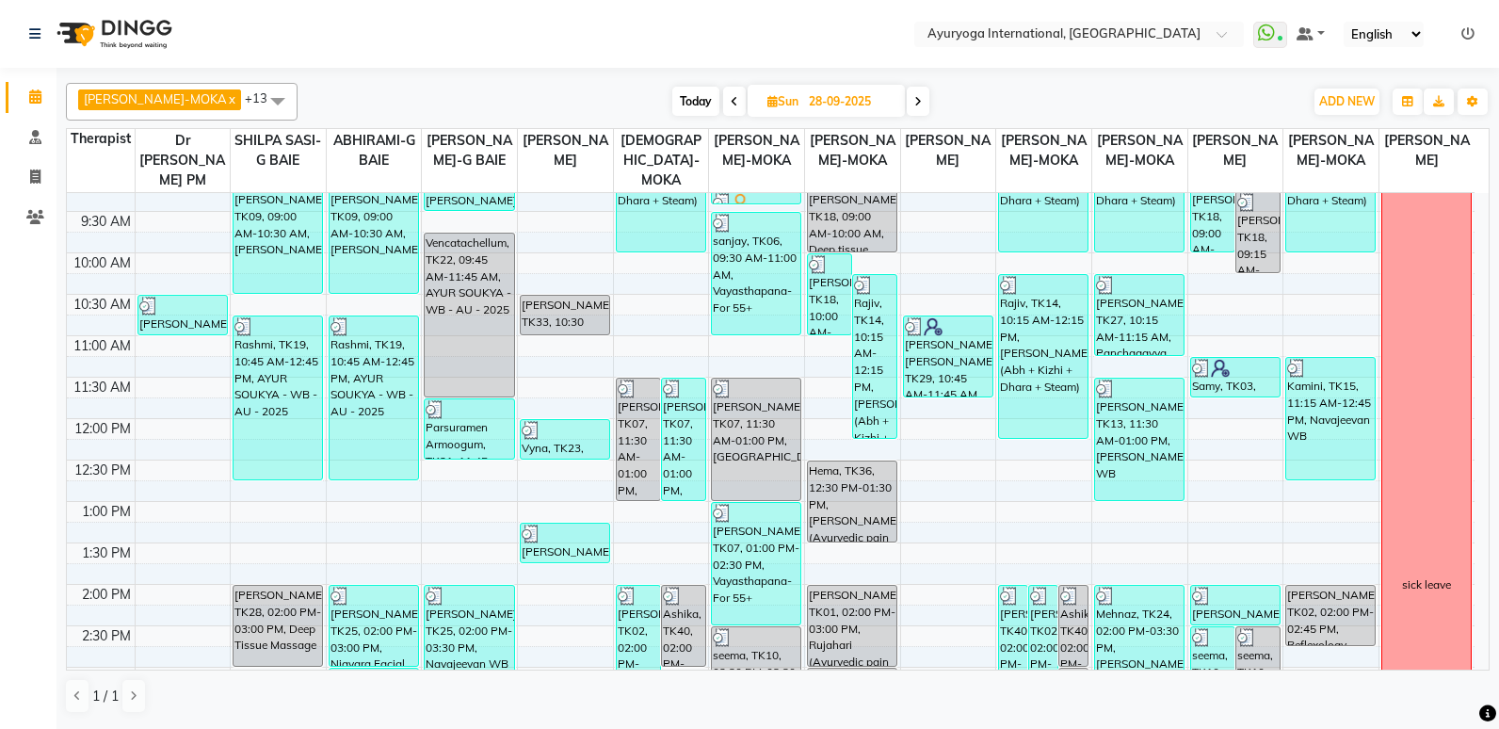
click at [914, 100] on icon at bounding box center [918, 101] width 8 height 11
type input "29-09-2025"
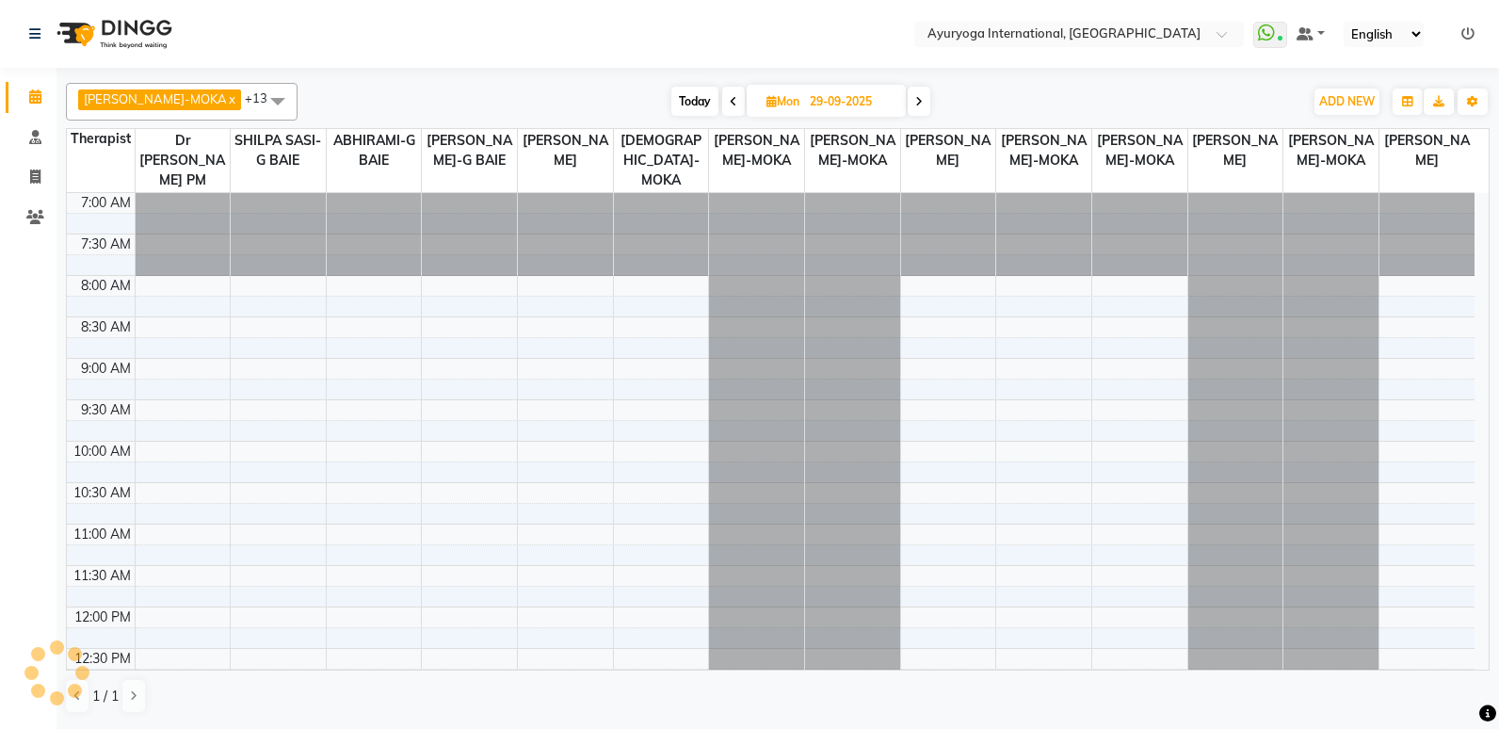
scroll to position [683, 0]
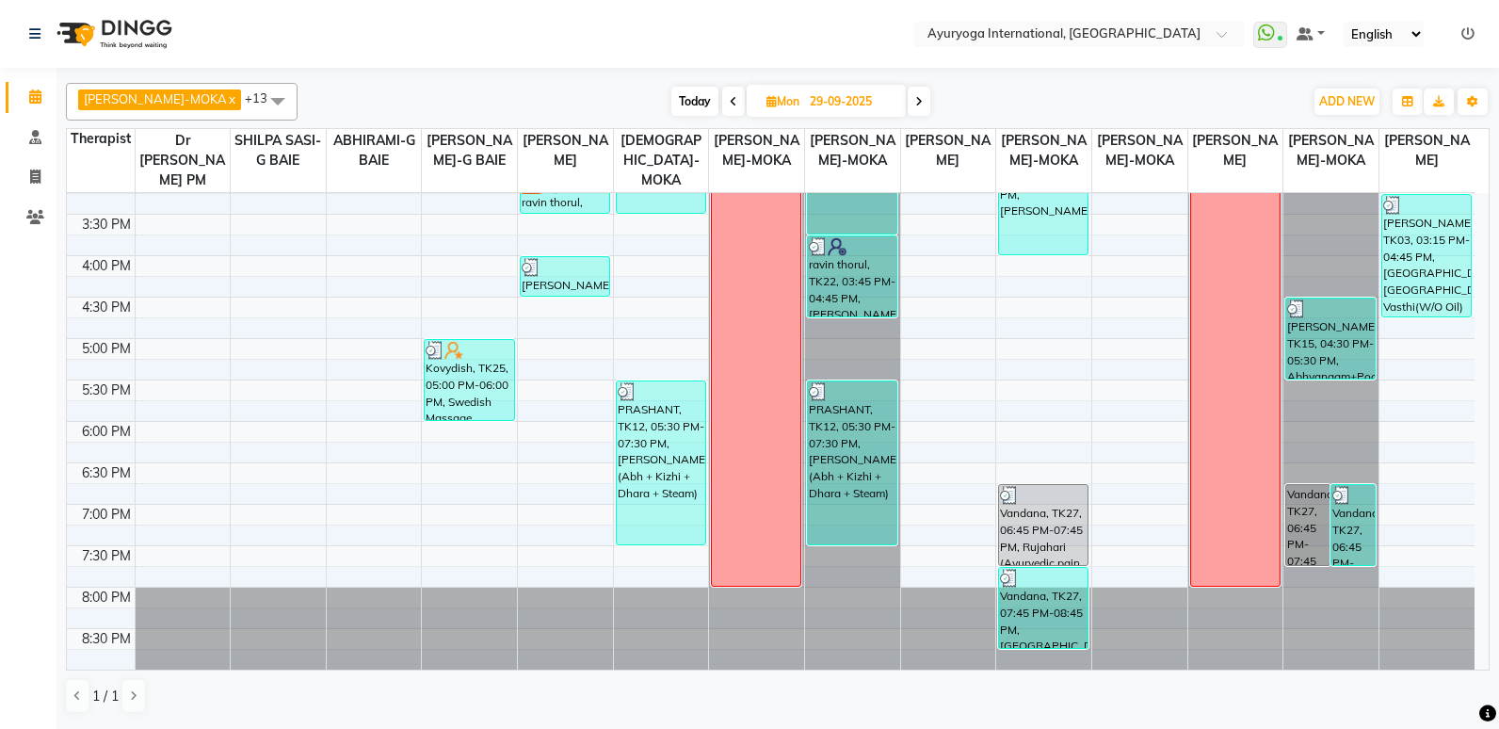
click at [783, 100] on span "Mon" at bounding box center [783, 101] width 42 height 14
select select "9"
select select "2025"
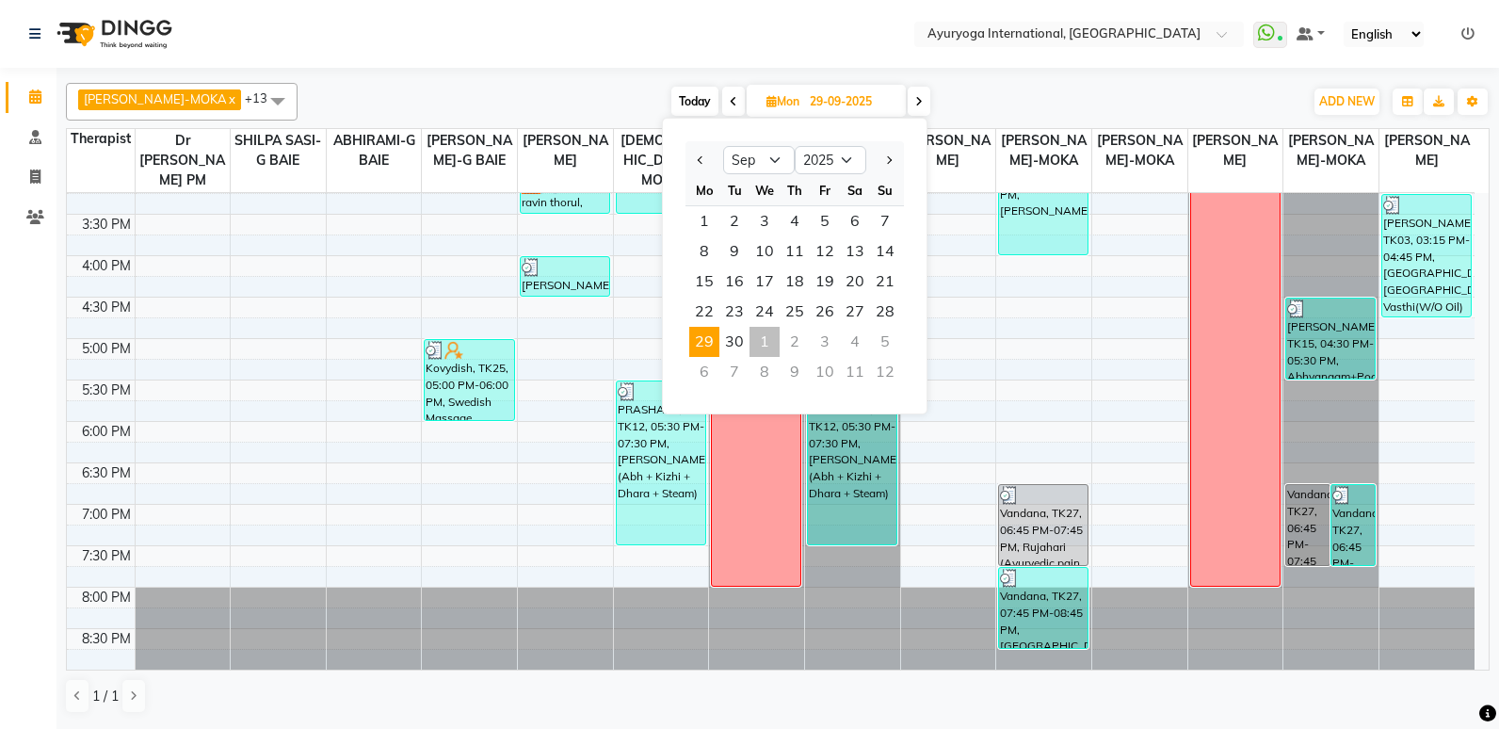
click at [831, 337] on div "3" at bounding box center [825, 342] width 30 height 30
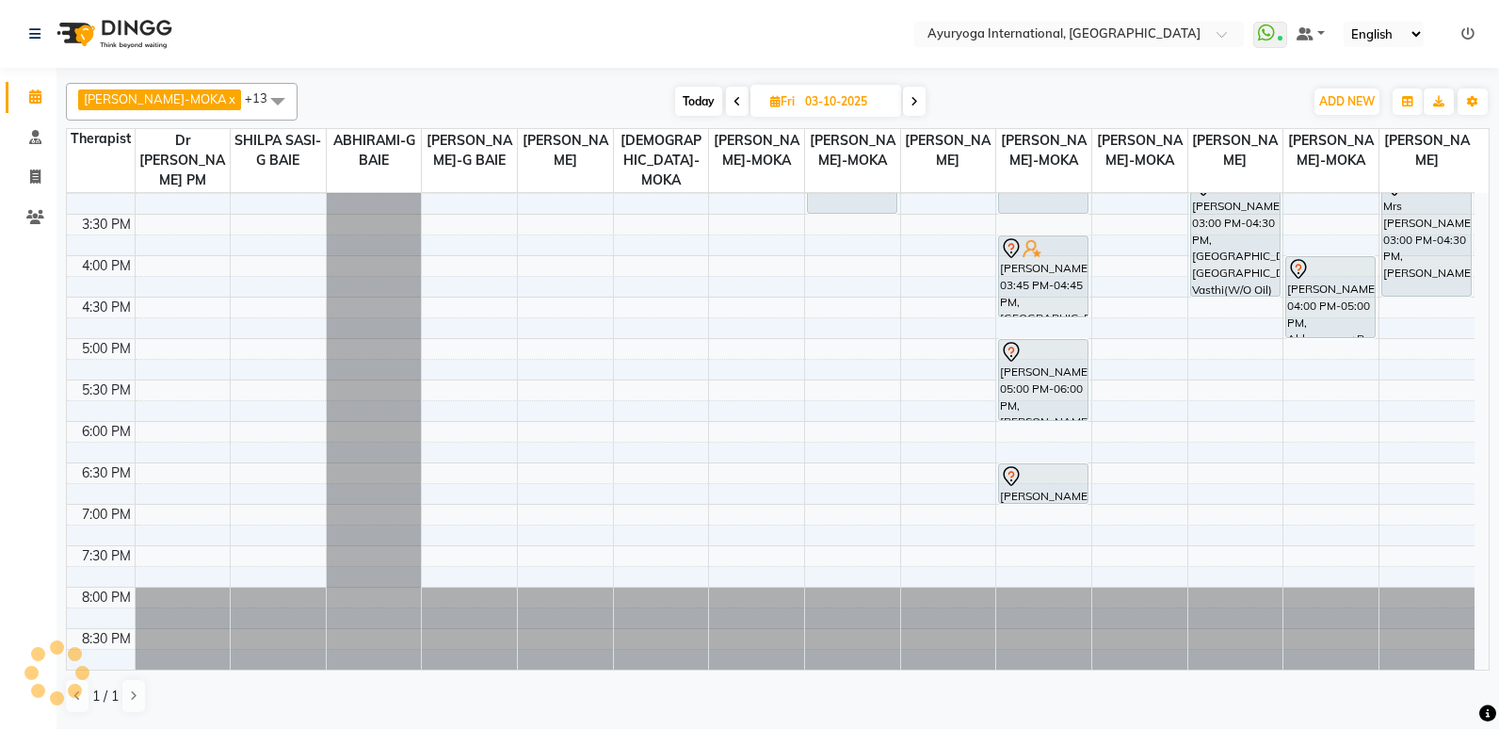
click at [726, 93] on span at bounding box center [737, 101] width 23 height 29
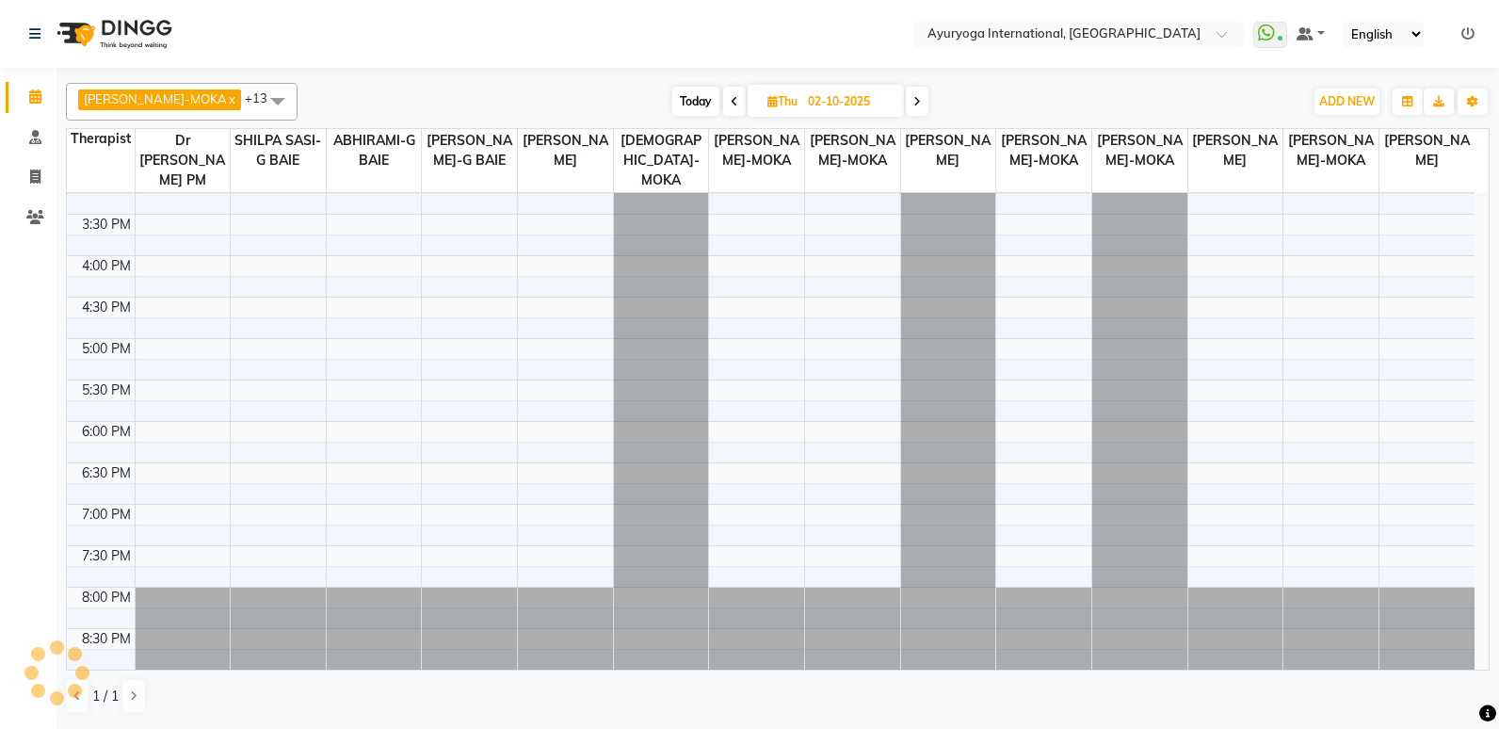
click at [908, 97] on span at bounding box center [917, 101] width 23 height 29
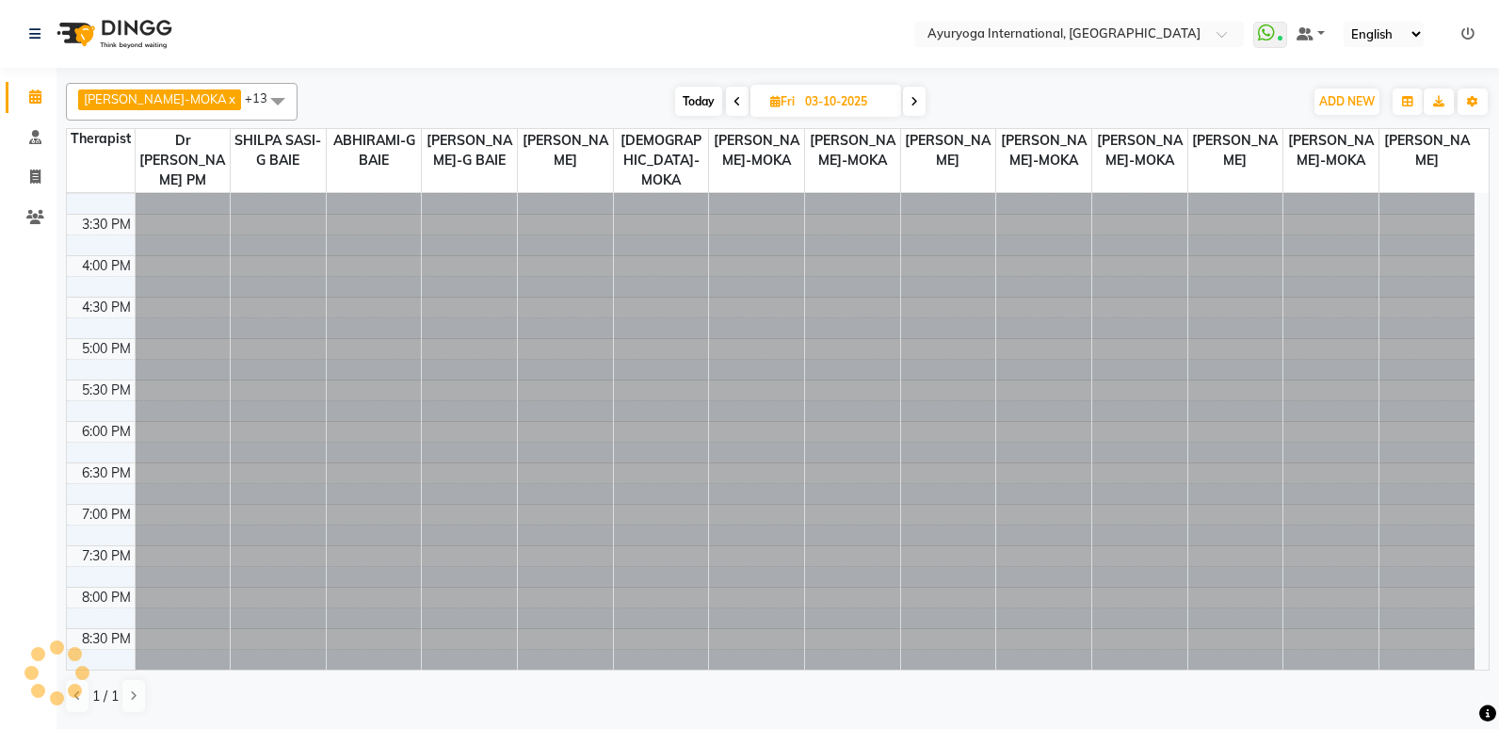
scroll to position [0, 0]
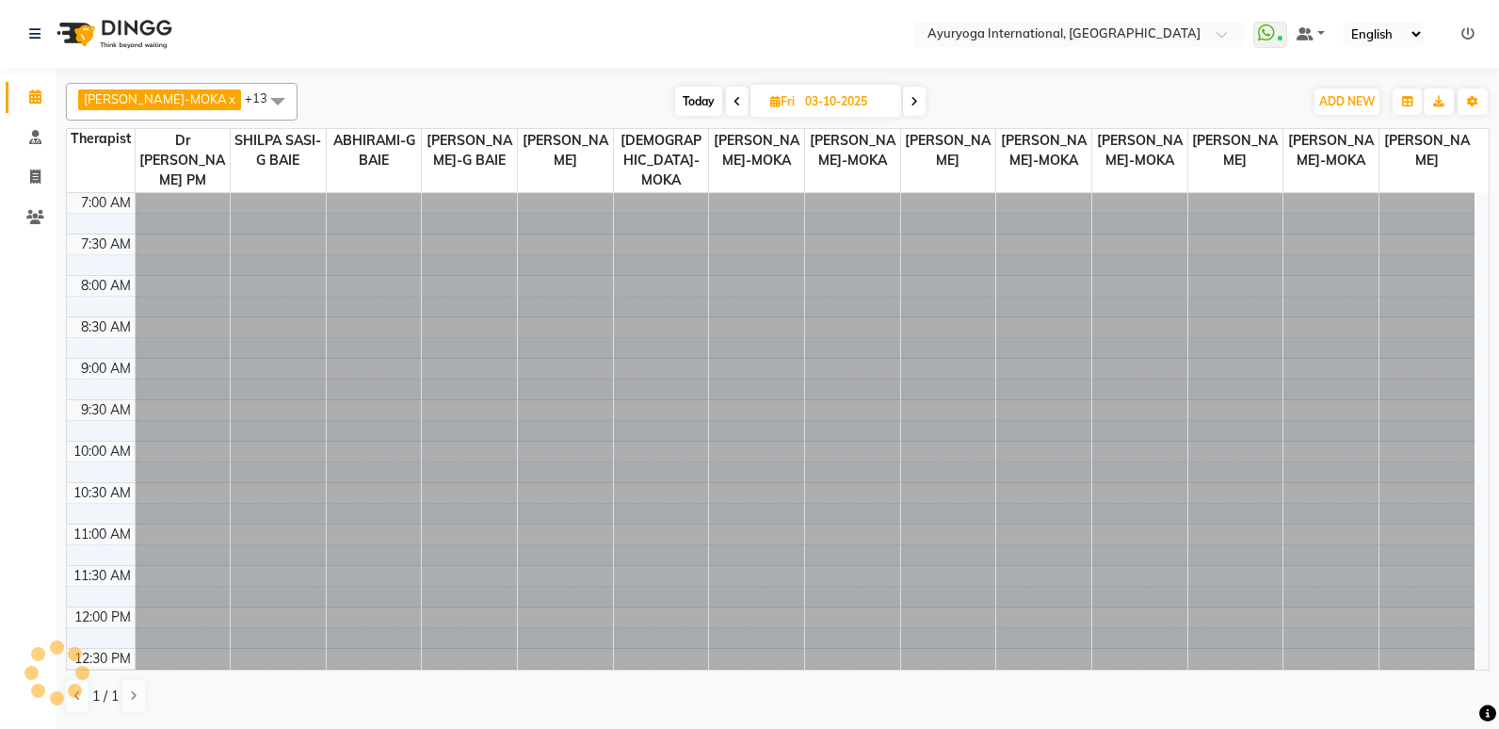
click at [908, 97] on div "[DATE] [DATE]" at bounding box center [800, 102] width 987 height 28
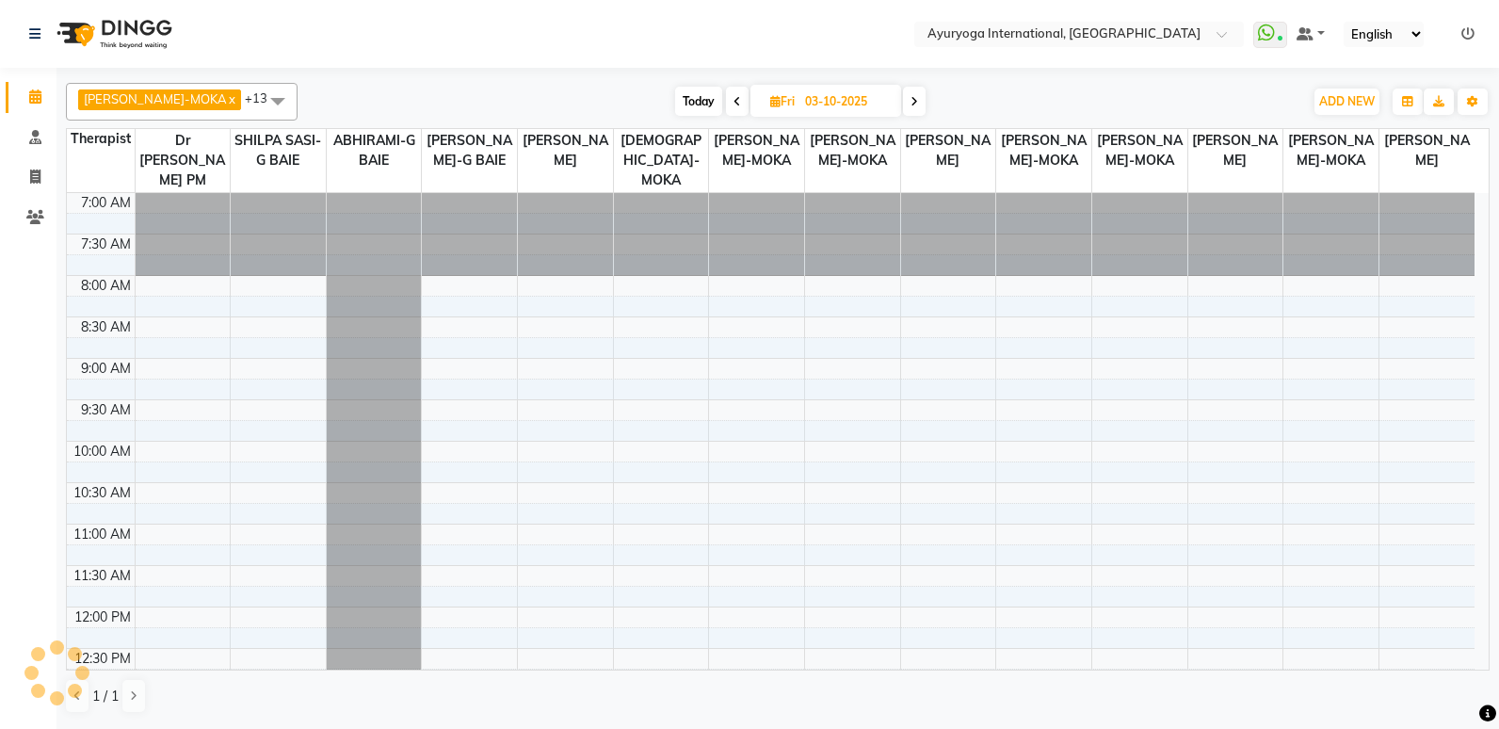
scroll to position [683, 0]
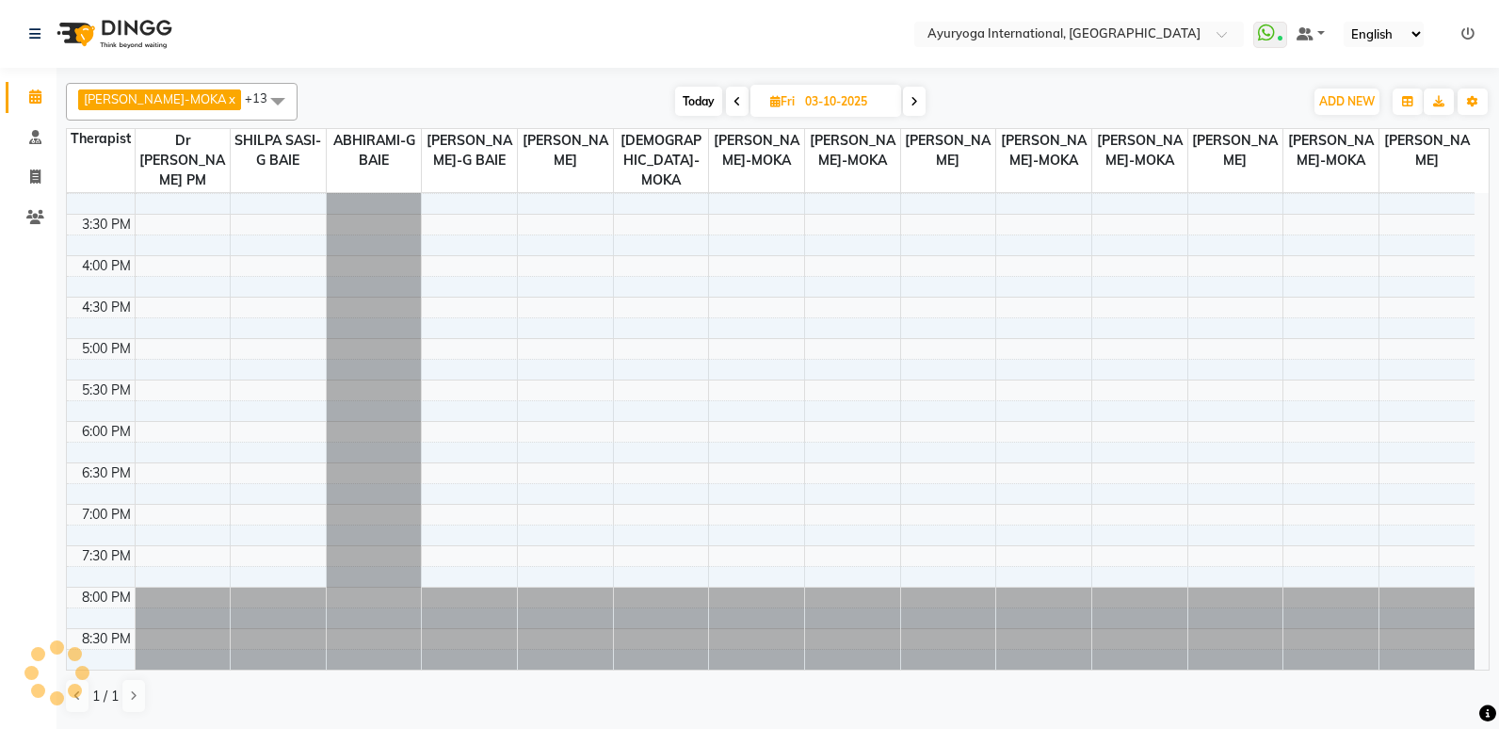
drag, startPoint x: 908, startPoint y: 97, endPoint x: 898, endPoint y: 109, distance: 15.4
click at [903, 109] on span at bounding box center [914, 101] width 23 height 29
type input "04-10-2025"
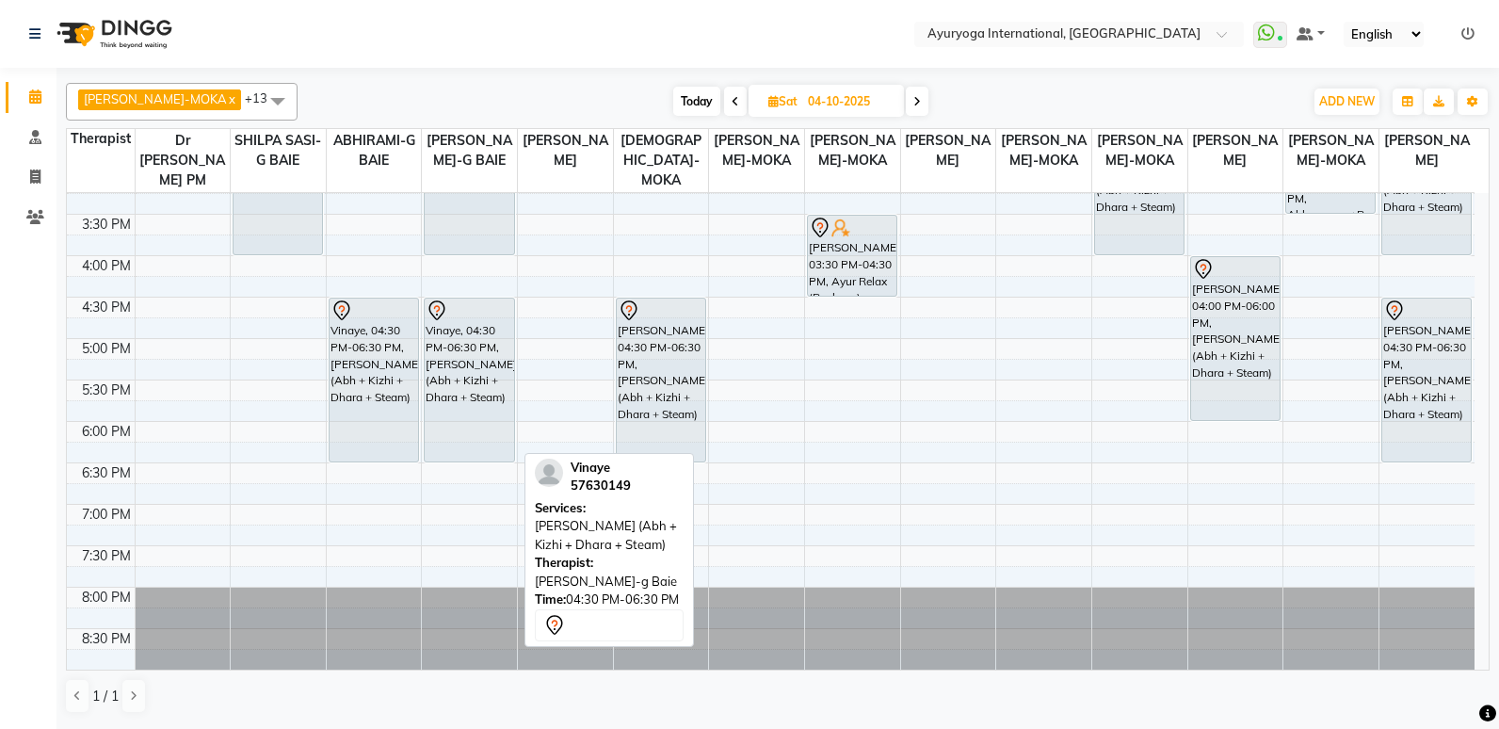
click at [438, 422] on div "Vinaye, 04:30 PM-06:30 PM, [PERSON_NAME] (Abh + Kizhi + Dhara + Steam)" at bounding box center [469, 380] width 89 height 163
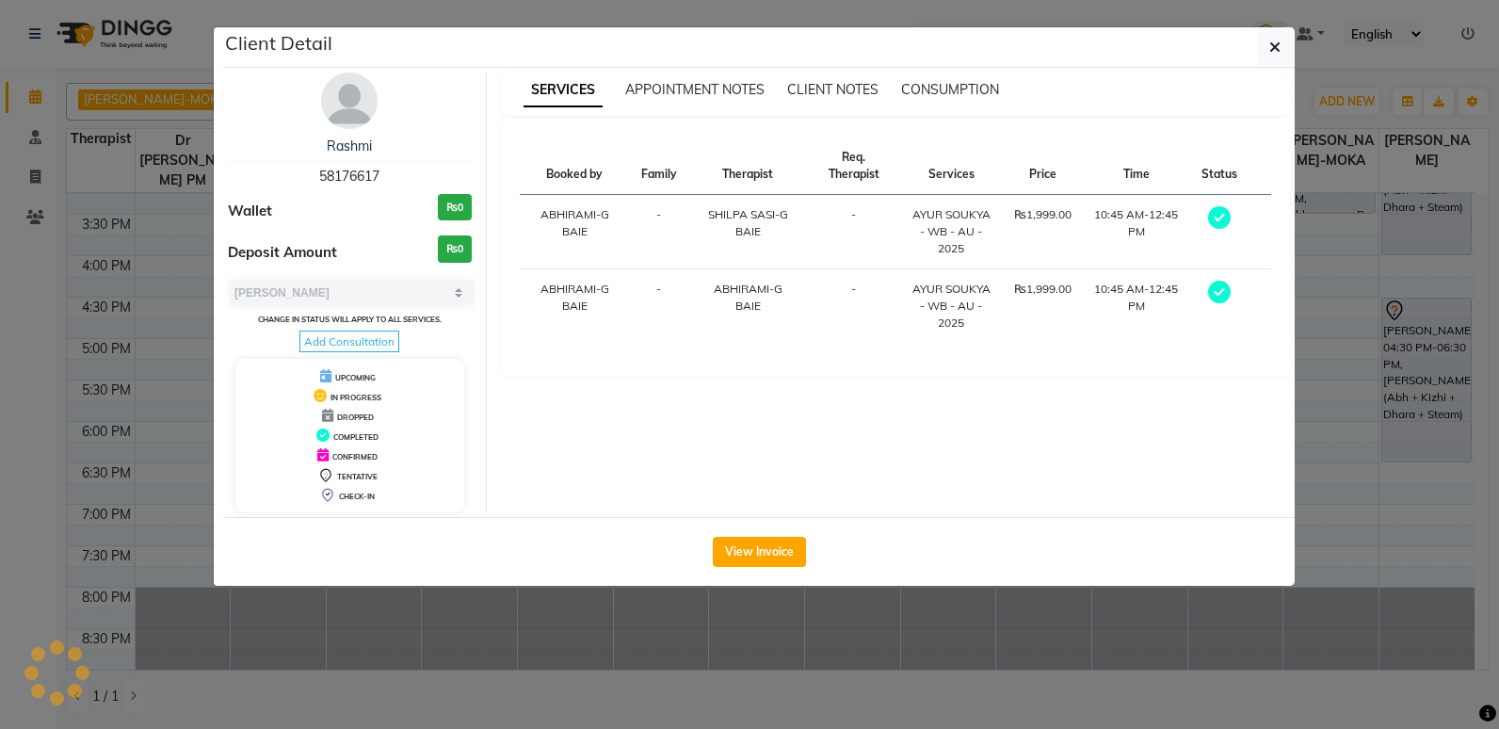
select select "7"
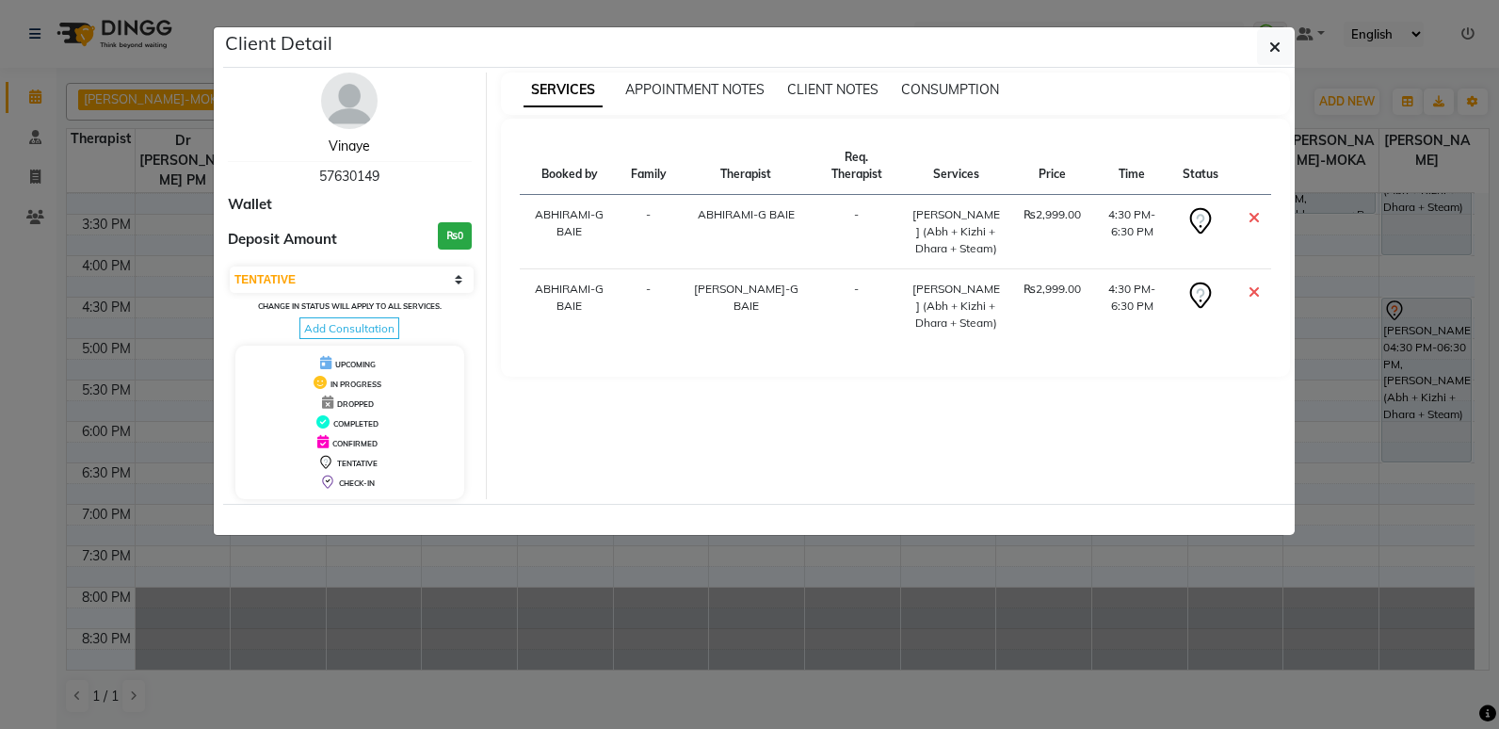
click at [337, 145] on link "Vinaye" at bounding box center [349, 145] width 41 height 17
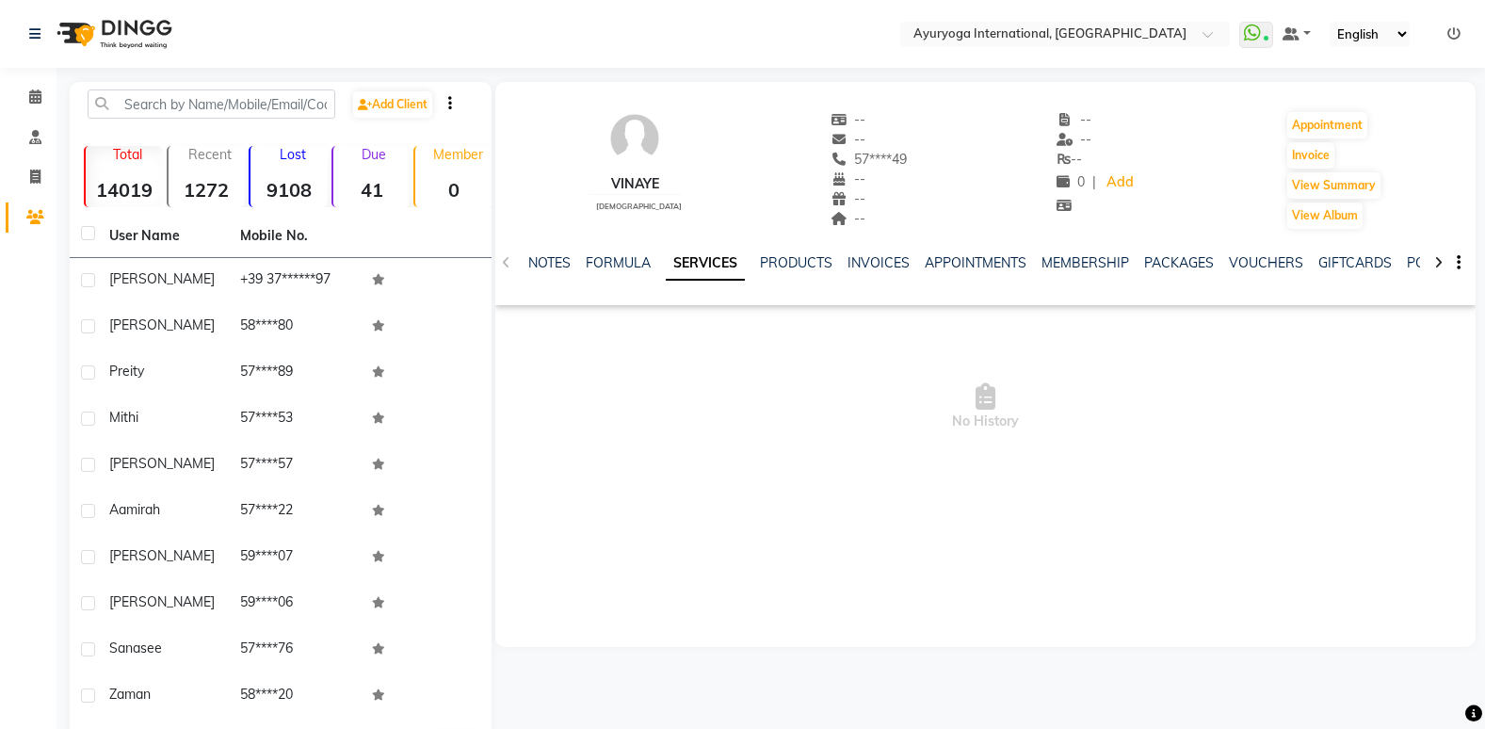
click at [943, 252] on div "NOTES FORMULA SERVICES PRODUCTS INVOICES APPOINTMENTS MEMBERSHIP PACKAGES VOUCH…" at bounding box center [985, 263] width 980 height 65
click at [947, 265] on link "APPOINTMENTS" at bounding box center [976, 262] width 102 height 17
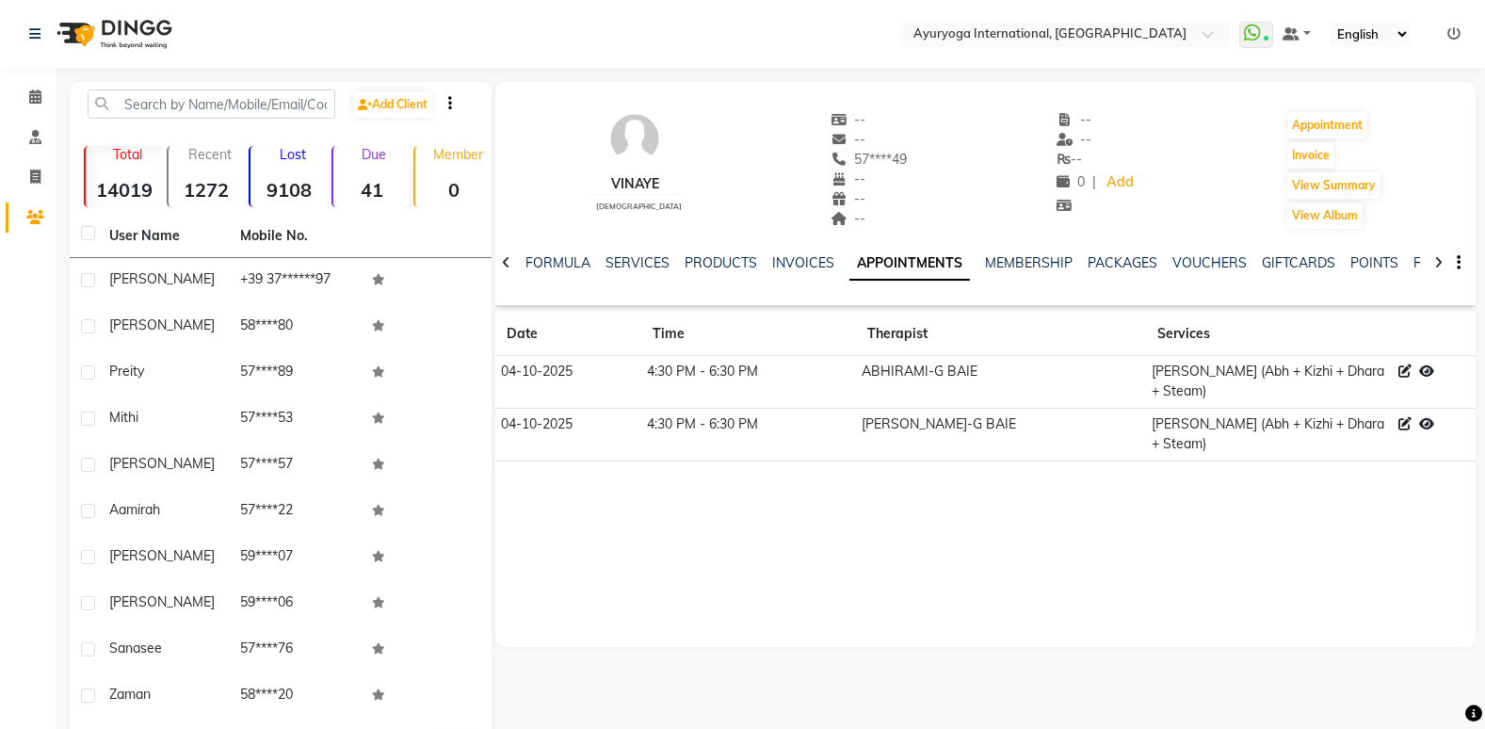
click at [856, 380] on td "ABHIRAMI-G BAIE" at bounding box center [1001, 382] width 290 height 53
click at [1231, 376] on td "[PERSON_NAME] (Abh + Kizhi + Dhara + Steam)" at bounding box center [1269, 382] width 247 height 53
click at [119, 38] on img at bounding box center [112, 34] width 129 height 53
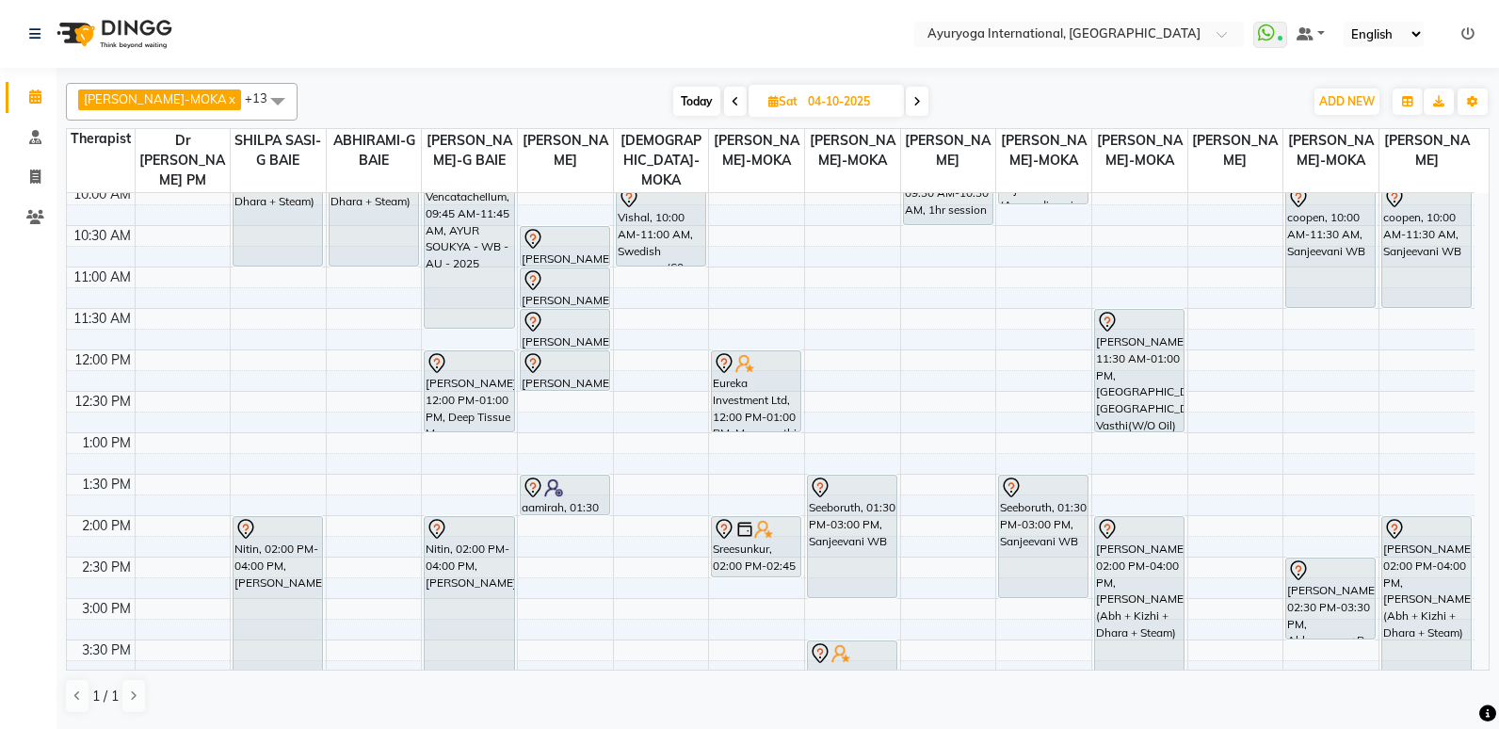
scroll to position [377, 0]
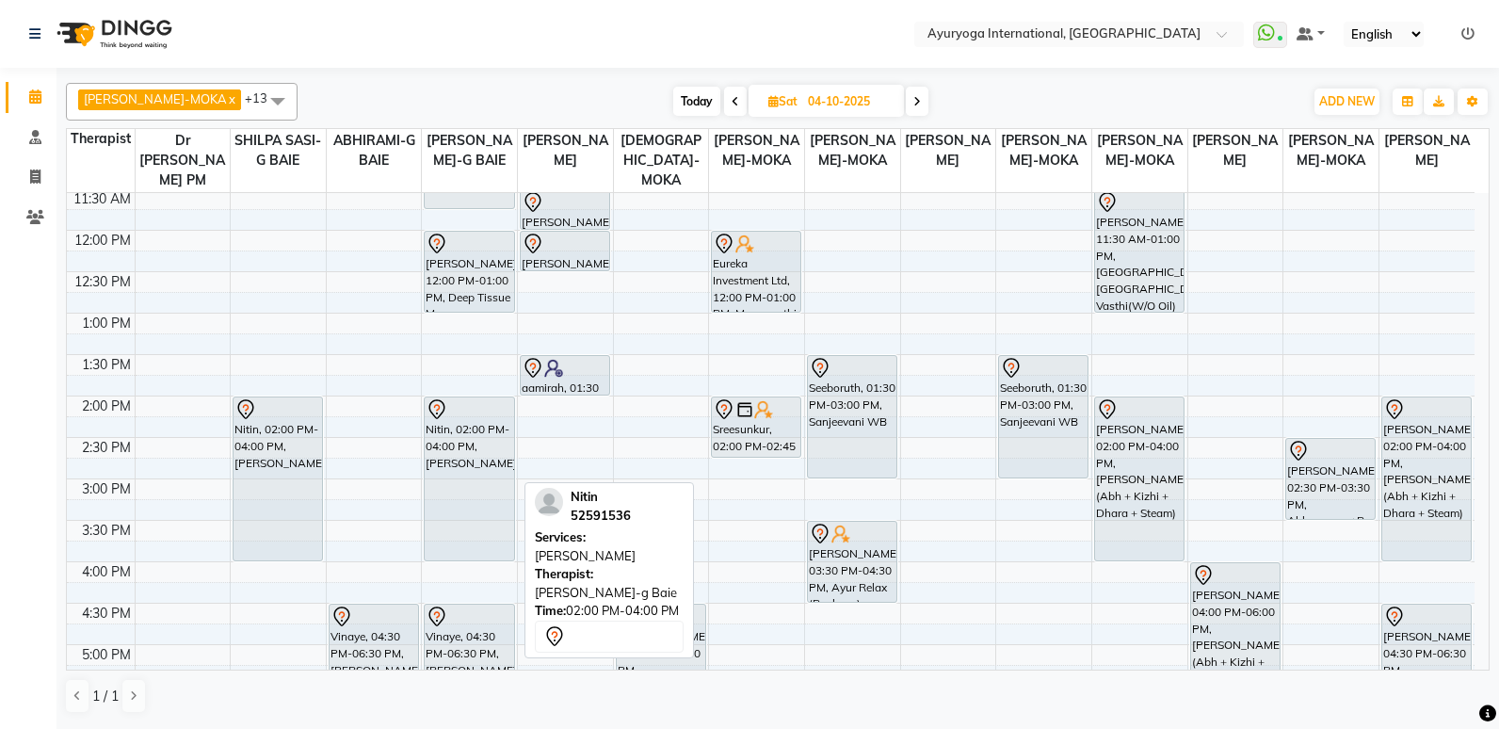
click at [458, 470] on div "Nitin, 02:00 PM-04:00 PM, [PERSON_NAME]" at bounding box center [469, 478] width 89 height 163
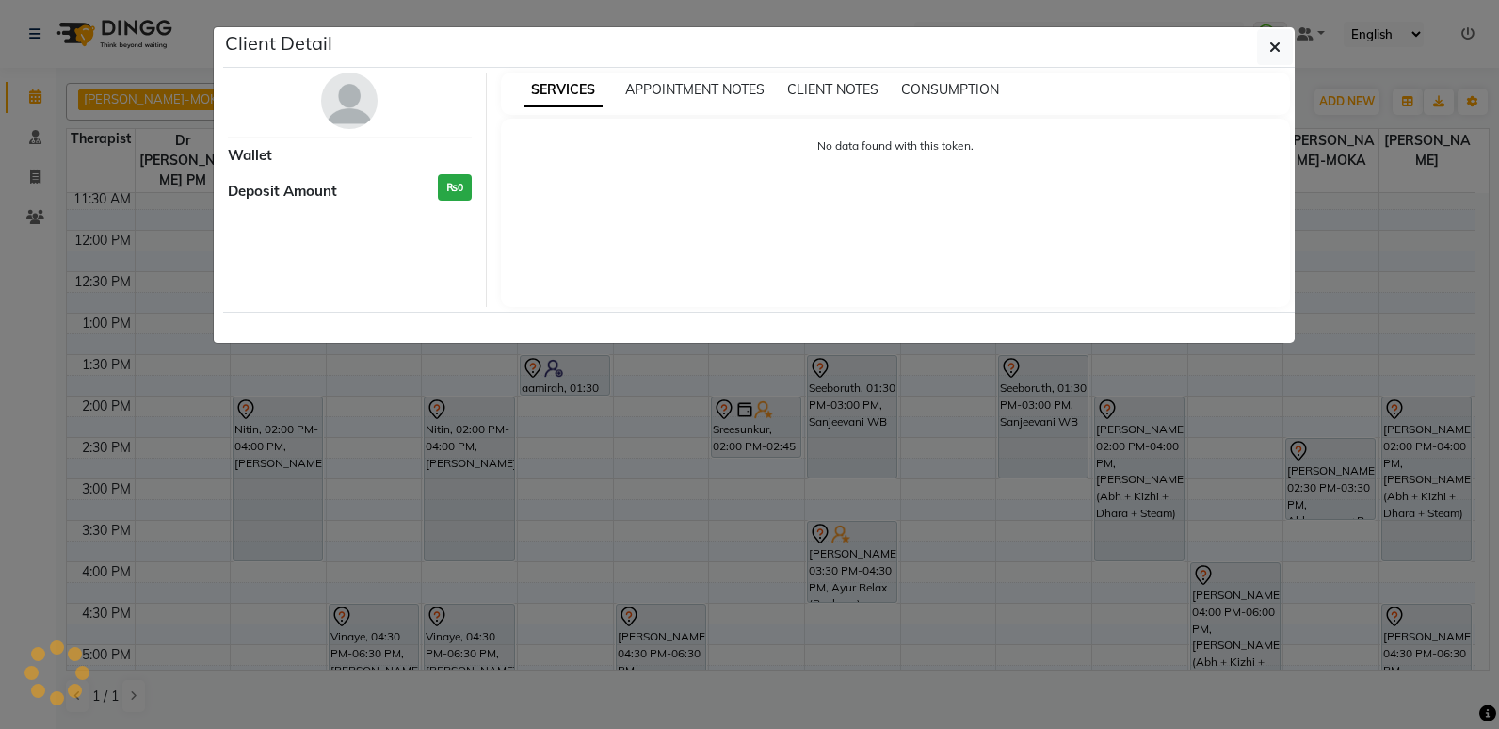
select select "7"
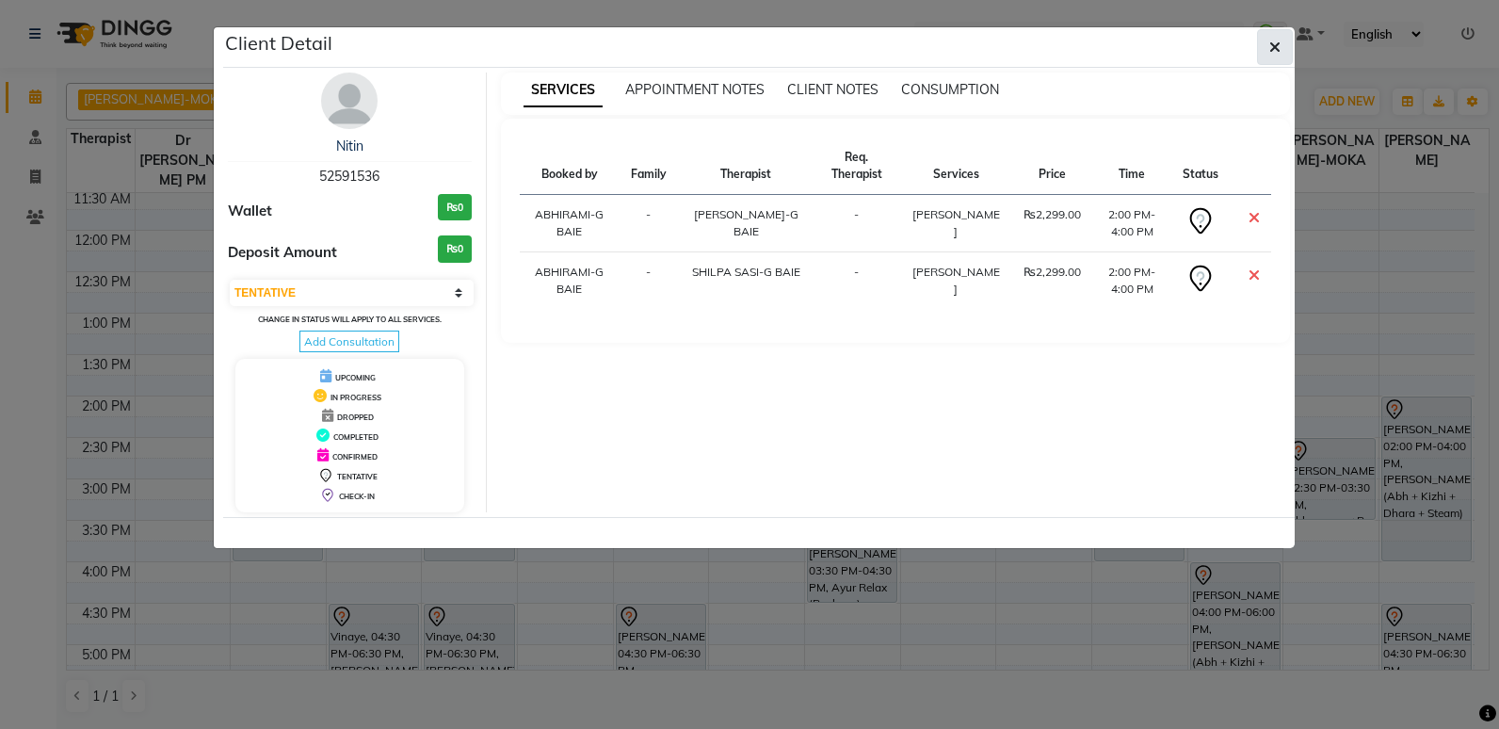
click at [1272, 33] on button "button" at bounding box center [1275, 47] width 36 height 36
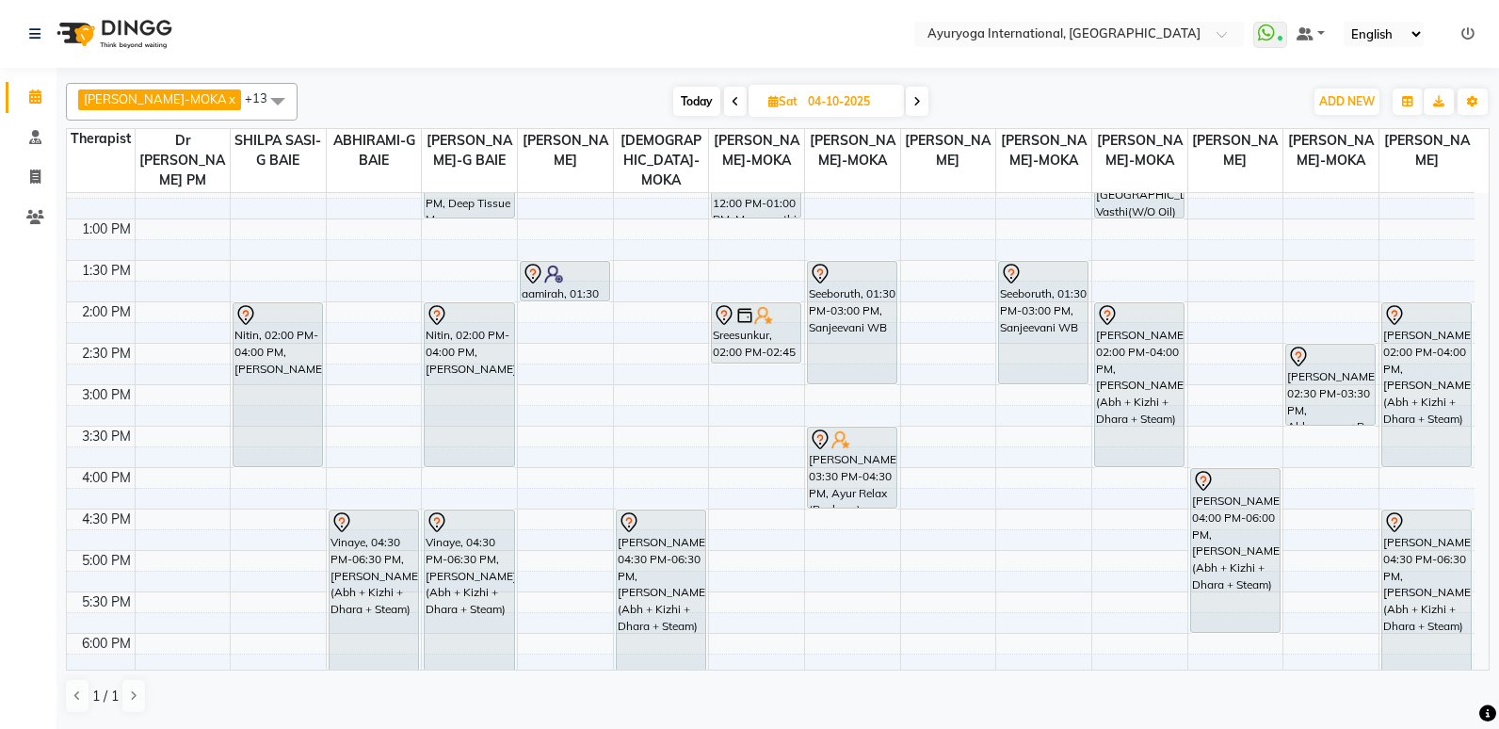
scroll to position [565, 0]
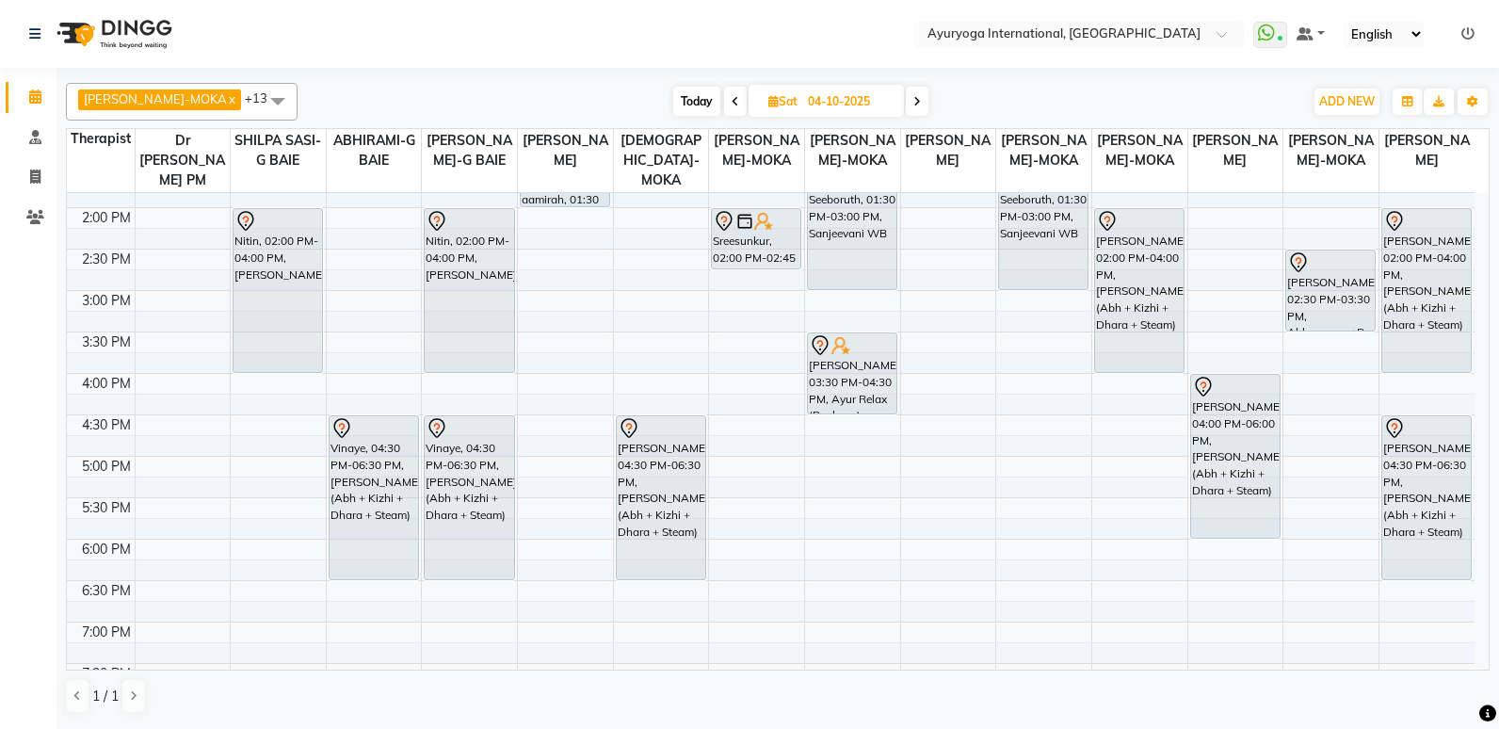
click at [673, 115] on span "Today" at bounding box center [696, 101] width 47 height 29
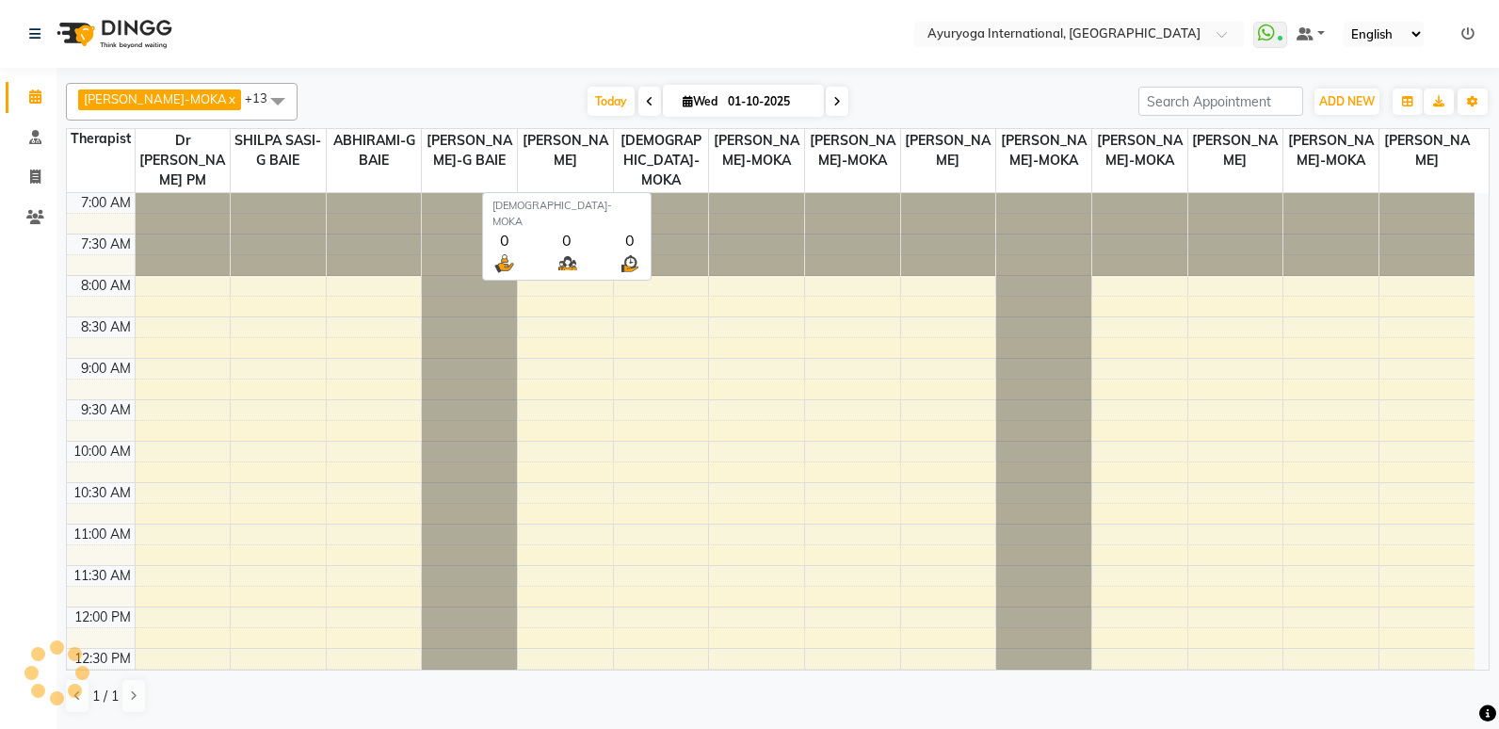
scroll to position [683, 0]
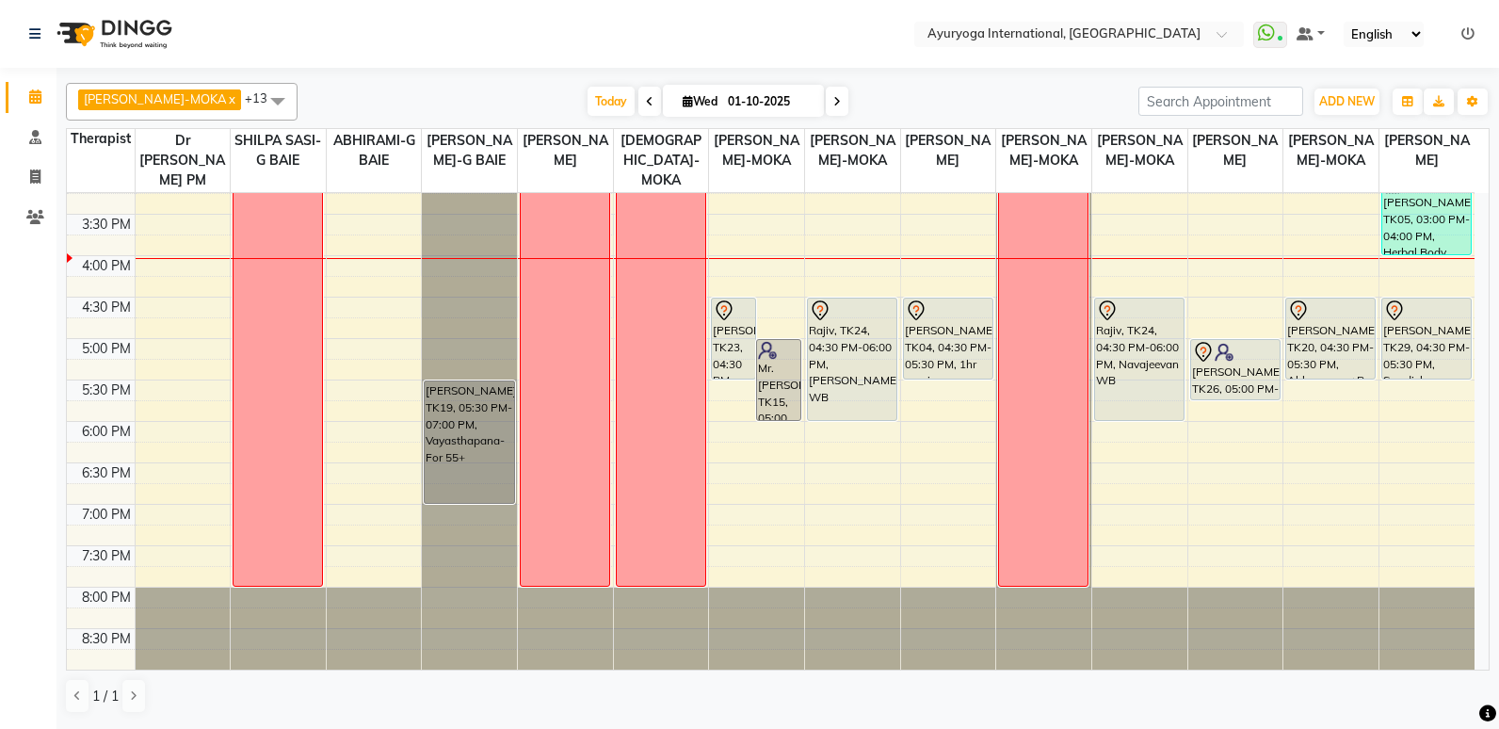
click at [646, 103] on icon at bounding box center [650, 101] width 8 height 11
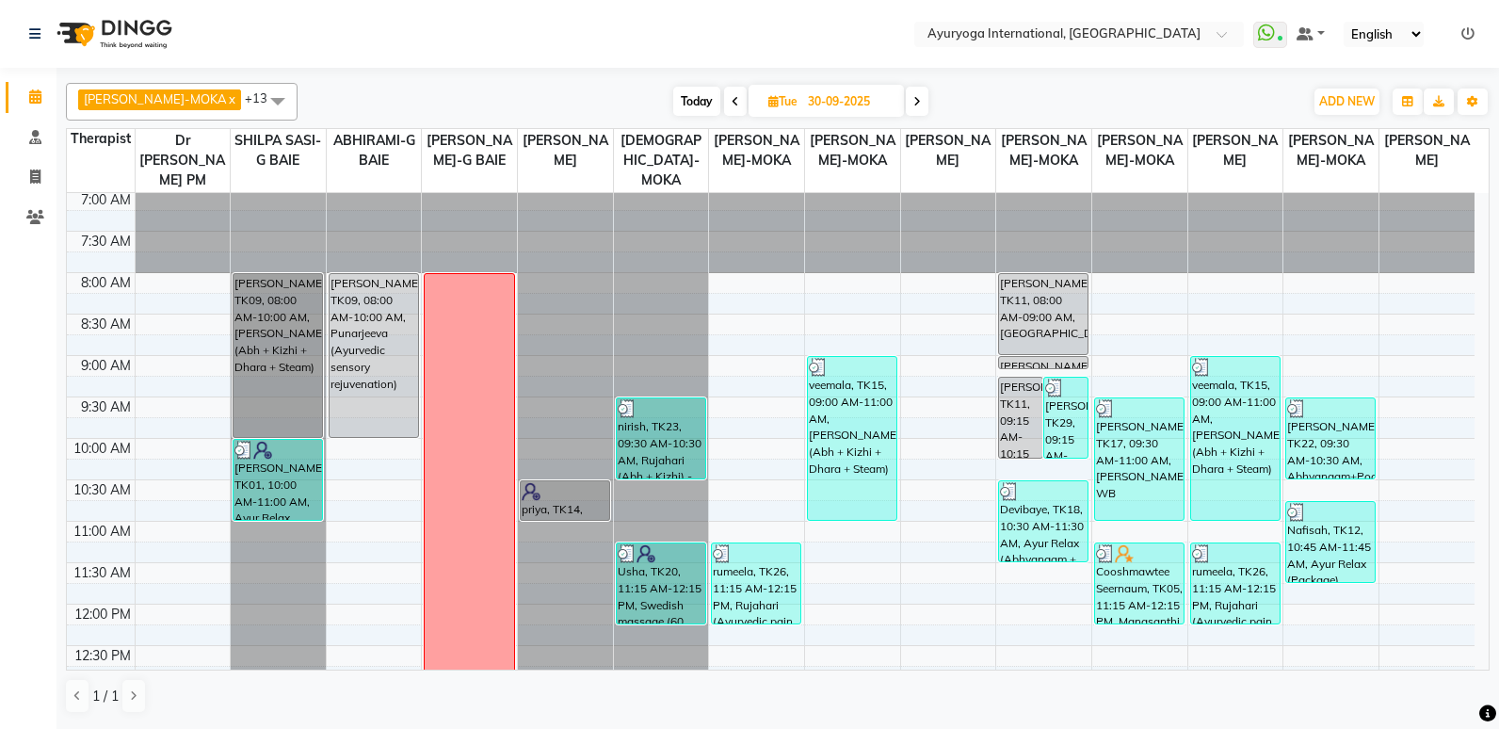
scroll to position [0, 0]
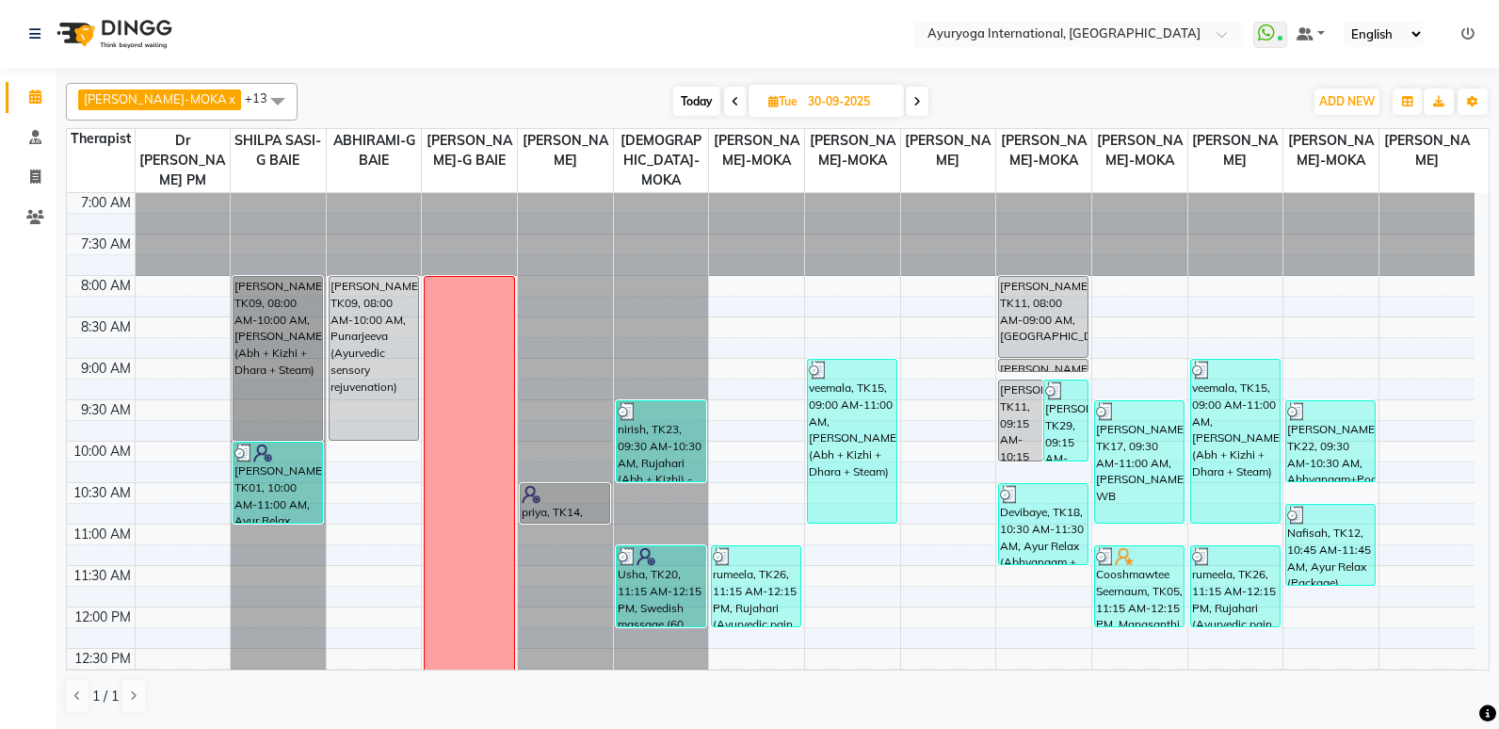
click at [732, 102] on icon at bounding box center [736, 101] width 8 height 11
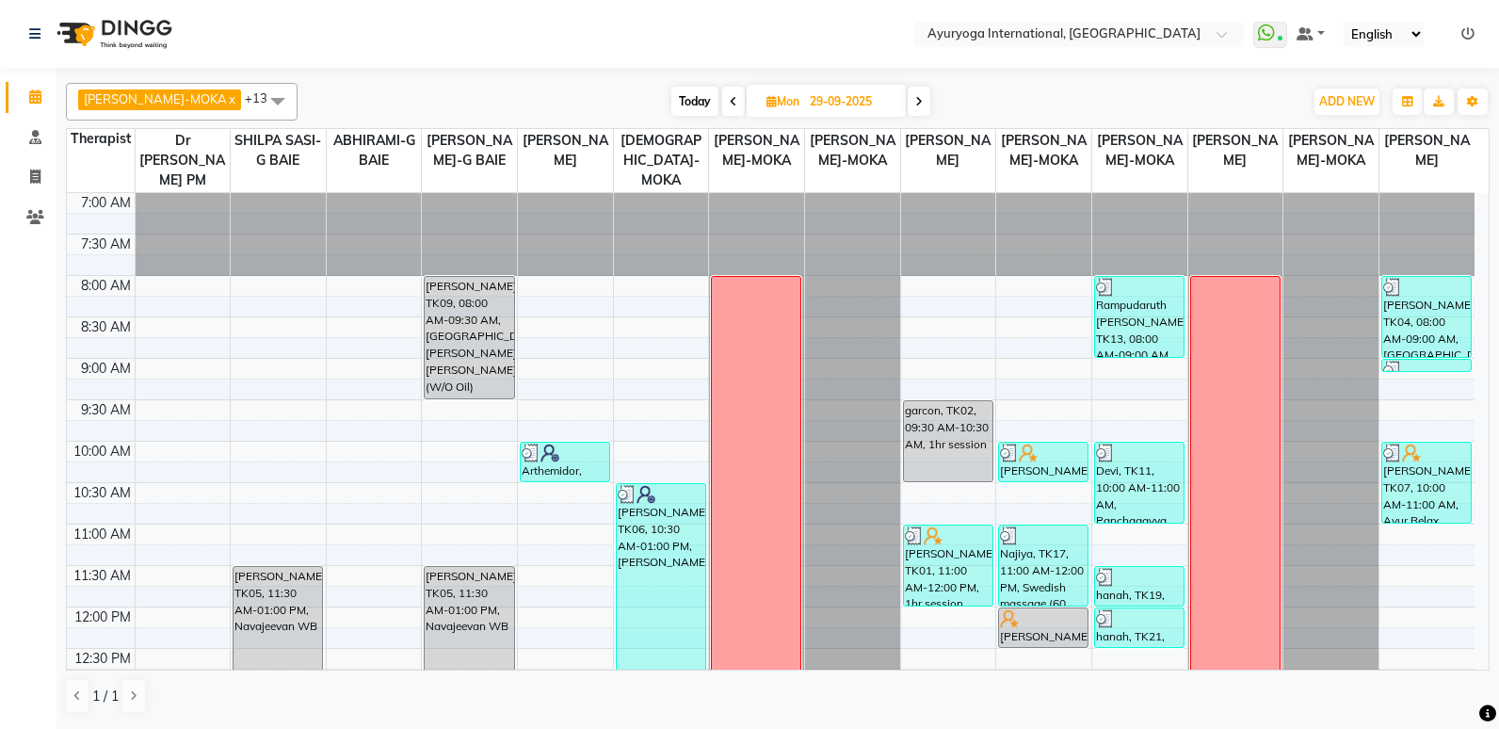
click at [908, 97] on span at bounding box center [919, 101] width 23 height 29
type input "30-09-2025"
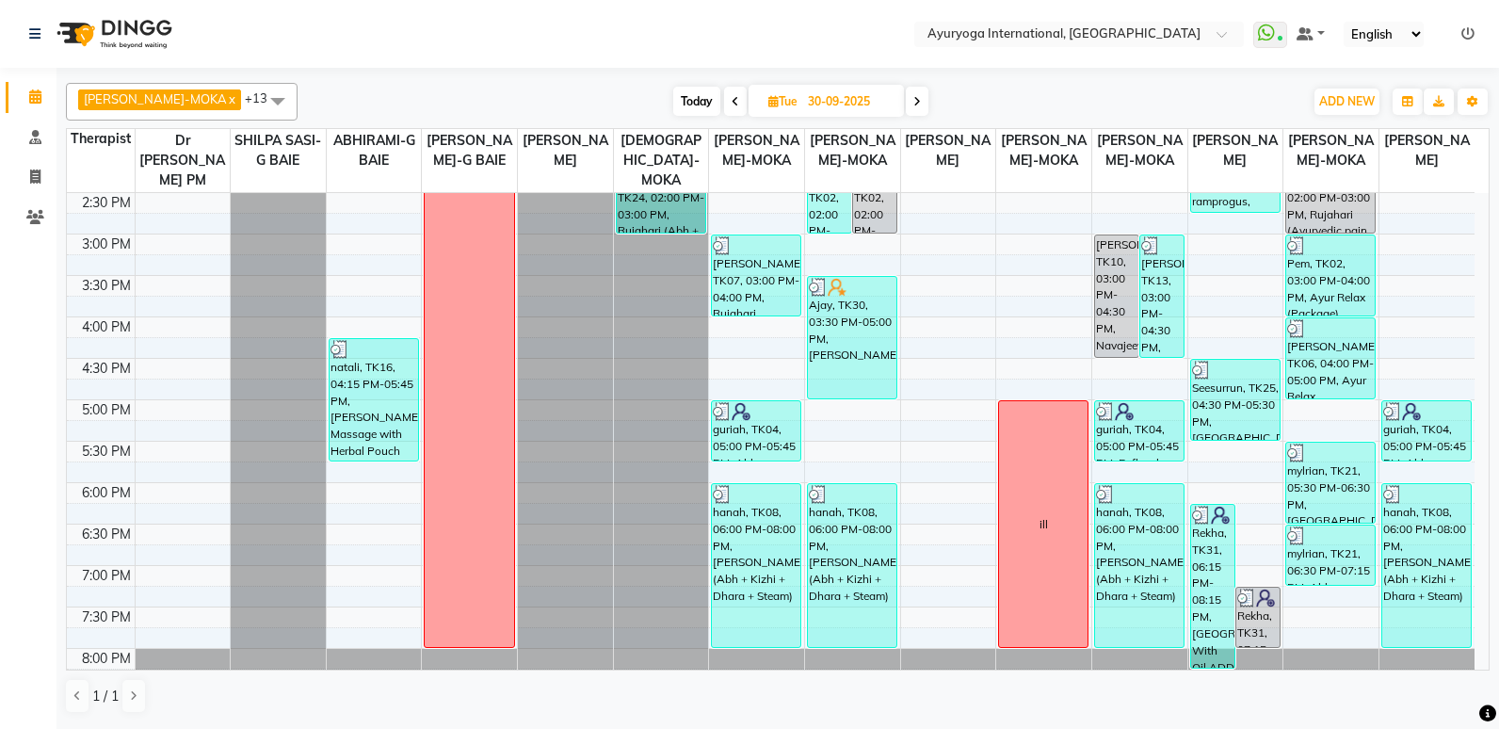
scroll to position [659, 0]
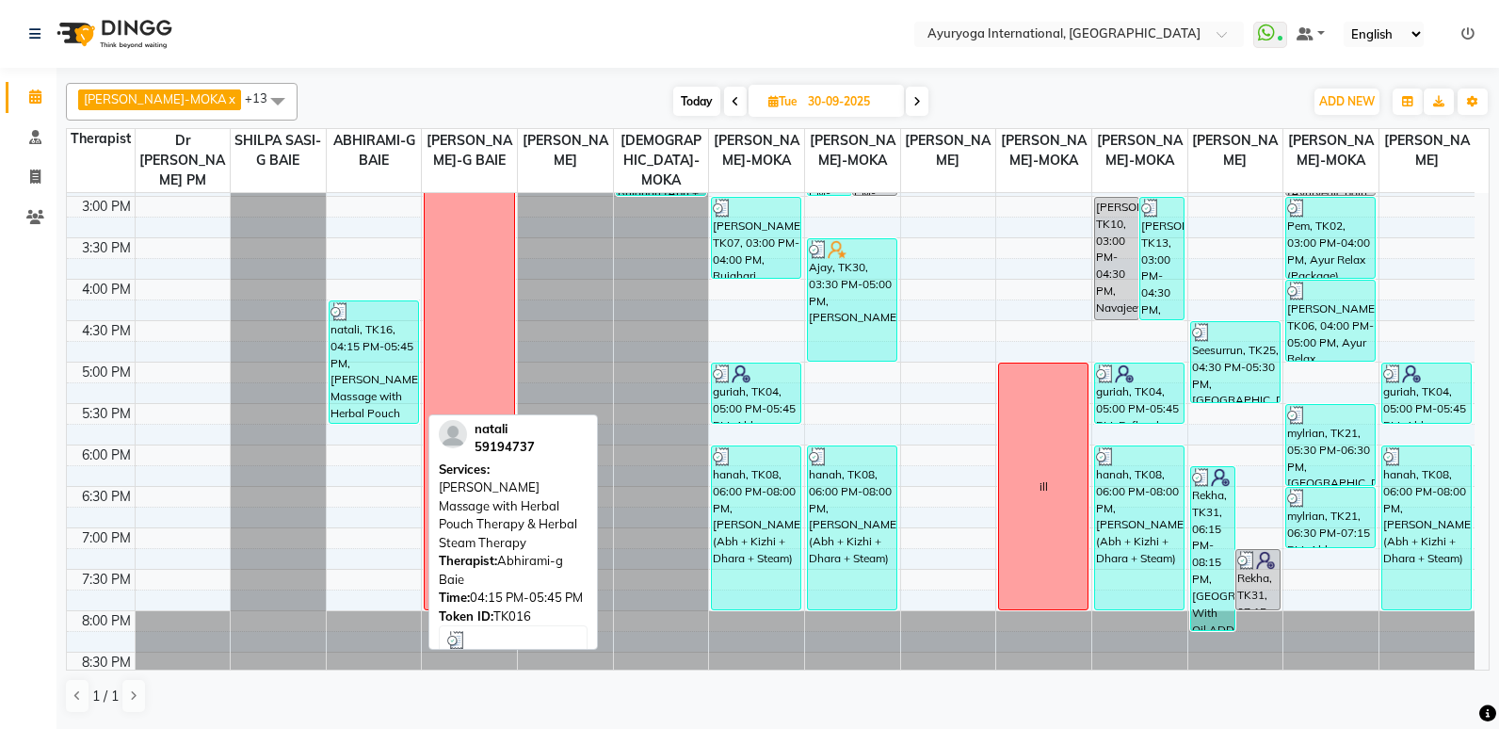
click at [372, 393] on div "natali, TK16, 04:15 PM-05:45 PM, [PERSON_NAME] Massage with Herbal Pouch Therap…" at bounding box center [374, 361] width 89 height 121
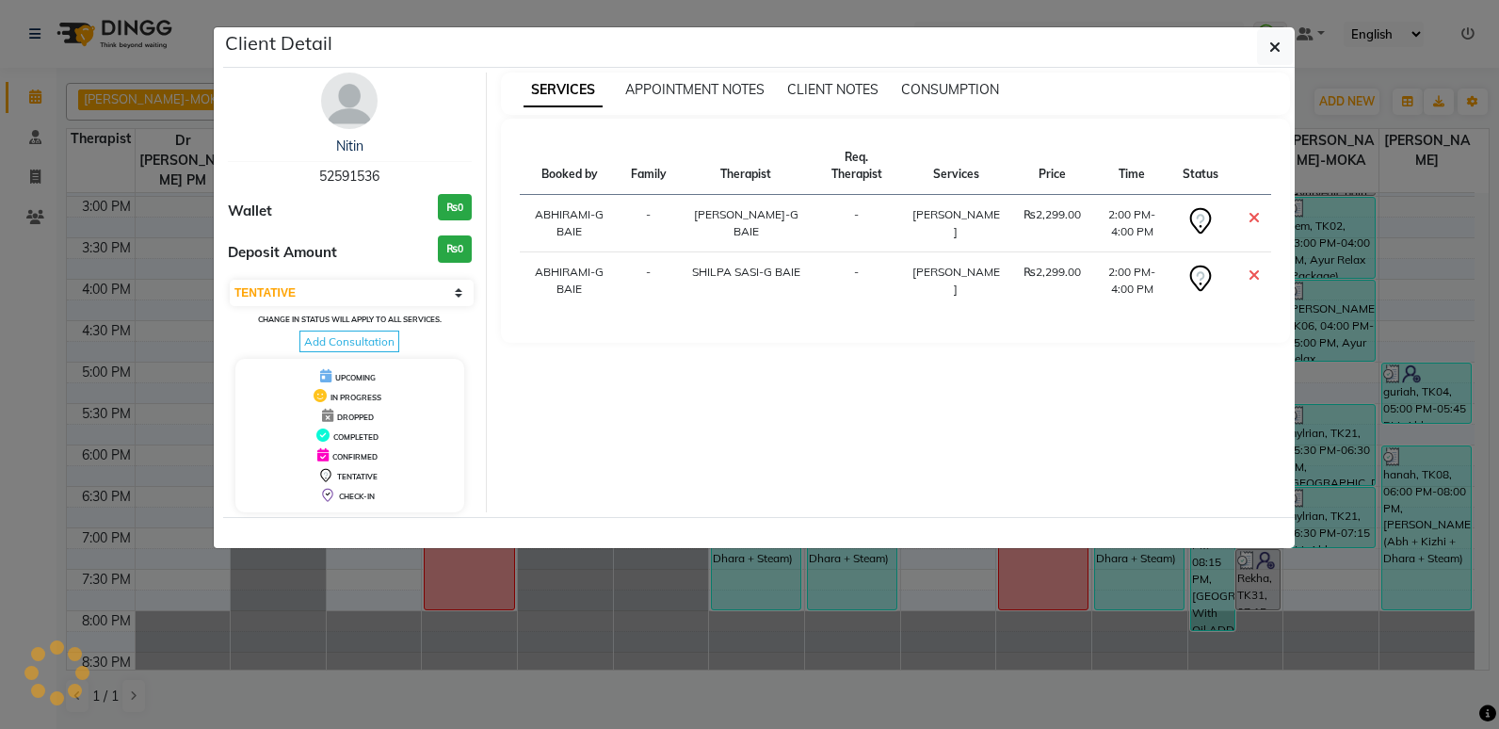
select select "3"
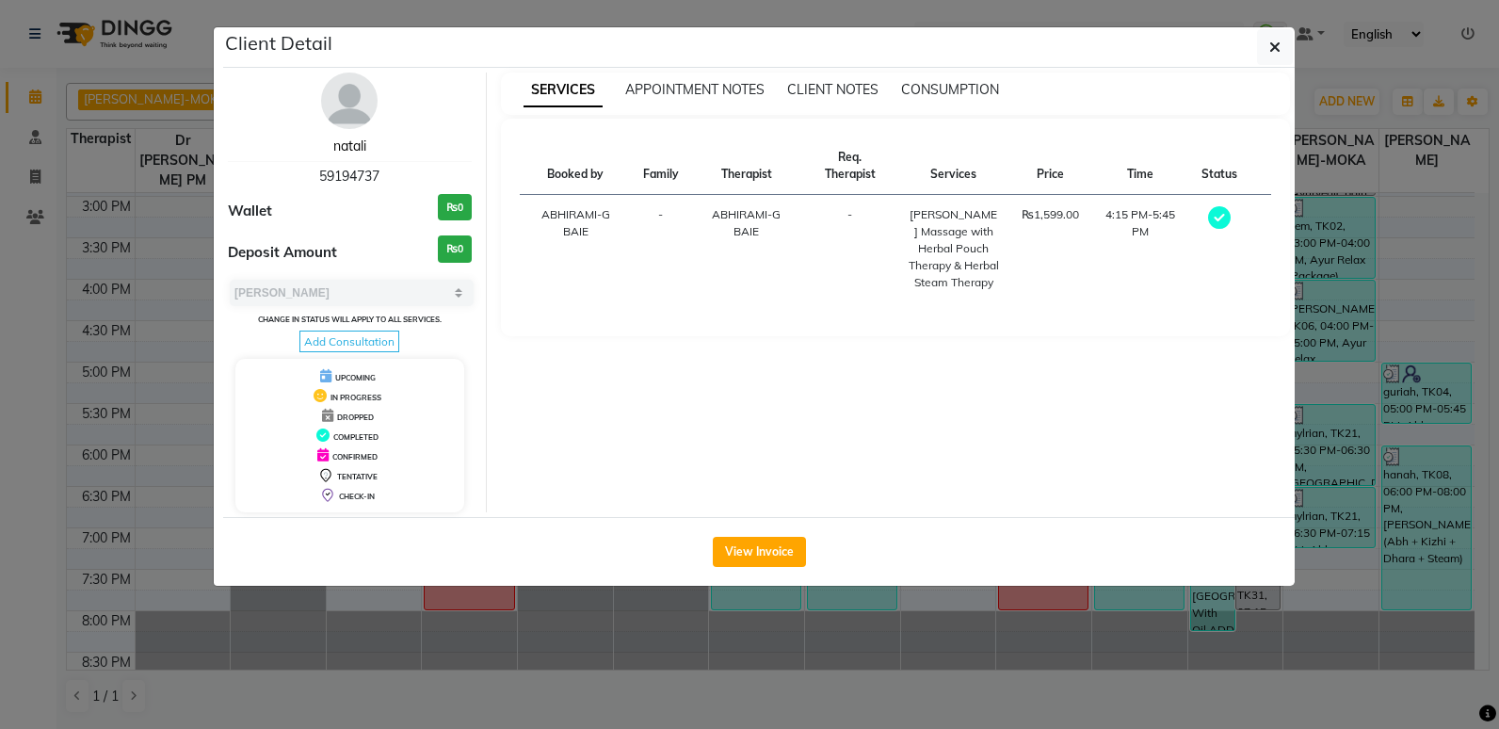
click at [358, 152] on link "natali" at bounding box center [349, 145] width 33 height 17
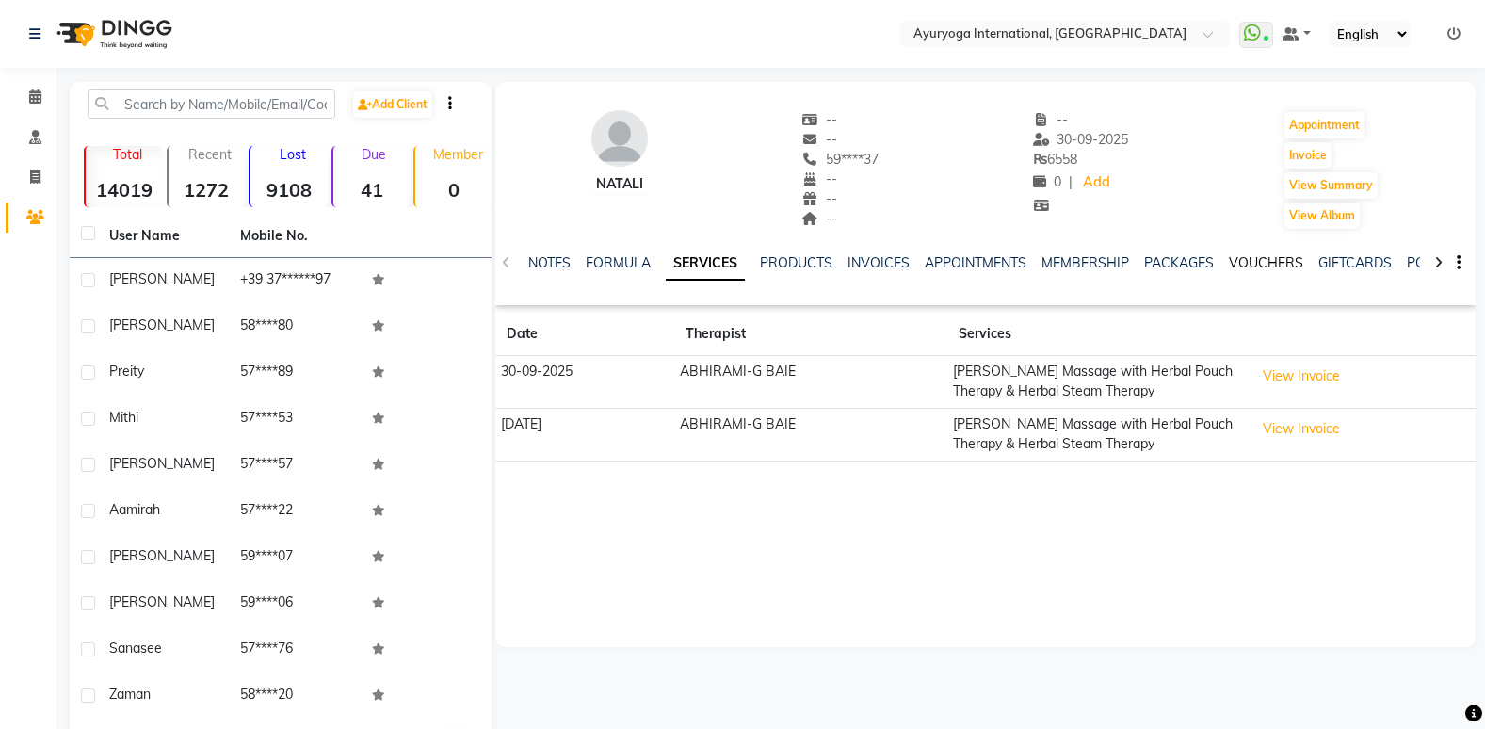
click at [1246, 258] on link "VOUCHERS" at bounding box center [1266, 262] width 74 height 17
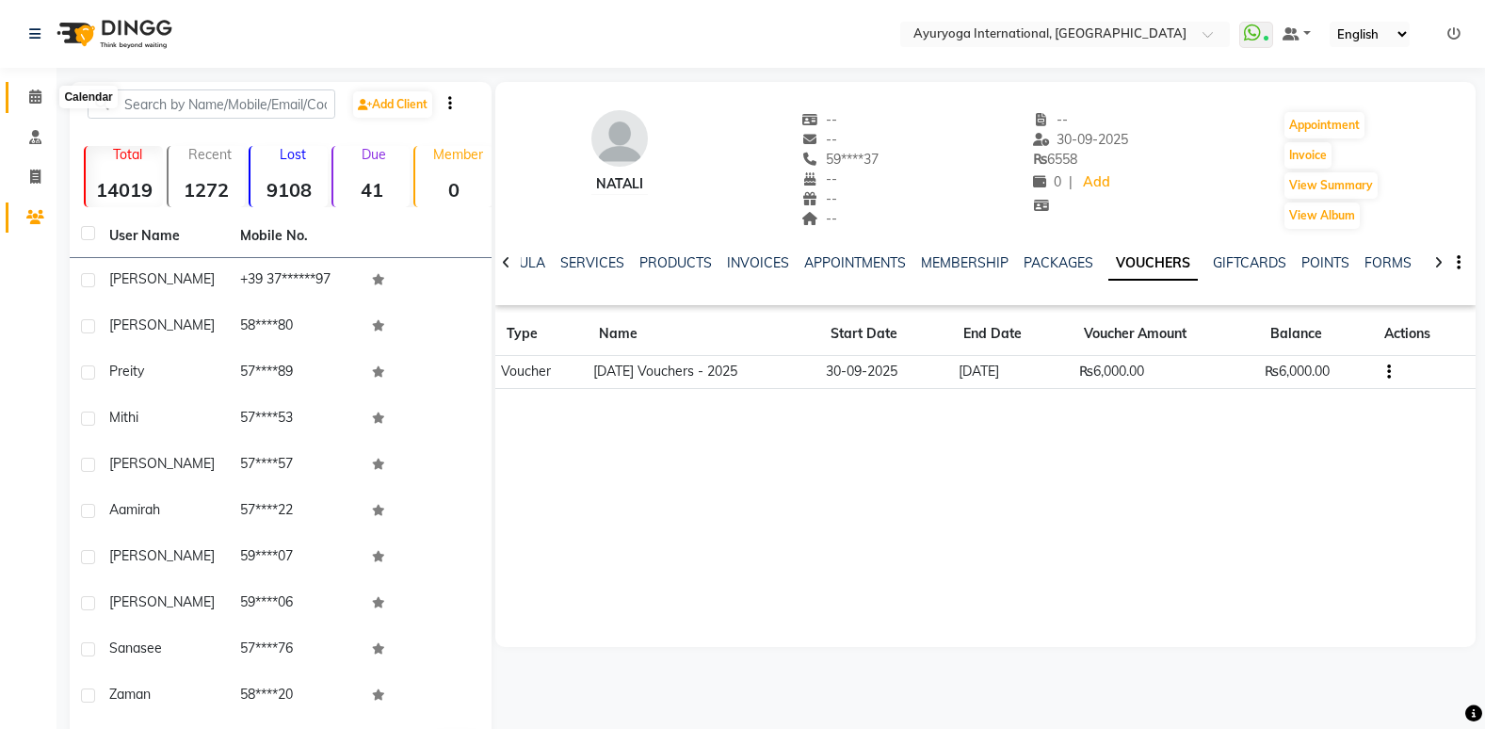
click at [36, 89] on span at bounding box center [35, 98] width 33 height 22
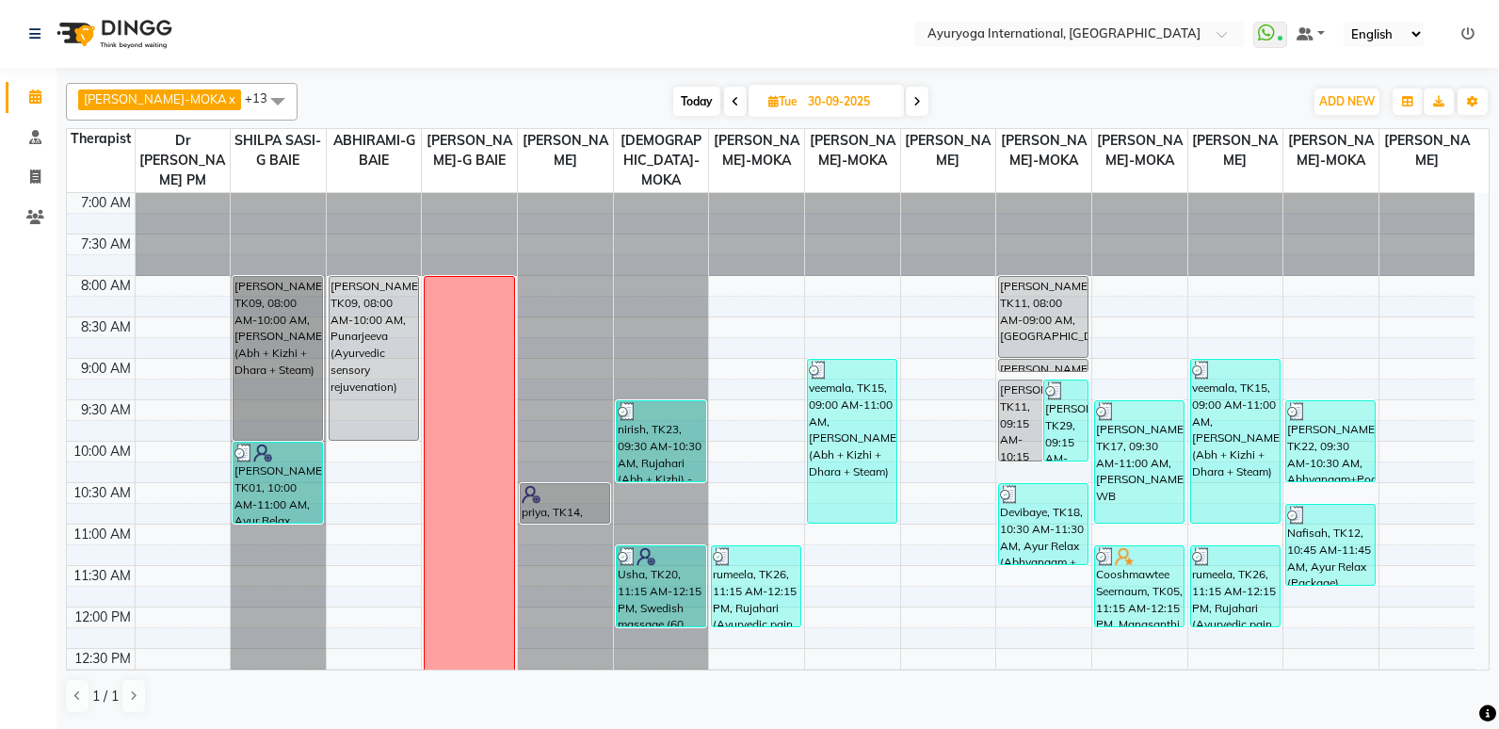
click at [818, 97] on input "30-09-2025" at bounding box center [849, 102] width 94 height 28
select select "9"
select select "2025"
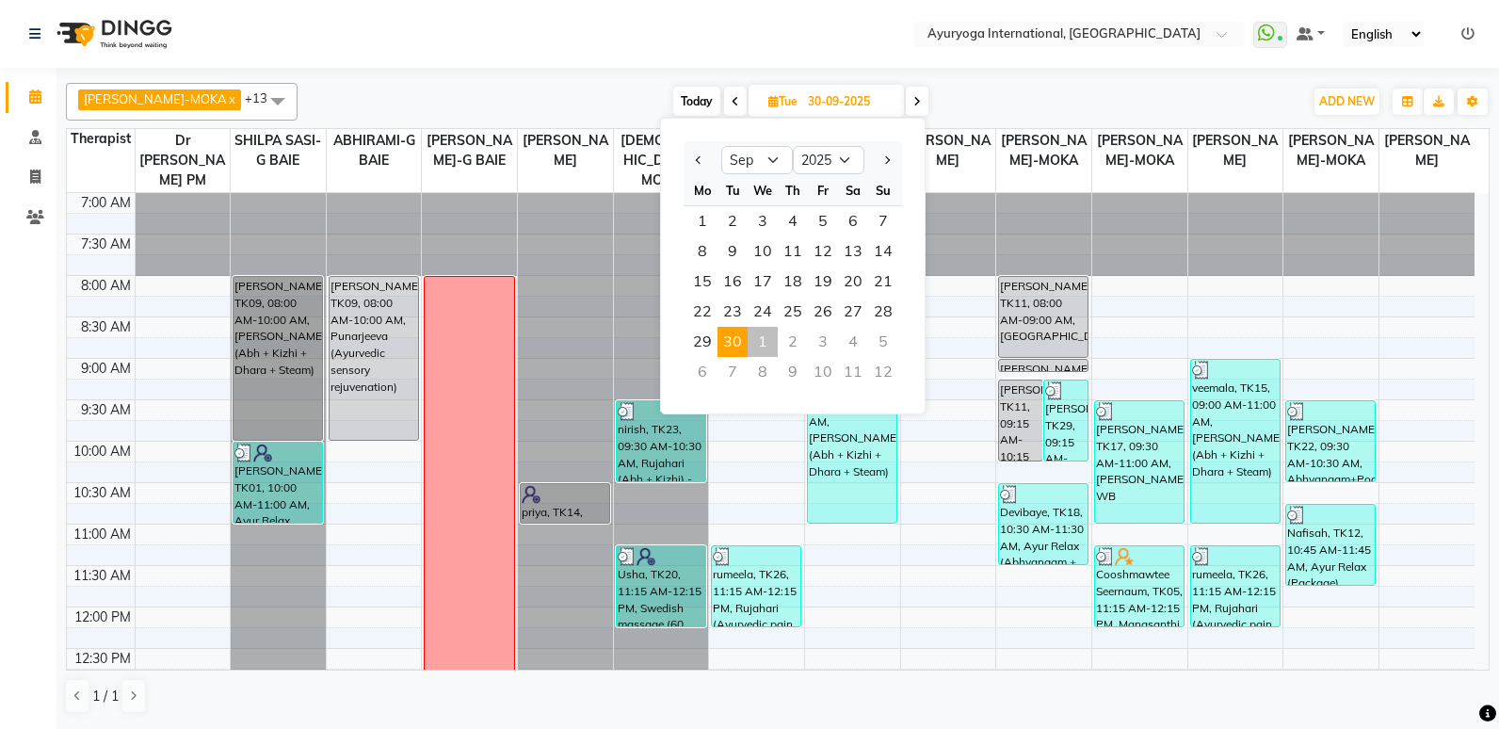
click at [850, 339] on div "4" at bounding box center [853, 342] width 30 height 30
type input "04-10-2025"
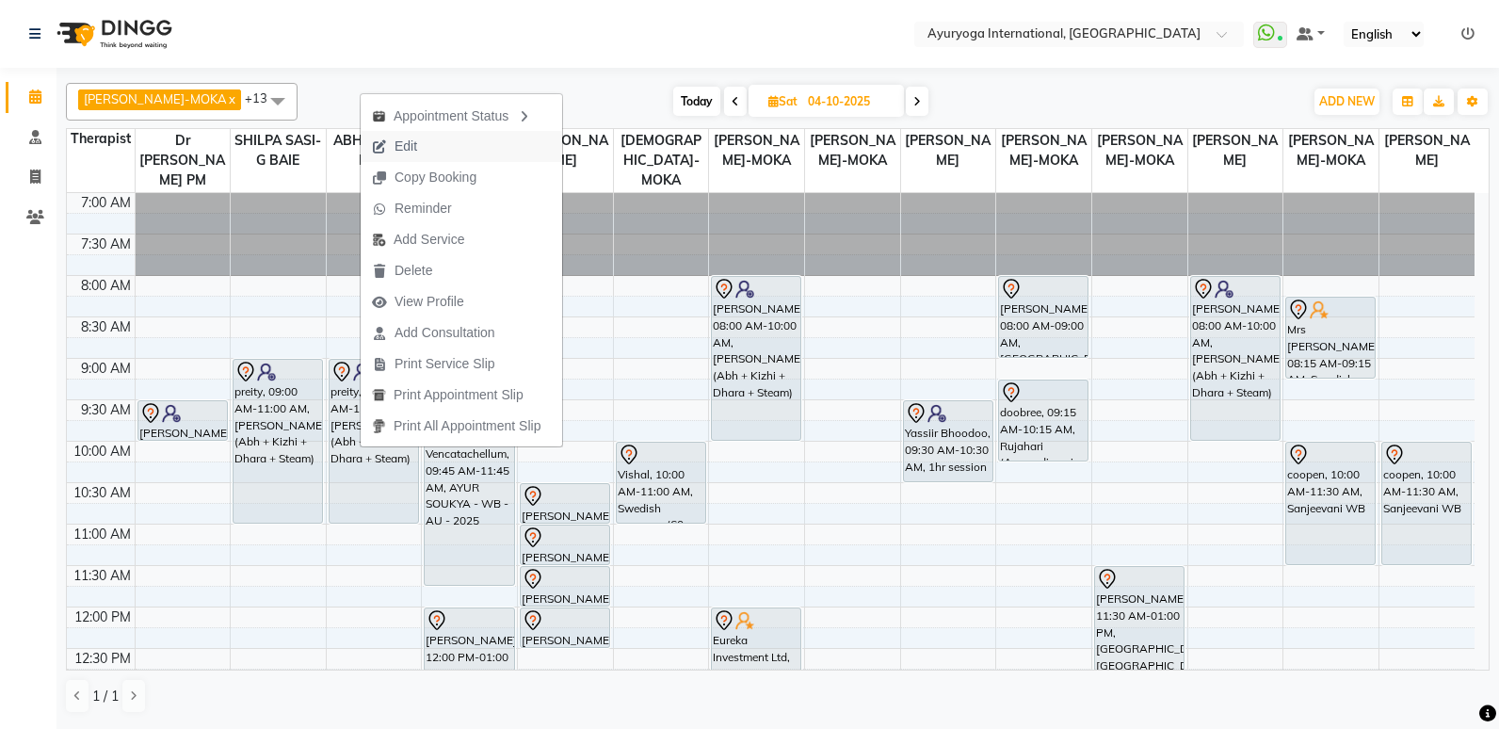
click at [422, 148] on span "Edit" at bounding box center [395, 146] width 68 height 31
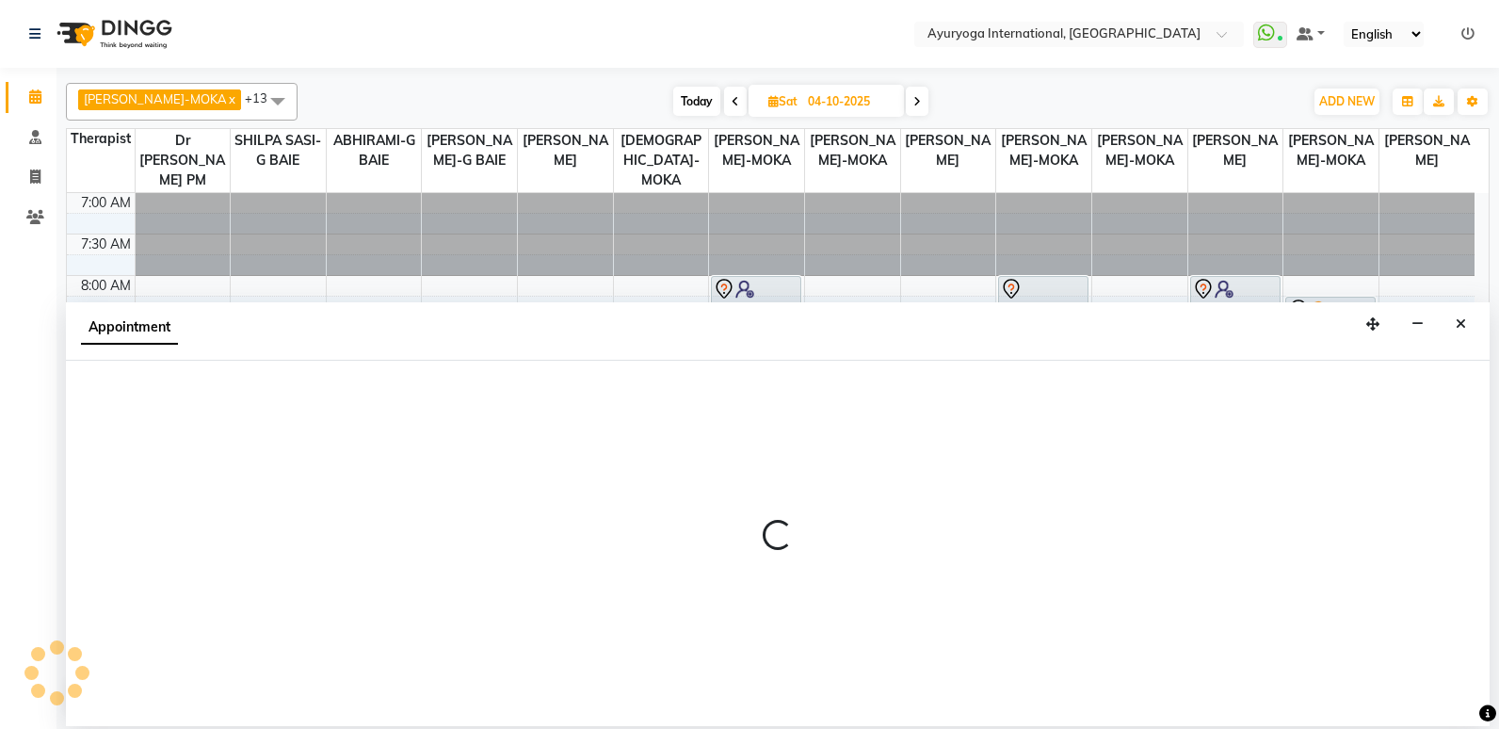
select select "tentative"
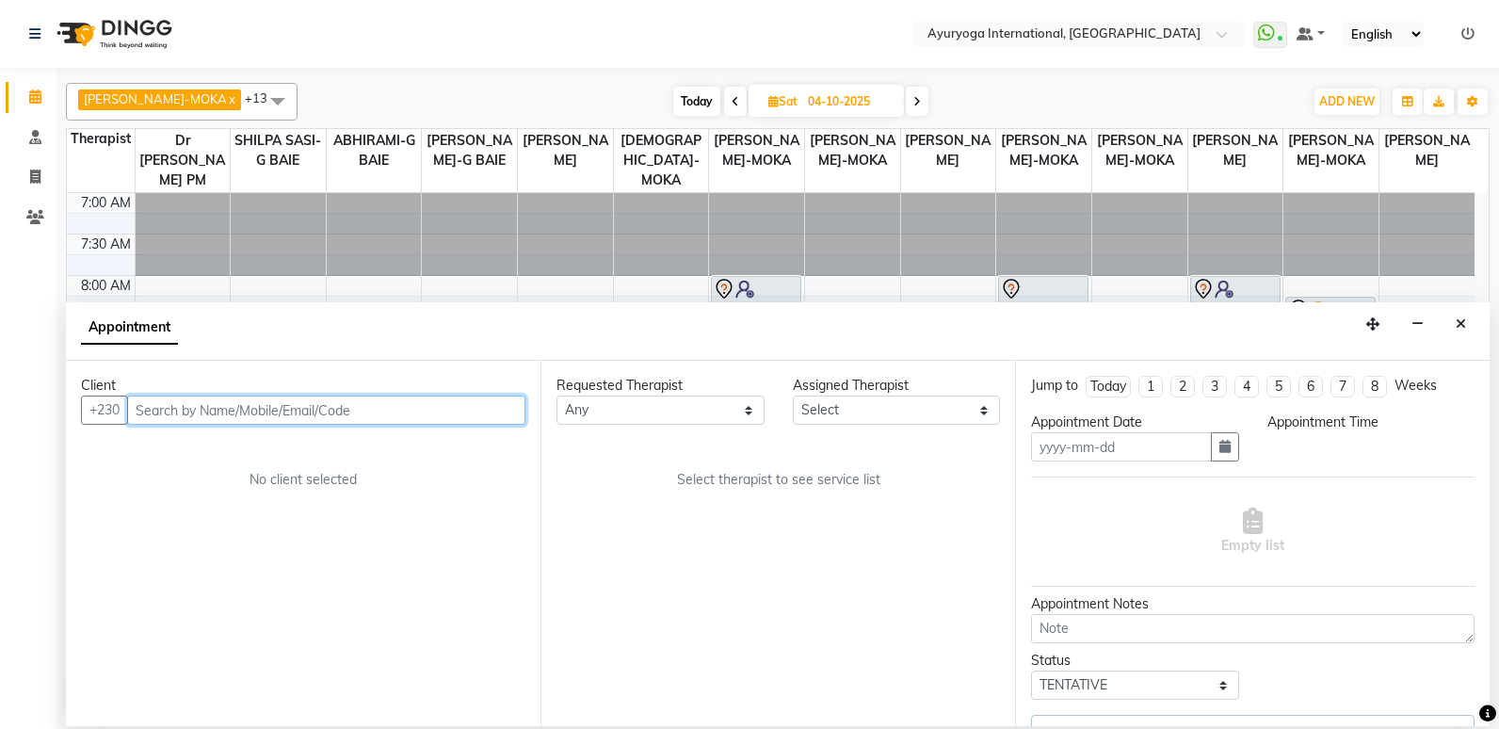
type input "04-10-2025"
select select "540"
select select "70418"
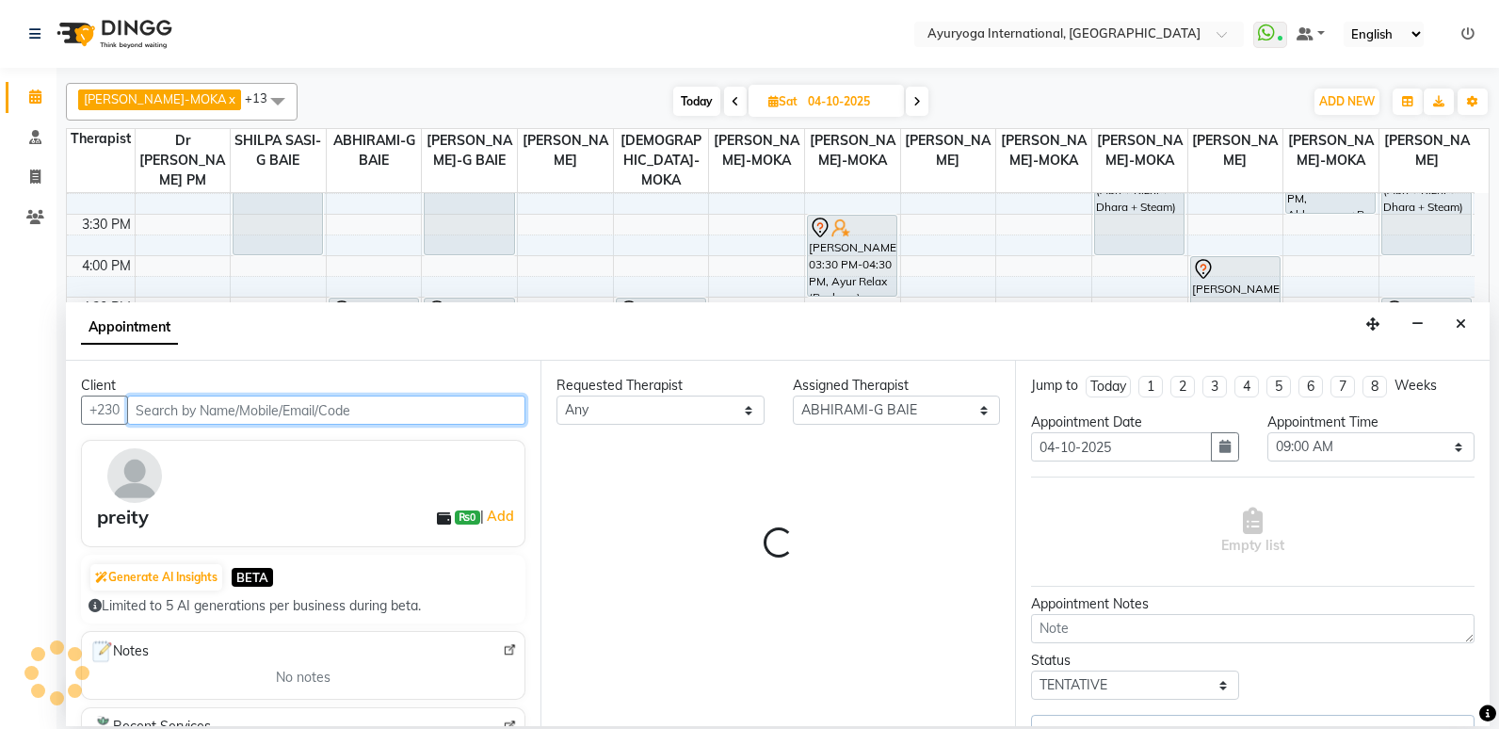
select select "1142"
select select "1143"
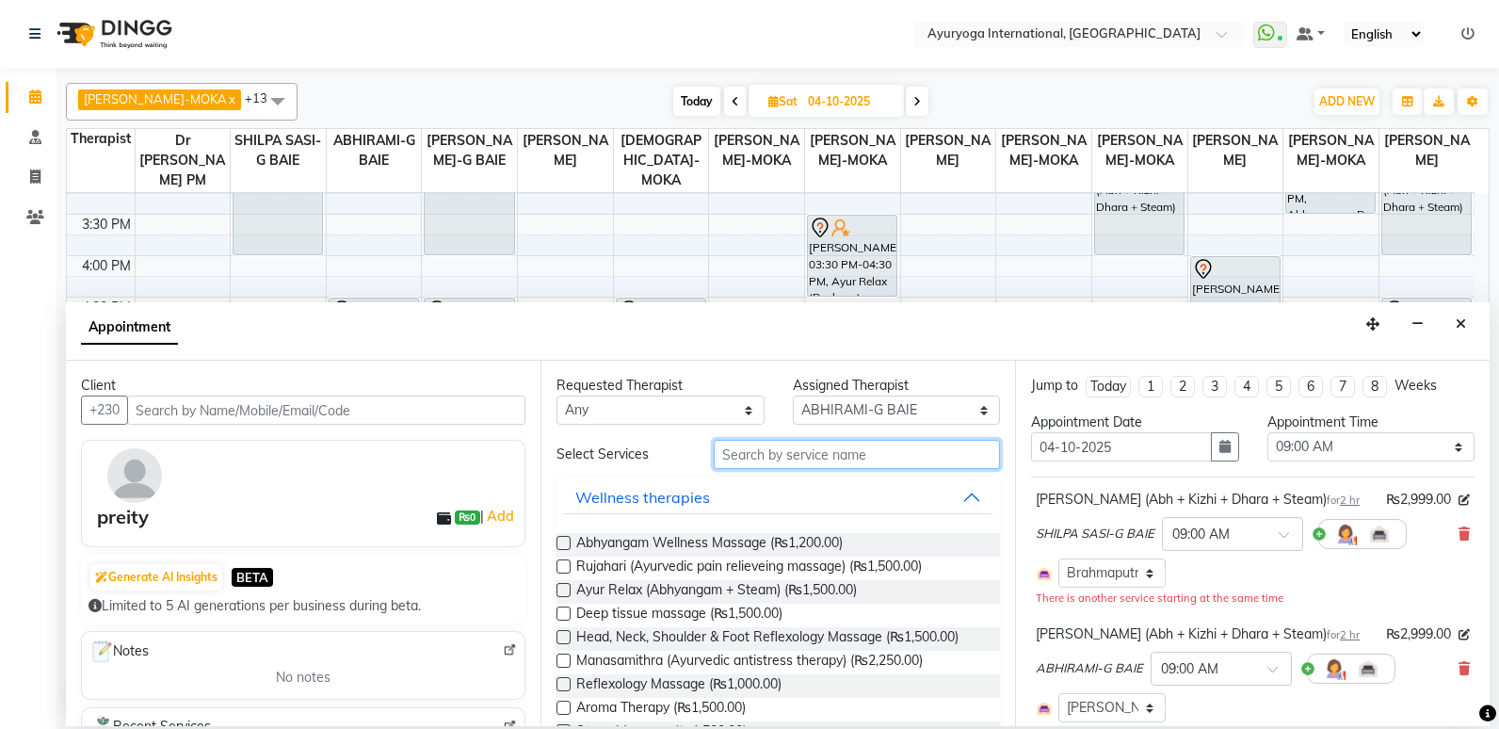
click at [822, 458] on input "text" at bounding box center [857, 454] width 286 height 29
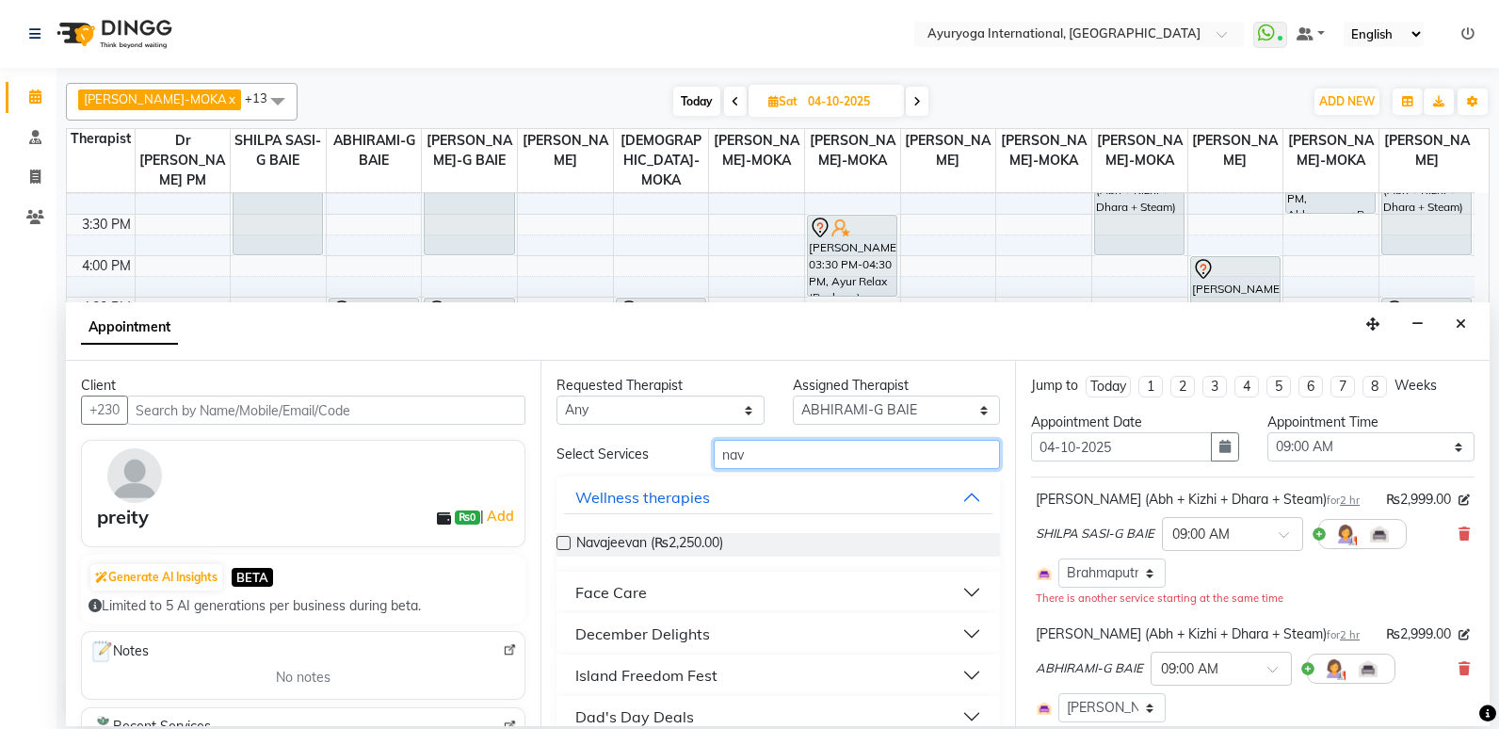
scroll to position [68, 0]
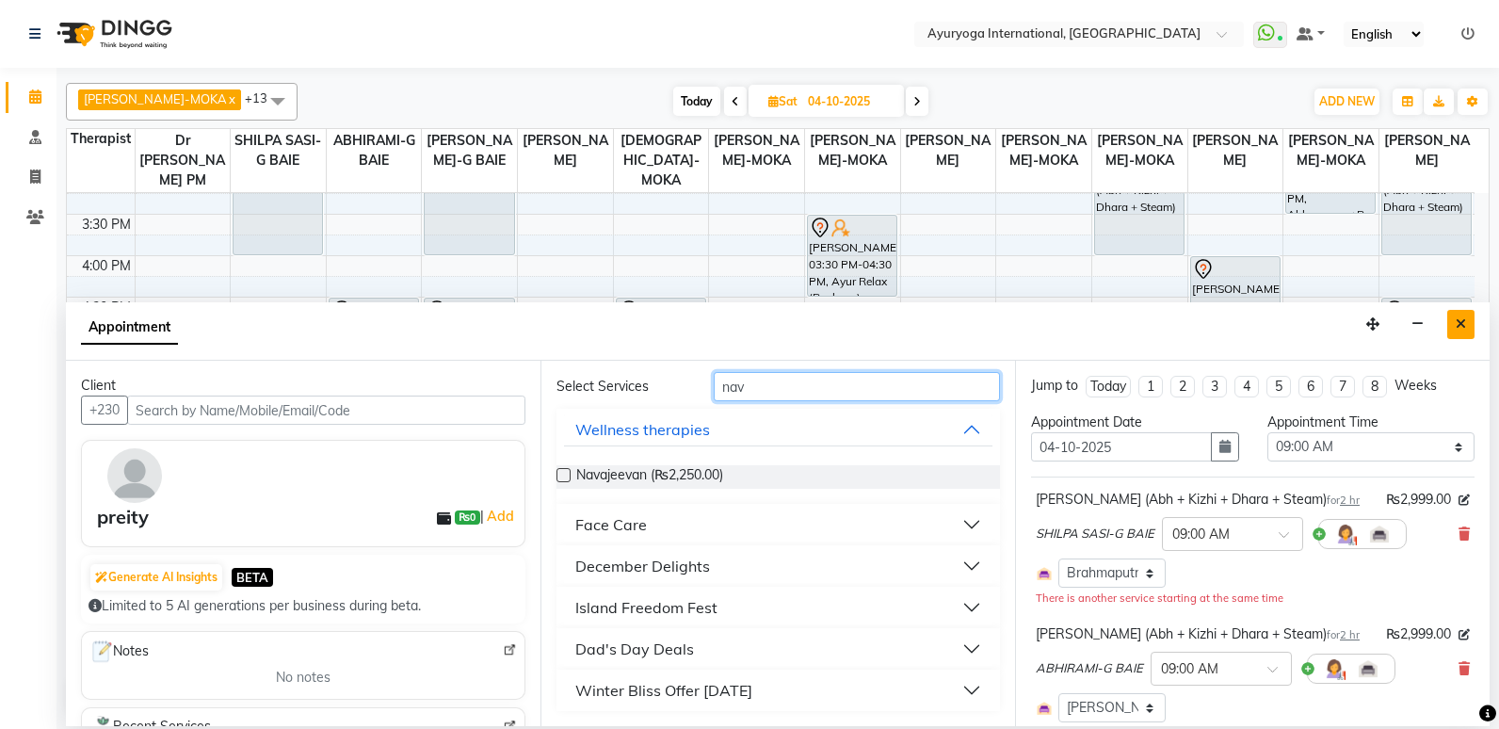
type input "nav"
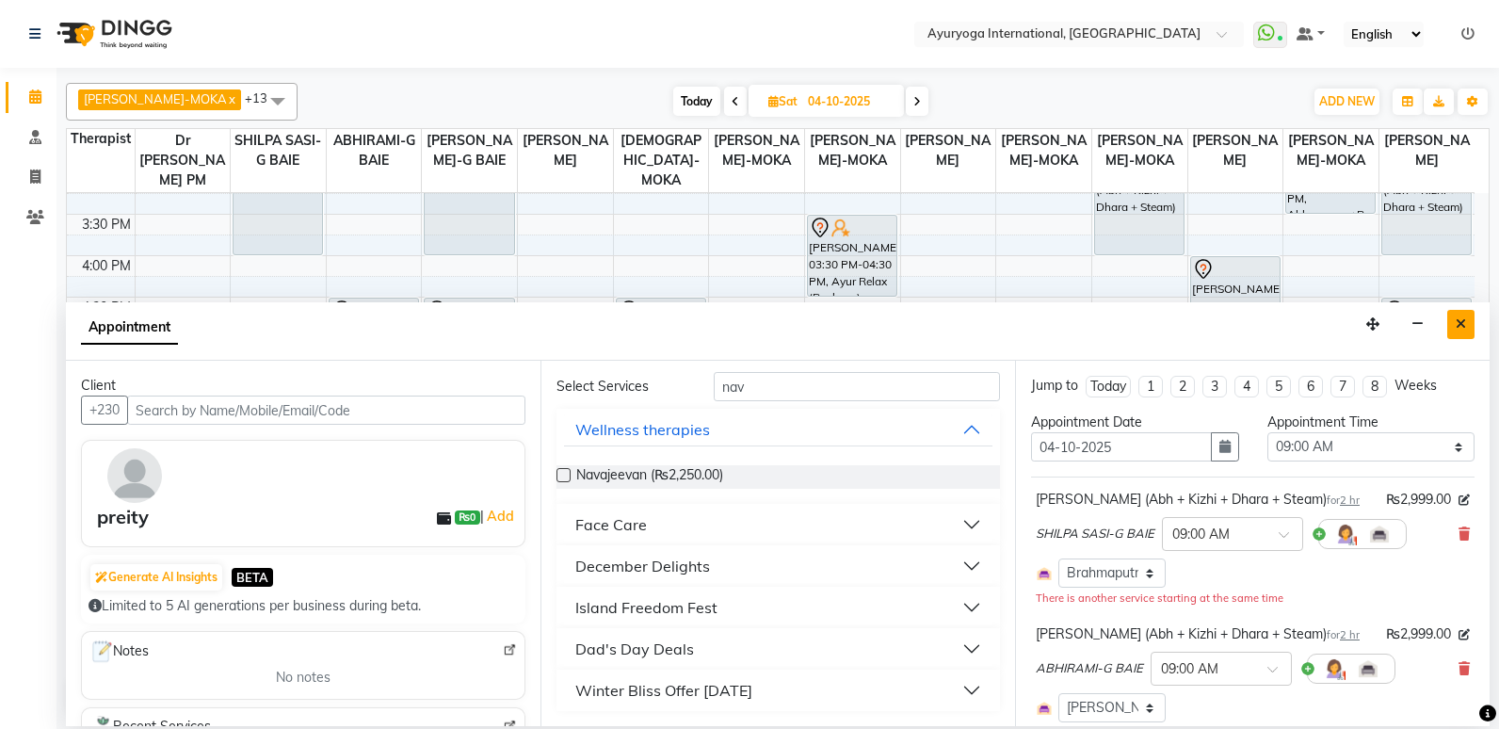
click at [1466, 318] on button "Close" at bounding box center [1460, 324] width 27 height 29
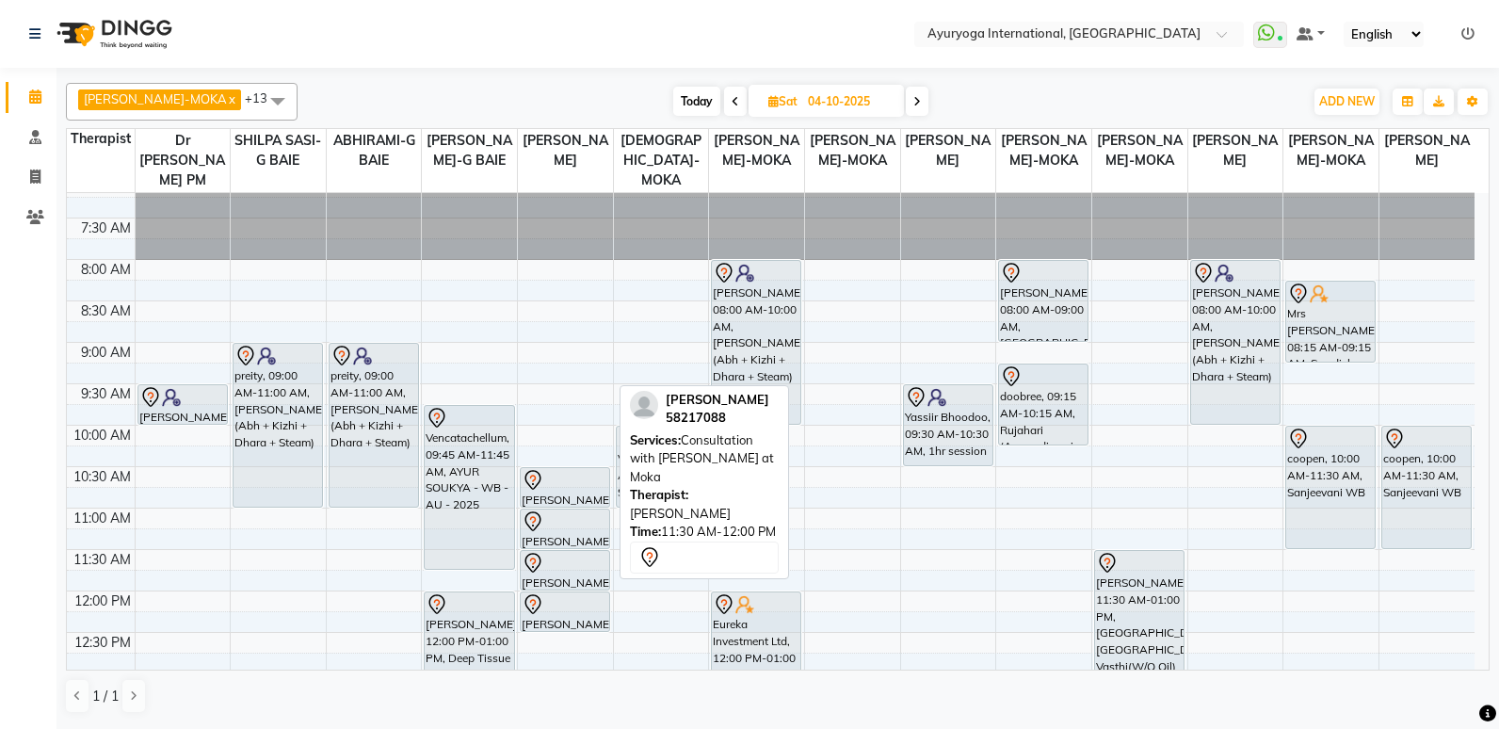
scroll to position [0, 0]
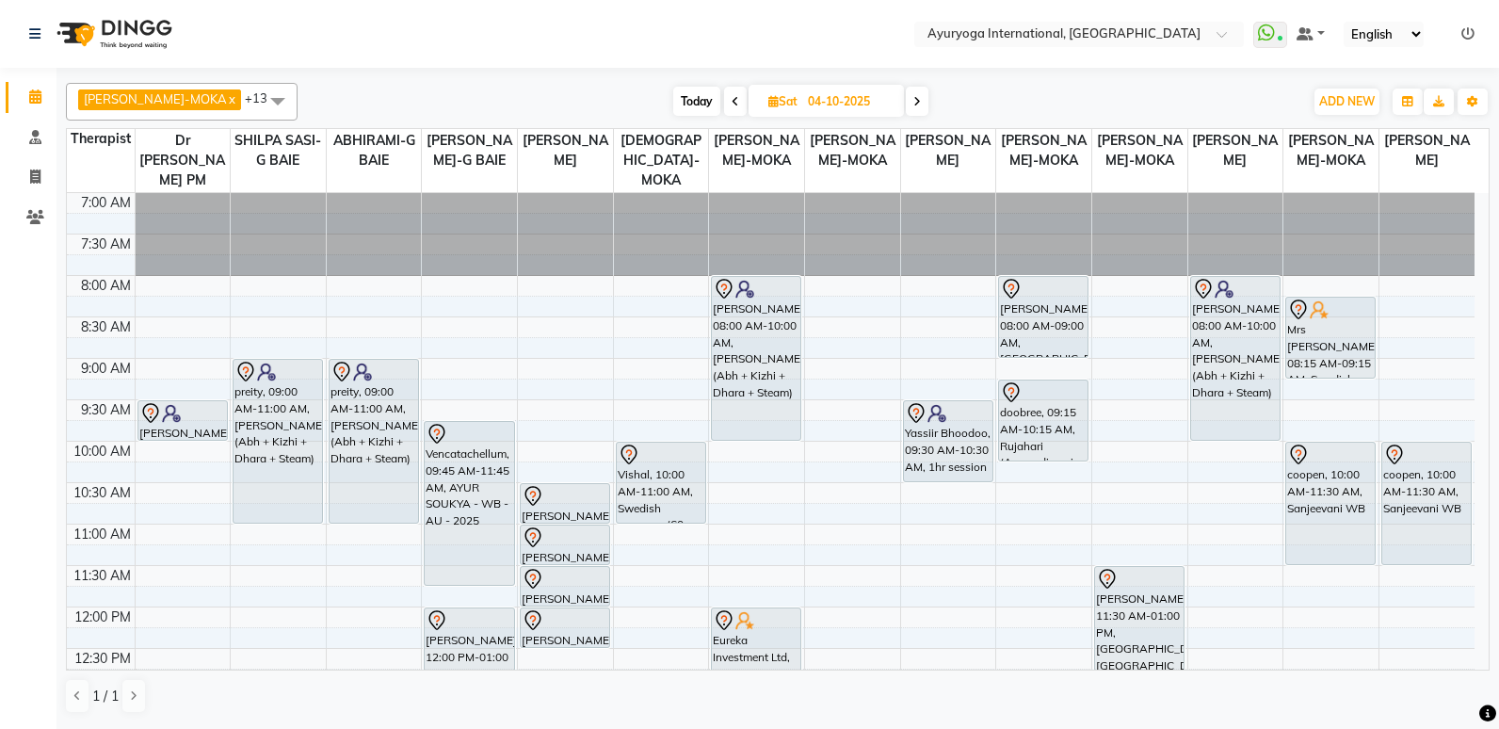
click at [673, 93] on span "Today" at bounding box center [696, 101] width 47 height 29
type input "01-10-2025"
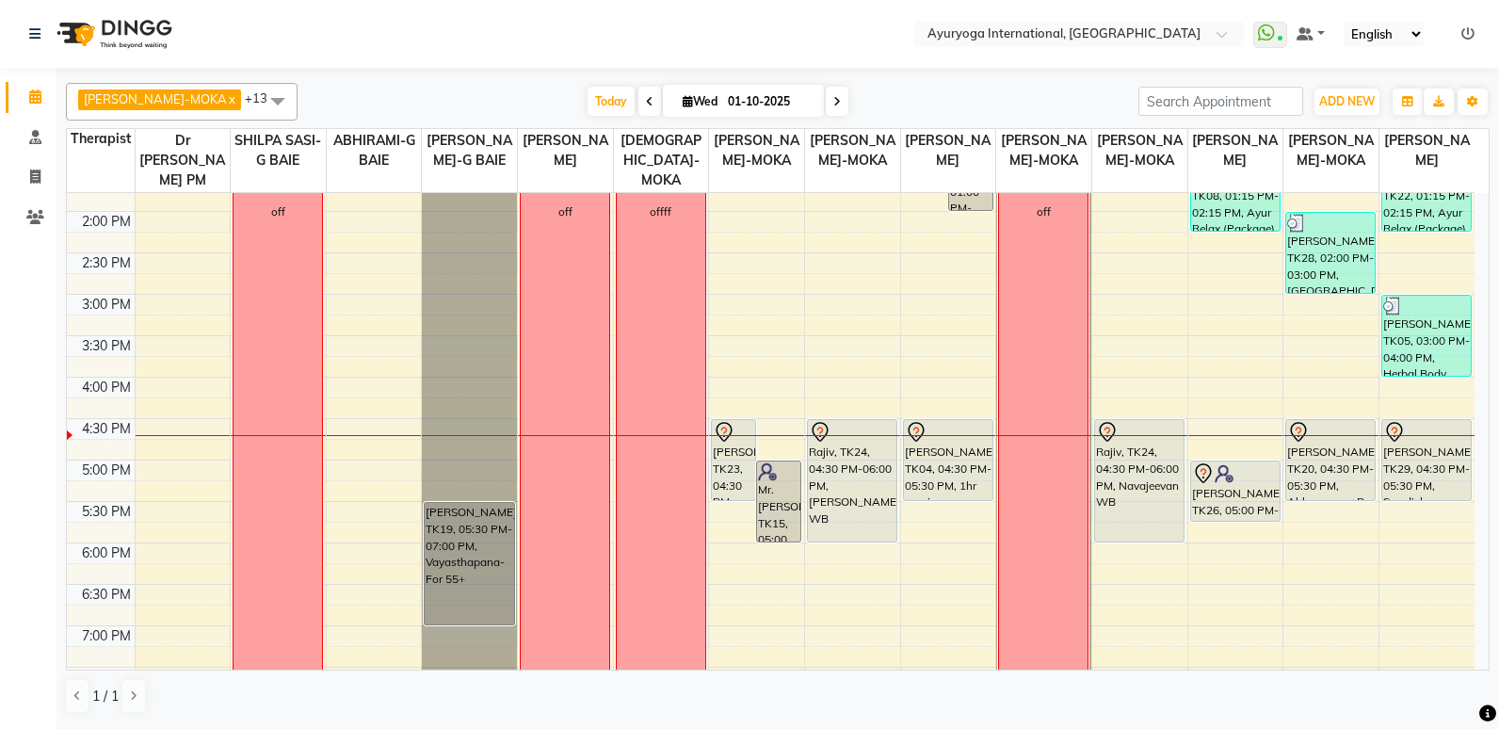
scroll to position [683, 0]
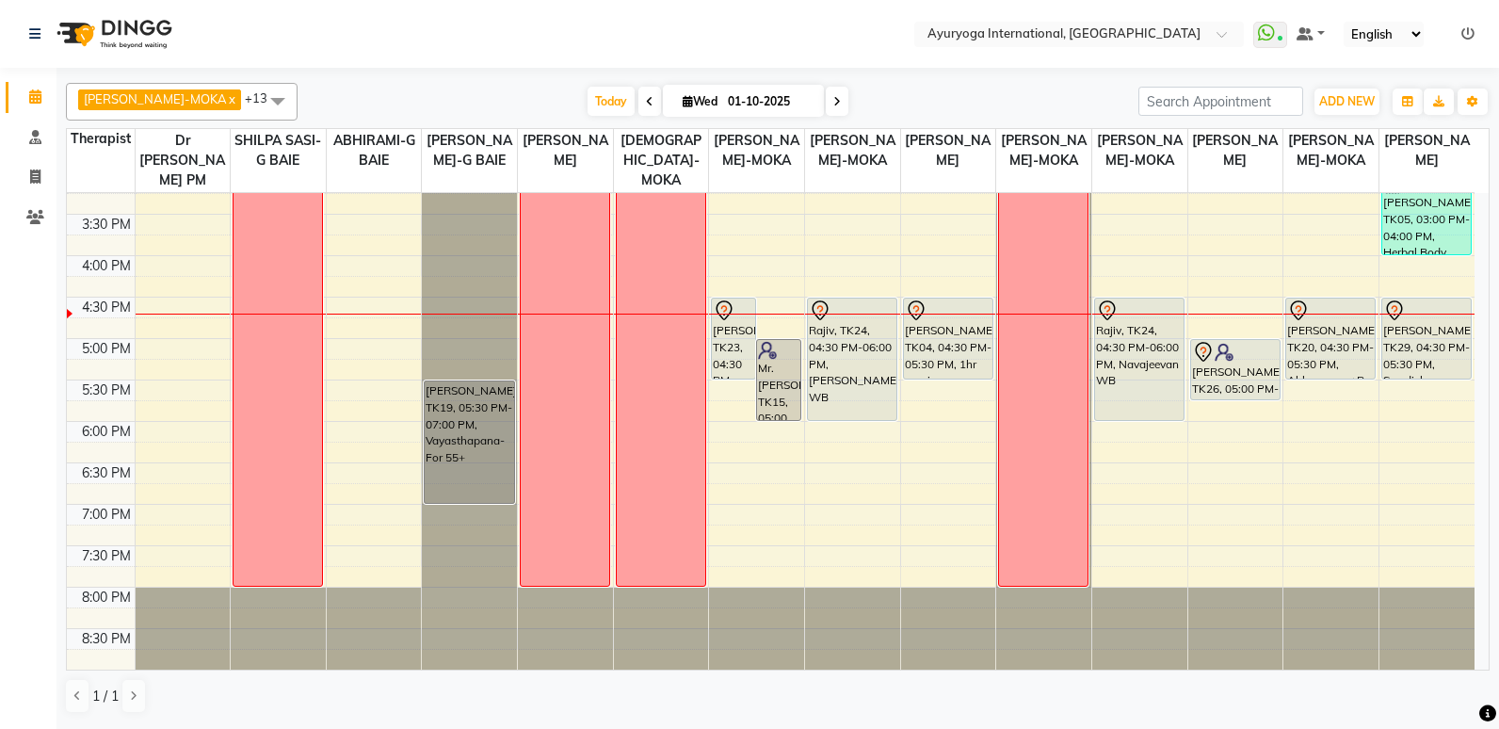
click at [689, 92] on span "[DATE]" at bounding box center [743, 101] width 161 height 32
click at [722, 104] on input "01-10-2025" at bounding box center [769, 102] width 94 height 28
select select "10"
select select "2025"
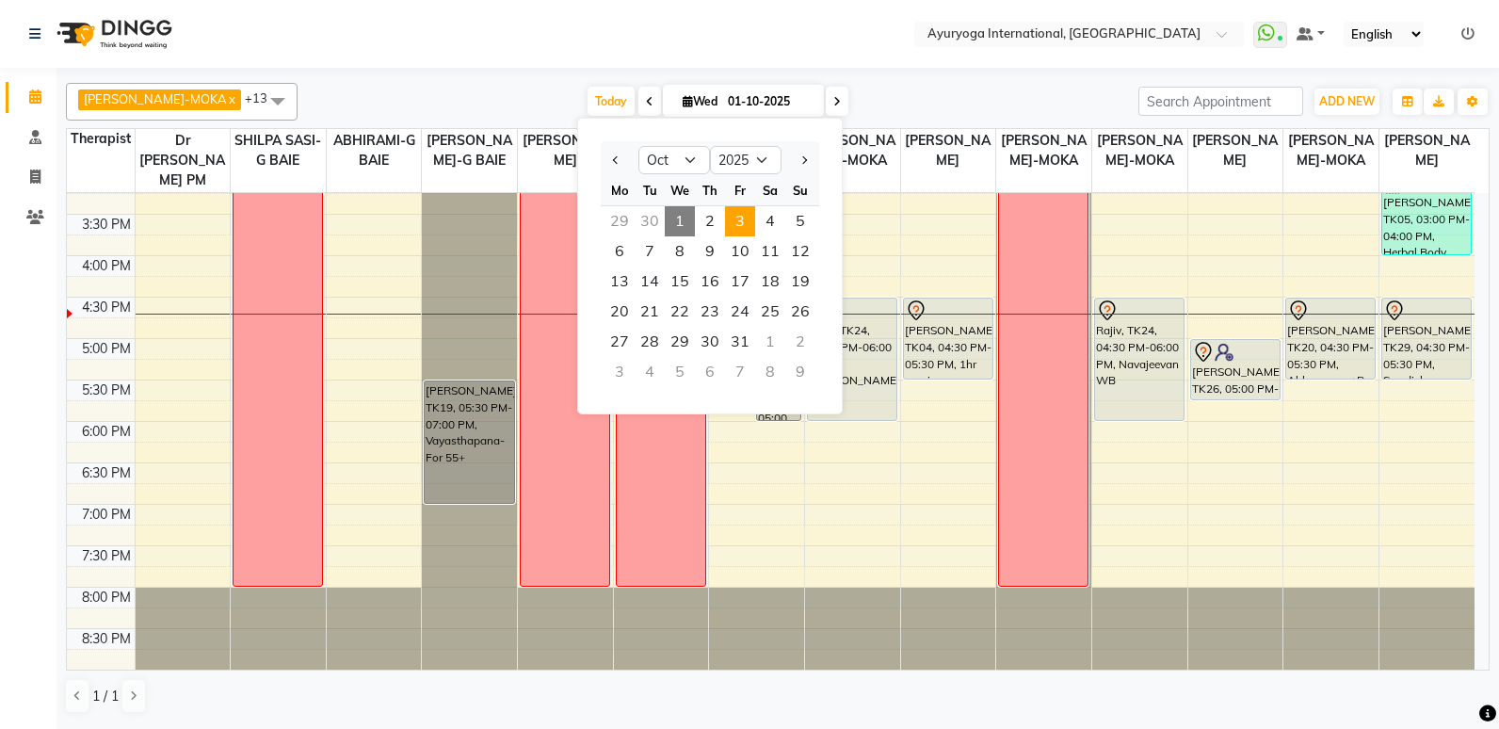
click at [735, 225] on span "3" at bounding box center [740, 221] width 30 height 30
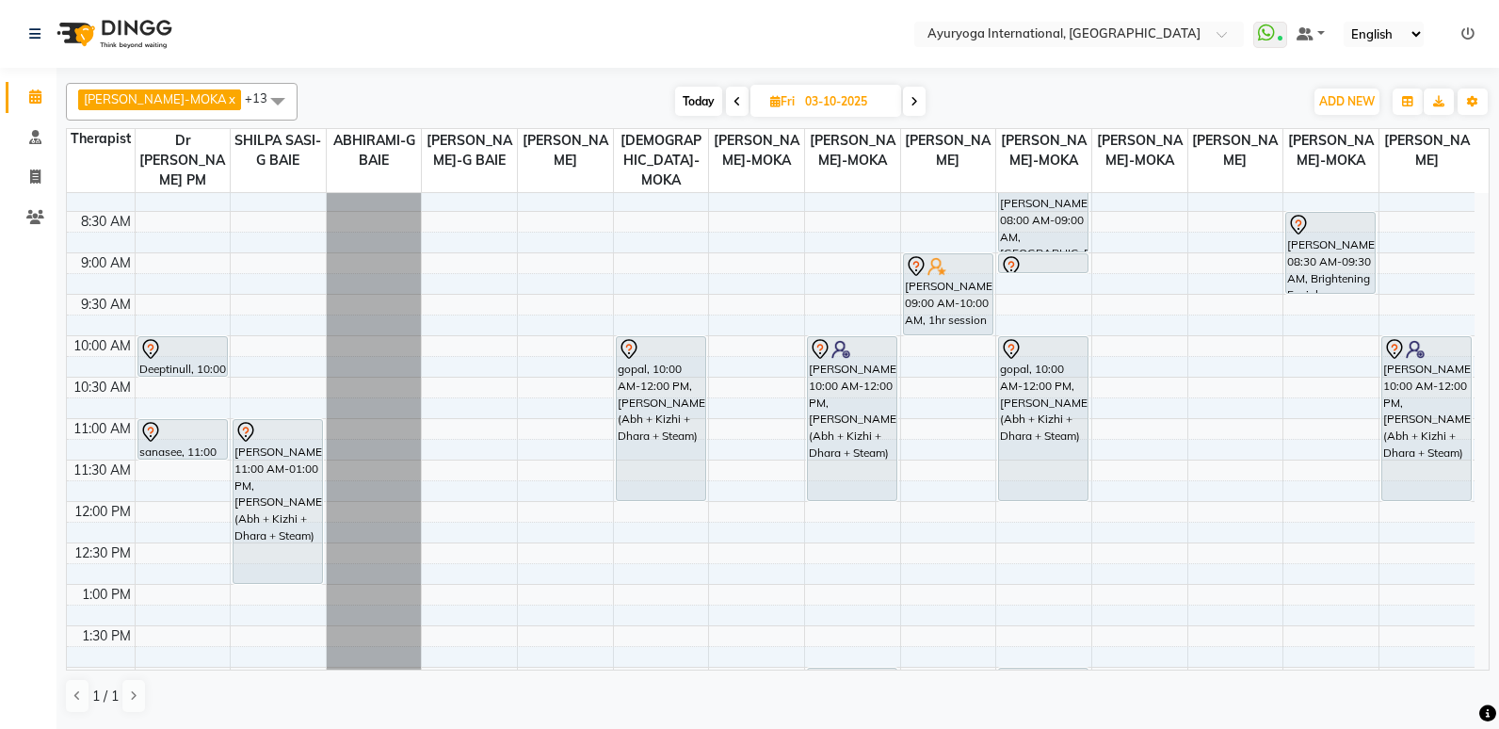
scroll to position [0, 0]
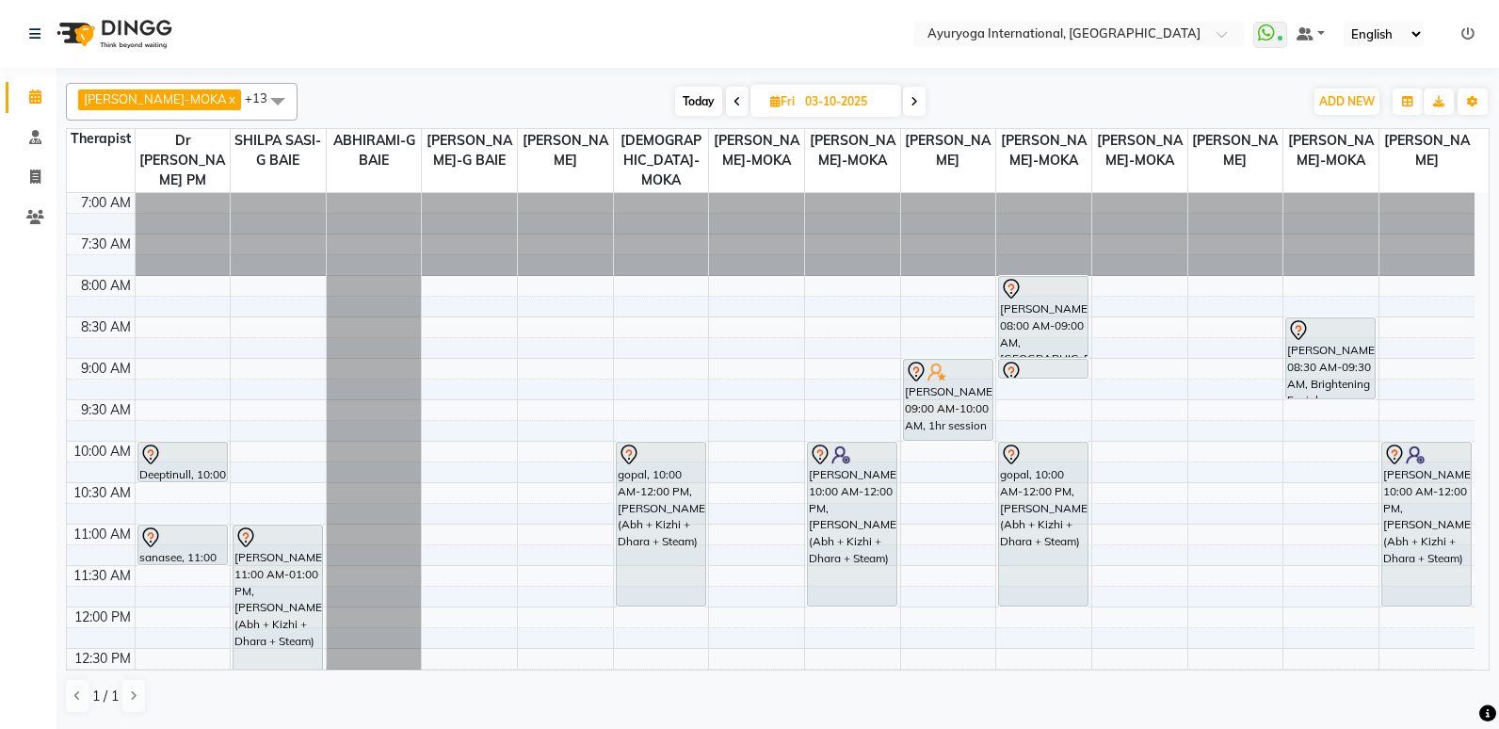
click at [726, 108] on span at bounding box center [737, 101] width 23 height 29
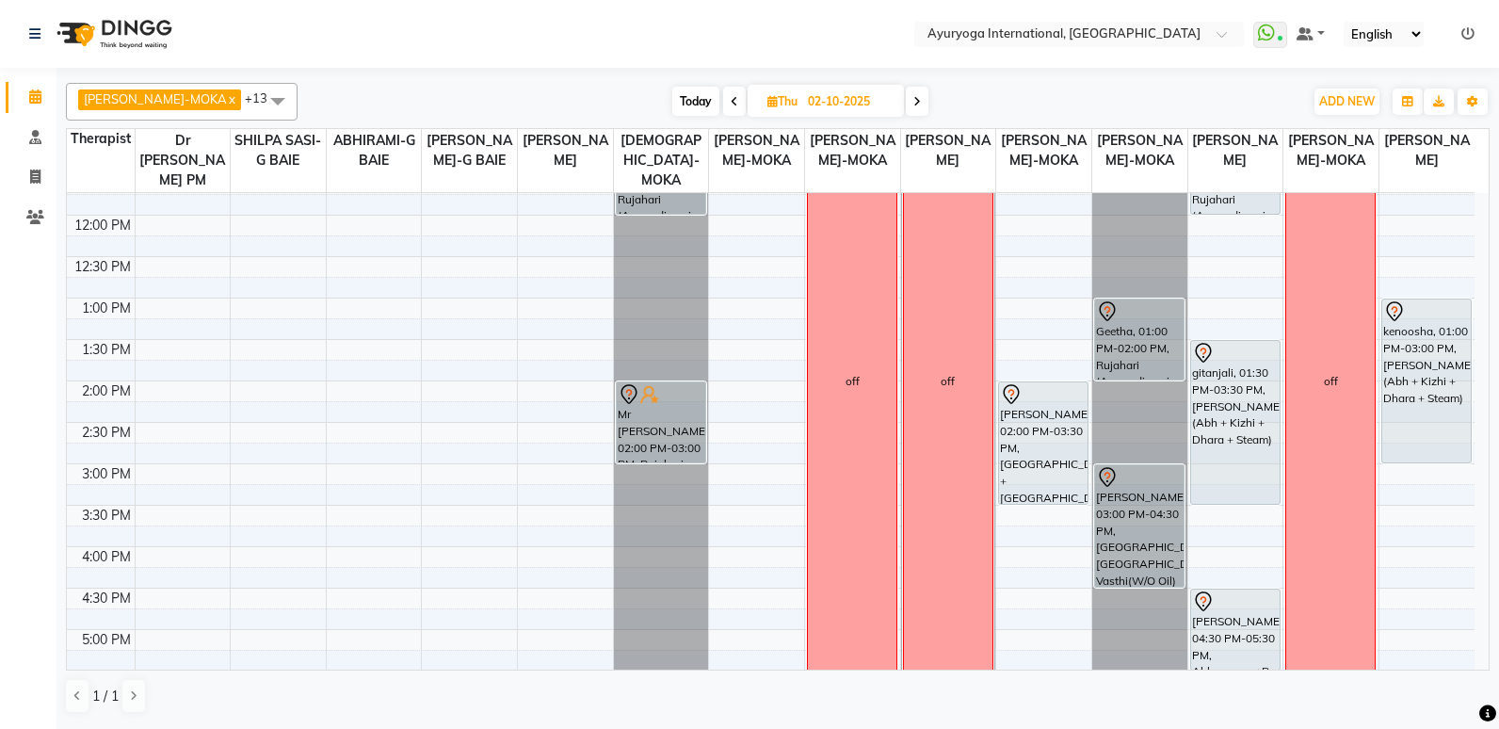
scroll to position [400, 0]
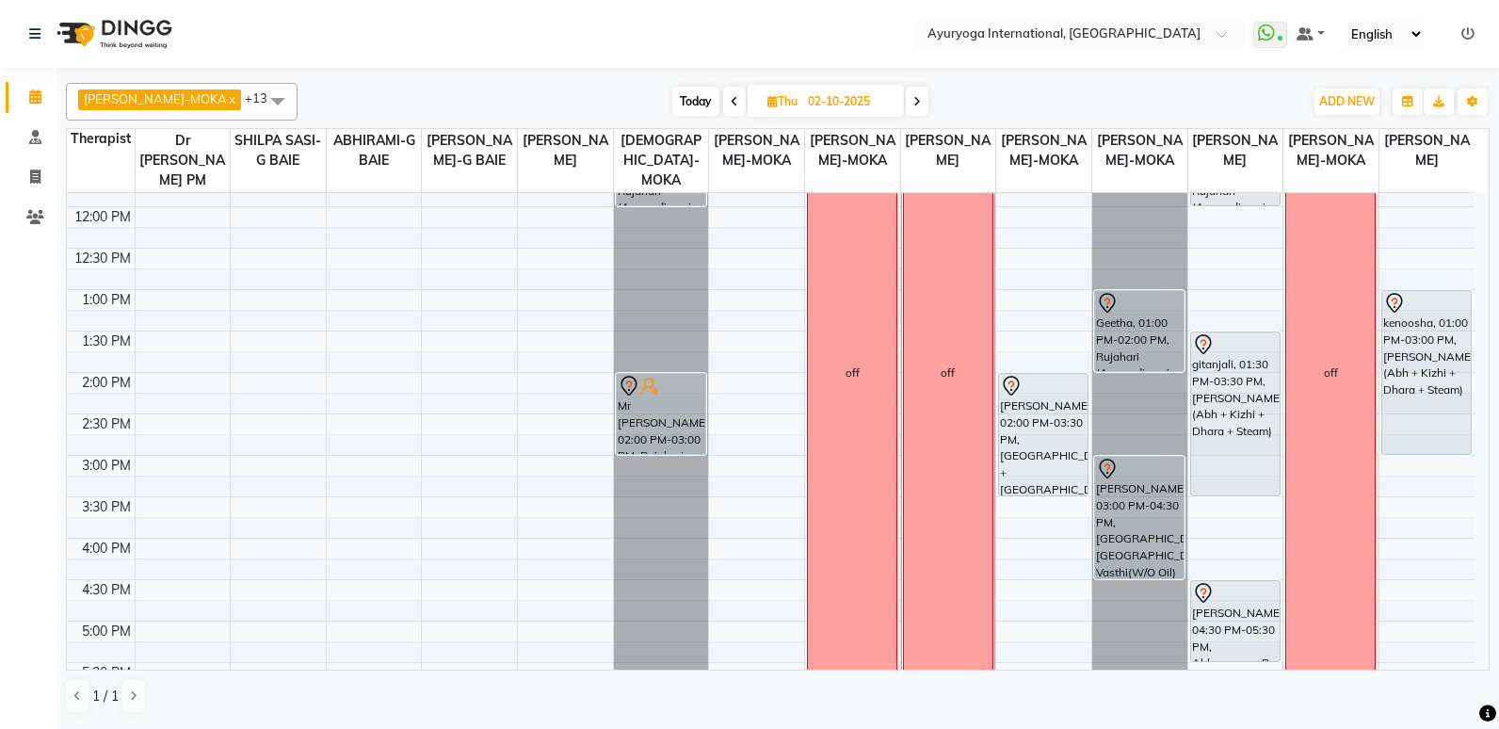
drag, startPoint x: 904, startPoint y: 105, endPoint x: 912, endPoint y: 121, distance: 17.3
click at [912, 121] on div "[PERSON_NAME]-MOKA x ABHIRAMI-G BAIE x [PERSON_NAME]-MOKA x ALEENA-MOKA x [PERS…" at bounding box center [778, 398] width 1424 height 646
click at [906, 95] on span at bounding box center [917, 101] width 23 height 29
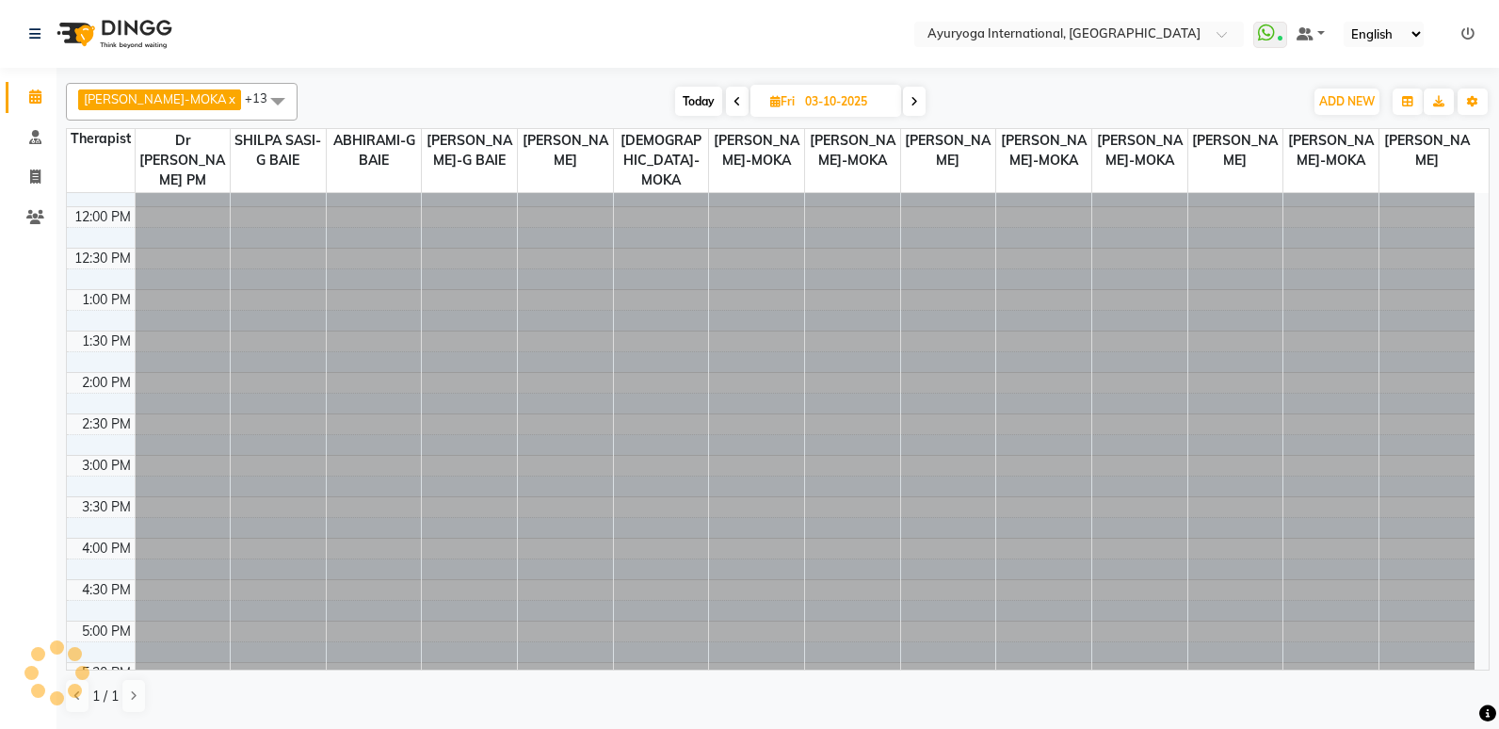
scroll to position [0, 0]
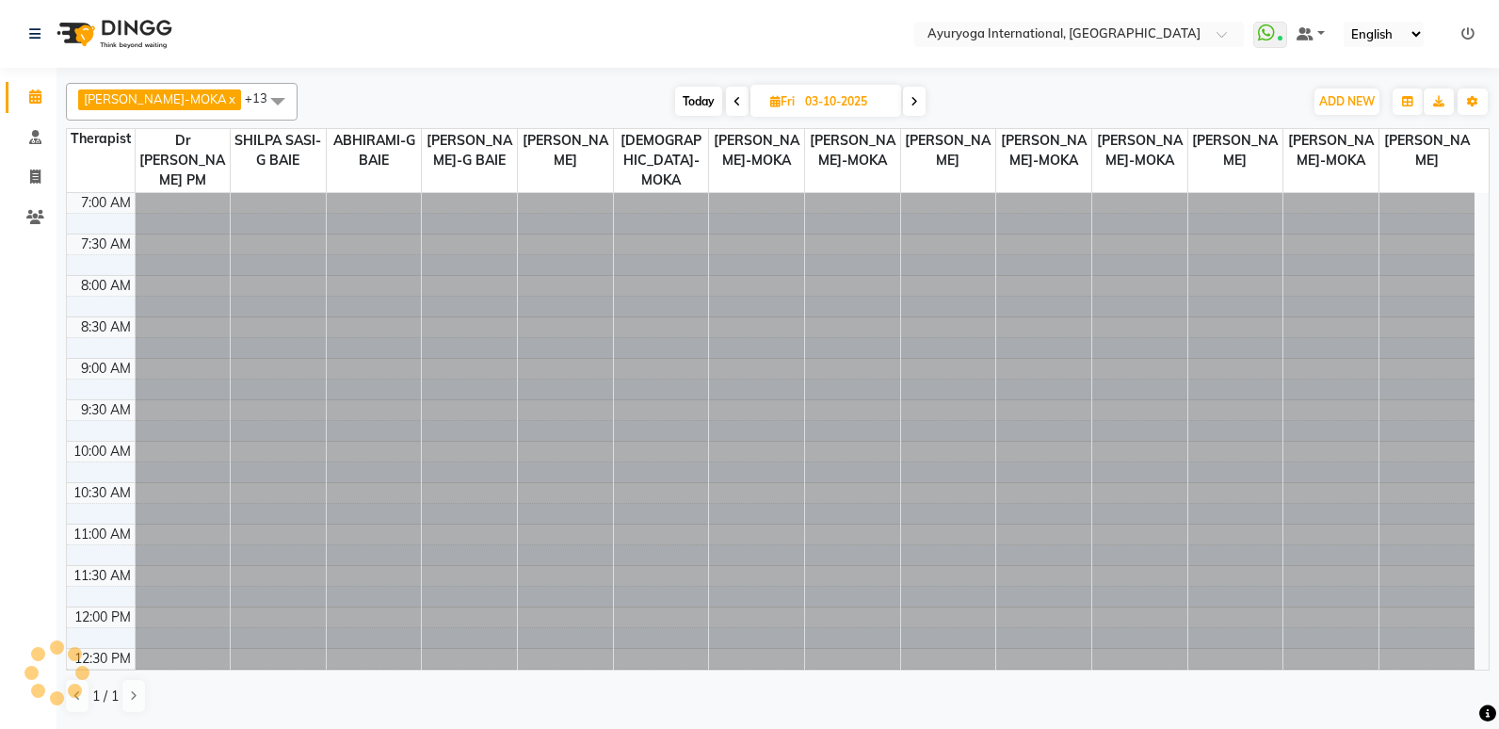
click at [911, 96] on icon at bounding box center [915, 101] width 8 height 11
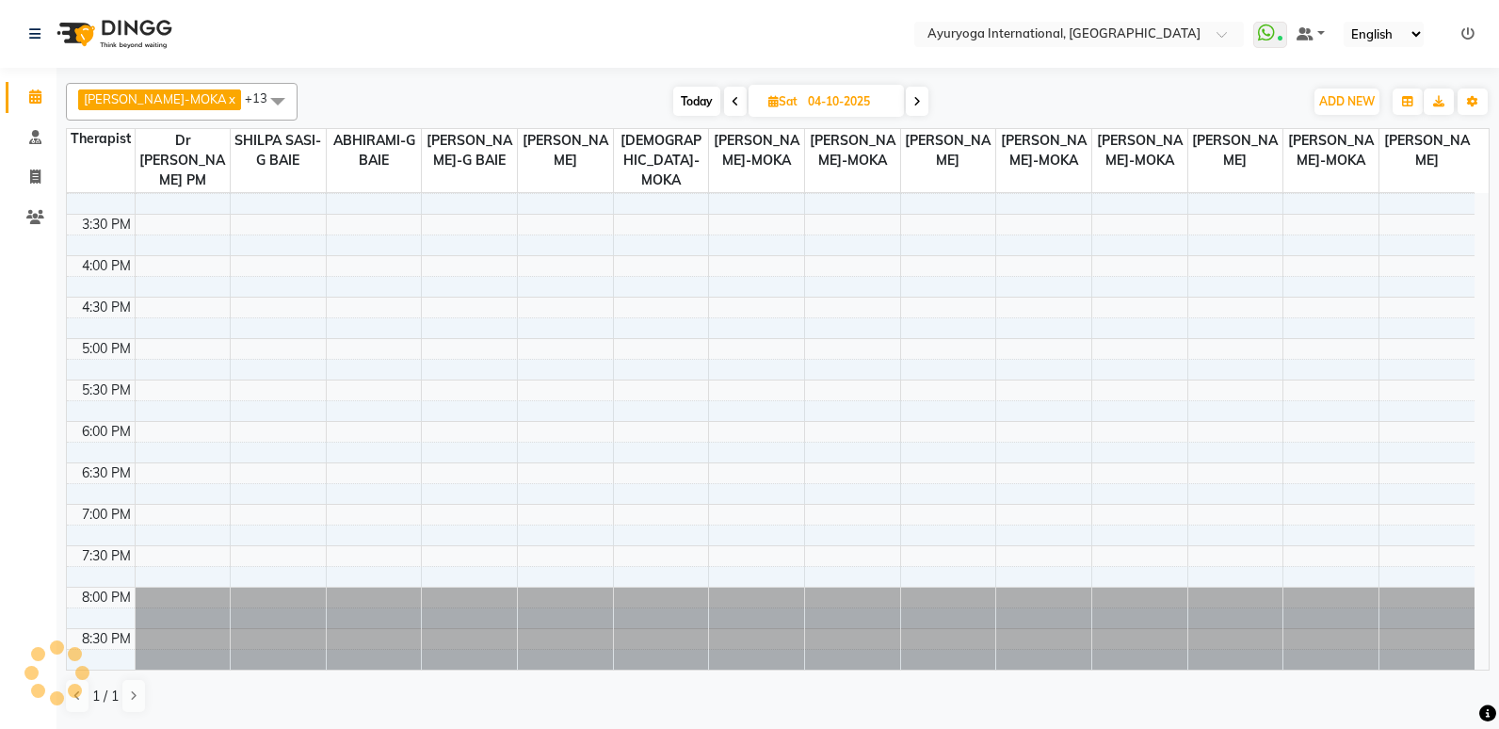
drag, startPoint x: 893, startPoint y: 95, endPoint x: 1069, endPoint y: 88, distance: 176.3
click at [1069, 88] on div "[DATE] [DATE]" at bounding box center [800, 102] width 987 height 28
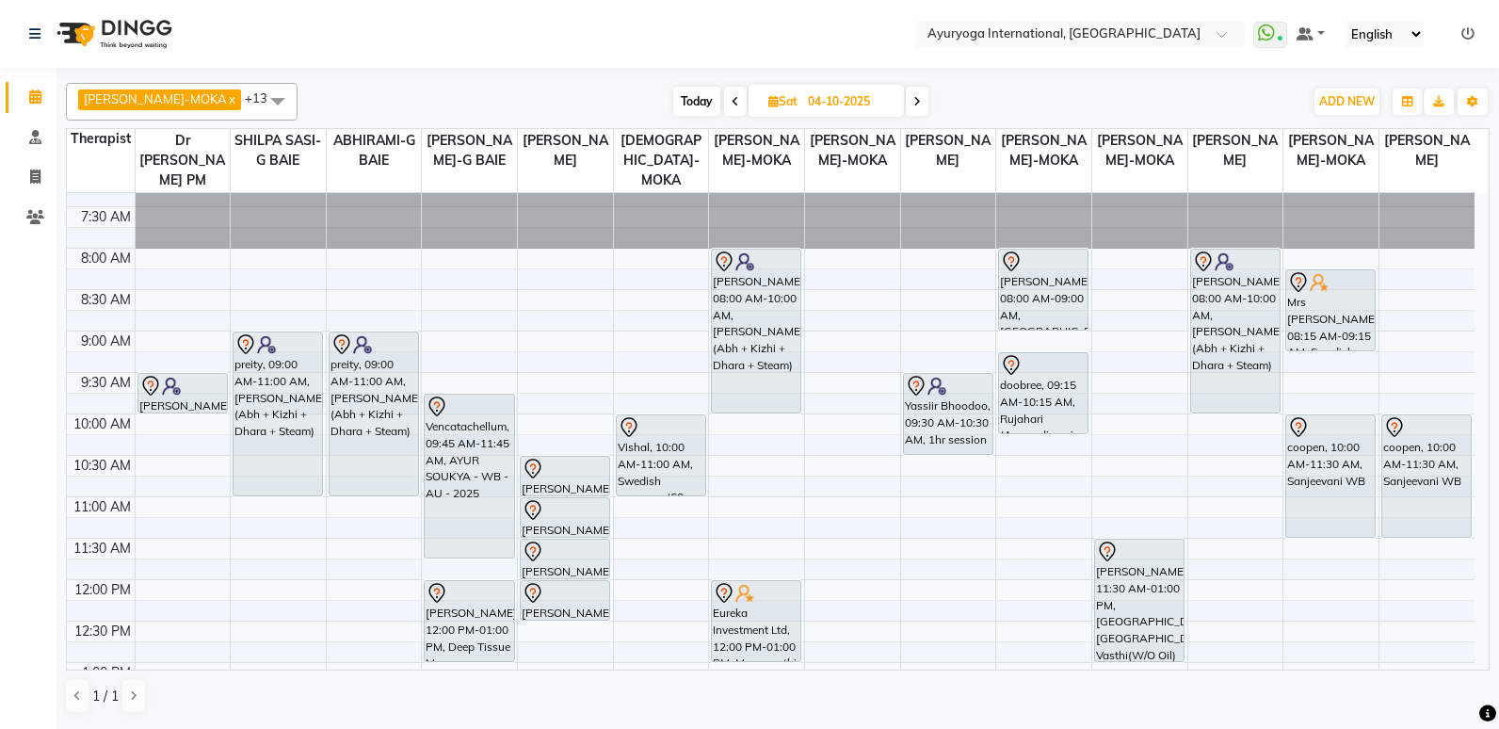
scroll to position [24, 0]
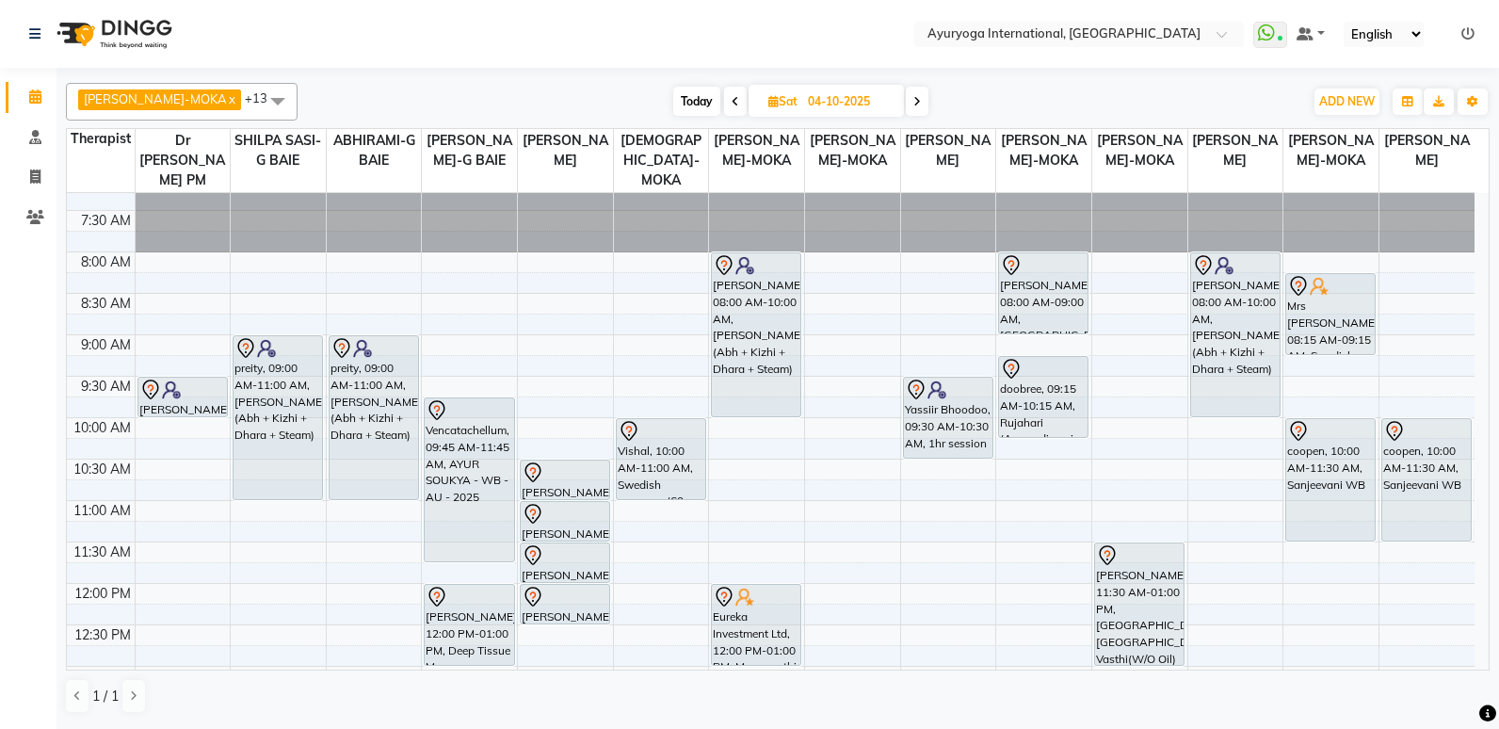
click at [675, 103] on span "Today" at bounding box center [696, 101] width 47 height 29
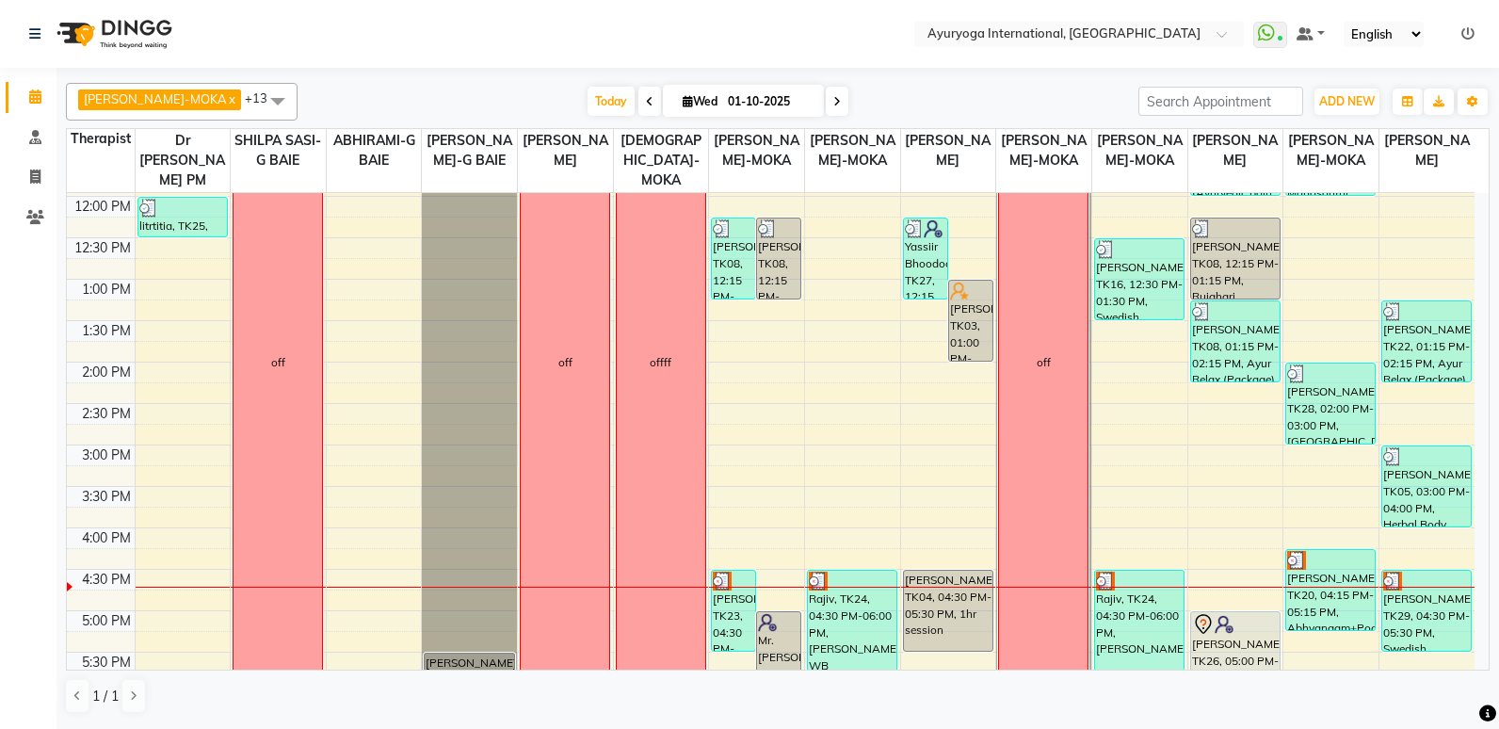
scroll to position [400, 0]
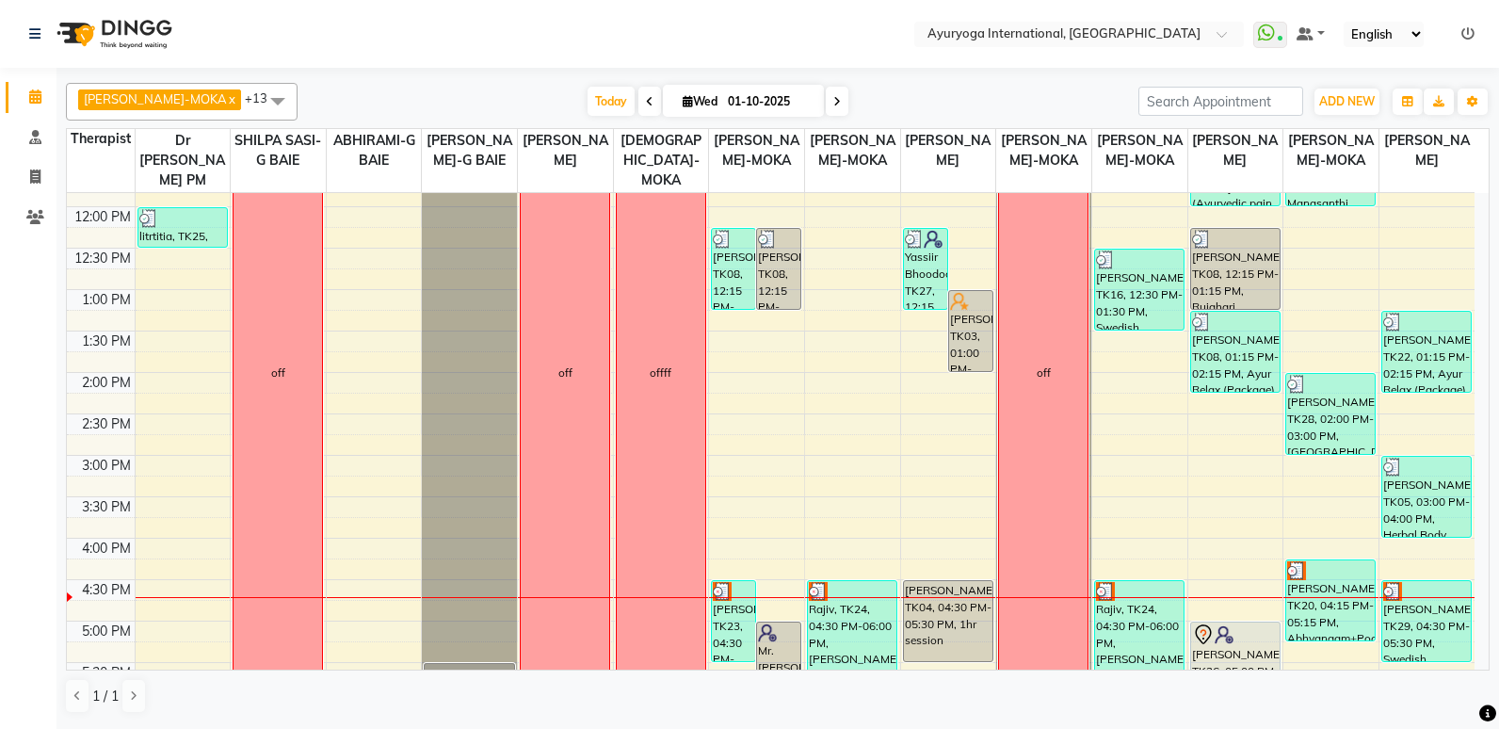
click at [826, 101] on span at bounding box center [837, 101] width 23 height 29
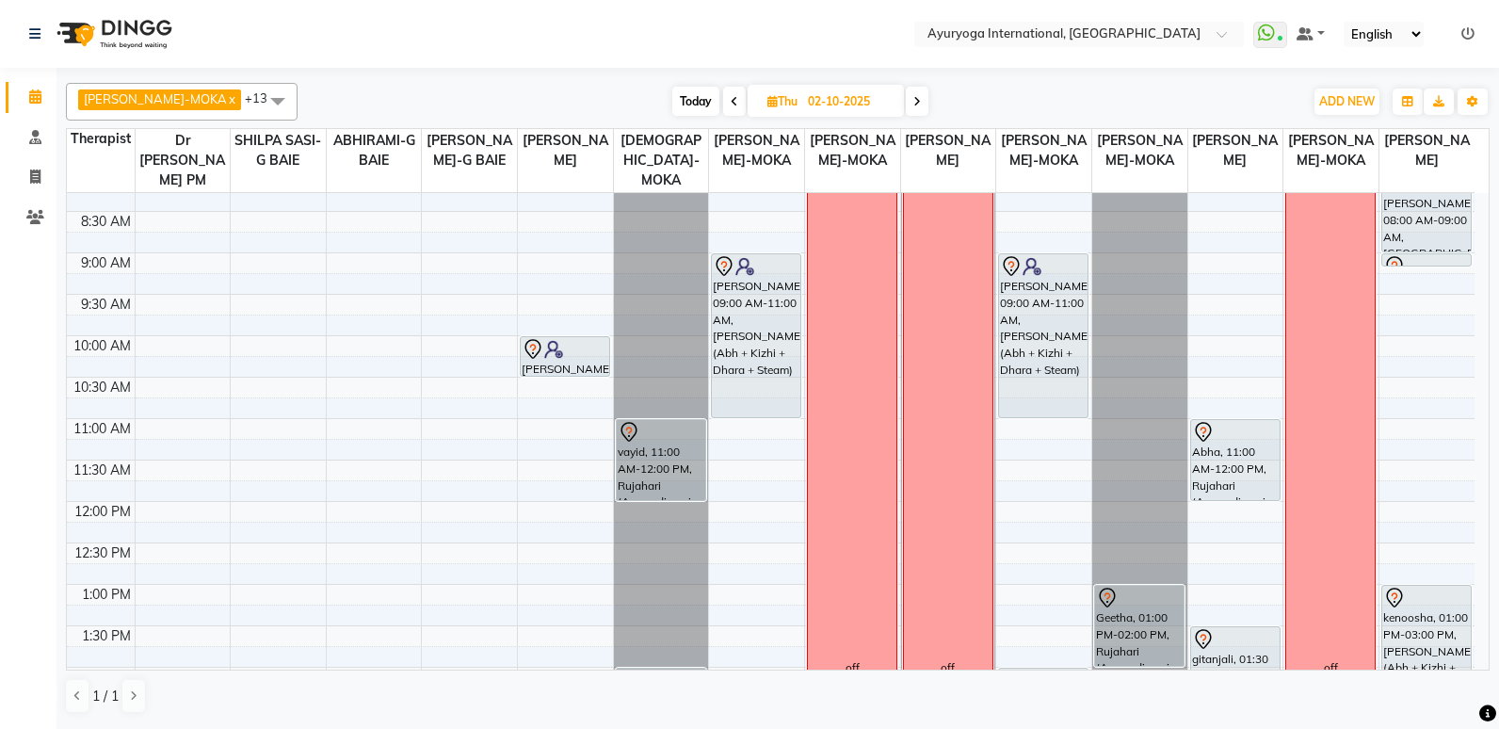
scroll to position [212, 0]
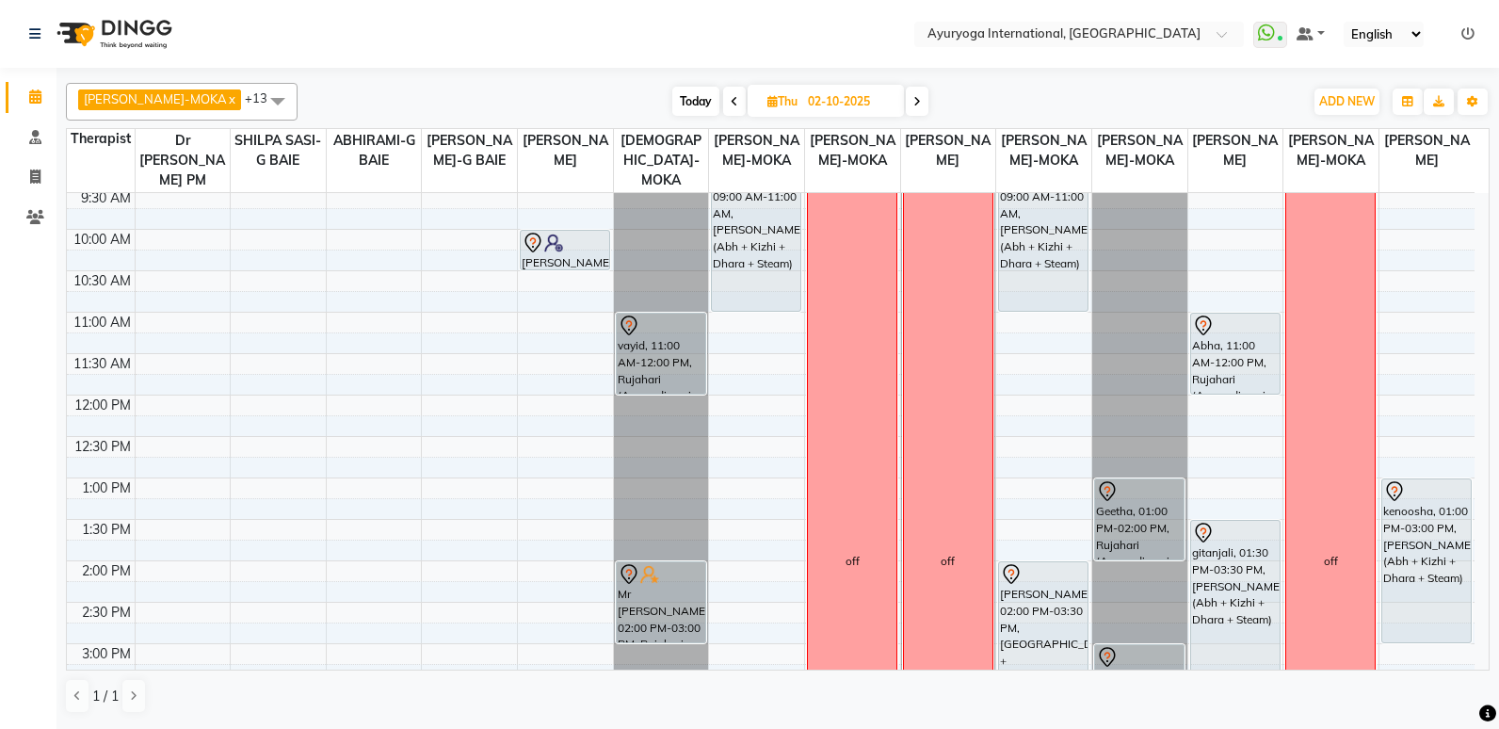
click at [906, 92] on span at bounding box center [917, 101] width 23 height 29
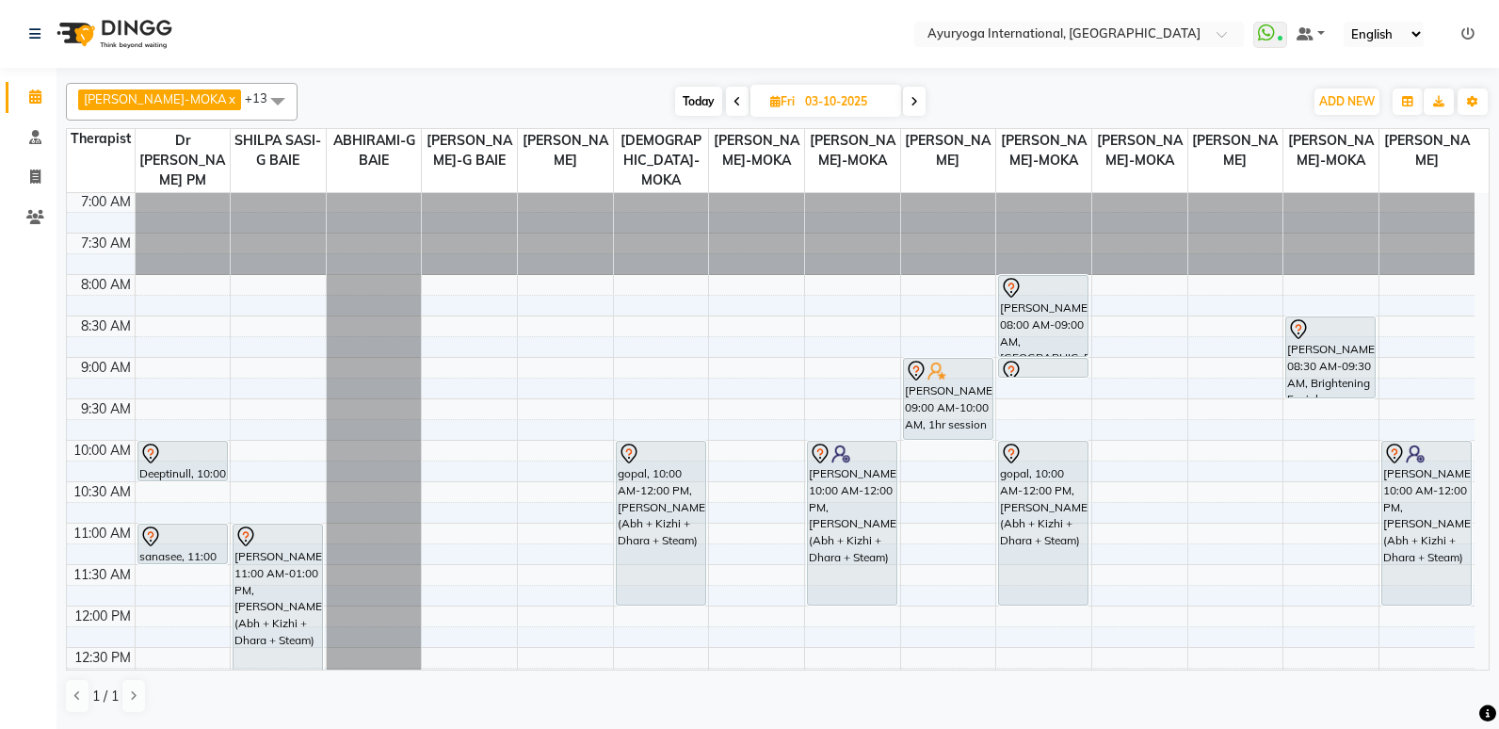
scroll to position [0, 0]
click at [685, 92] on span "Today" at bounding box center [698, 101] width 47 height 29
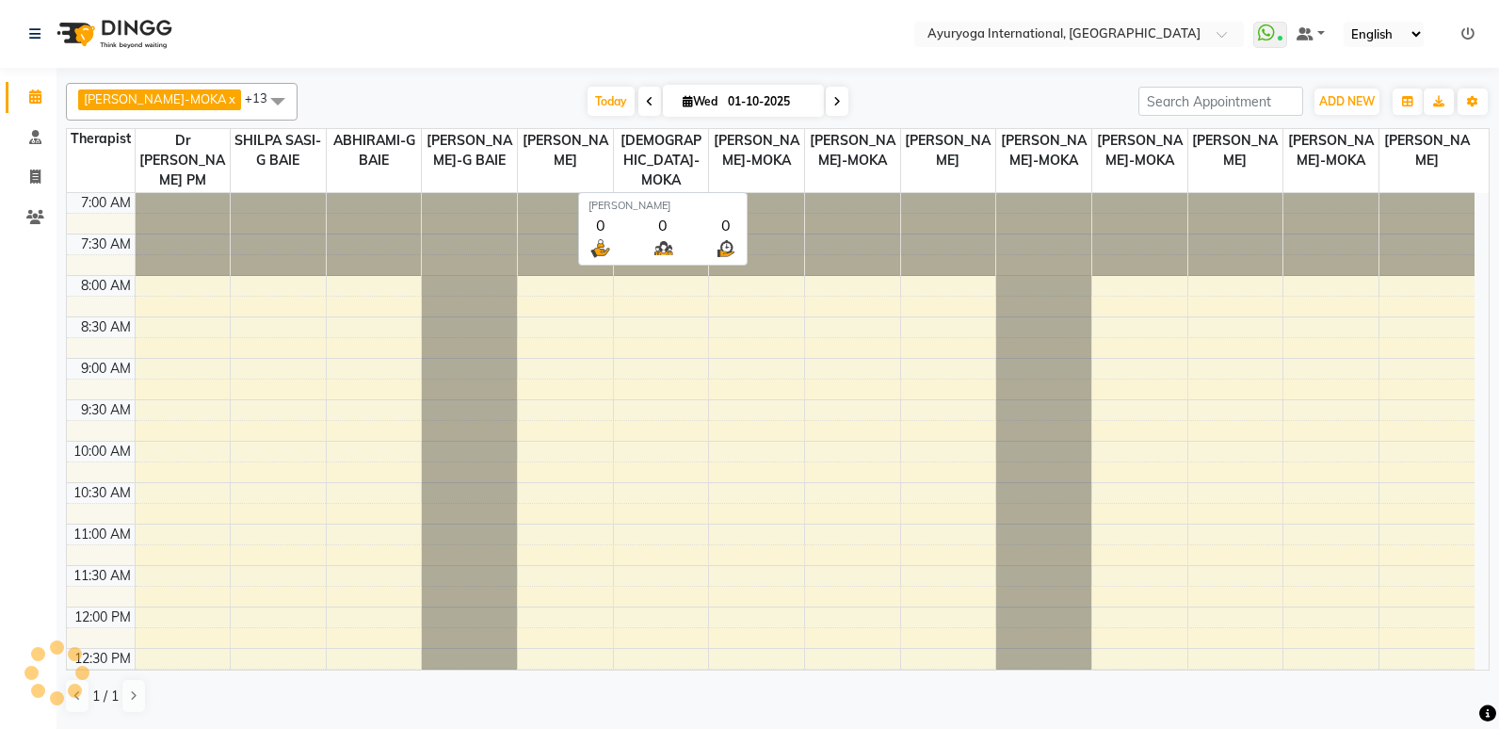
scroll to position [683, 0]
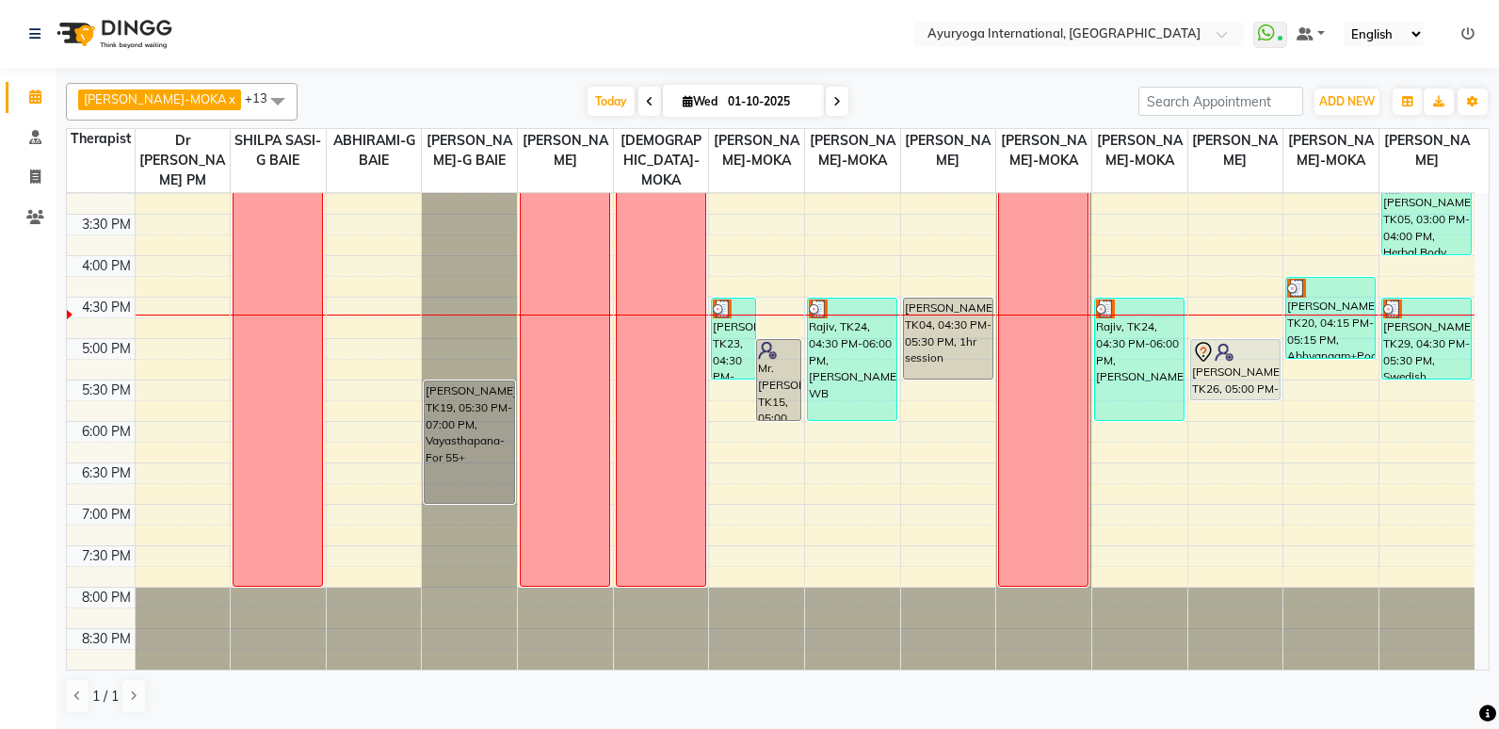
click at [826, 91] on span at bounding box center [837, 101] width 23 height 29
type input "02-10-2025"
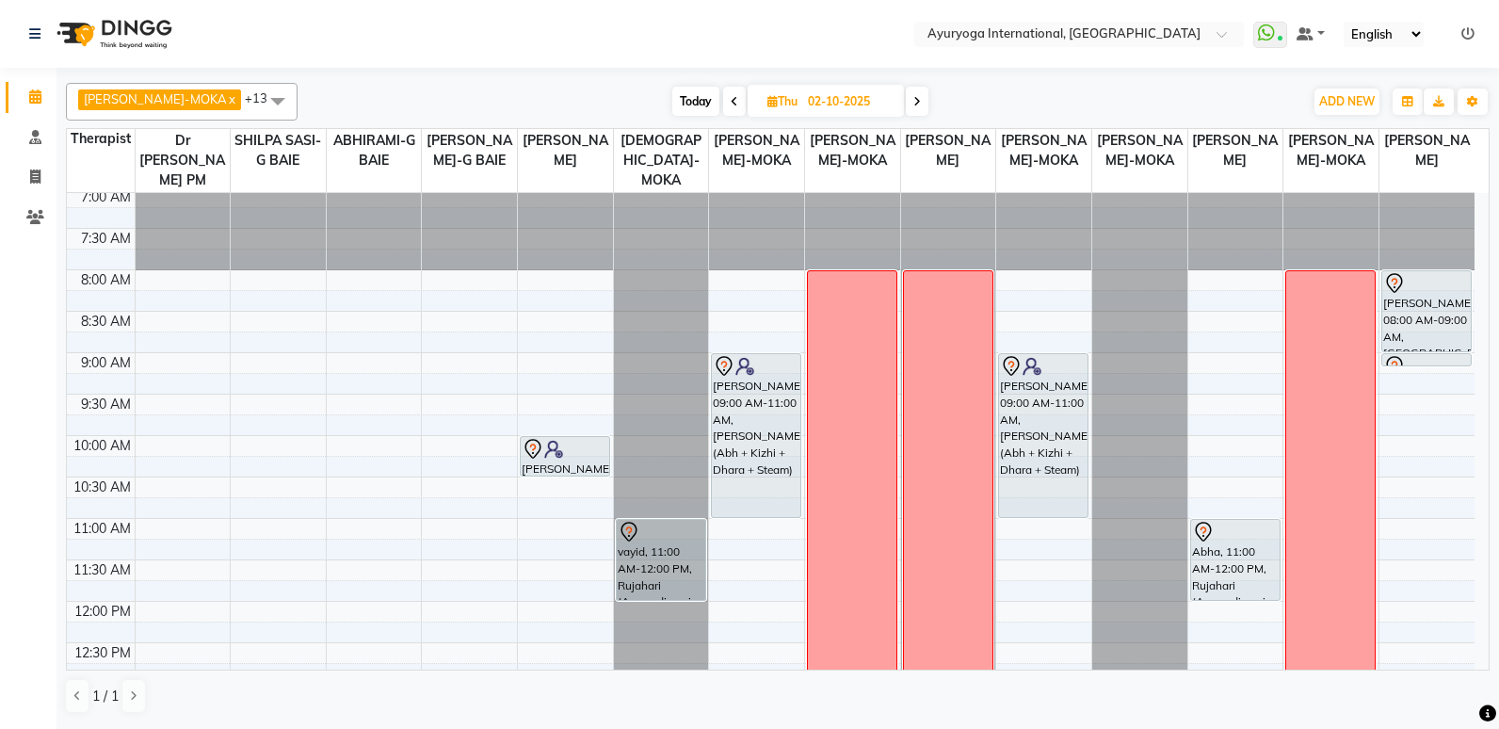
scroll to position [0, 0]
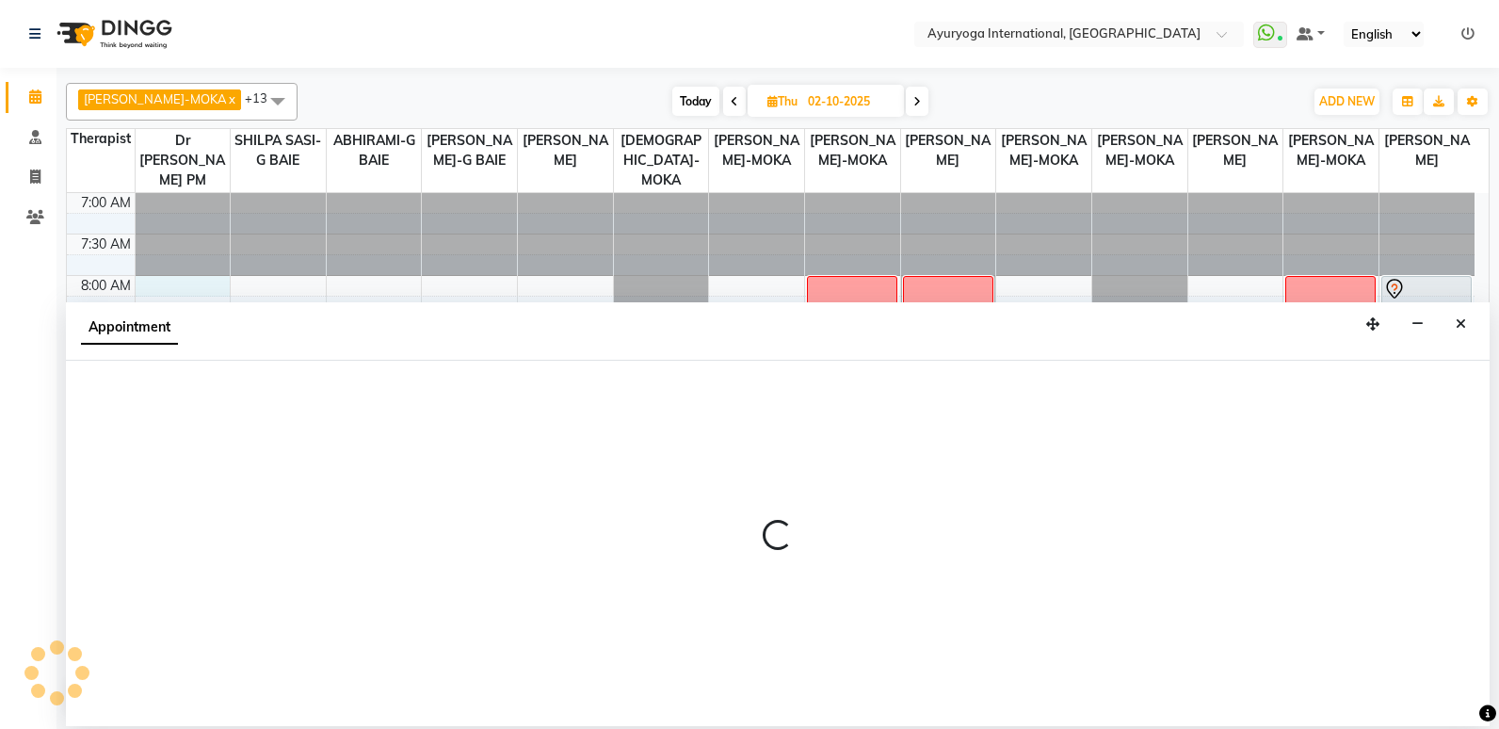
select select "92659"
select select "tentative"
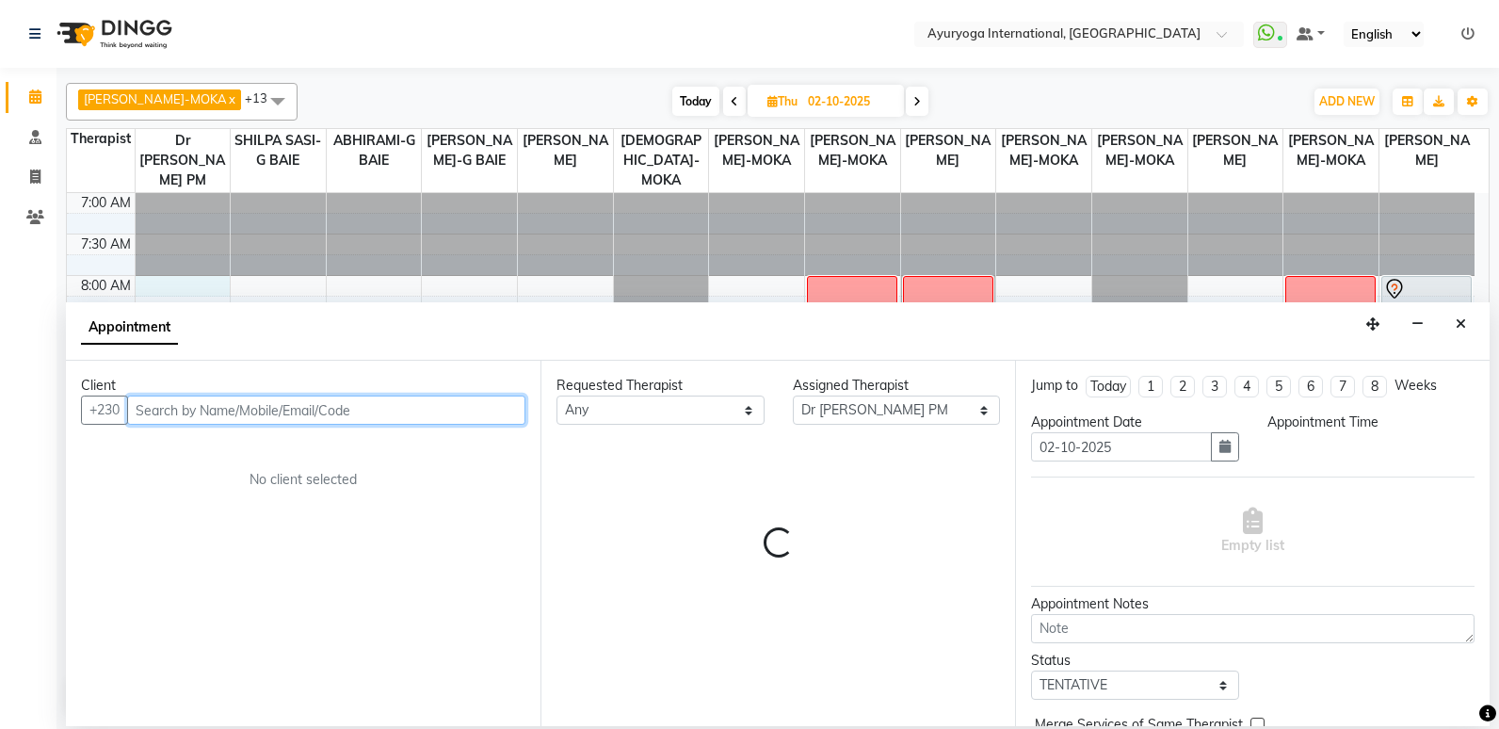
select select "480"
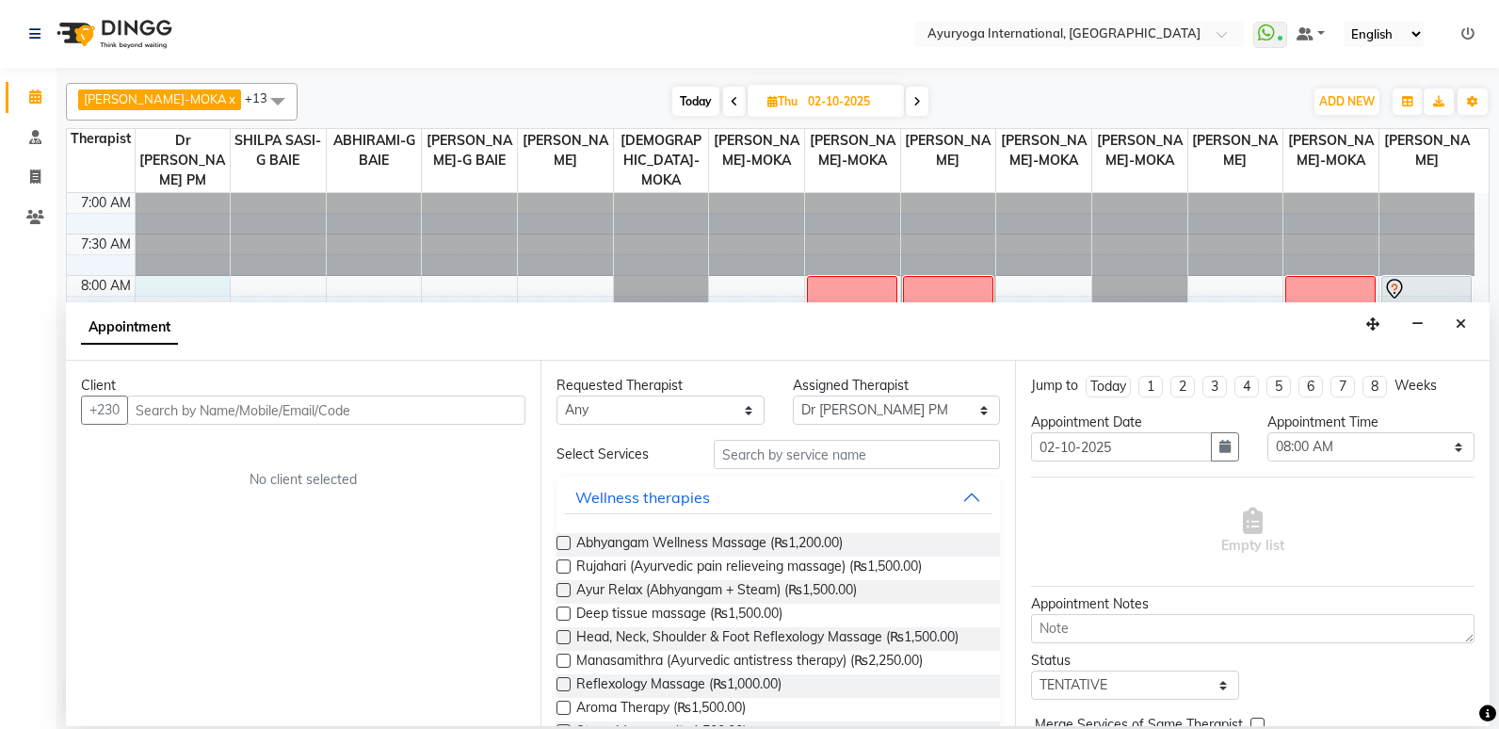
click at [250, 325] on div "Appointment" at bounding box center [778, 331] width 1424 height 58
drag, startPoint x: 250, startPoint y: 325, endPoint x: 408, endPoint y: 313, distance: 158.7
click at [408, 313] on div "Appointment" at bounding box center [778, 331] width 1424 height 58
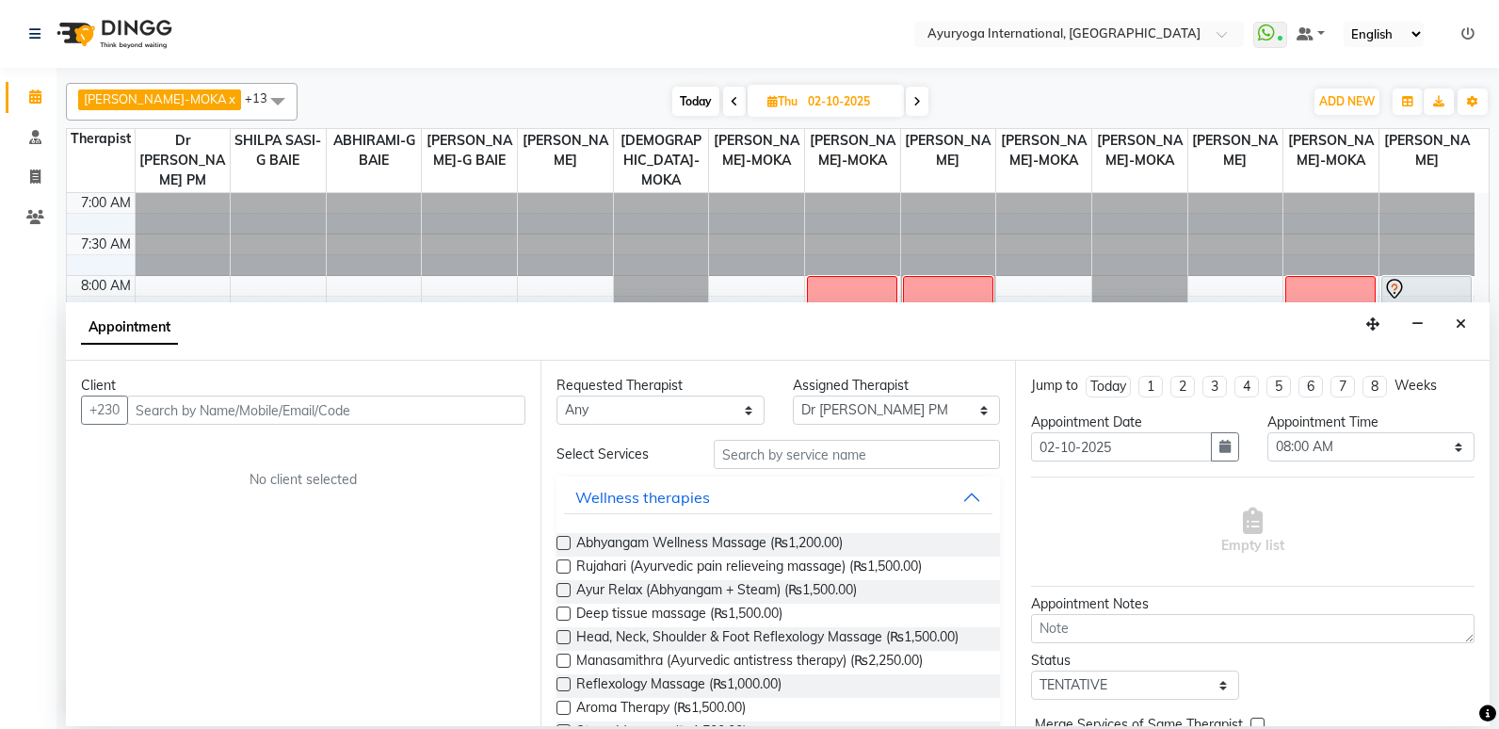
click at [672, 88] on span "Today" at bounding box center [695, 101] width 47 height 29
type input "01-10-2025"
select select "480"
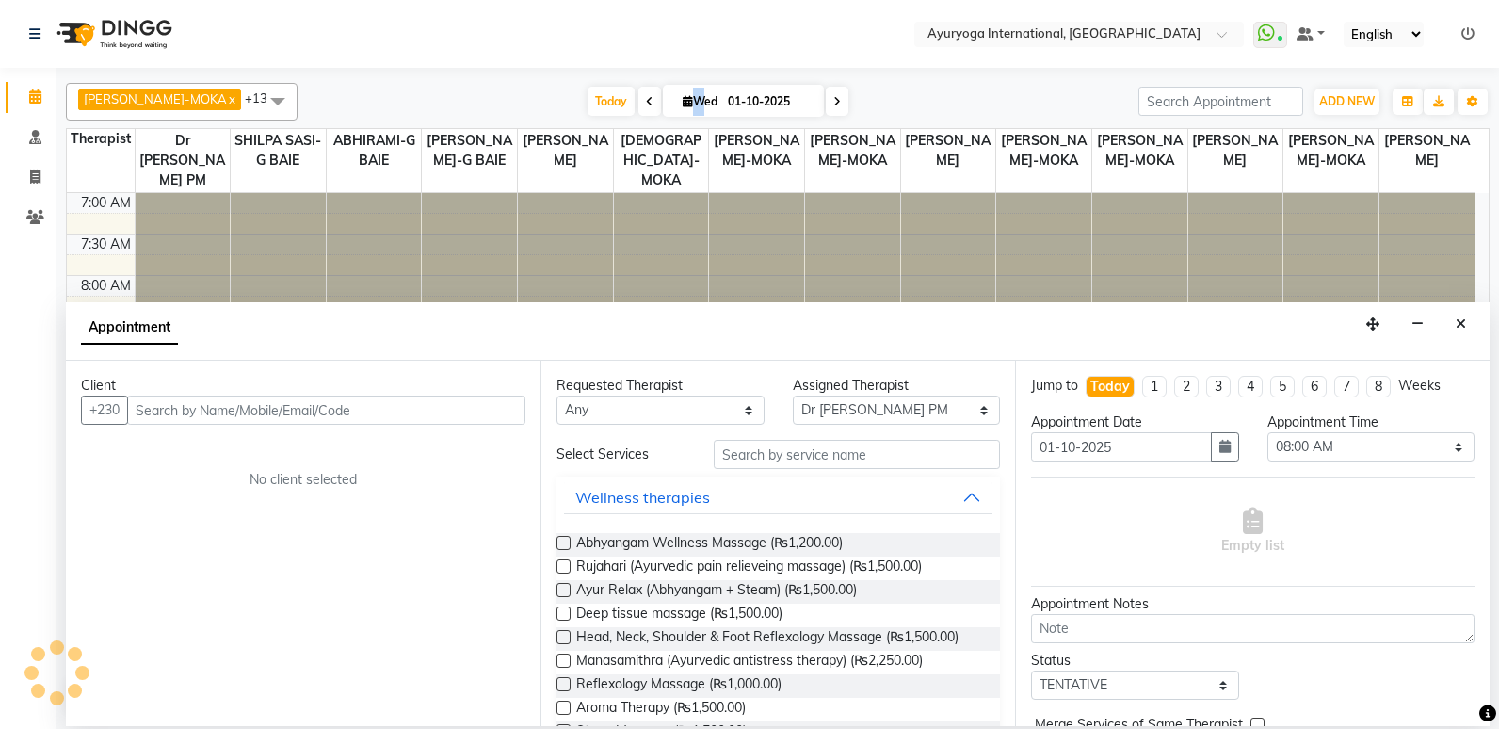
click at [665, 88] on span "[DATE]" at bounding box center [743, 101] width 161 height 32
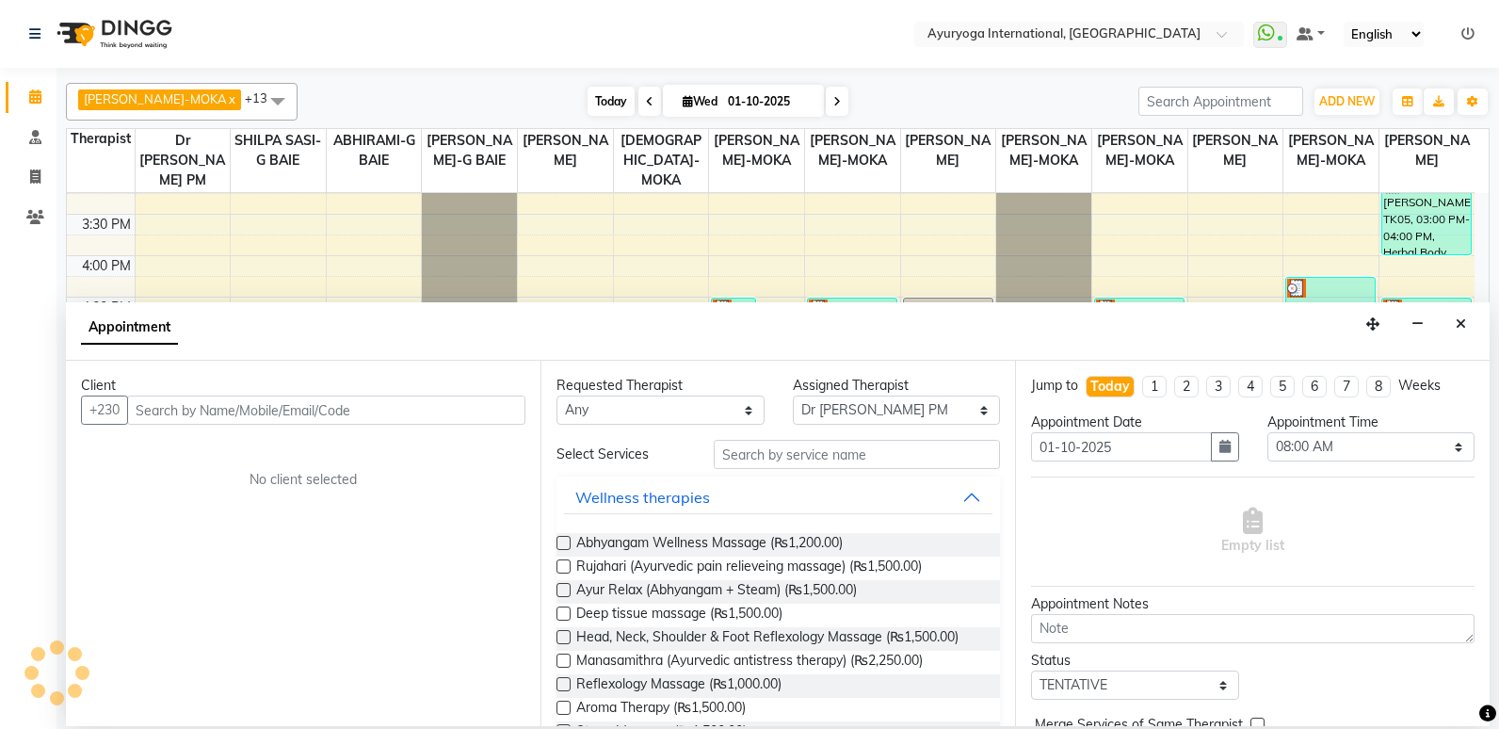
click at [593, 96] on span "Today" at bounding box center [611, 101] width 47 height 29
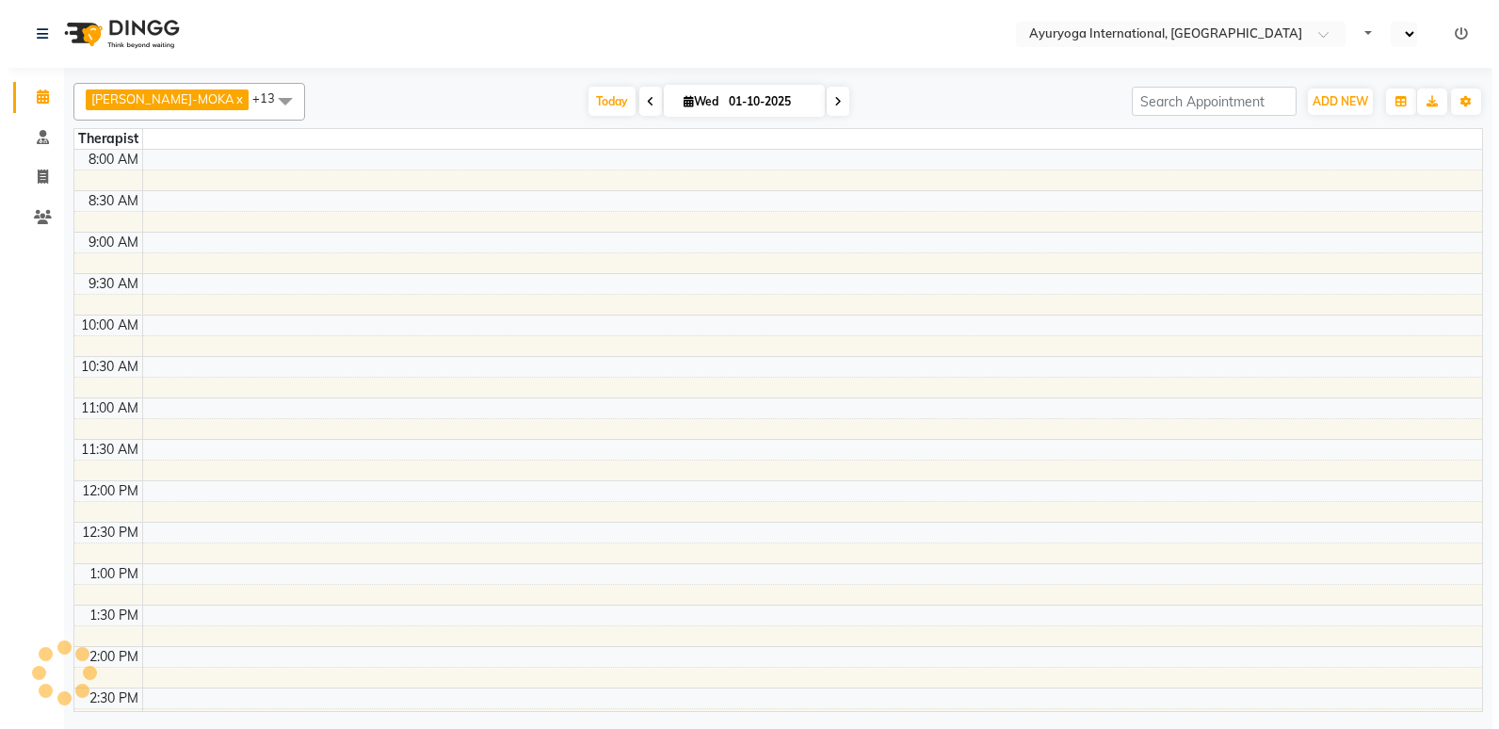
scroll to position [432, 0]
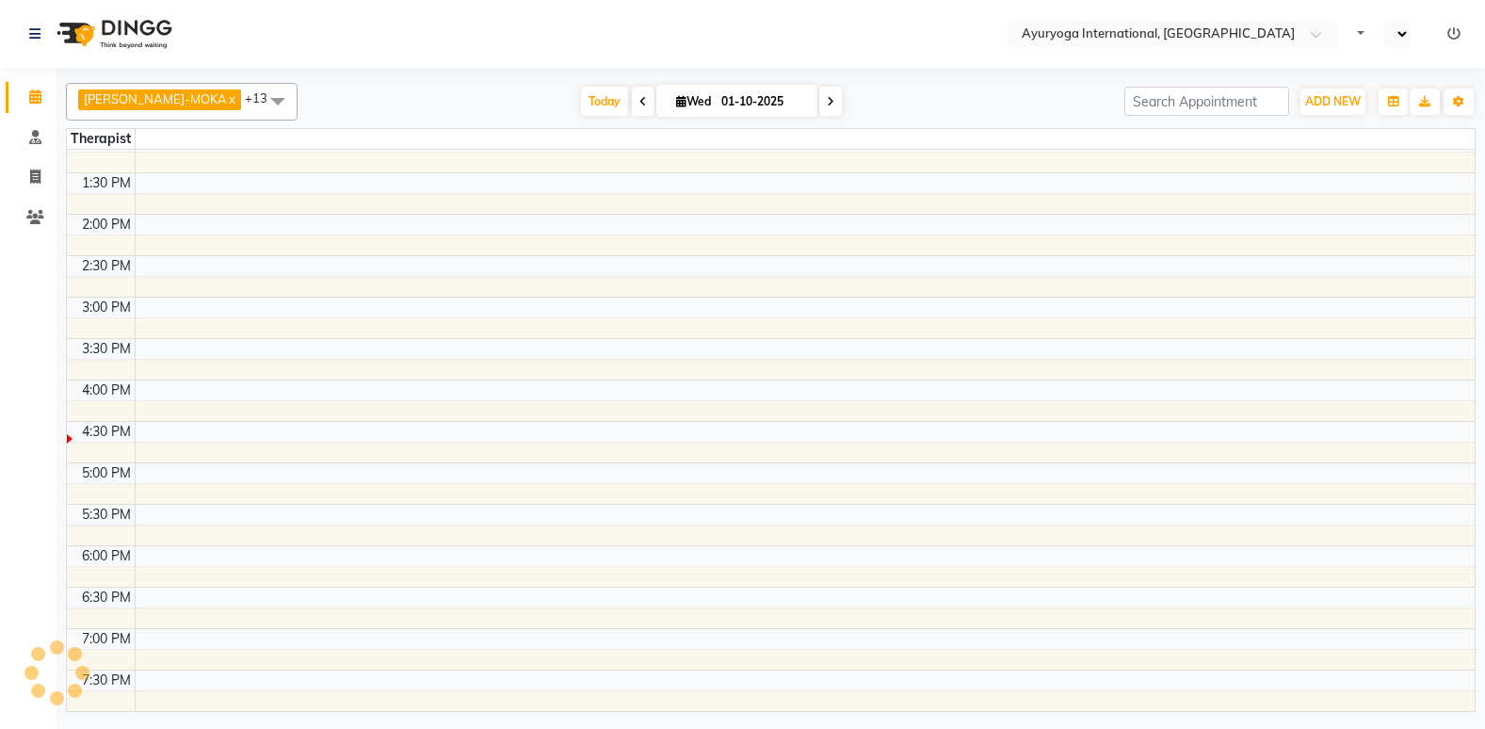
select select "en"
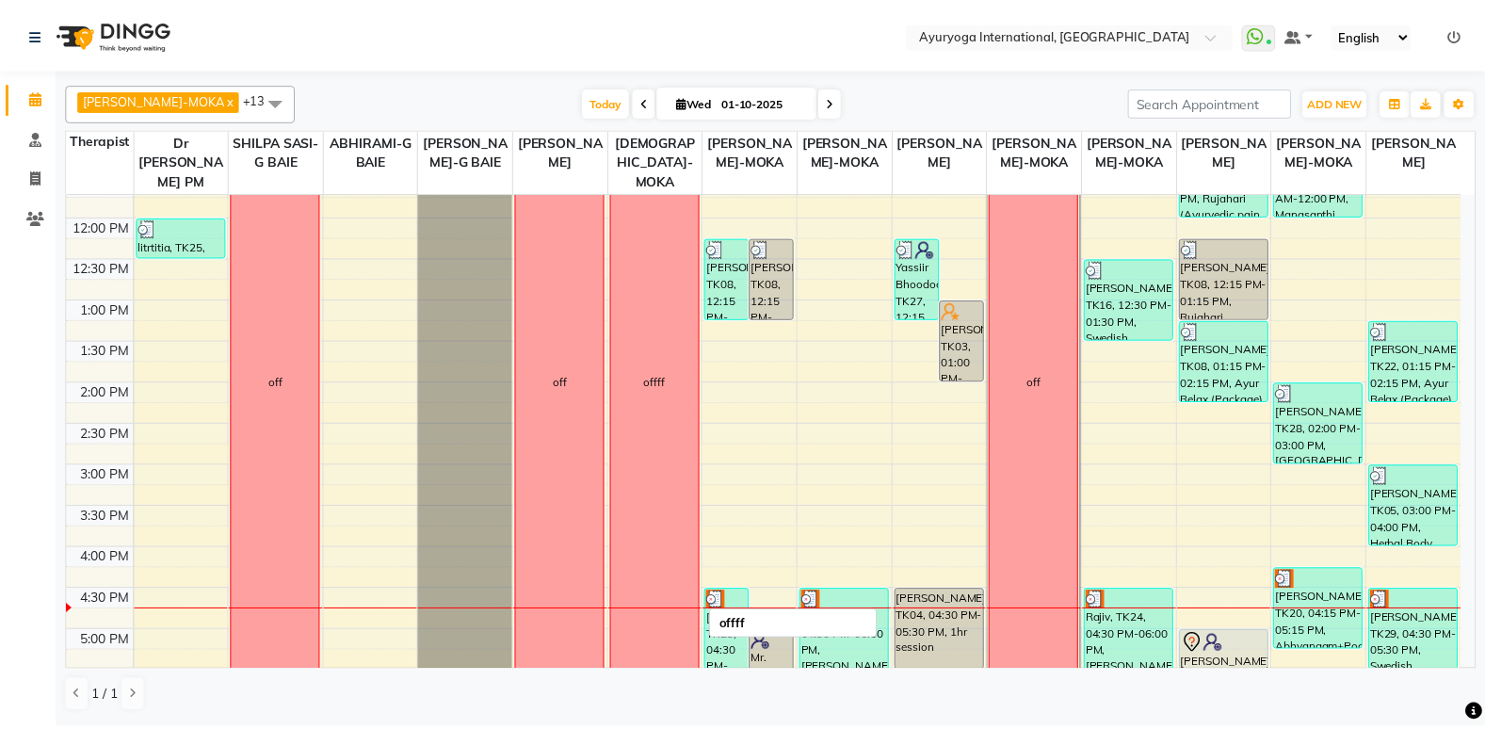
scroll to position [24, 0]
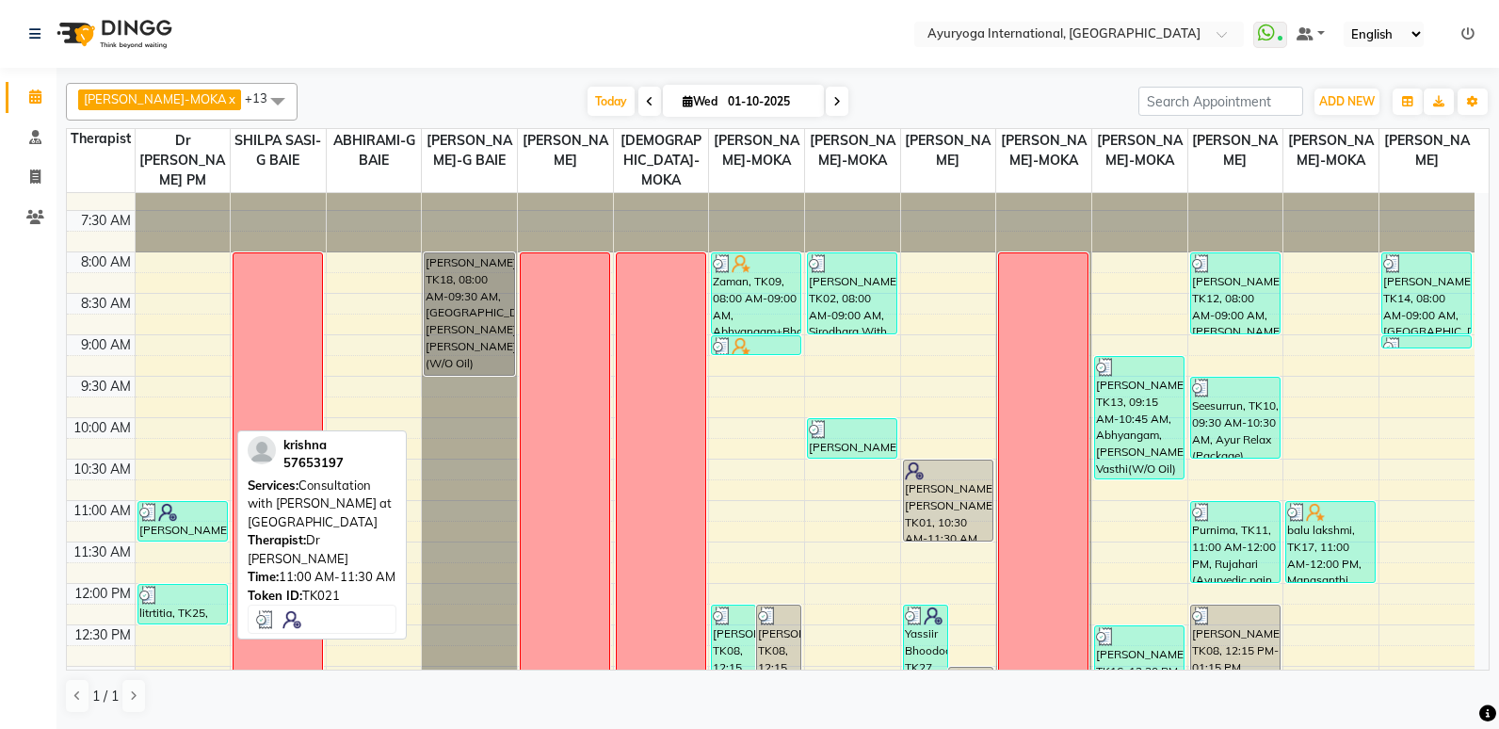
click at [199, 515] on div at bounding box center [182, 512] width 87 height 19
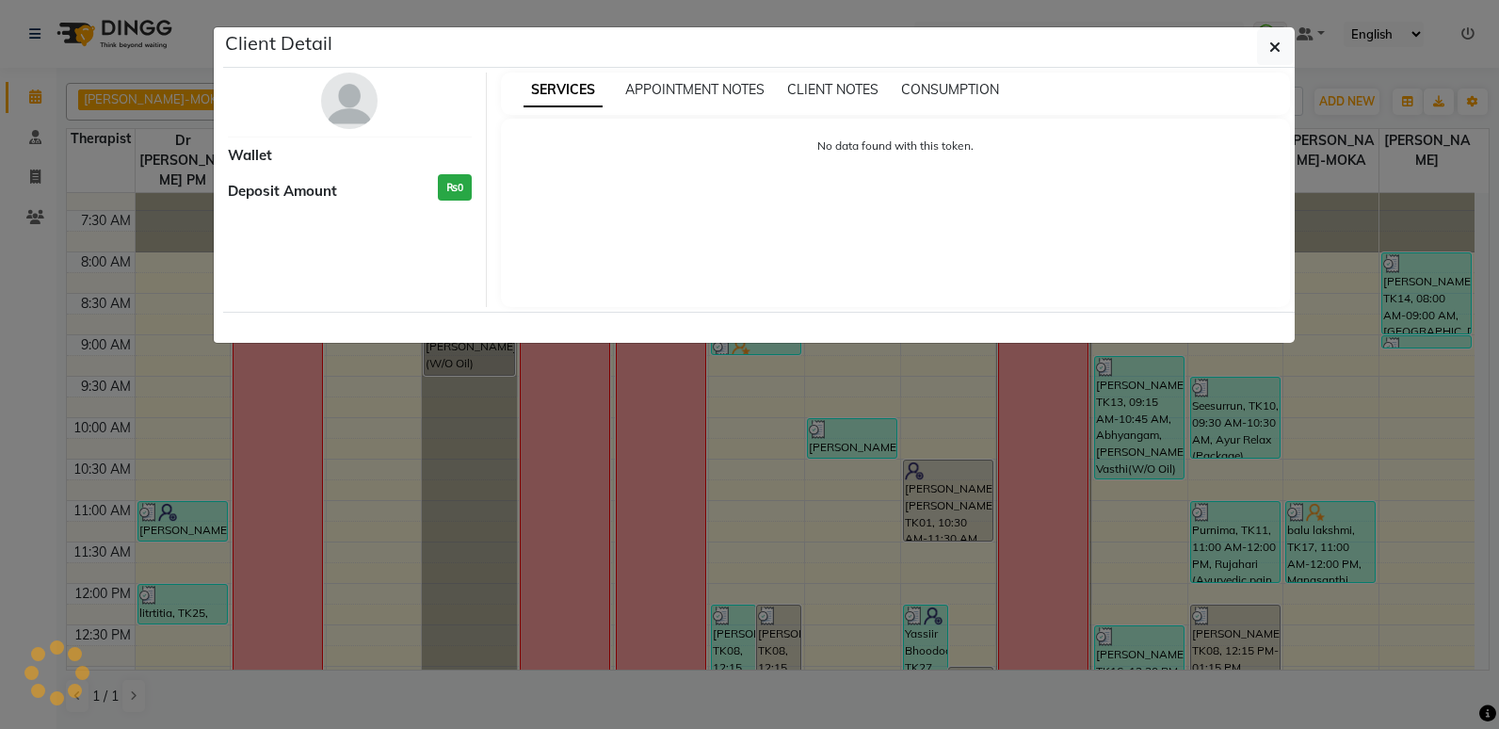
select select "3"
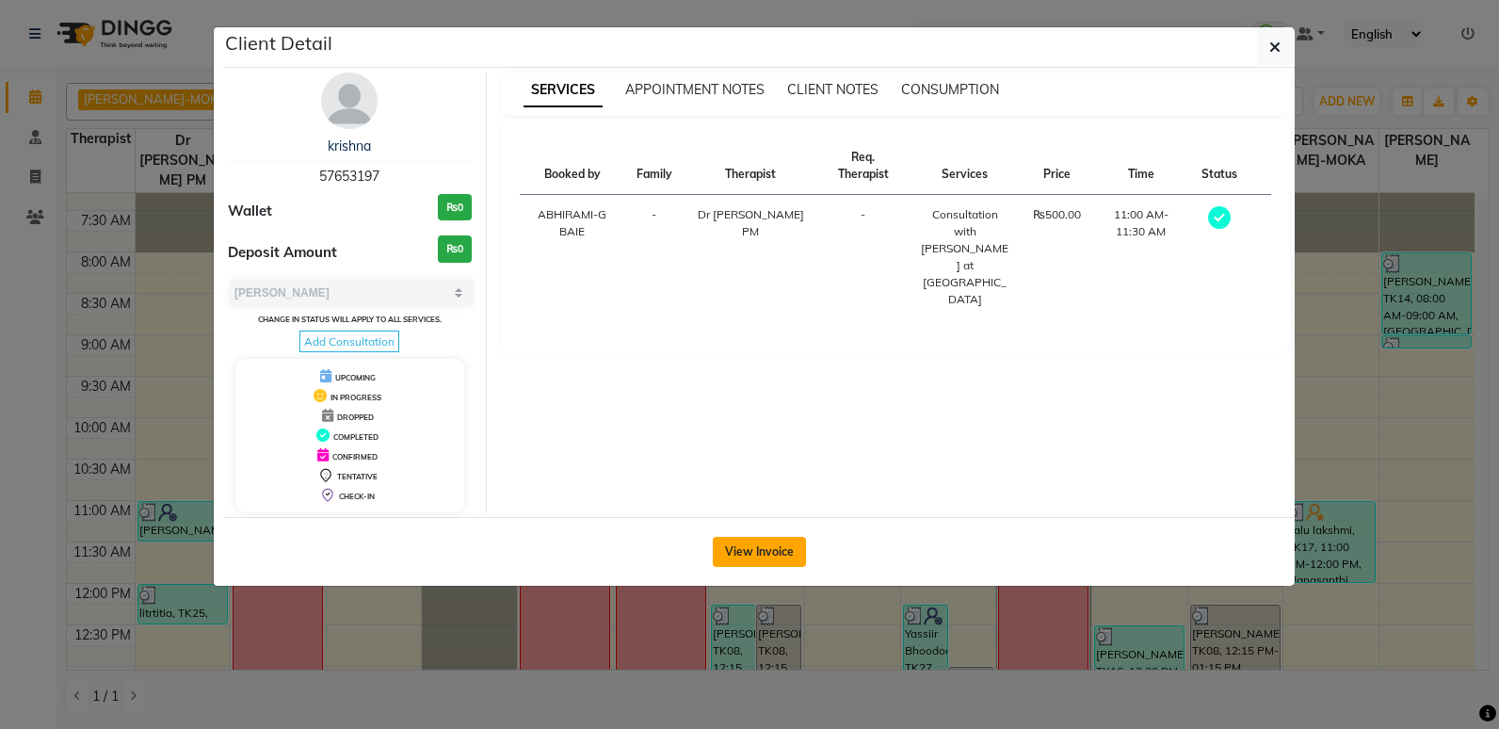
click at [729, 550] on button "View Invoice" at bounding box center [759, 552] width 93 height 30
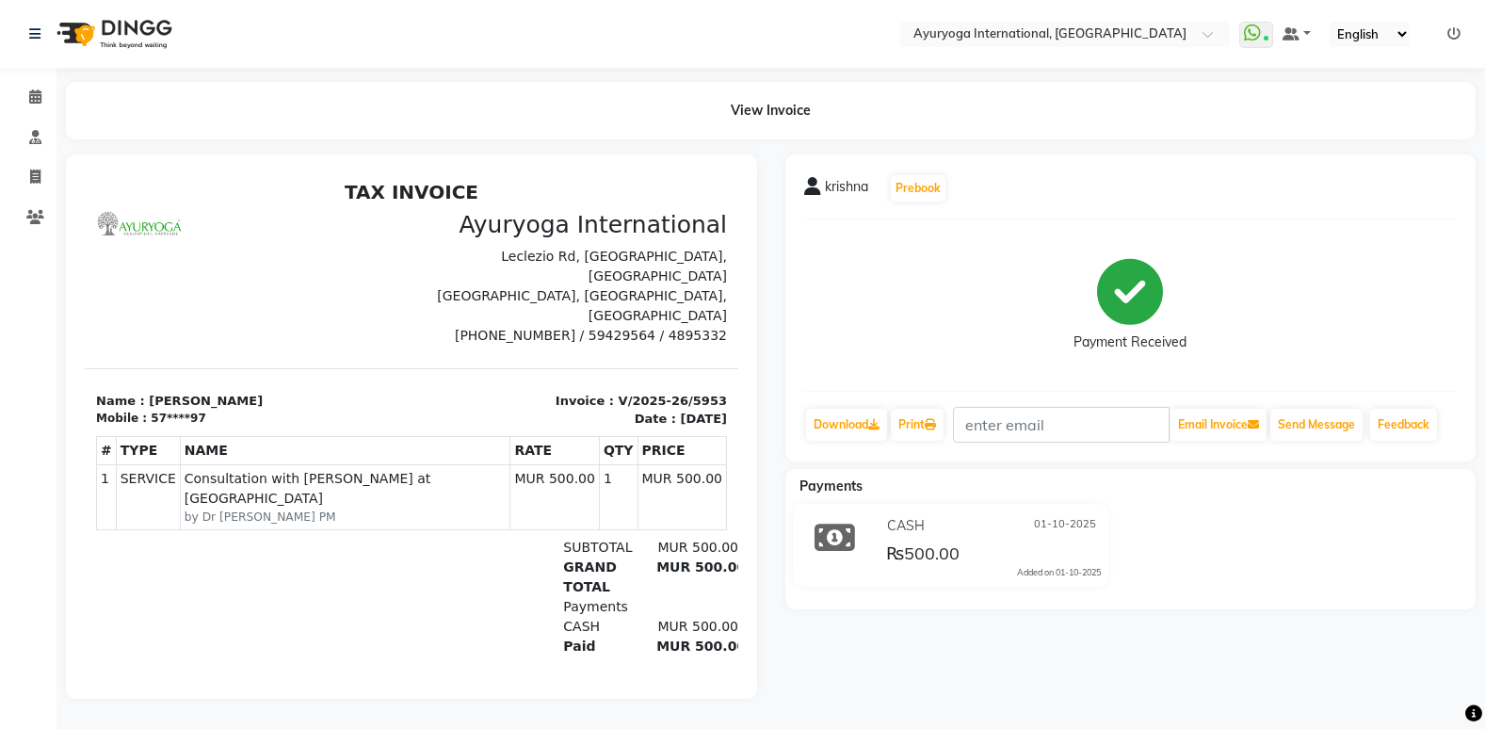
click at [134, 21] on img at bounding box center [112, 34] width 129 height 53
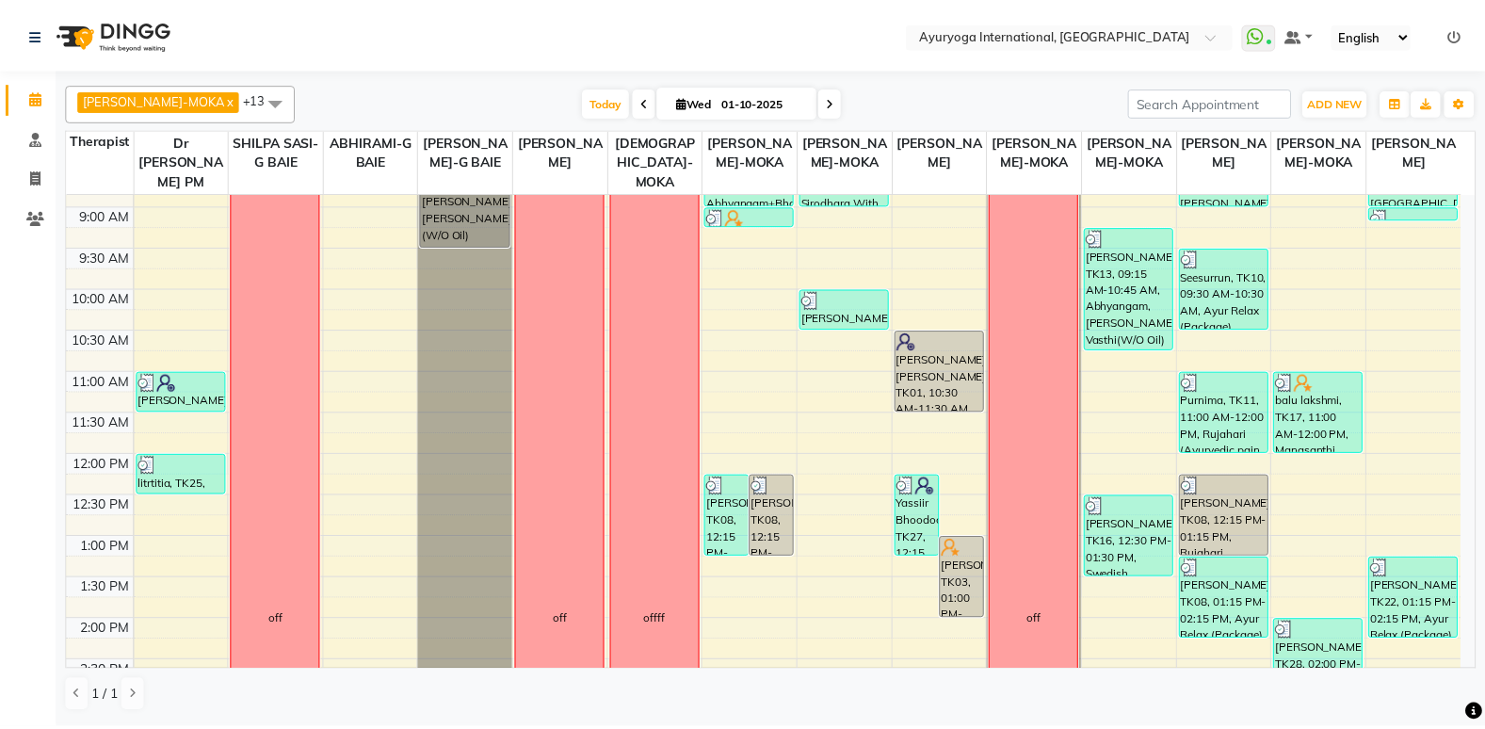
scroll to position [188, 0]
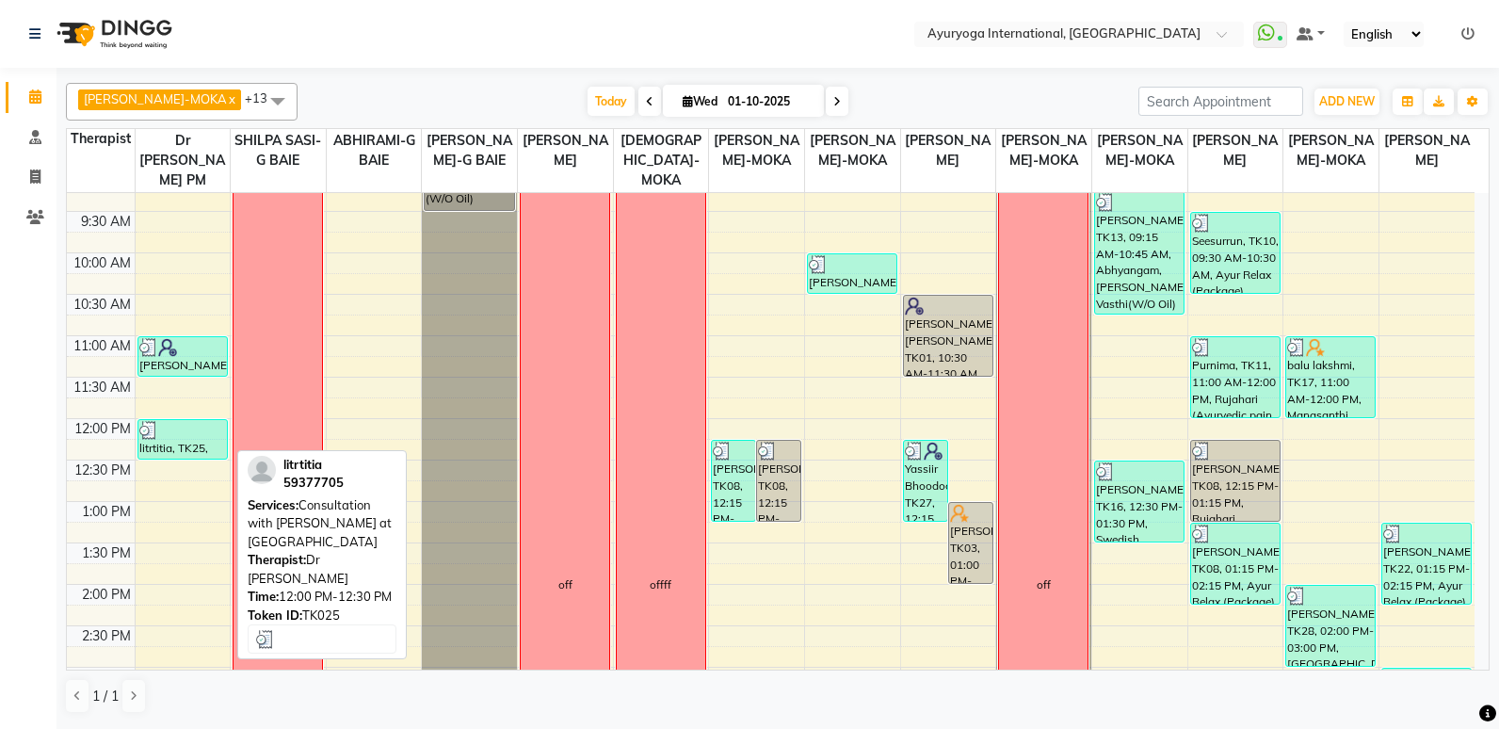
click at [176, 454] on div "litrtitia, TK25, 12:00 PM-12:30 PM, Consultation with [PERSON_NAME] at [GEOGRAP…" at bounding box center [182, 439] width 89 height 39
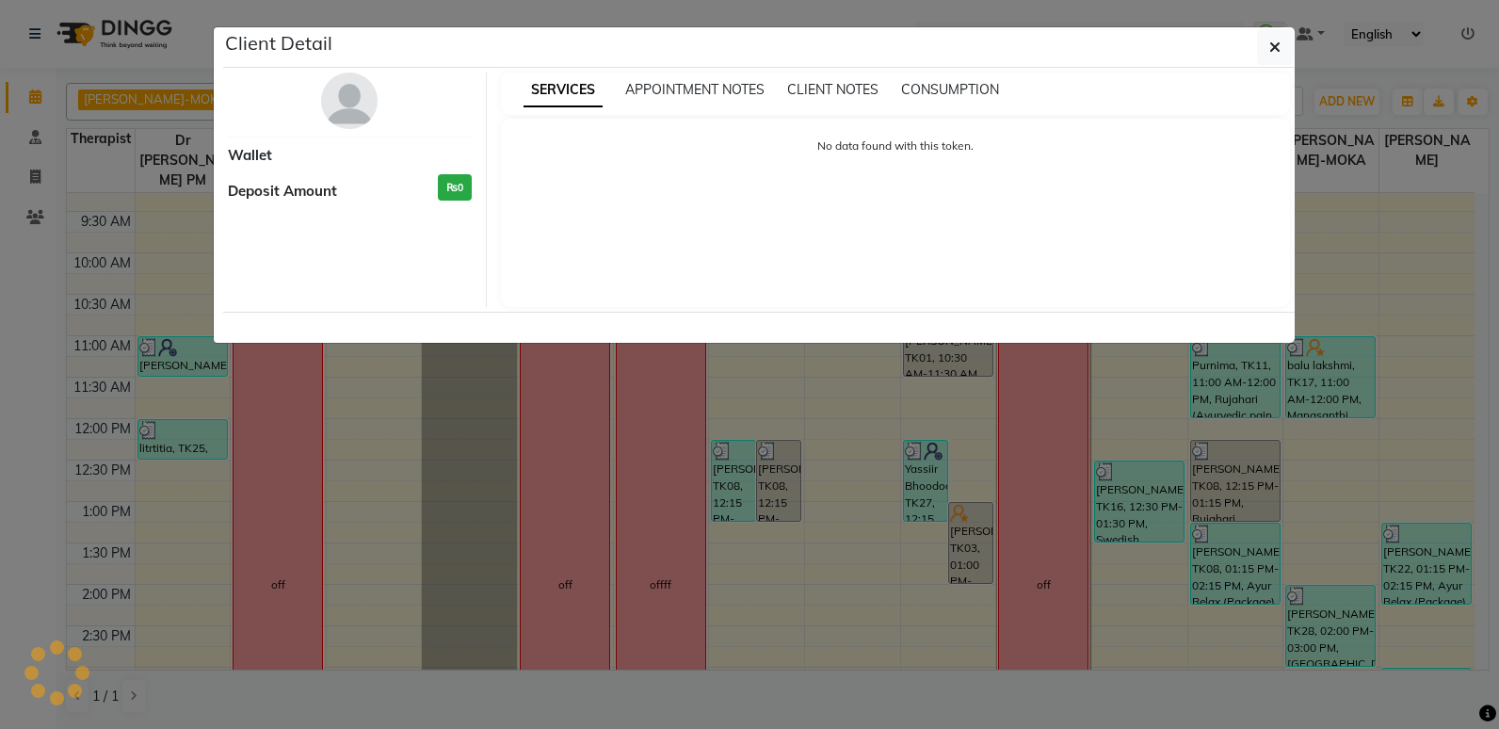
select select "3"
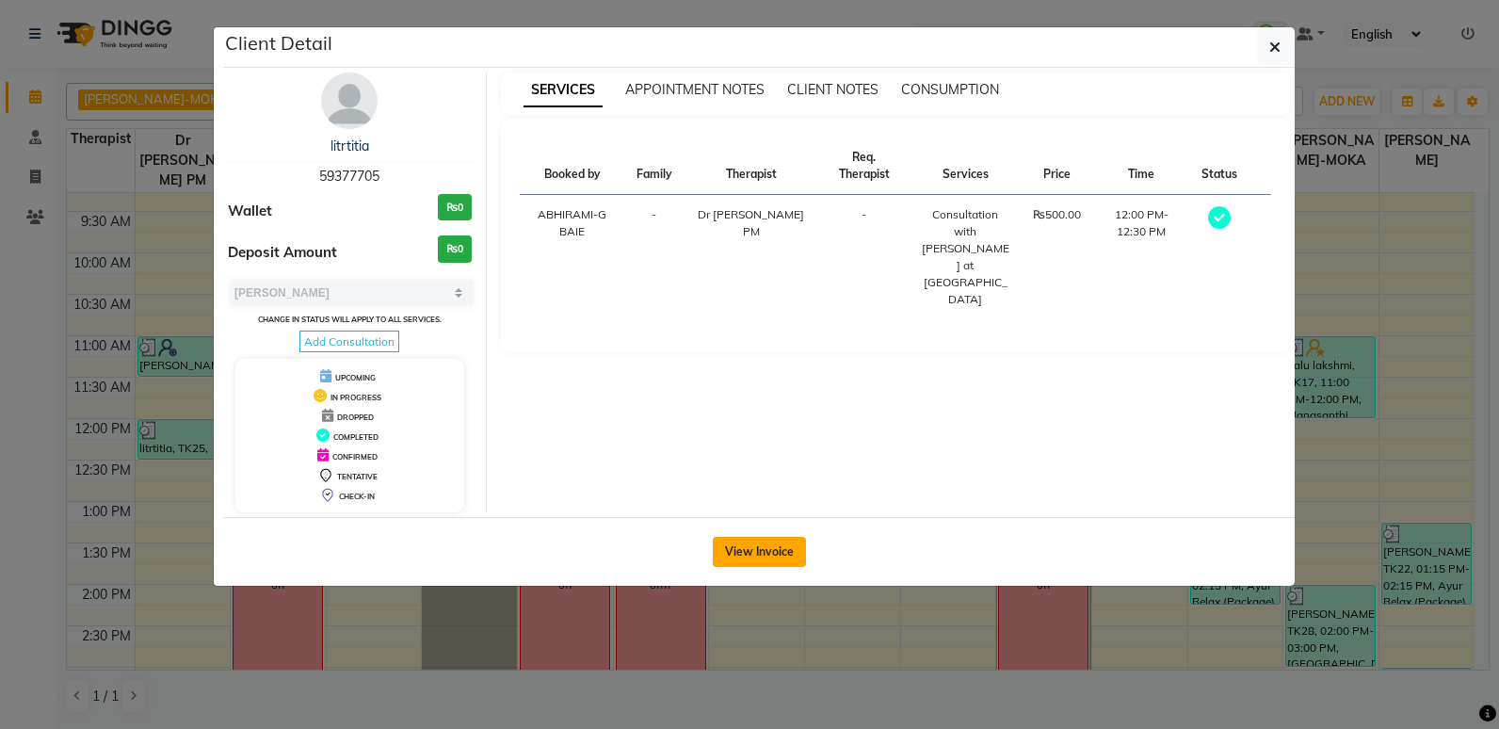
drag, startPoint x: 771, startPoint y: 541, endPoint x: 783, endPoint y: 541, distance: 12.2
click at [783, 541] on button "View Invoice" at bounding box center [759, 552] width 93 height 30
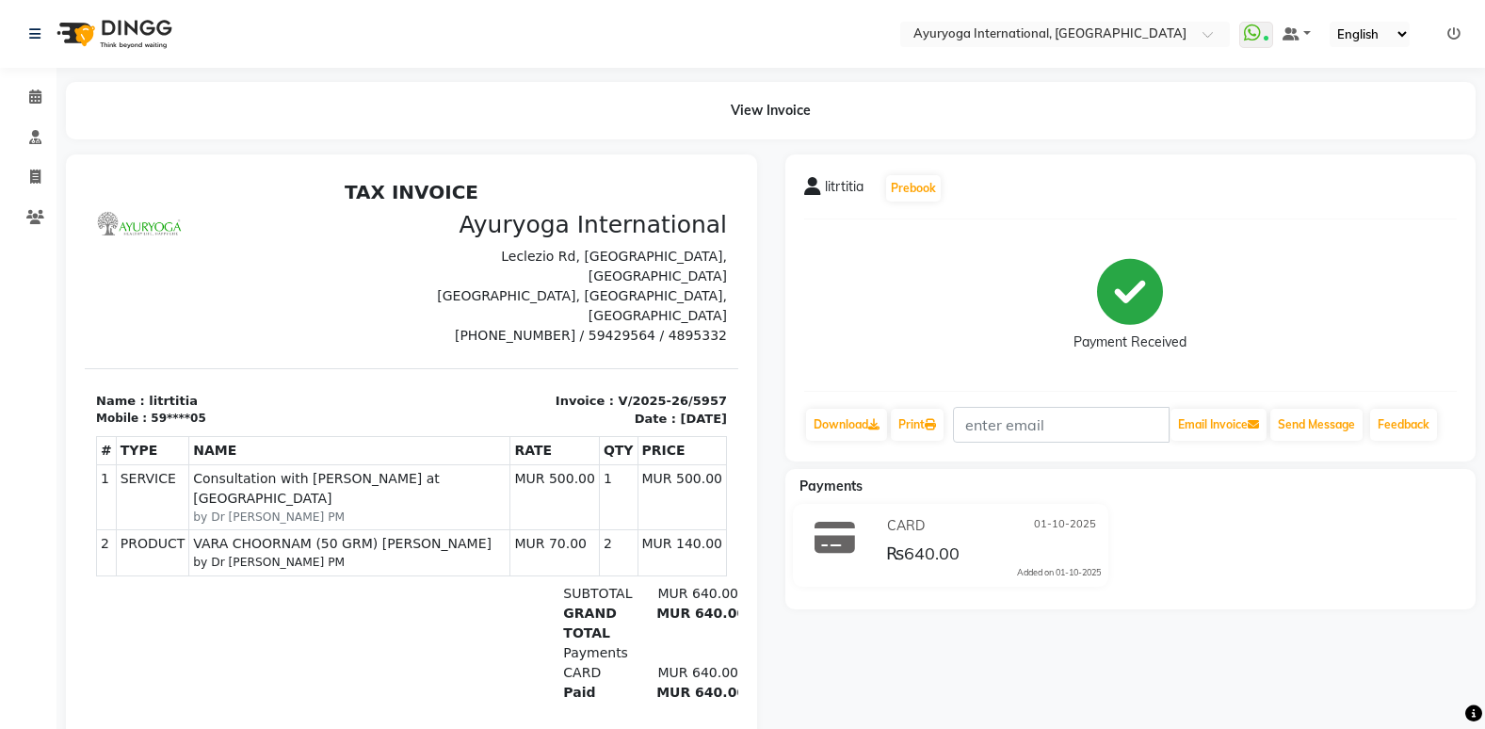
click at [106, 34] on img at bounding box center [112, 34] width 129 height 53
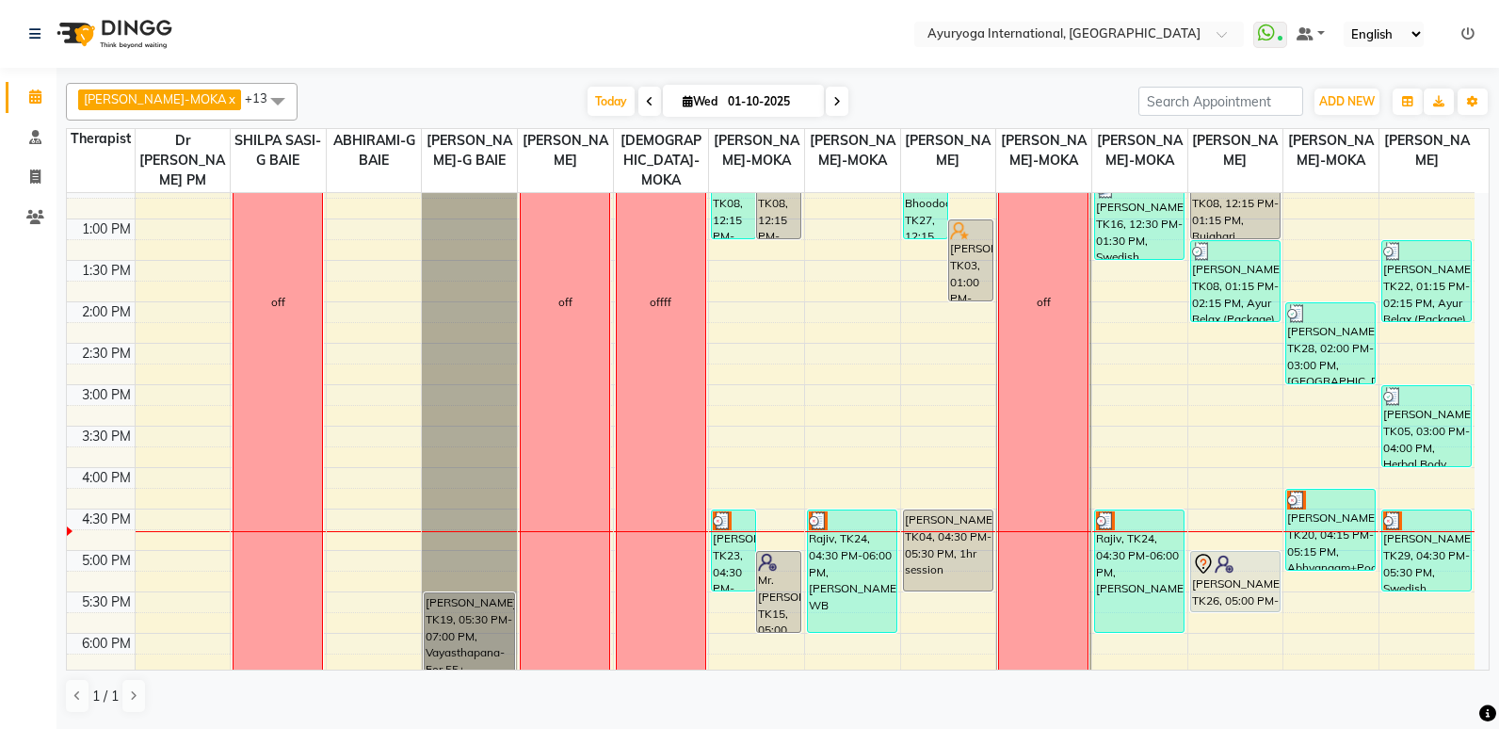
scroll to position [683, 0]
